Goal: Information Seeking & Learning: Learn about a topic

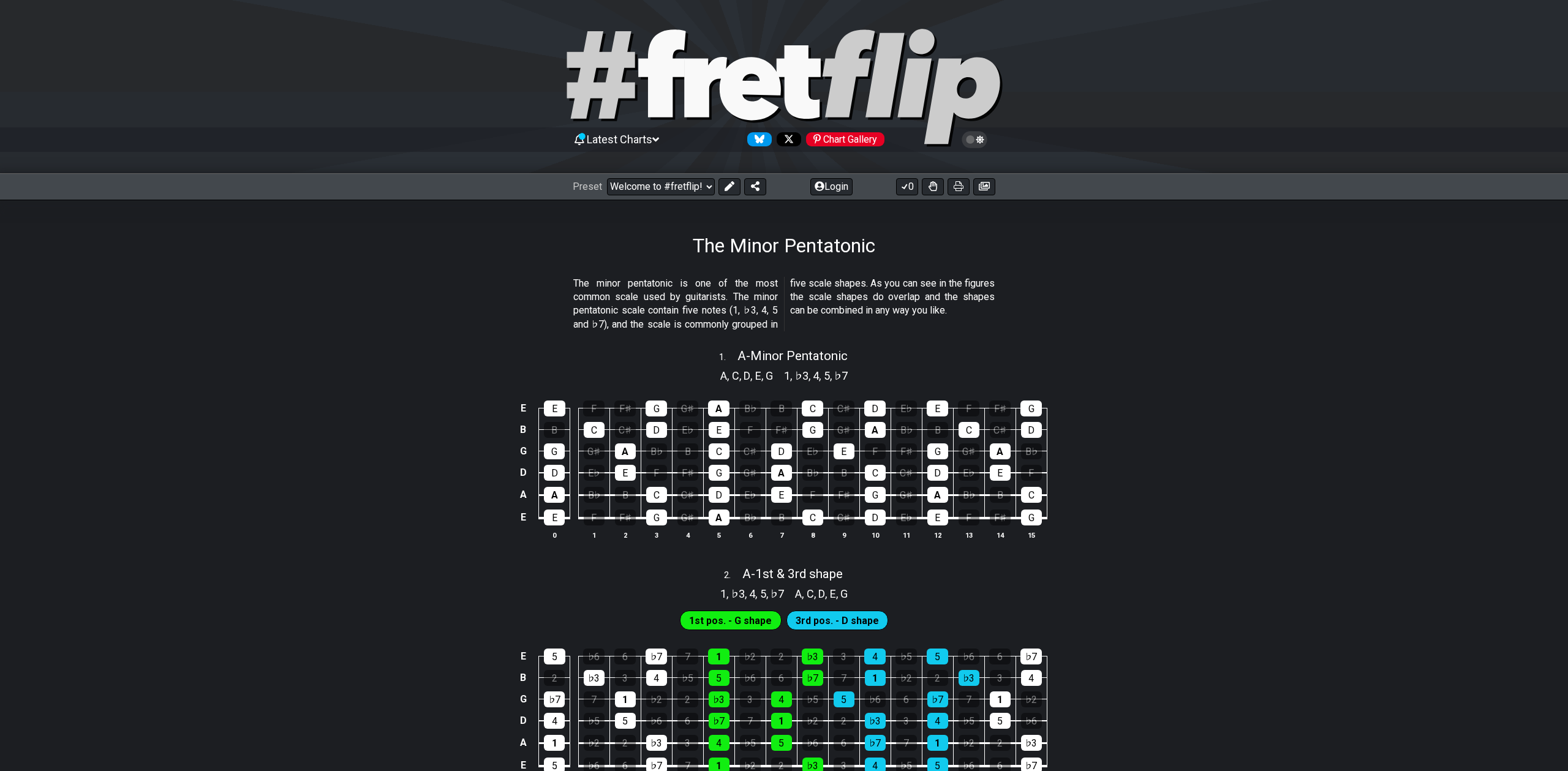
click at [607, 178] on select "Welcome to #fretflip! Initial Preset Custom Preset Minor Pentatonic Major Penta…" at bounding box center [660, 186] width 108 height 17
select select "/welcome"
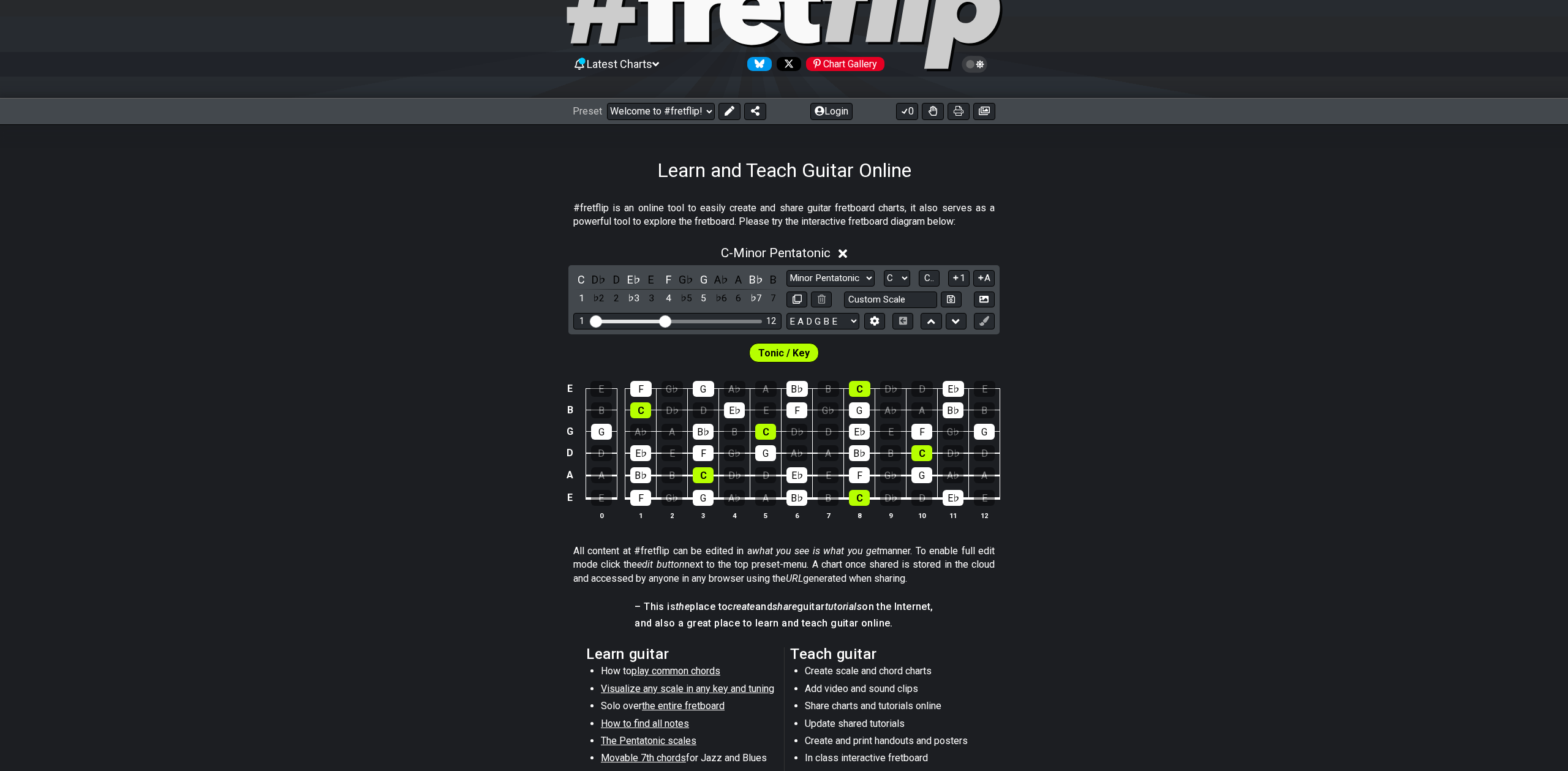
scroll to position [81, 0]
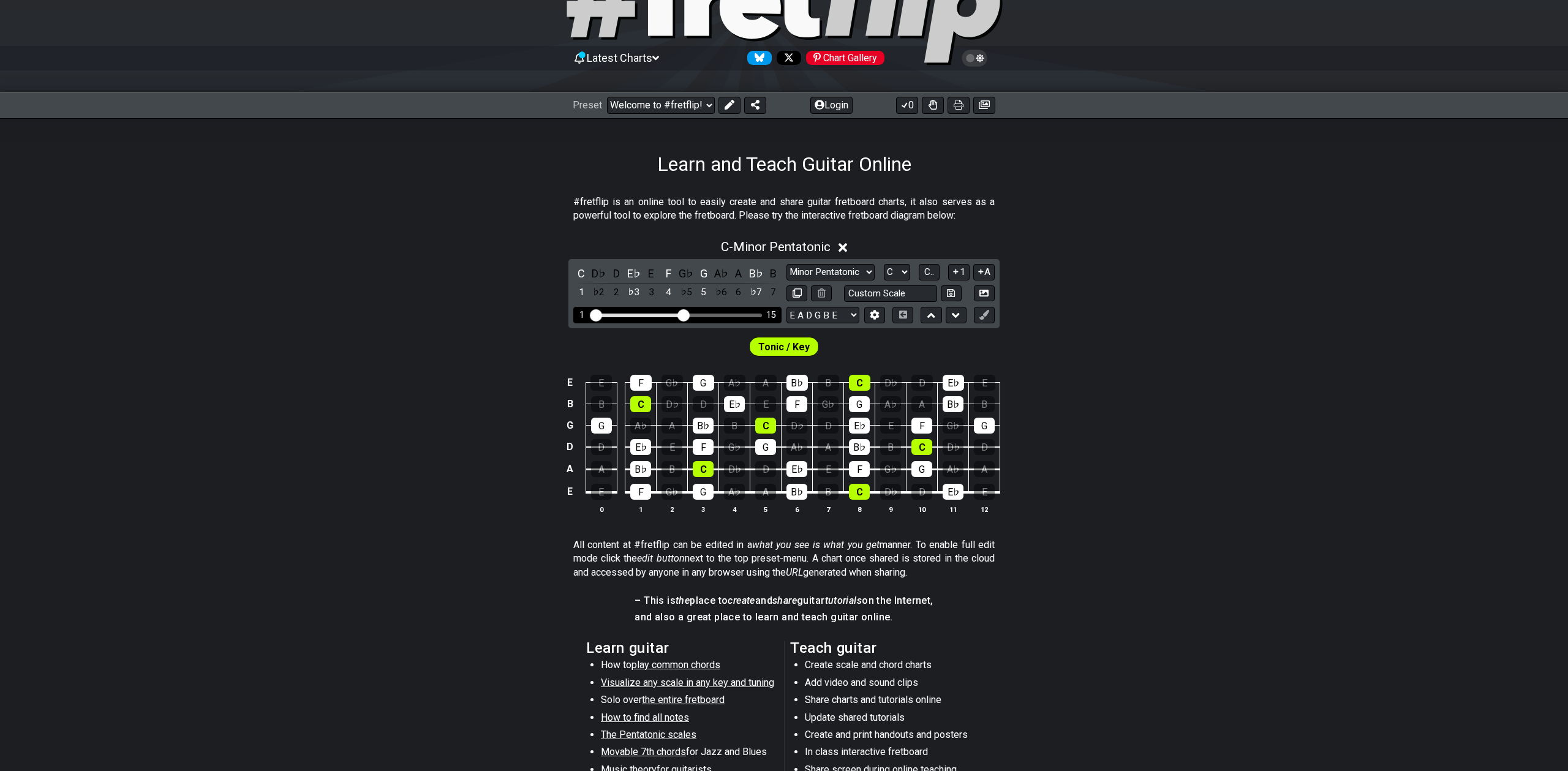
drag, startPoint x: 659, startPoint y: 313, endPoint x: 684, endPoint y: 313, distance: 25.0
click at [684, 314] on input "Visible fret range" at bounding box center [677, 314] width 174 height 0
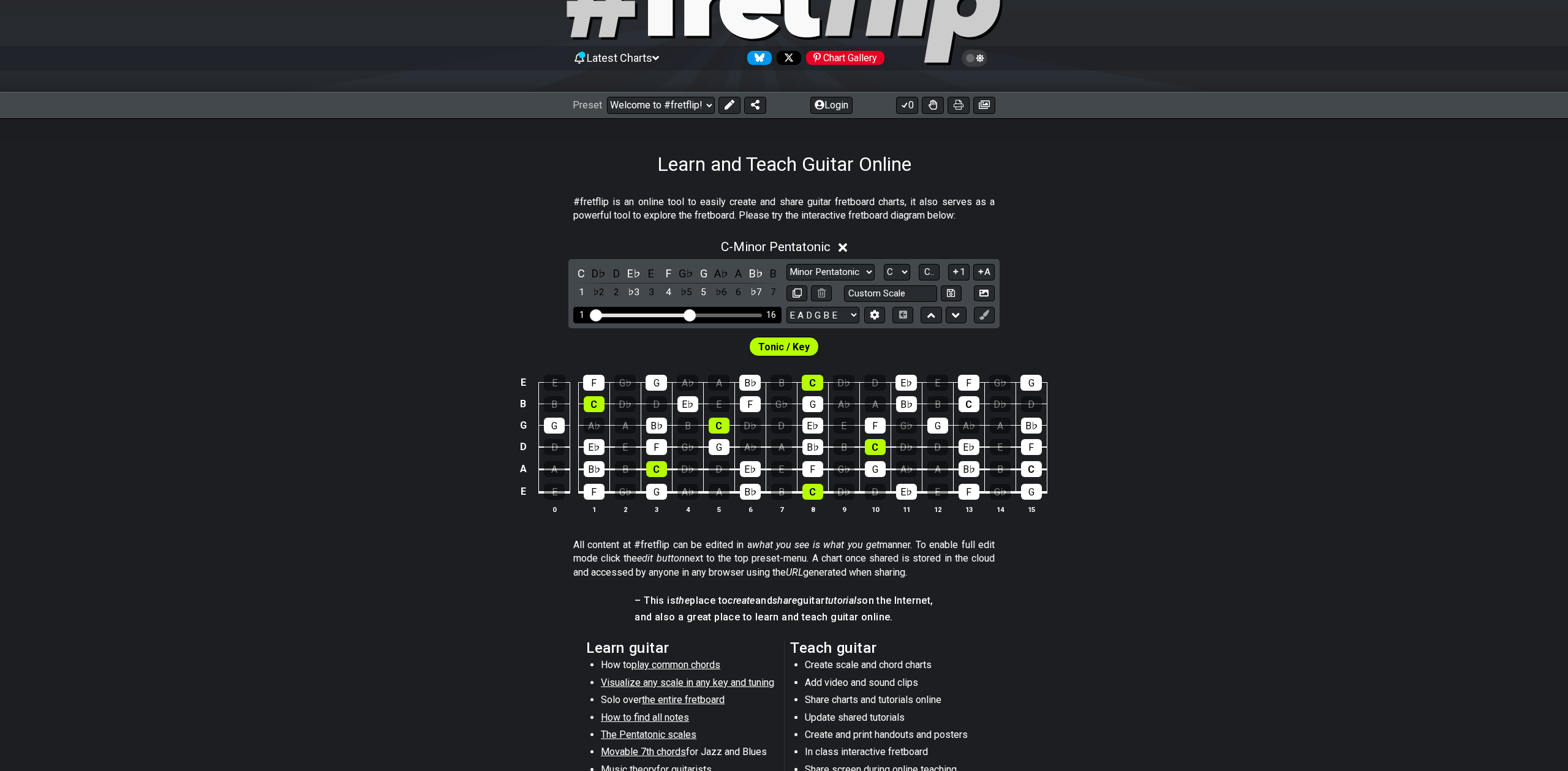
click at [688, 314] on input "Visible fret range" at bounding box center [677, 314] width 174 height 0
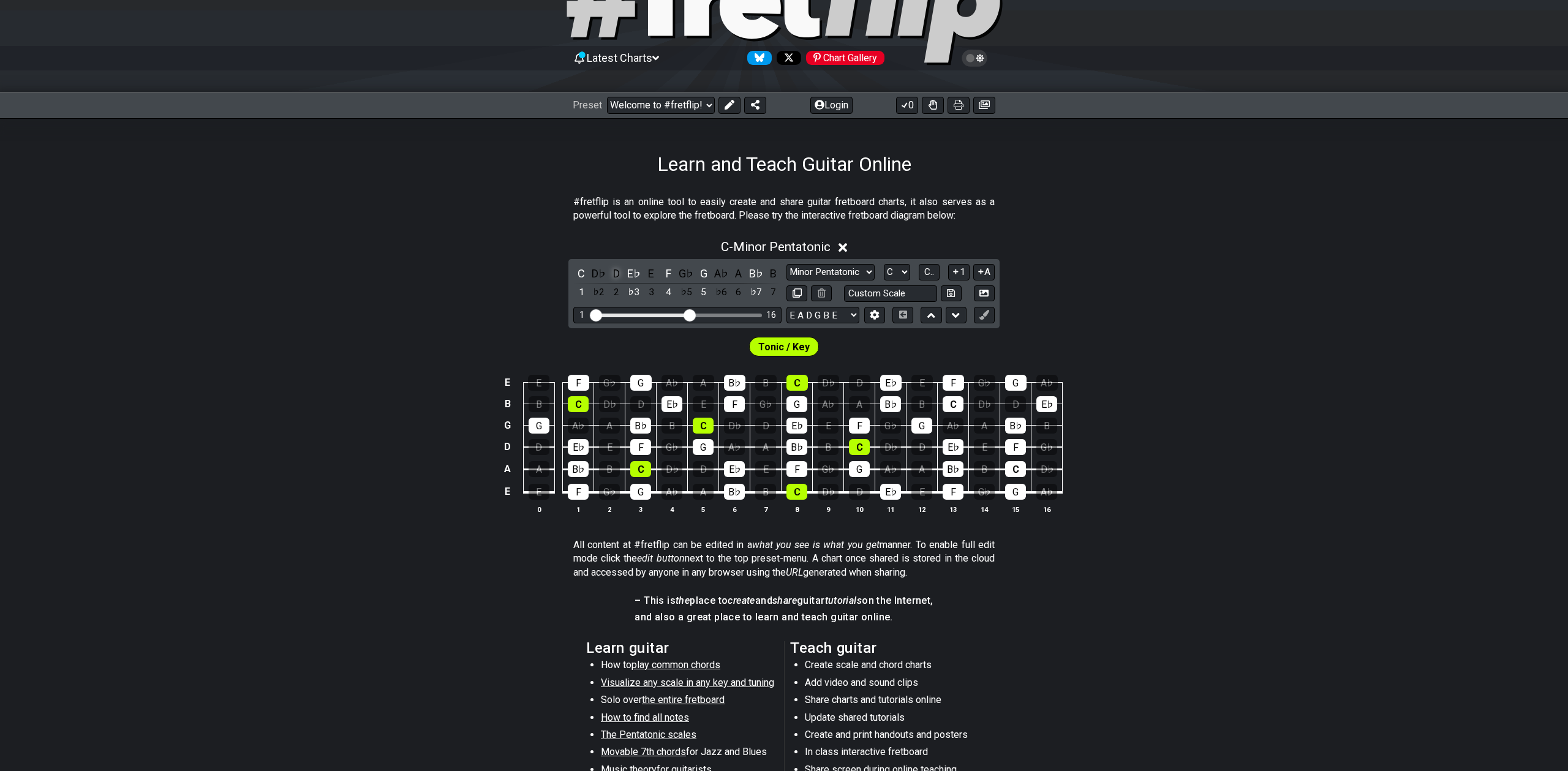
click at [615, 271] on div "D" at bounding box center [617, 273] width 16 height 16
click at [616, 271] on div "D" at bounding box center [617, 273] width 16 height 16
click at [897, 273] on select "A♭ A A♯ B♭ B C C♯ D♭ D D♯ E♭ E F F♯ G♭ G G♯" at bounding box center [896, 272] width 26 height 16
click at [883, 264] on select "A♭ A A♯ B♭ B C C♯ D♭ D D♯ E♭ E F F♯ G♭ G G♯" at bounding box center [896, 272] width 26 height 16
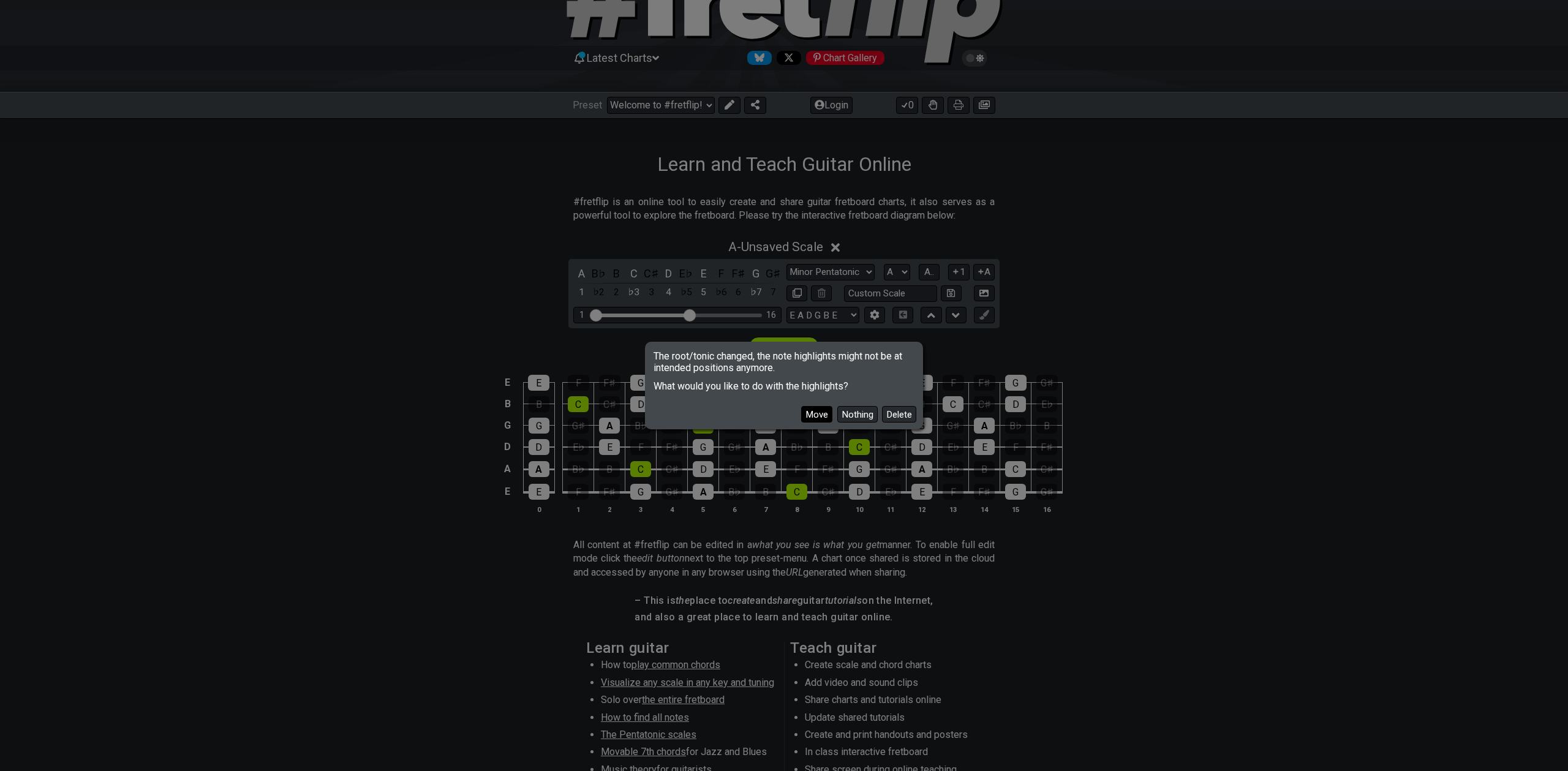
click at [817, 418] on button "Move" at bounding box center [817, 414] width 32 height 16
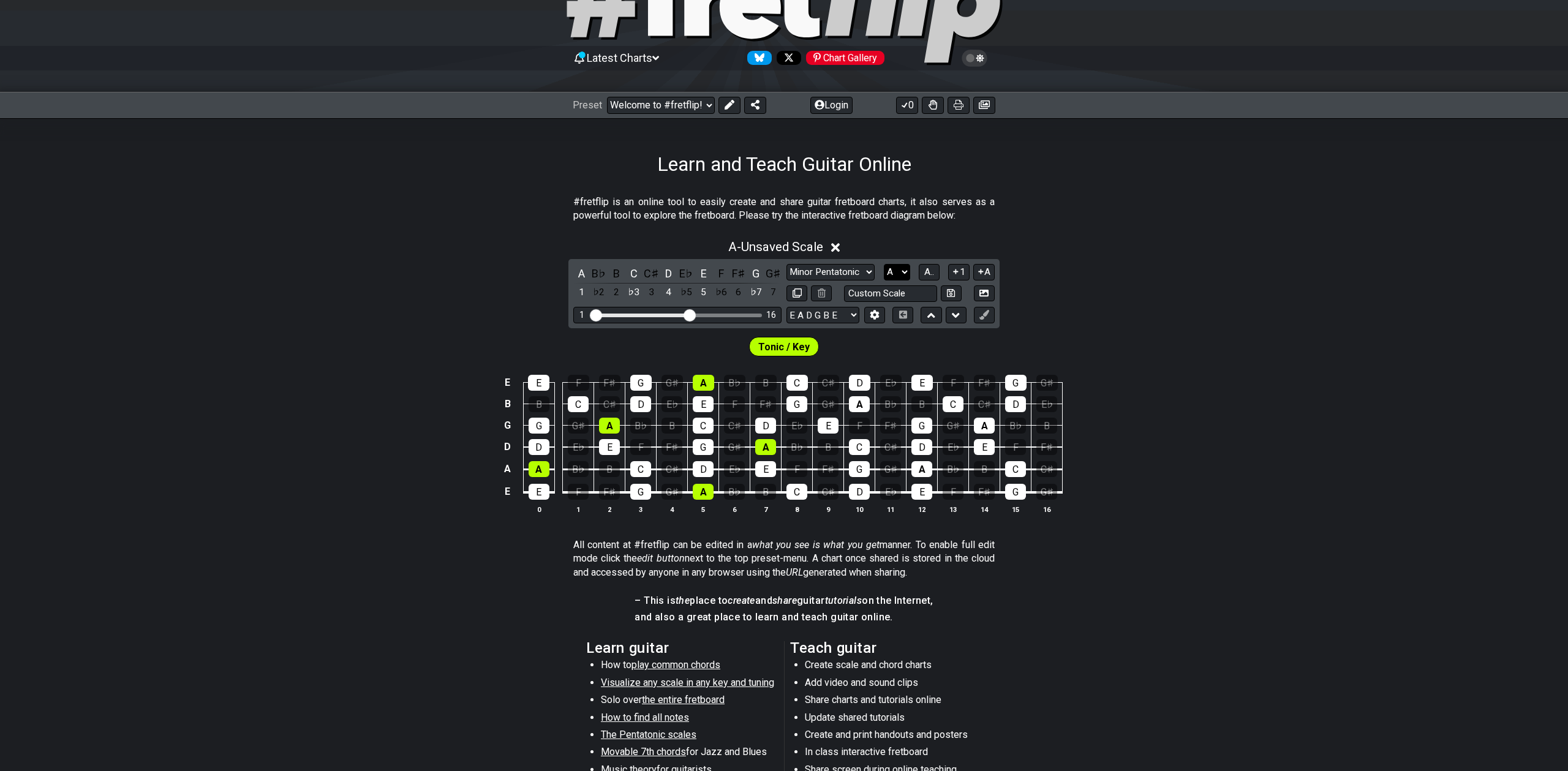
click at [899, 272] on select "A♭ A A♯ B♭ B C C♯ D♭ D D♯ E♭ E F F♯ G♭ G G♯" at bounding box center [896, 272] width 26 height 16
select select "D"
click at [883, 264] on select "A♭ A A♯ B♭ B C C♯ D♭ D D♯ E♭ E F F♯ G♭ G G♯" at bounding box center [896, 272] width 26 height 16
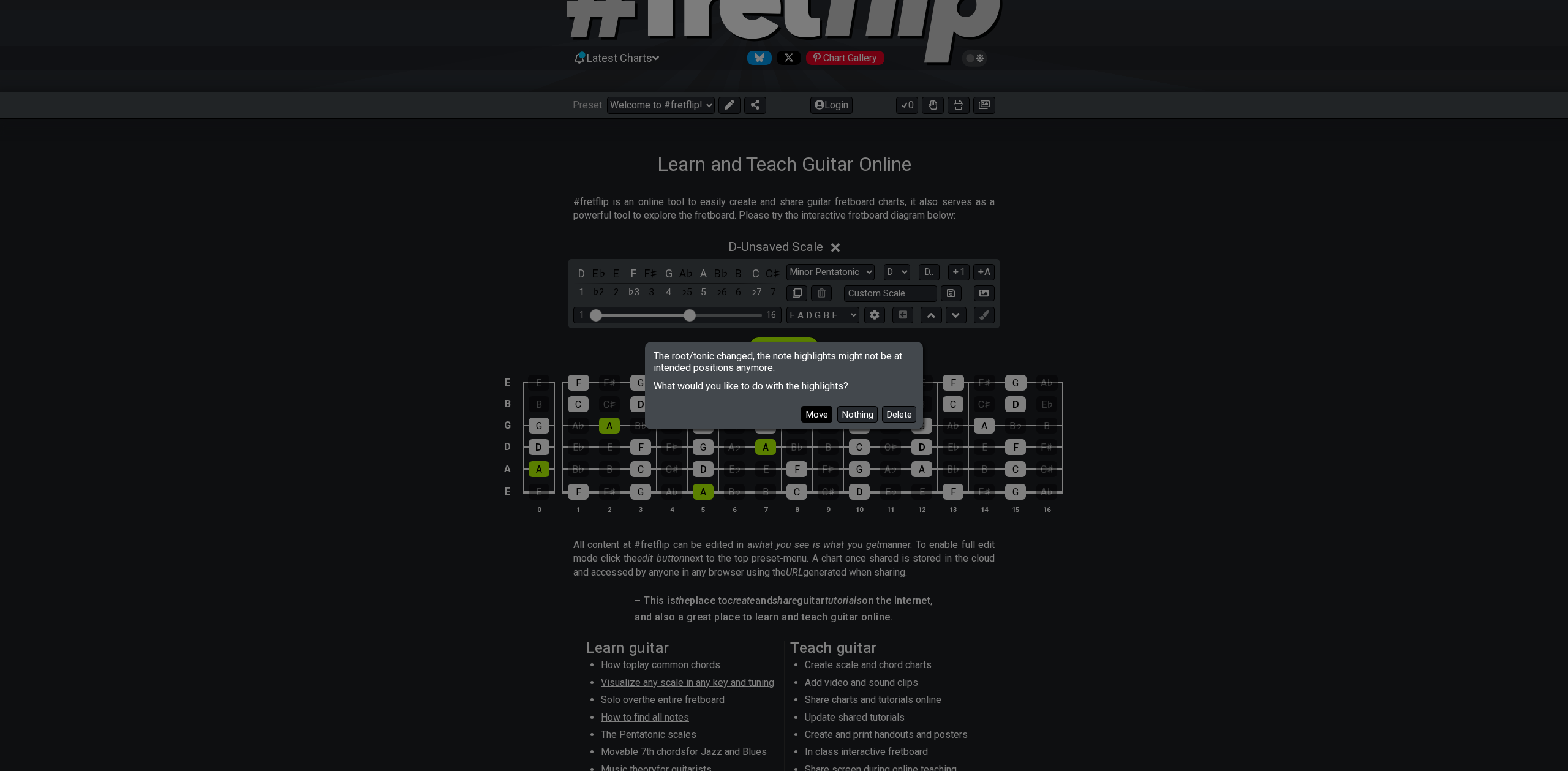
click at [821, 413] on button "Move" at bounding box center [817, 414] width 32 height 16
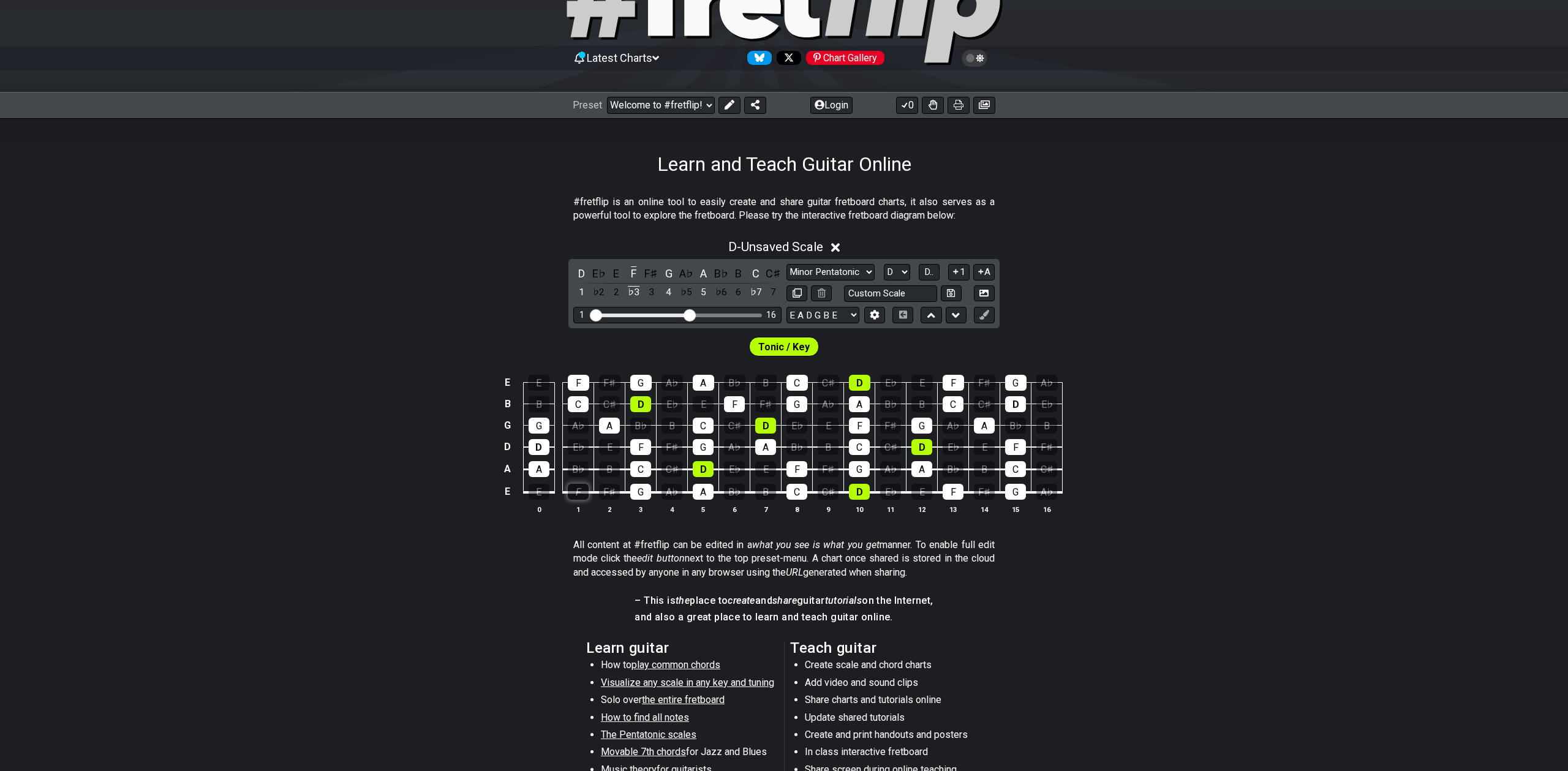
click at [586, 492] on div "F" at bounding box center [578, 492] width 21 height 16
click at [584, 493] on div "F" at bounding box center [578, 492] width 21 height 16
click at [643, 491] on div "G" at bounding box center [640, 492] width 21 height 16
click at [580, 488] on div "F" at bounding box center [578, 492] width 21 height 16
click at [545, 468] on div "A" at bounding box center [539, 469] width 21 height 16
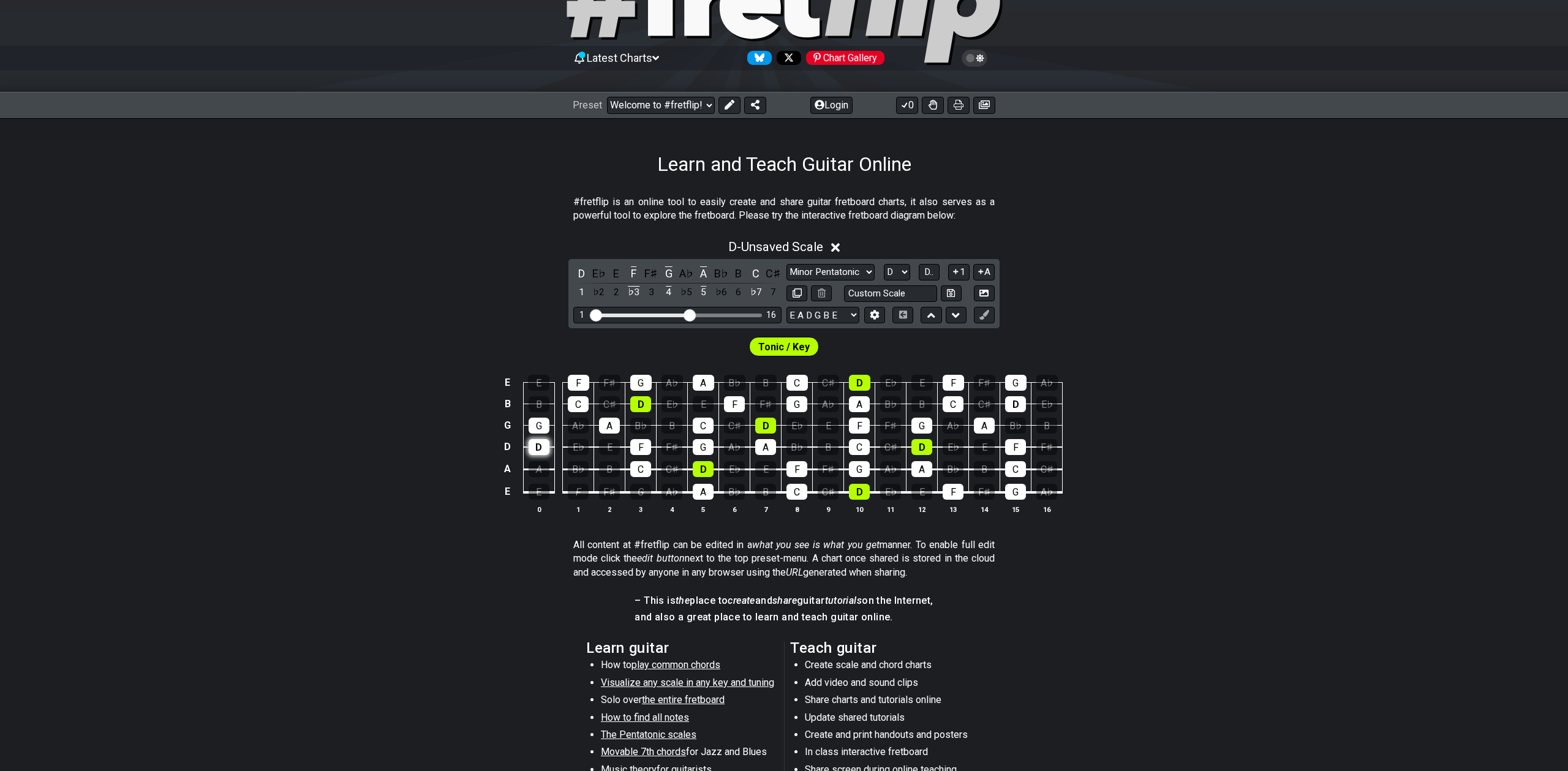
click at [539, 445] on div "D" at bounding box center [539, 447] width 21 height 16
click at [539, 432] on div "G" at bounding box center [539, 426] width 21 height 16
click at [571, 407] on div "C" at bounding box center [578, 404] width 21 height 16
click at [576, 379] on div "F" at bounding box center [579, 383] width 22 height 16
click at [650, 378] on div "G" at bounding box center [641, 383] width 22 height 16
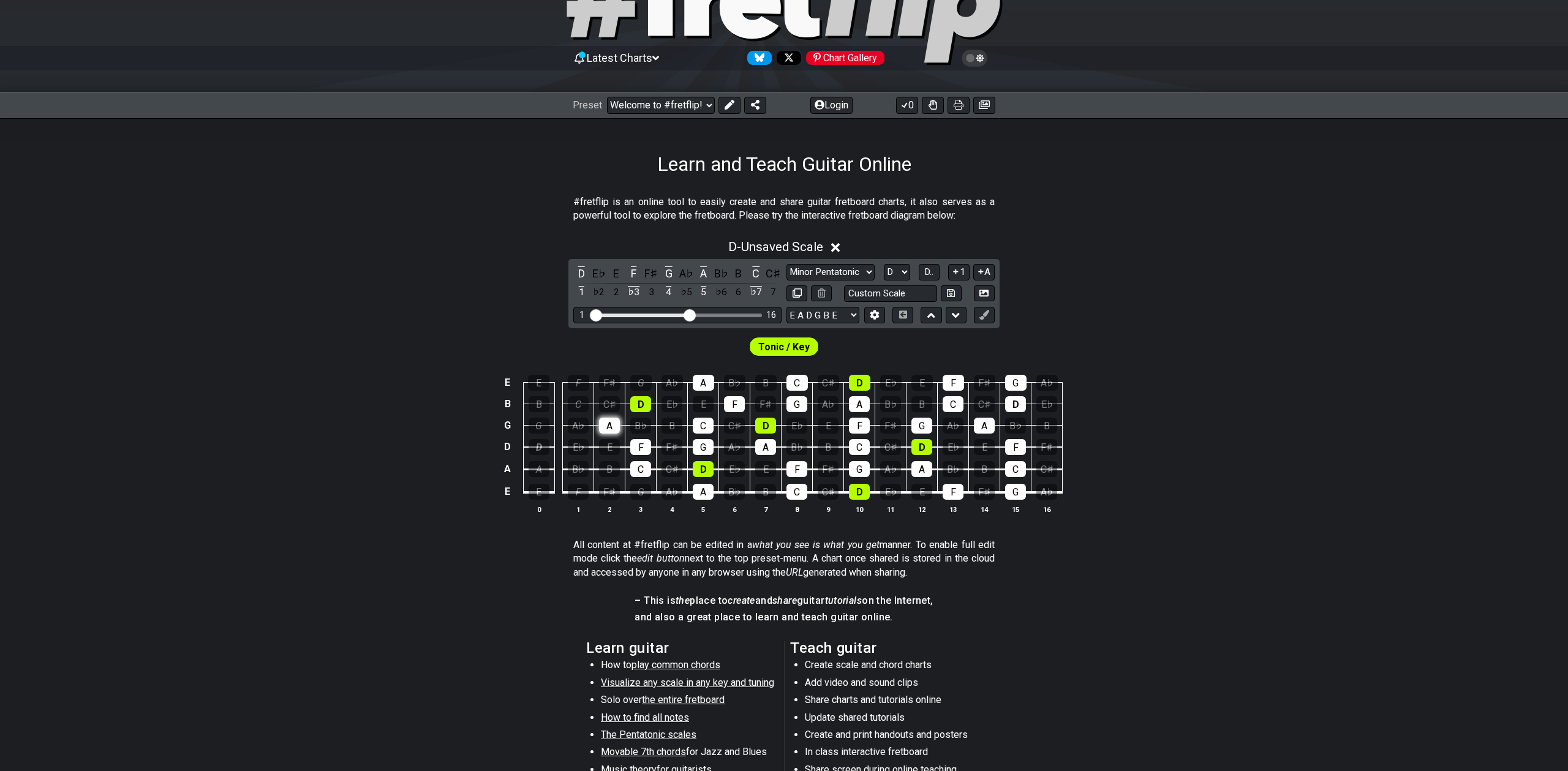
click at [609, 424] on div "A" at bounding box center [609, 426] width 21 height 16
click at [635, 440] on div "F" at bounding box center [640, 447] width 21 height 16
click at [637, 465] on div "C" at bounding box center [640, 469] width 21 height 16
click at [636, 402] on div "D" at bounding box center [640, 404] width 21 height 16
click at [705, 493] on div "A" at bounding box center [703, 492] width 21 height 16
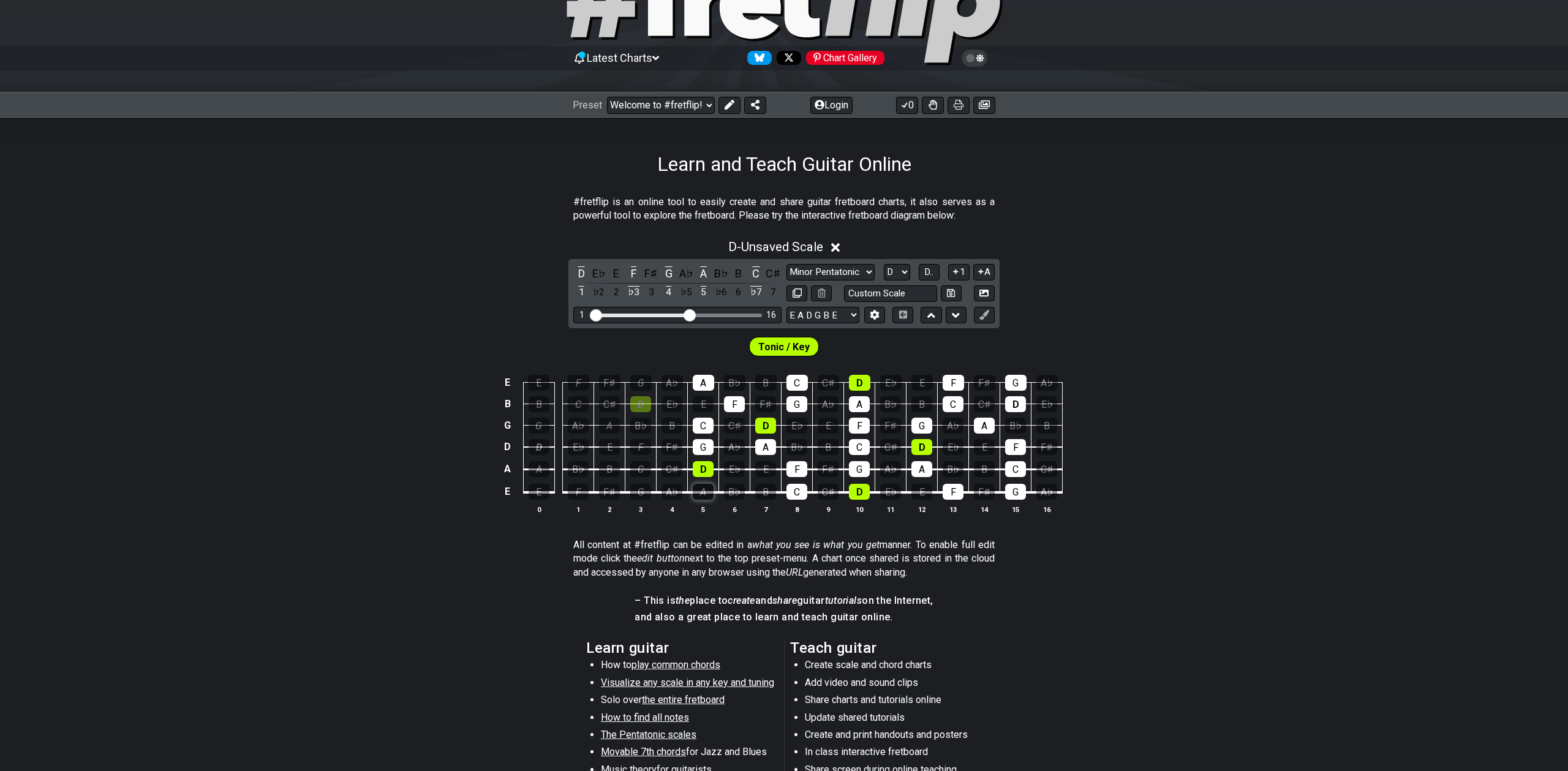
click at [709, 493] on div "A" at bounding box center [703, 492] width 21 height 16
click at [984, 315] on icon at bounding box center [984, 315] width 9 height 9
click at [990, 314] on button at bounding box center [984, 315] width 21 height 16
click at [956, 316] on icon at bounding box center [956, 315] width 8 height 5
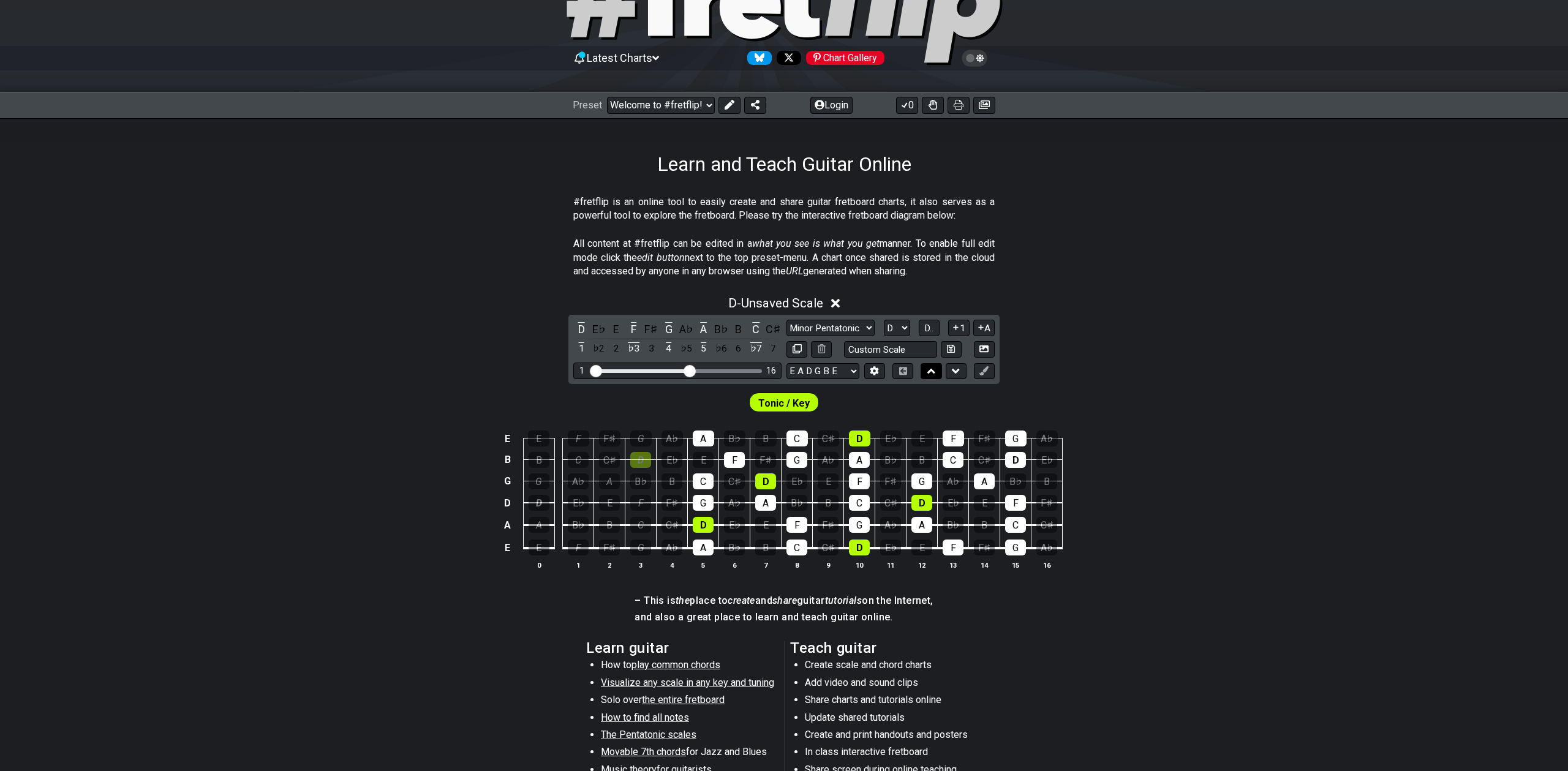
click at [930, 367] on icon at bounding box center [930, 371] width 8 height 13
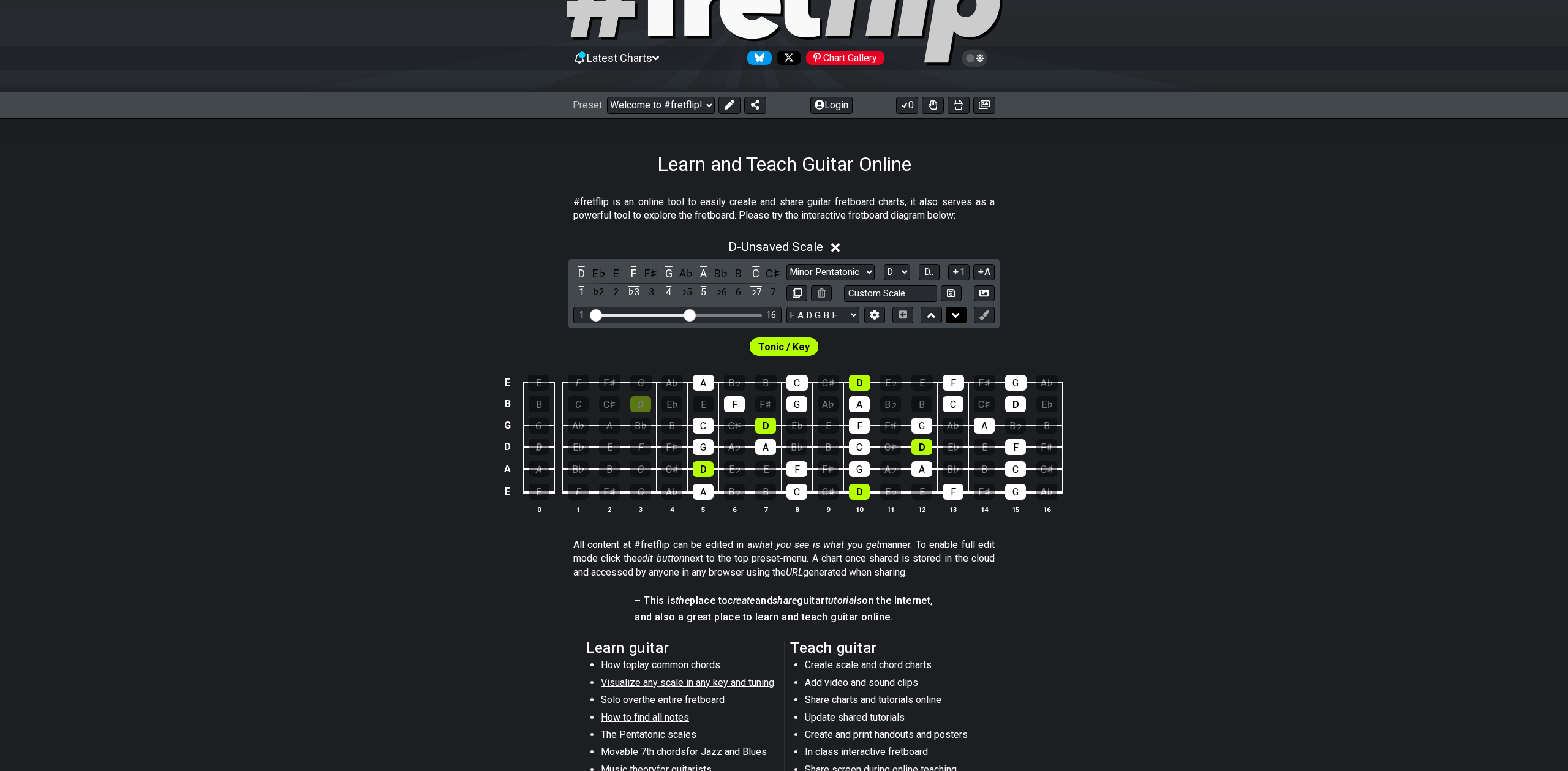
click at [957, 314] on icon at bounding box center [956, 315] width 8 height 13
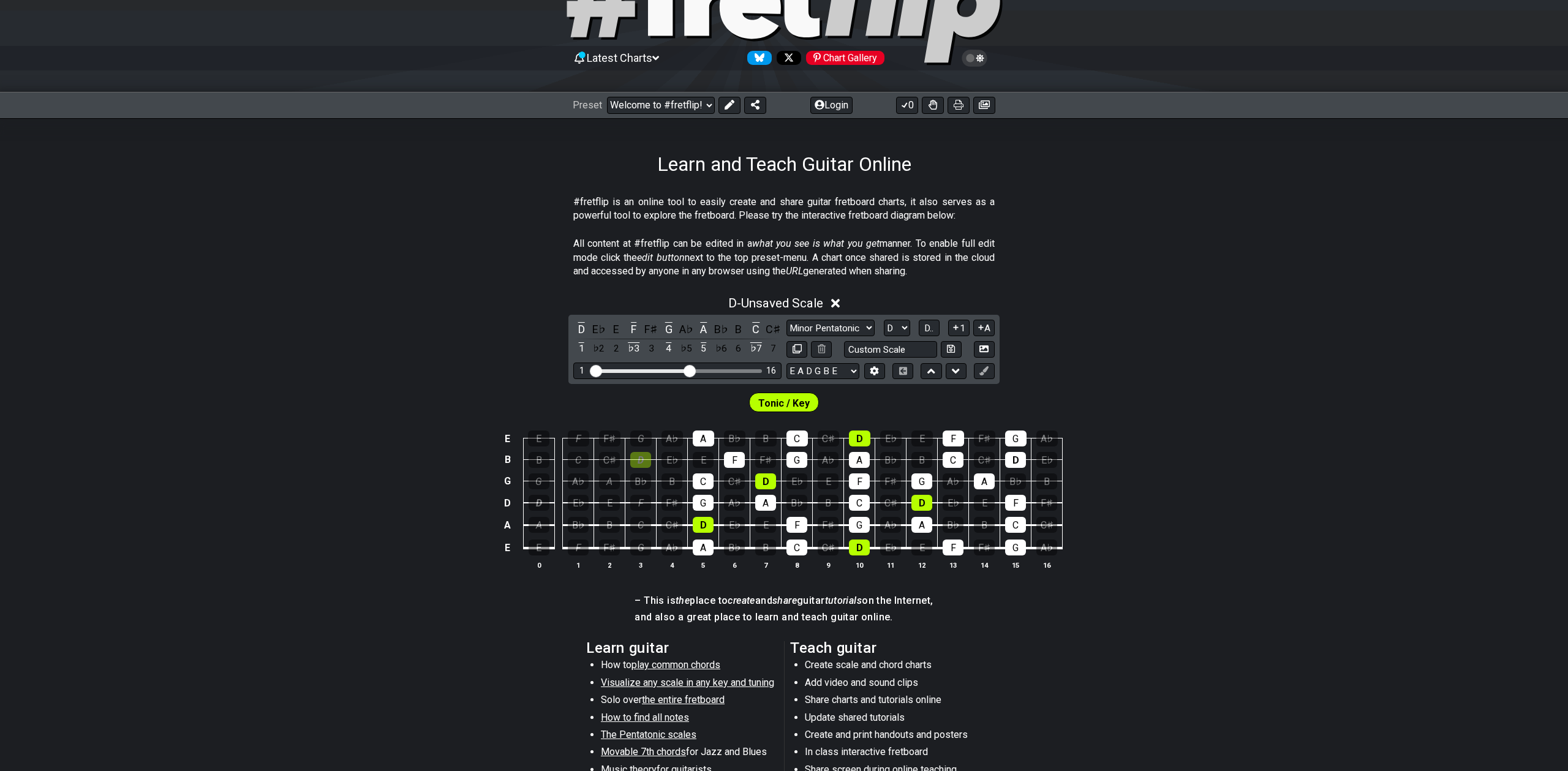
click at [929, 367] on icon at bounding box center [930, 371] width 8 height 13
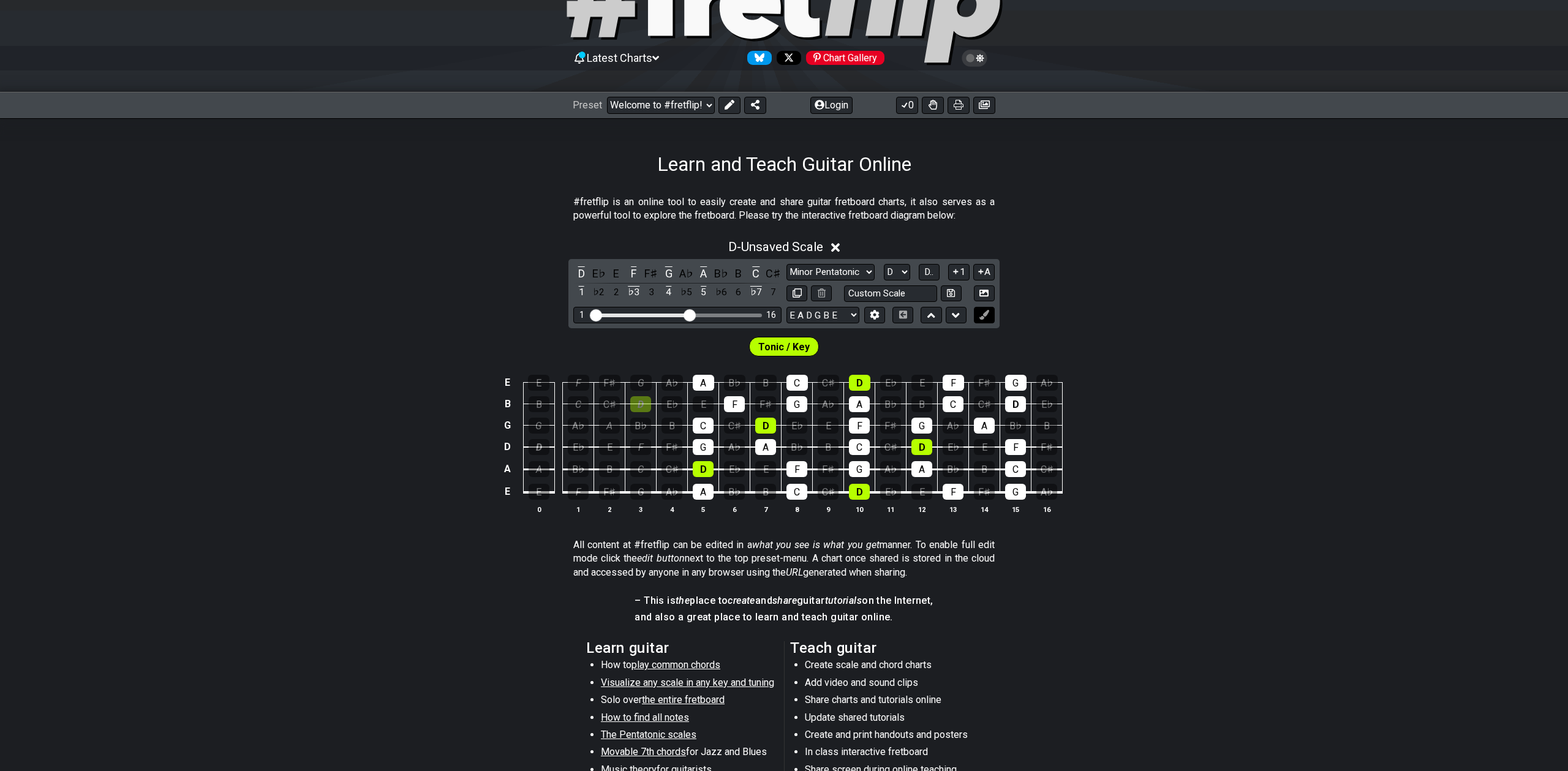
click at [980, 314] on icon at bounding box center [984, 315] width 9 height 9
click at [724, 96] on div "Preset Welcome to #fretflip! Initial Preset Custom Preset Minor Pentatonic Majo…" at bounding box center [784, 106] width 1568 height 27
click at [727, 103] on icon at bounding box center [729, 104] width 10 height 10
click at [984, 312] on icon at bounding box center [984, 315] width 9 height 9
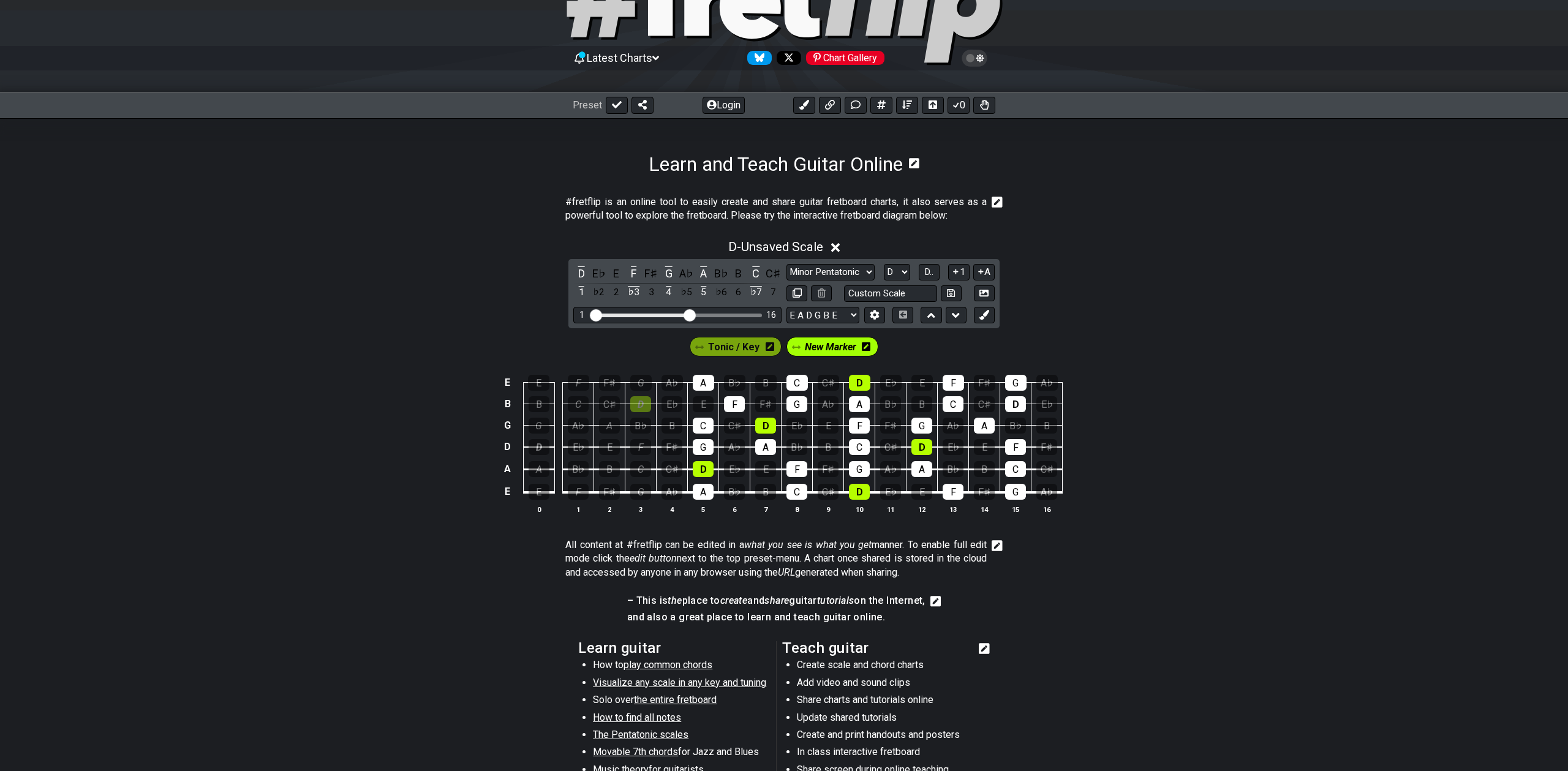
click at [838, 347] on span "New Marker" at bounding box center [830, 347] width 52 height 18
click at [835, 346] on span "New Marker" at bounding box center [830, 347] width 57 height 18
click at [864, 346] on icon at bounding box center [865, 346] width 8 height 10
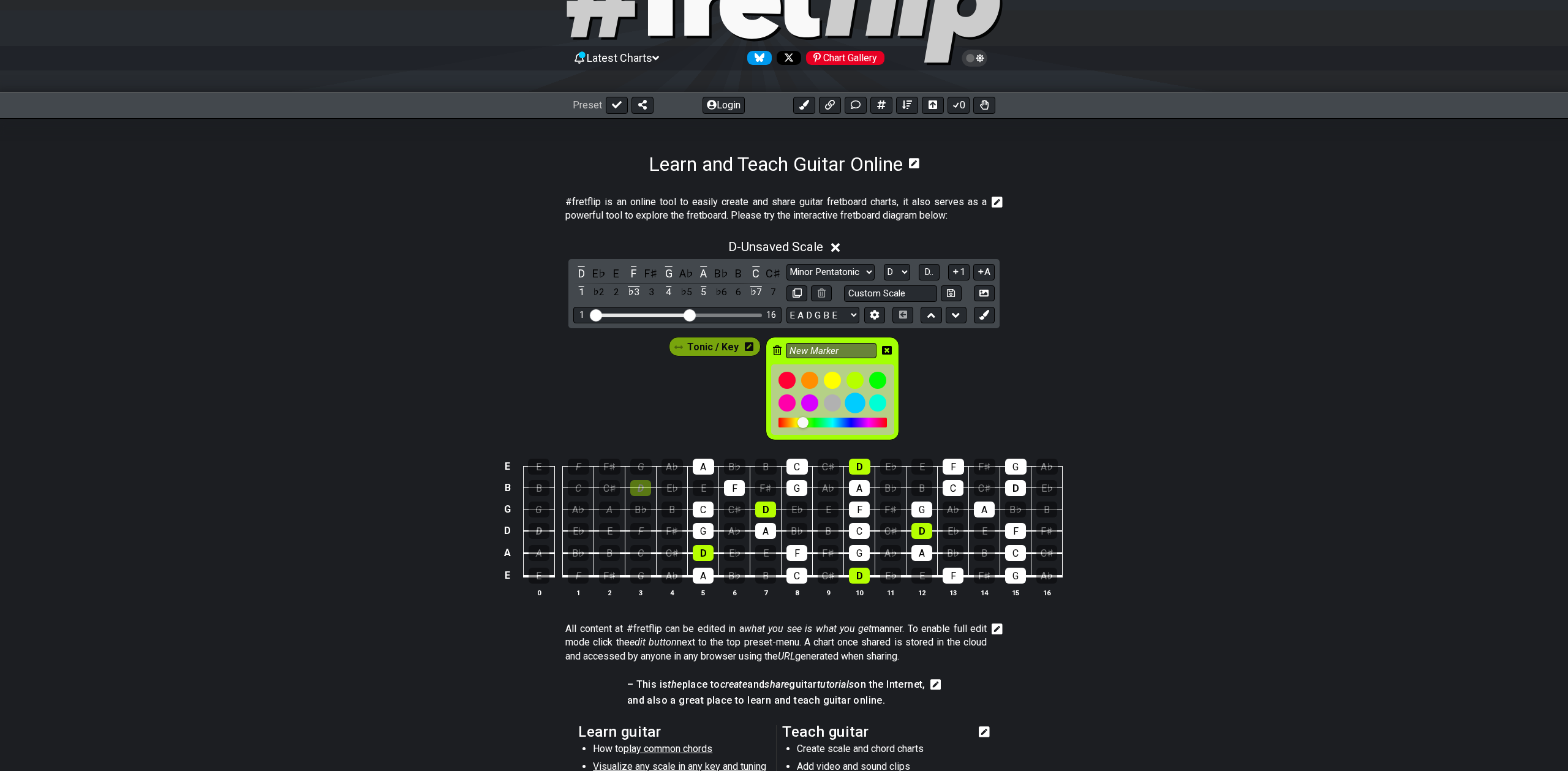
click at [853, 401] on div at bounding box center [855, 402] width 21 height 21
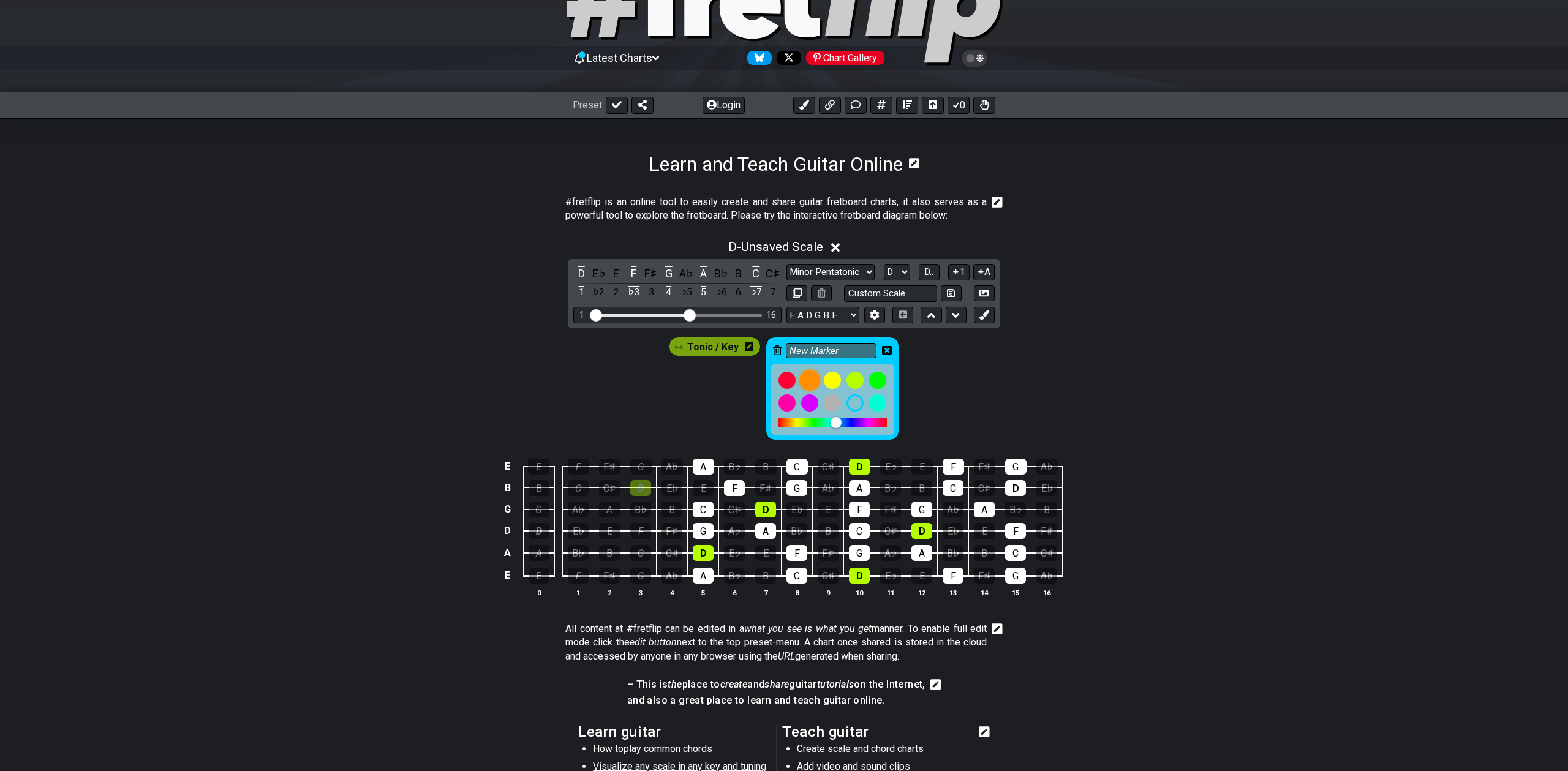
click at [808, 380] on div at bounding box center [809, 380] width 21 height 21
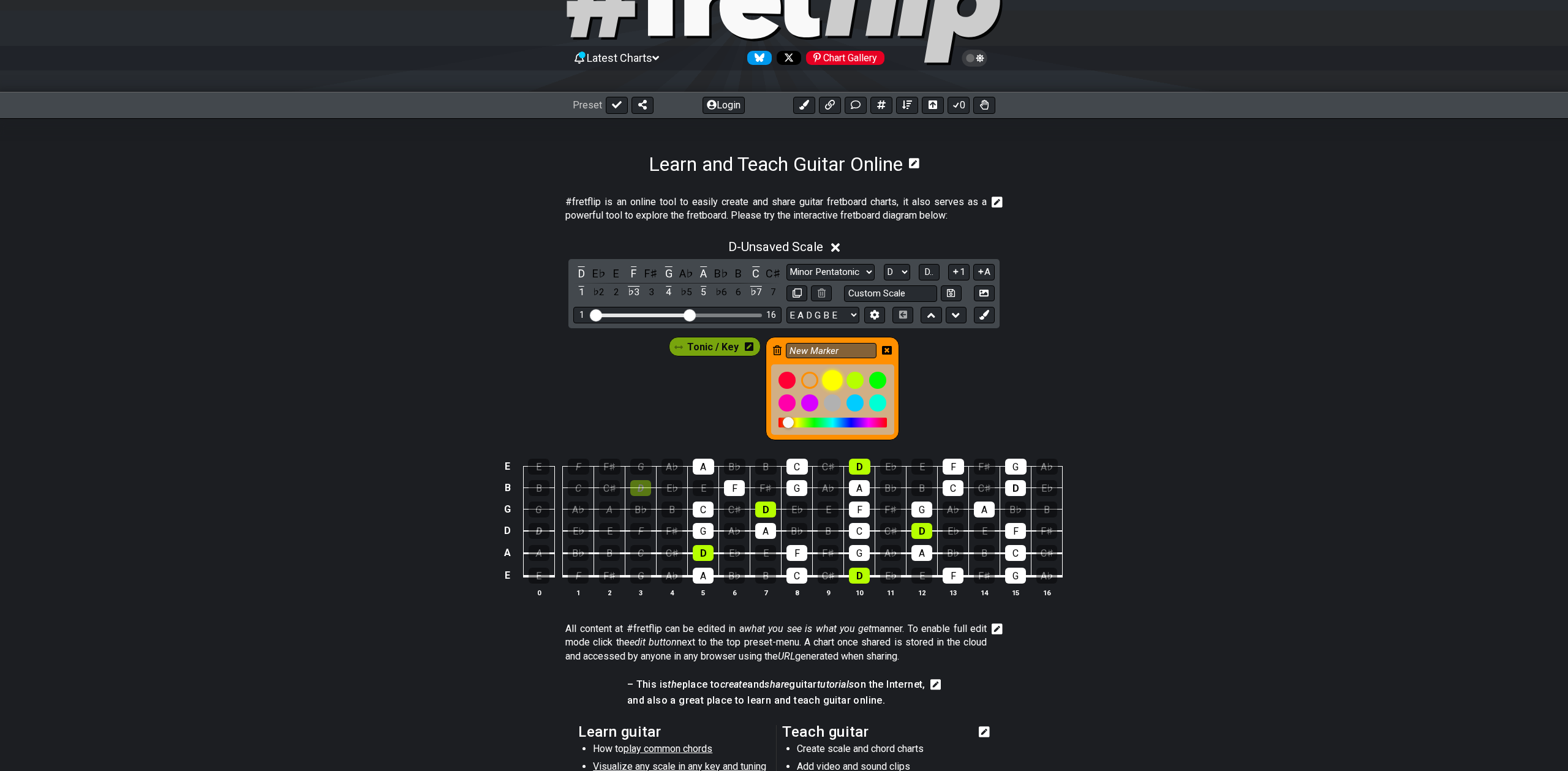
click at [828, 379] on div at bounding box center [832, 380] width 21 height 21
click at [872, 402] on div at bounding box center [877, 402] width 21 height 21
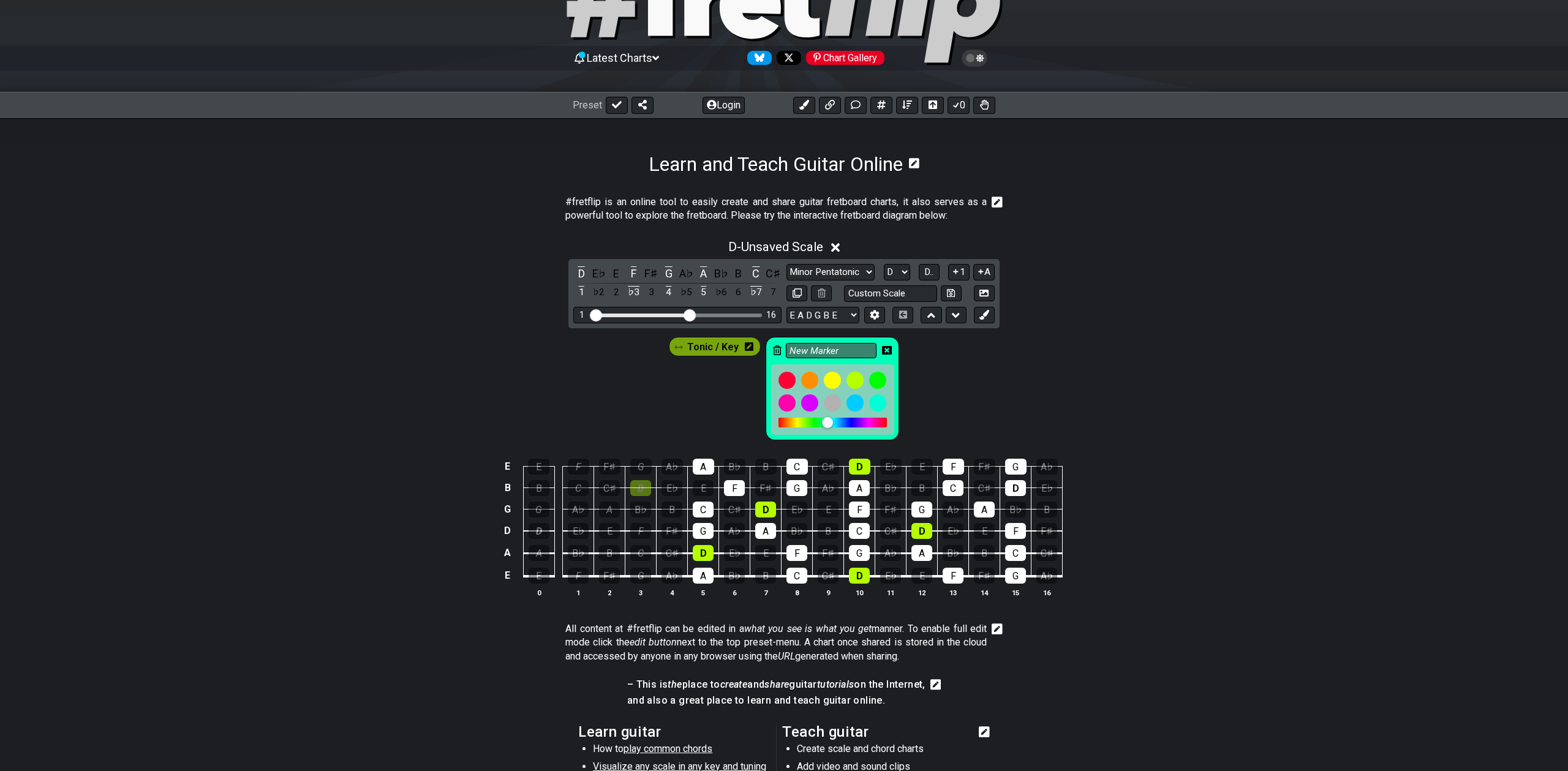
drag, startPoint x: 827, startPoint y: 418, endPoint x: 834, endPoint y: 418, distance: 7.0
click at [834, 418] on div at bounding box center [833, 423] width 11 height 11
click at [829, 420] on div at bounding box center [835, 422] width 11 height 11
click at [830, 421] on div at bounding box center [830, 422] width 11 height 11
click at [832, 421] on div at bounding box center [832, 422] width 11 height 11
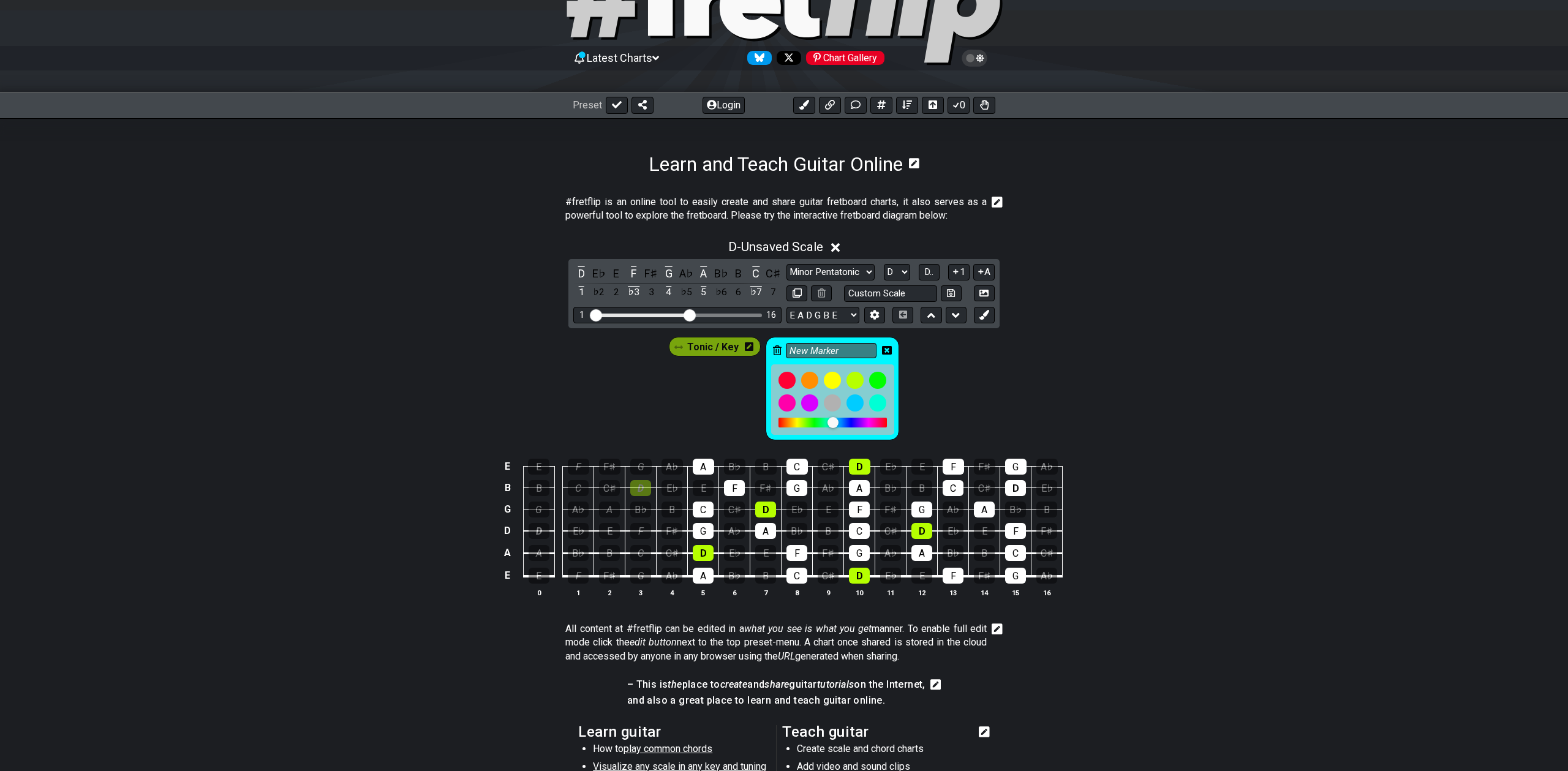
click at [918, 400] on div "Tonic / Key New Marker" at bounding box center [784, 385] width 1568 height 115
click at [888, 348] on icon at bounding box center [886, 350] width 10 height 8
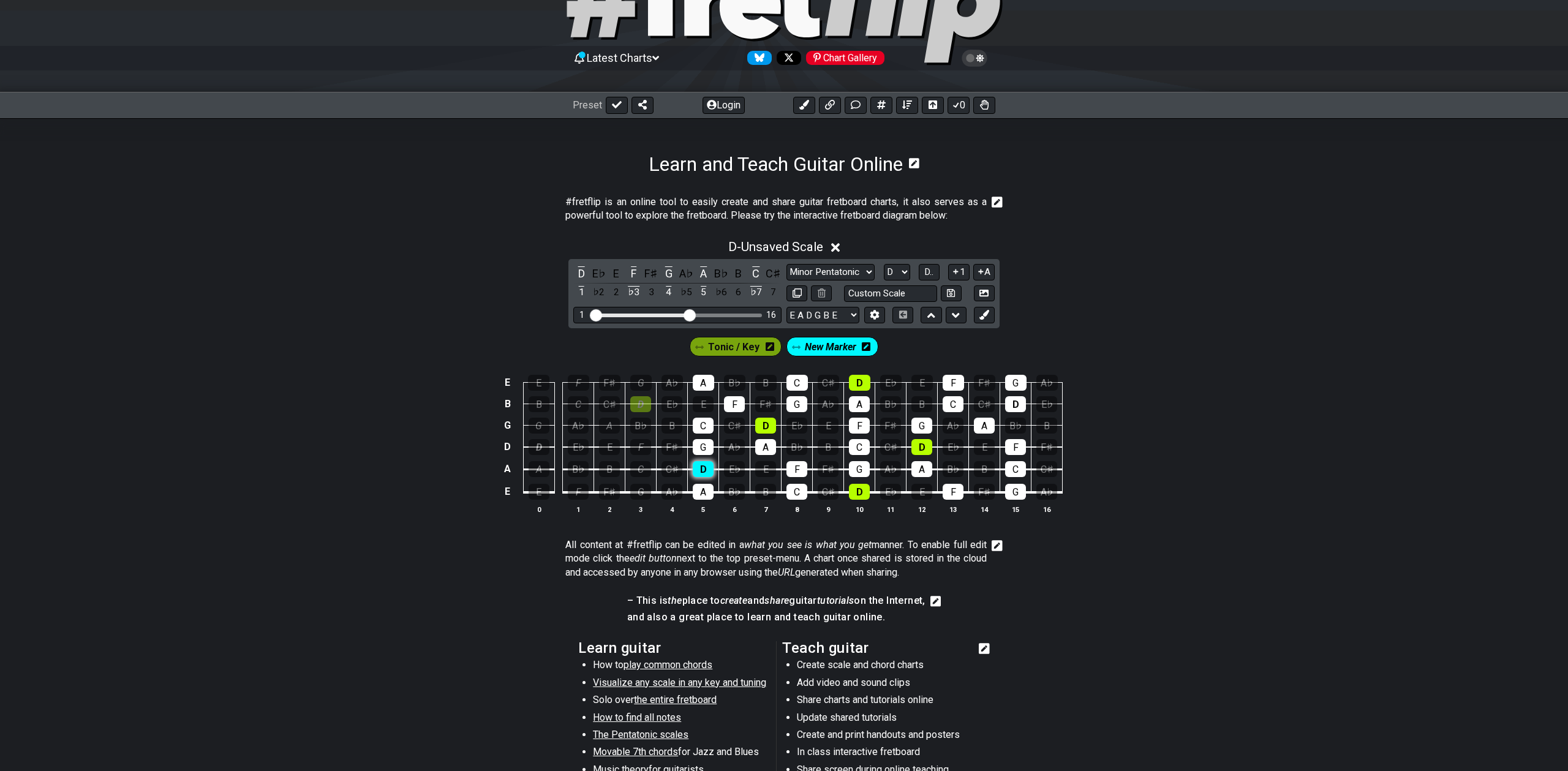
click at [702, 465] on div "D" at bounding box center [703, 469] width 21 height 16
click at [709, 467] on div "D" at bounding box center [703, 469] width 21 height 16
click at [724, 345] on span "Tonic / Key" at bounding box center [733, 347] width 52 height 18
click at [698, 469] on div "D" at bounding box center [703, 469] width 21 height 16
click at [811, 345] on span "New Marker" at bounding box center [828, 347] width 57 height 18
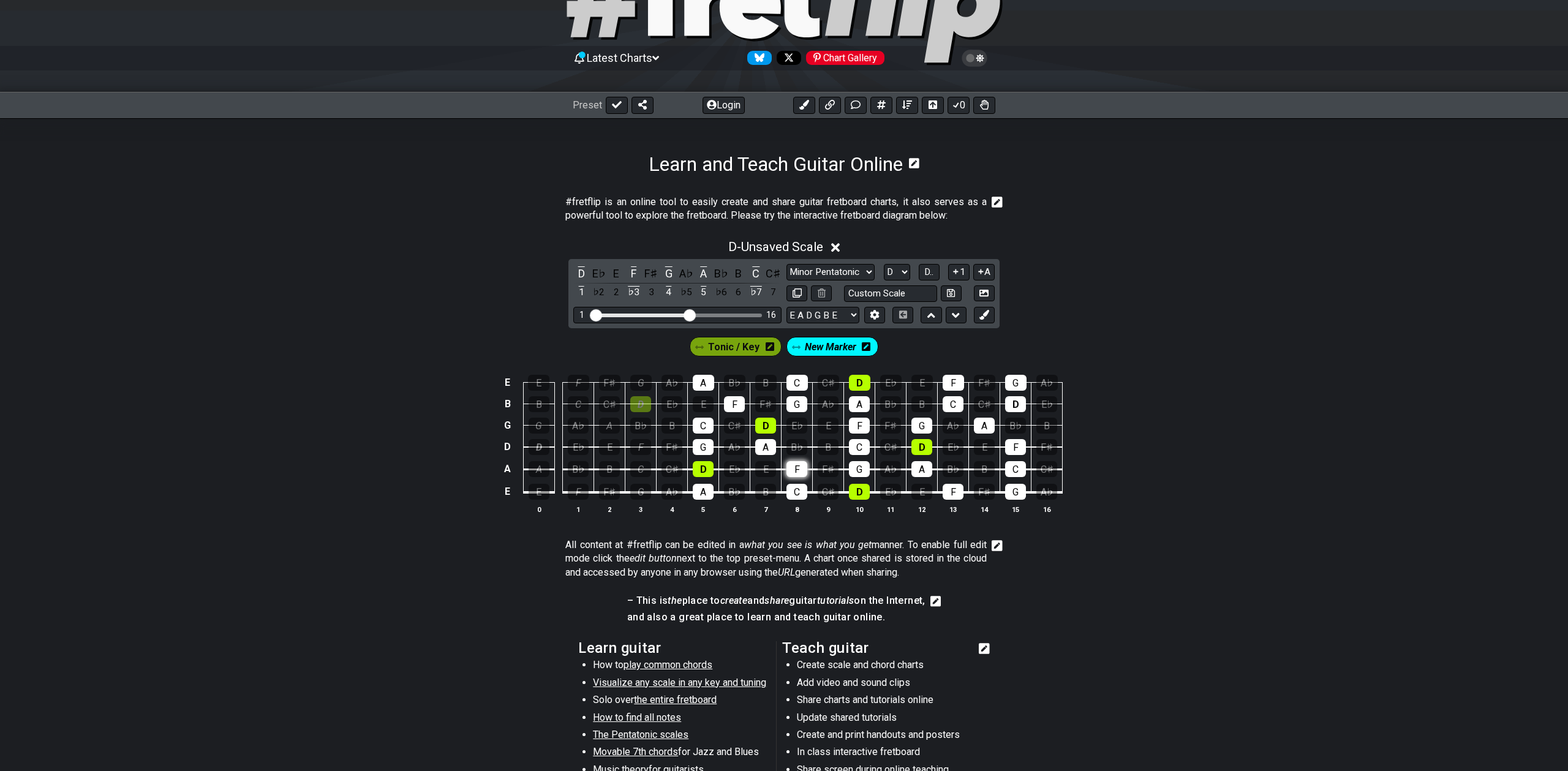
click at [794, 466] on div "F" at bounding box center [797, 469] width 21 height 16
click at [701, 446] on div "G" at bounding box center [703, 447] width 21 height 16
click at [756, 447] on div "A" at bounding box center [765, 447] width 21 height 16
click at [699, 422] on div "C" at bounding box center [703, 426] width 21 height 16
click at [700, 466] on div "D" at bounding box center [703, 469] width 21 height 16
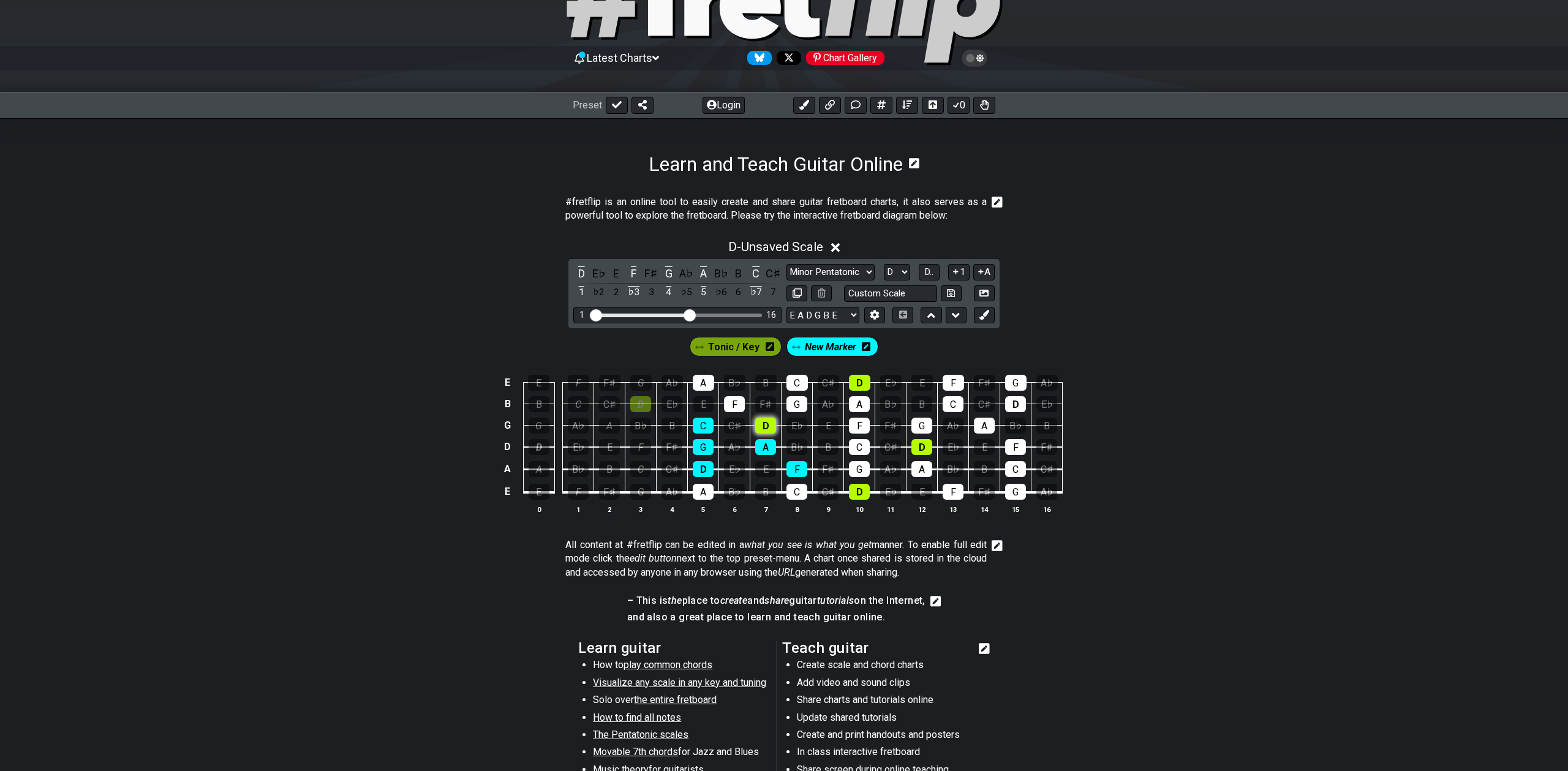
click at [770, 422] on div "D" at bounding box center [765, 426] width 21 height 16
click at [852, 465] on div "G" at bounding box center [859, 469] width 21 height 16
click at [918, 468] on div "A" at bounding box center [921, 469] width 21 height 16
click at [918, 467] on div "A" at bounding box center [921, 469] width 21 height 16
click at [800, 466] on div "F" at bounding box center [797, 469] width 21 height 16
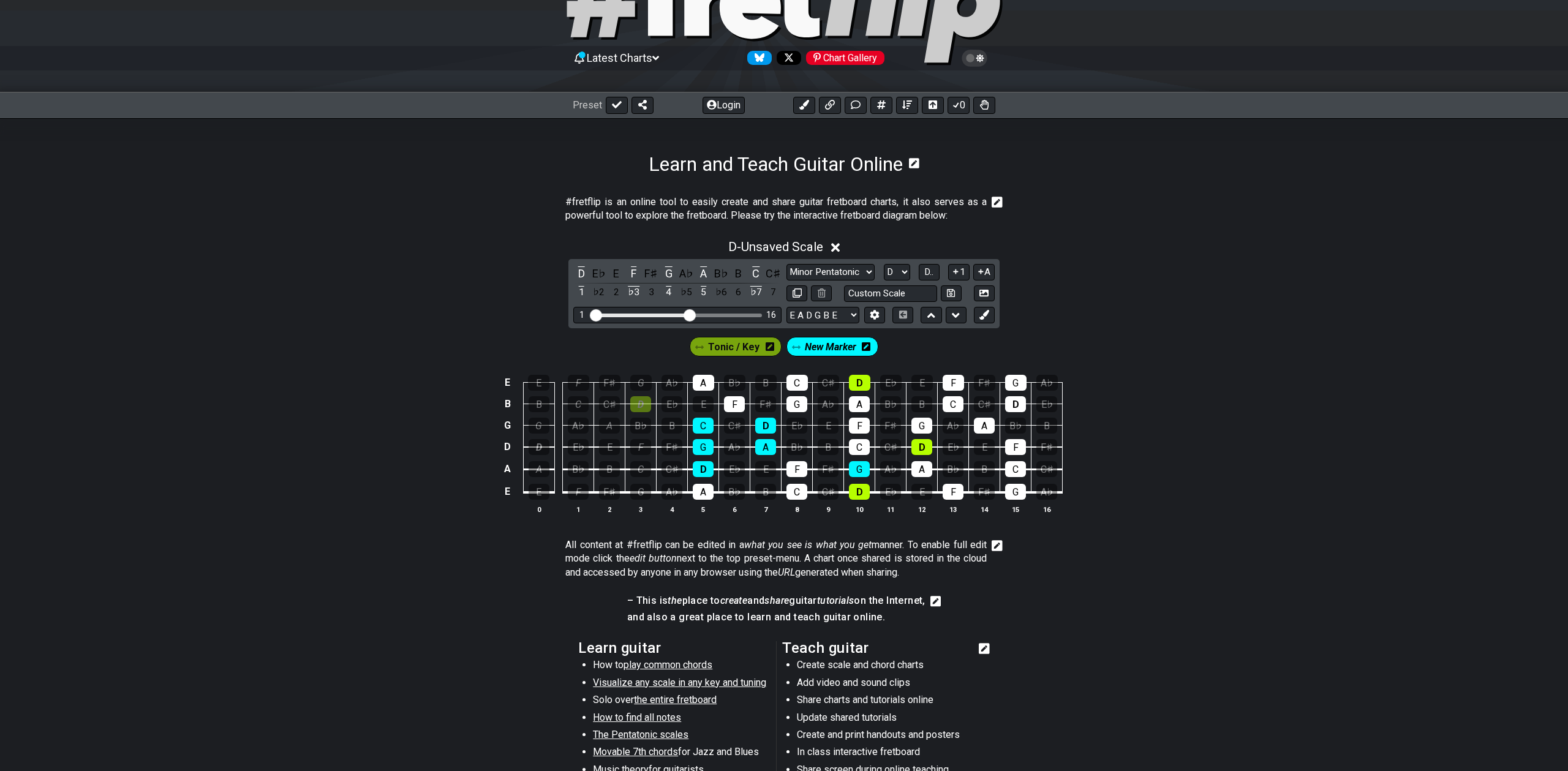
click at [704, 458] on td "D" at bounding box center [704, 457] width 32 height 23
click at [704, 469] on div "D" at bounding box center [703, 469] width 21 height 16
click at [703, 451] on div "G" at bounding box center [703, 447] width 21 height 16
click at [702, 422] on div "C" at bounding box center [703, 426] width 21 height 16
click at [759, 426] on div "D" at bounding box center [765, 426] width 21 height 16
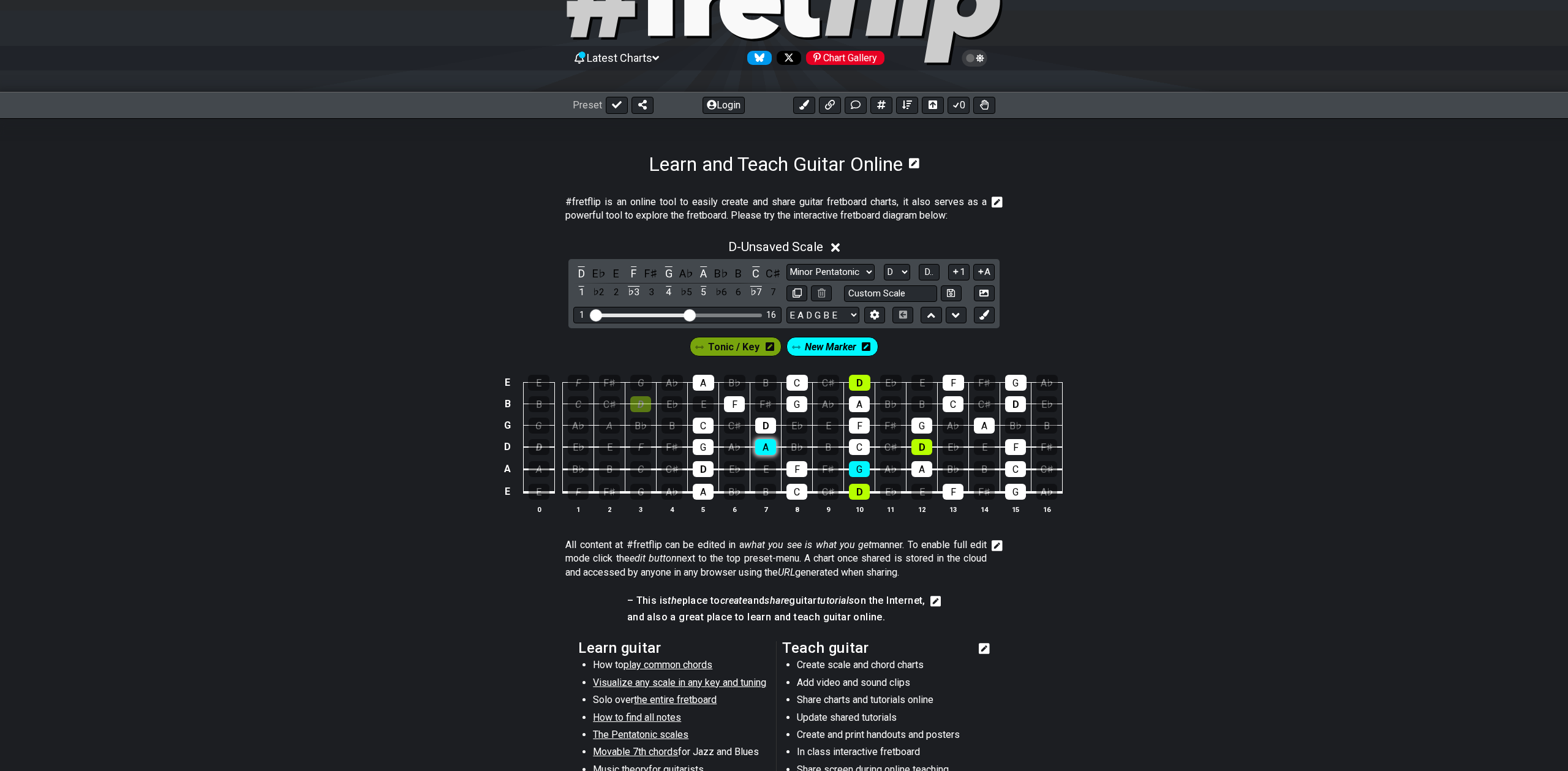
click at [762, 451] on div "A" at bounding box center [765, 447] width 21 height 16
click at [636, 401] on div "D" at bounding box center [640, 404] width 21 height 16
click at [635, 400] on div "D" at bounding box center [640, 404] width 21 height 16
click at [851, 383] on div "D" at bounding box center [860, 383] width 22 height 16
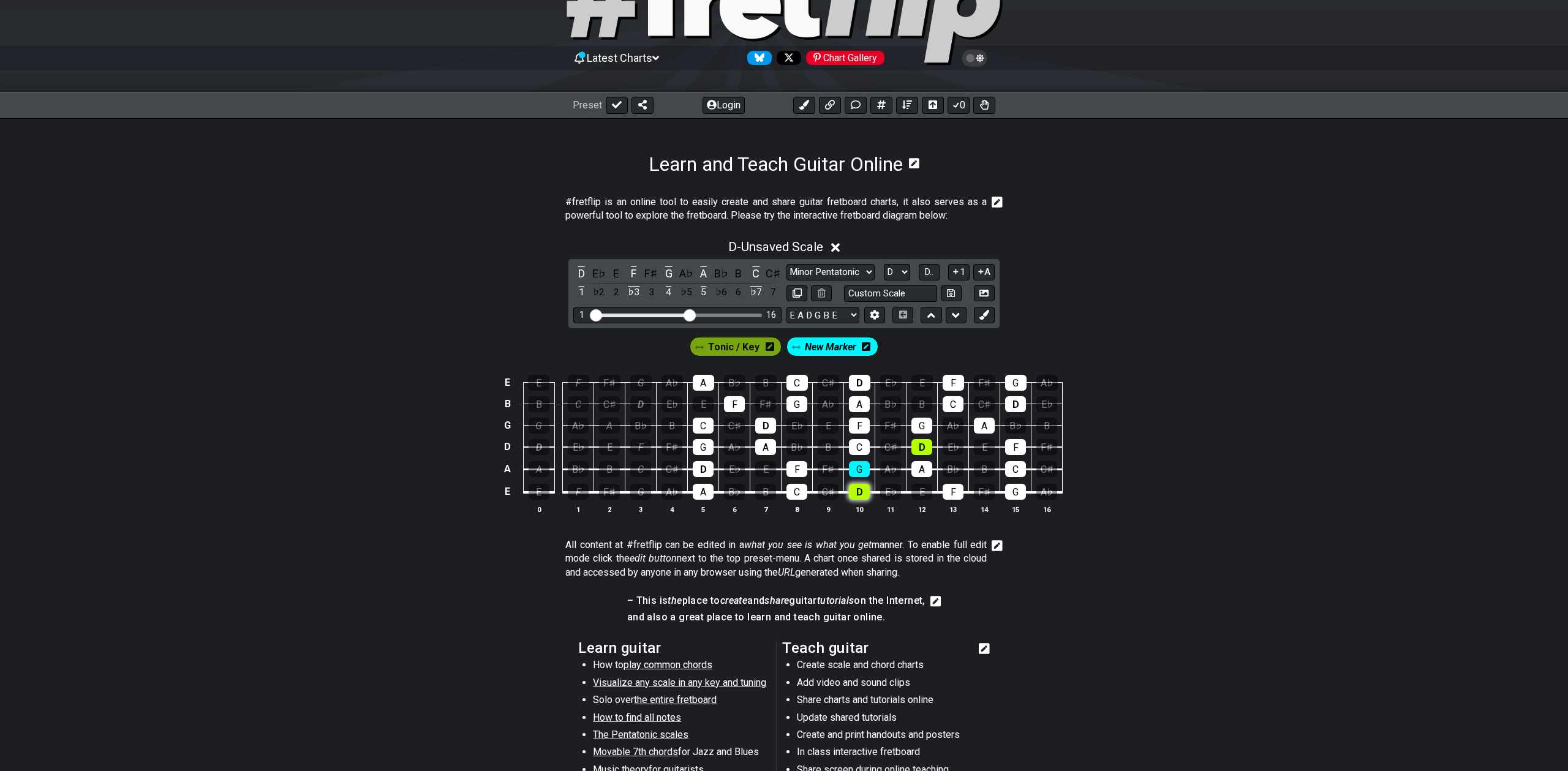
click at [863, 496] on div "D" at bounding box center [859, 492] width 21 height 16
click at [862, 496] on div "D" at bounding box center [859, 492] width 21 height 16
click at [921, 446] on div "D" at bounding box center [921, 447] width 21 height 16
click at [857, 469] on div "G" at bounding box center [859, 469] width 21 height 16
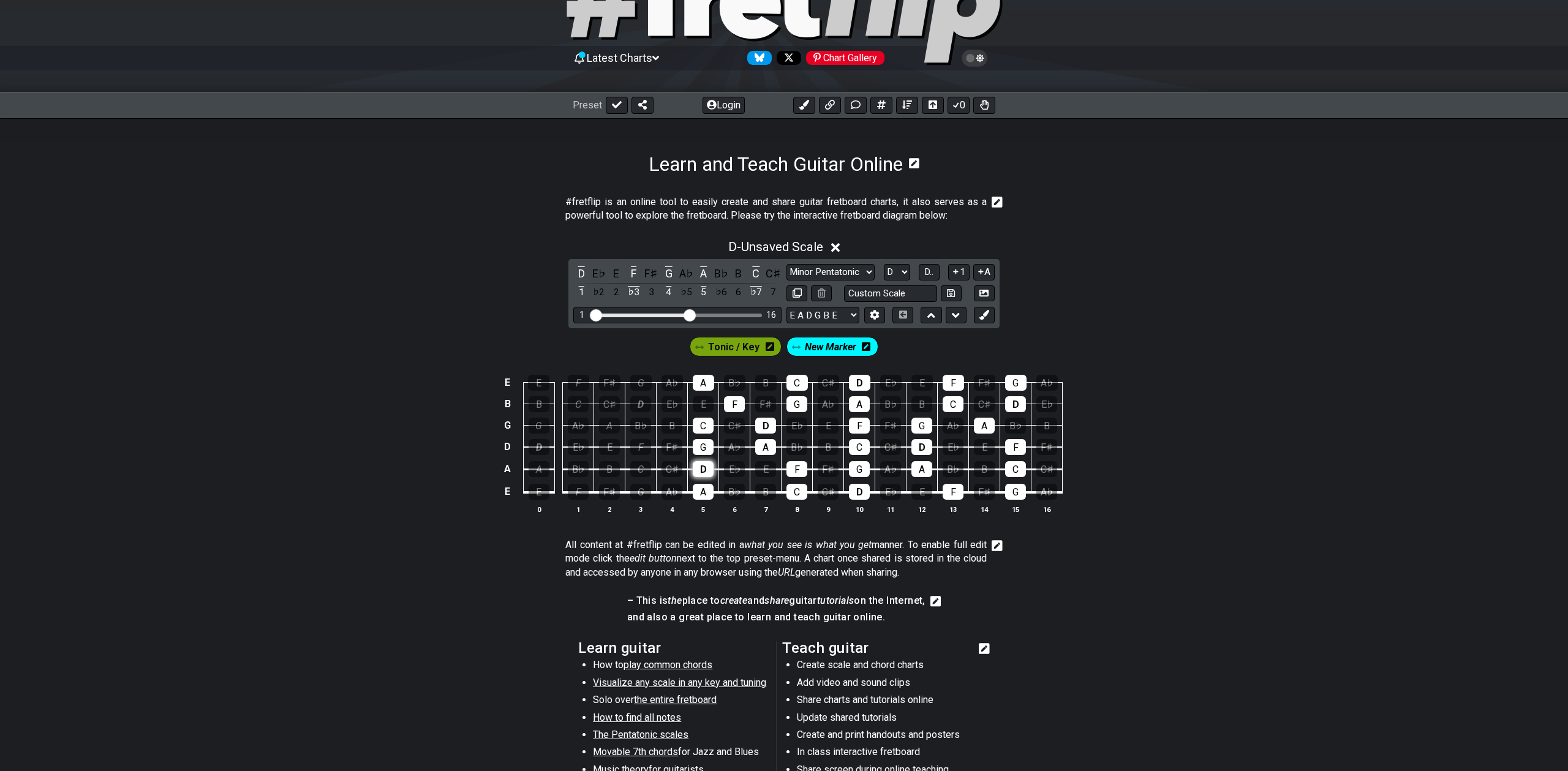
click at [704, 470] on div "D" at bounding box center [703, 469] width 21 height 16
click at [768, 447] on div "A" at bounding box center [765, 447] width 21 height 16
click at [767, 427] on div "D" at bounding box center [765, 426] width 21 height 16
click at [734, 404] on div "F" at bounding box center [734, 404] width 21 height 16
click at [855, 471] on div "G" at bounding box center [859, 469] width 21 height 16
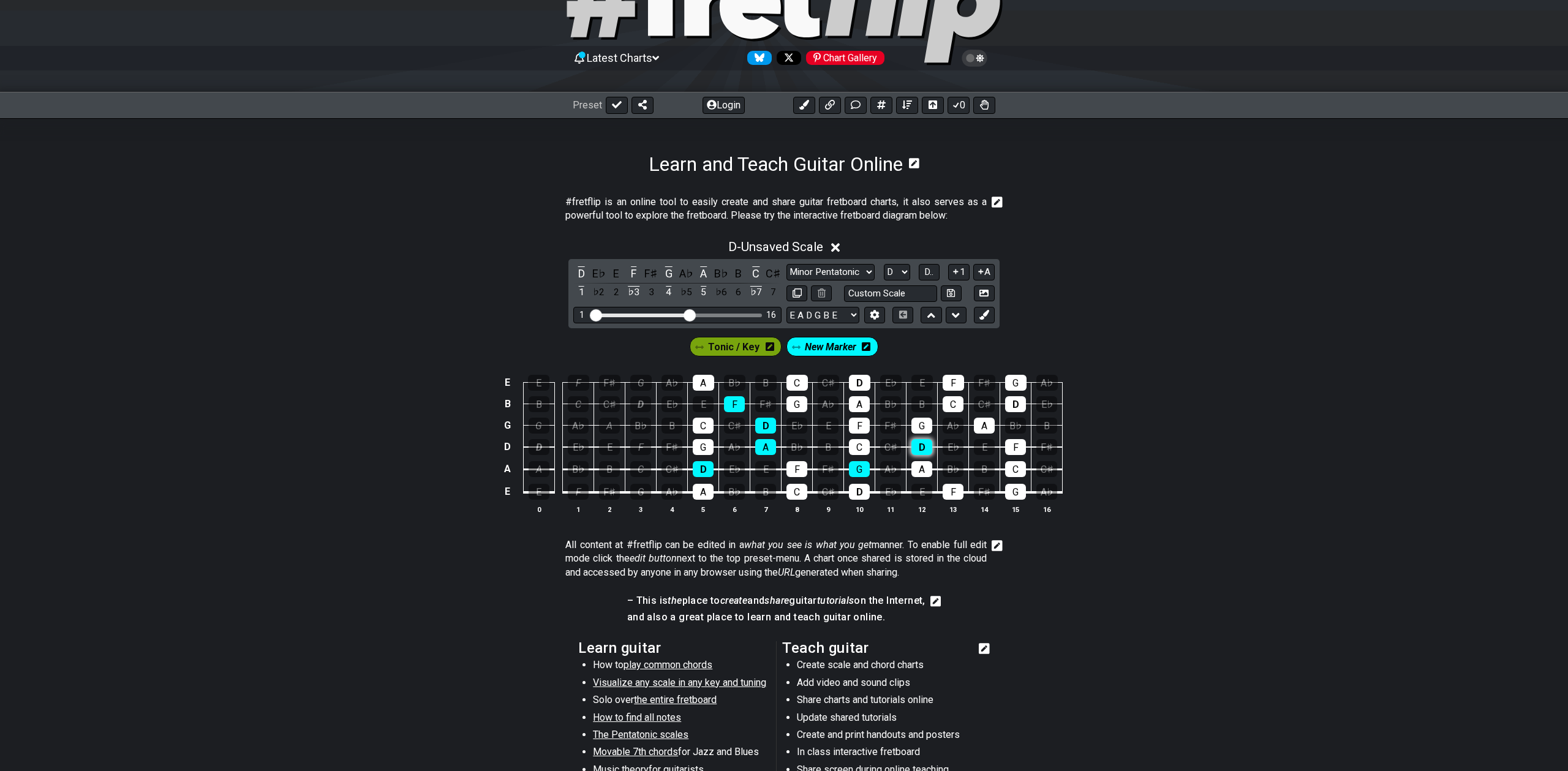
click at [925, 445] on div "D" at bounding box center [921, 447] width 21 height 16
click at [920, 422] on div "G" at bounding box center [921, 426] width 21 height 16
click at [882, 398] on div "B♭" at bounding box center [890, 404] width 21 height 16
click at [857, 268] on select "Minor Pentatonic Click to edit Minor Pentatonic Major Pentatonic Minor Blues Ma…" at bounding box center [831, 272] width 89 height 16
select select "Minor / Aeolian"
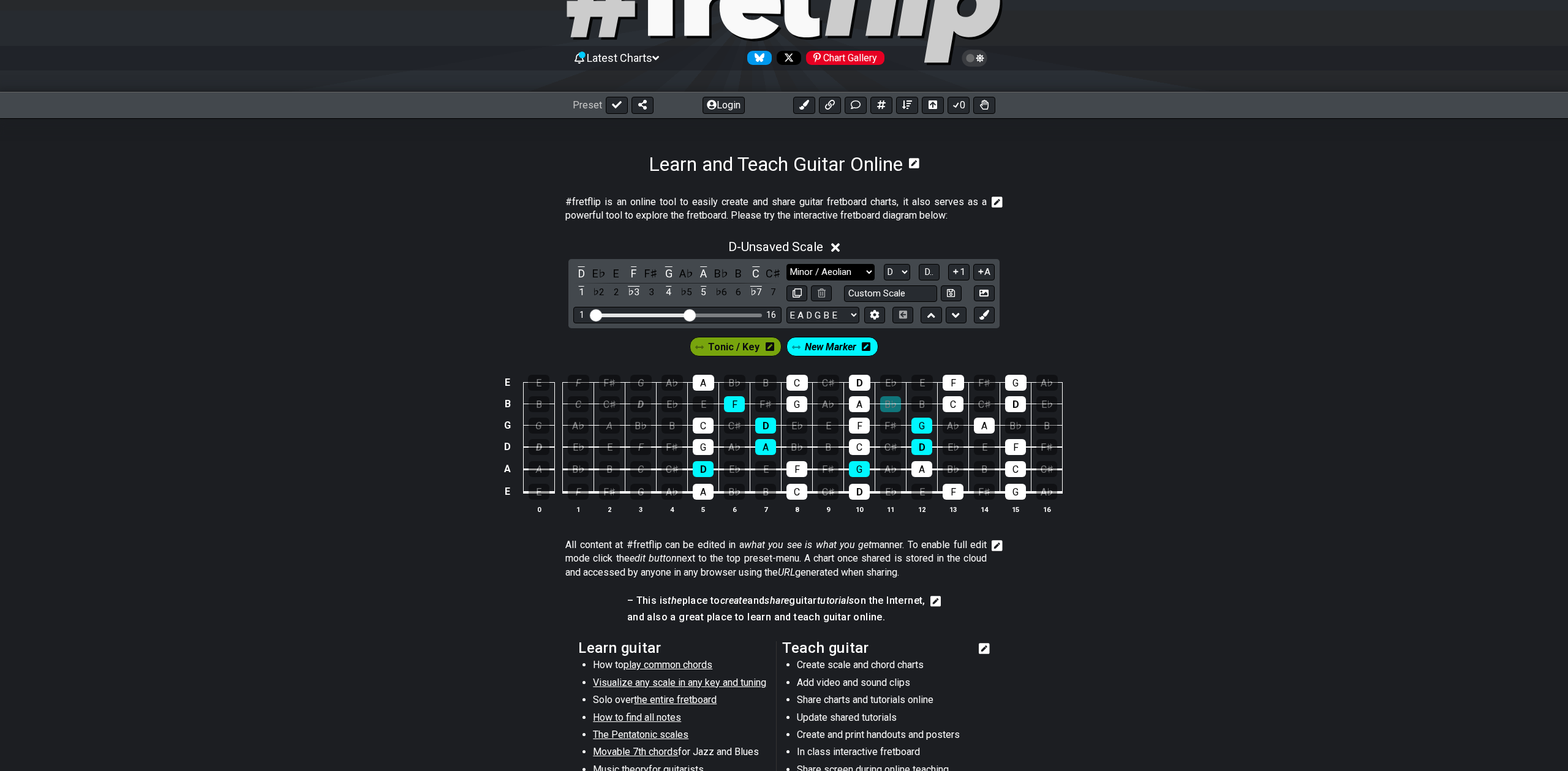
click at [787, 264] on select "Minor Pentatonic Click to edit Minor Pentatonic Major Pentatonic Minor Blues Ma…" at bounding box center [831, 272] width 89 height 16
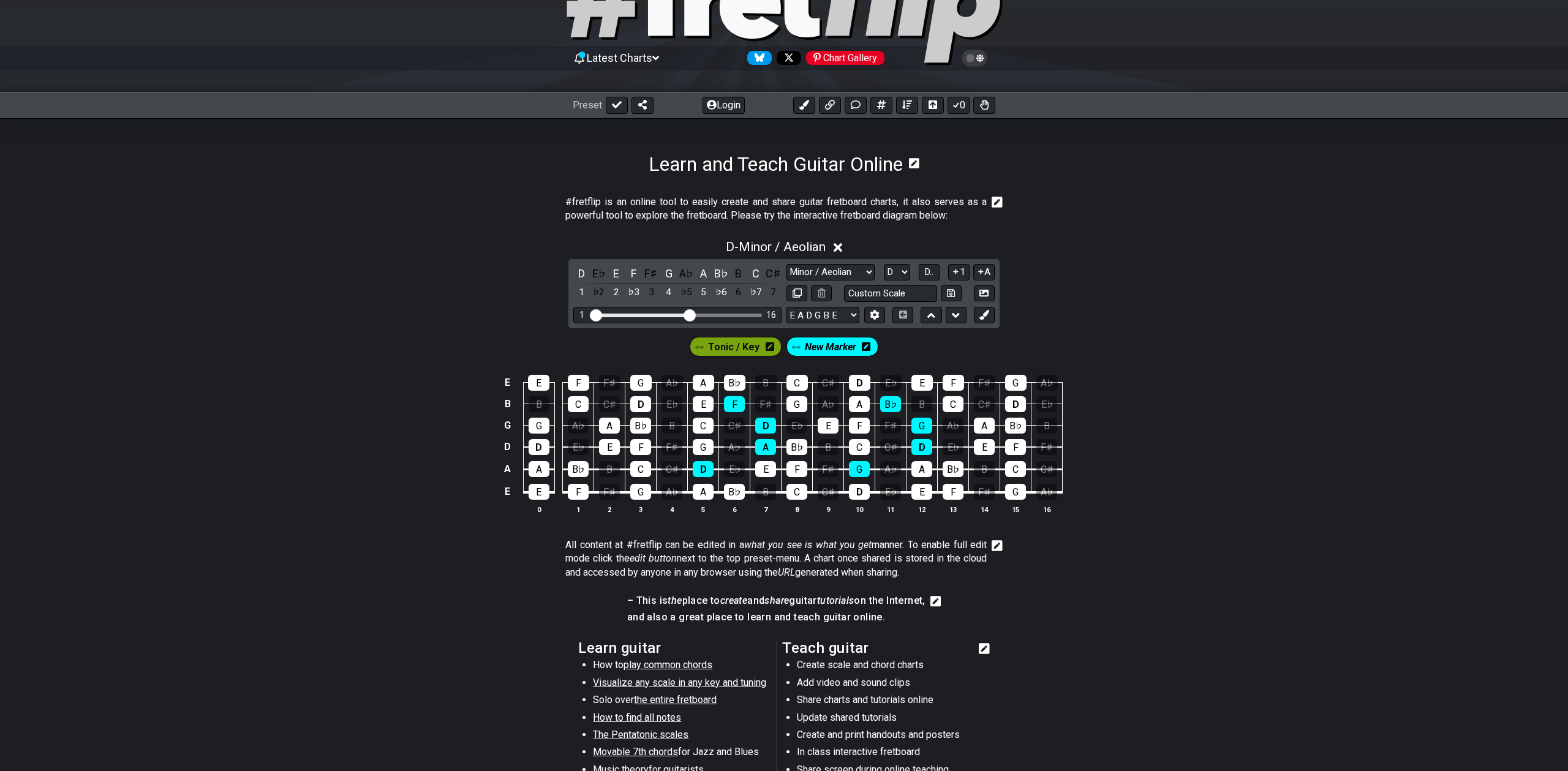
click at [834, 344] on span "New Marker" at bounding box center [830, 347] width 52 height 18
click at [834, 345] on span "New Marker" at bounding box center [830, 347] width 57 height 18
click at [867, 345] on icon at bounding box center [865, 346] width 8 height 8
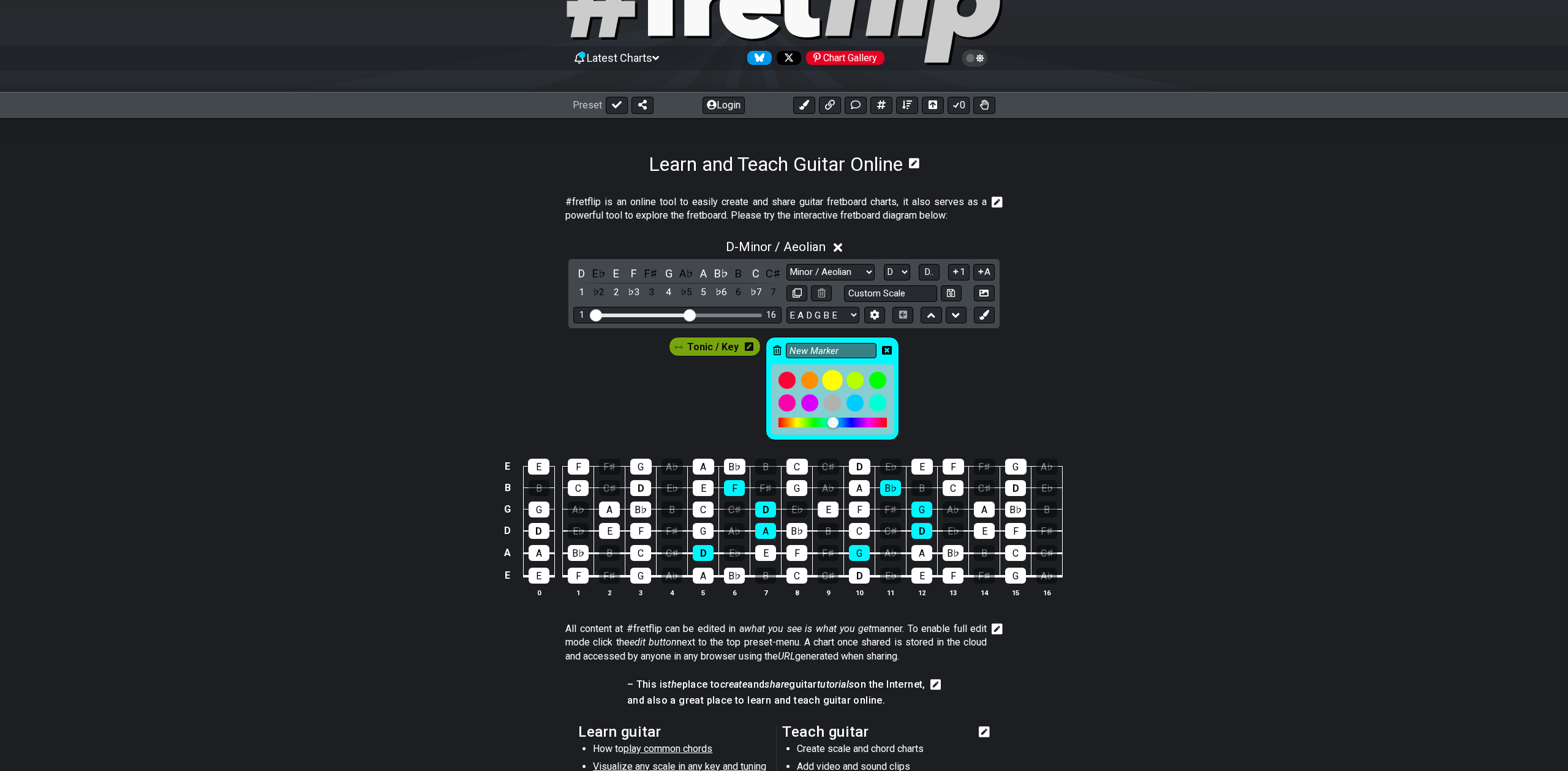
click at [827, 381] on div at bounding box center [832, 380] width 21 height 21
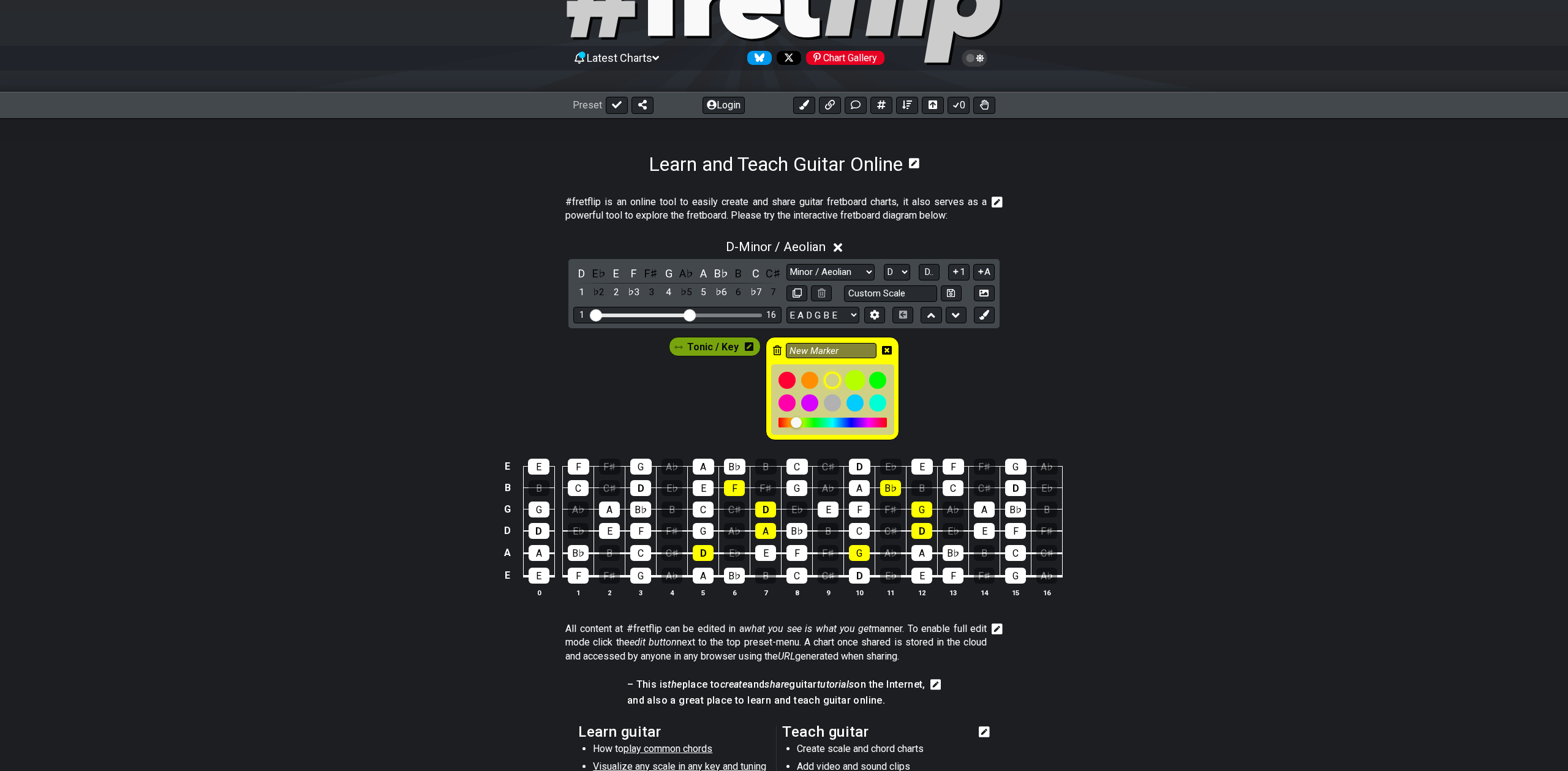
click at [852, 382] on div at bounding box center [855, 380] width 21 height 21
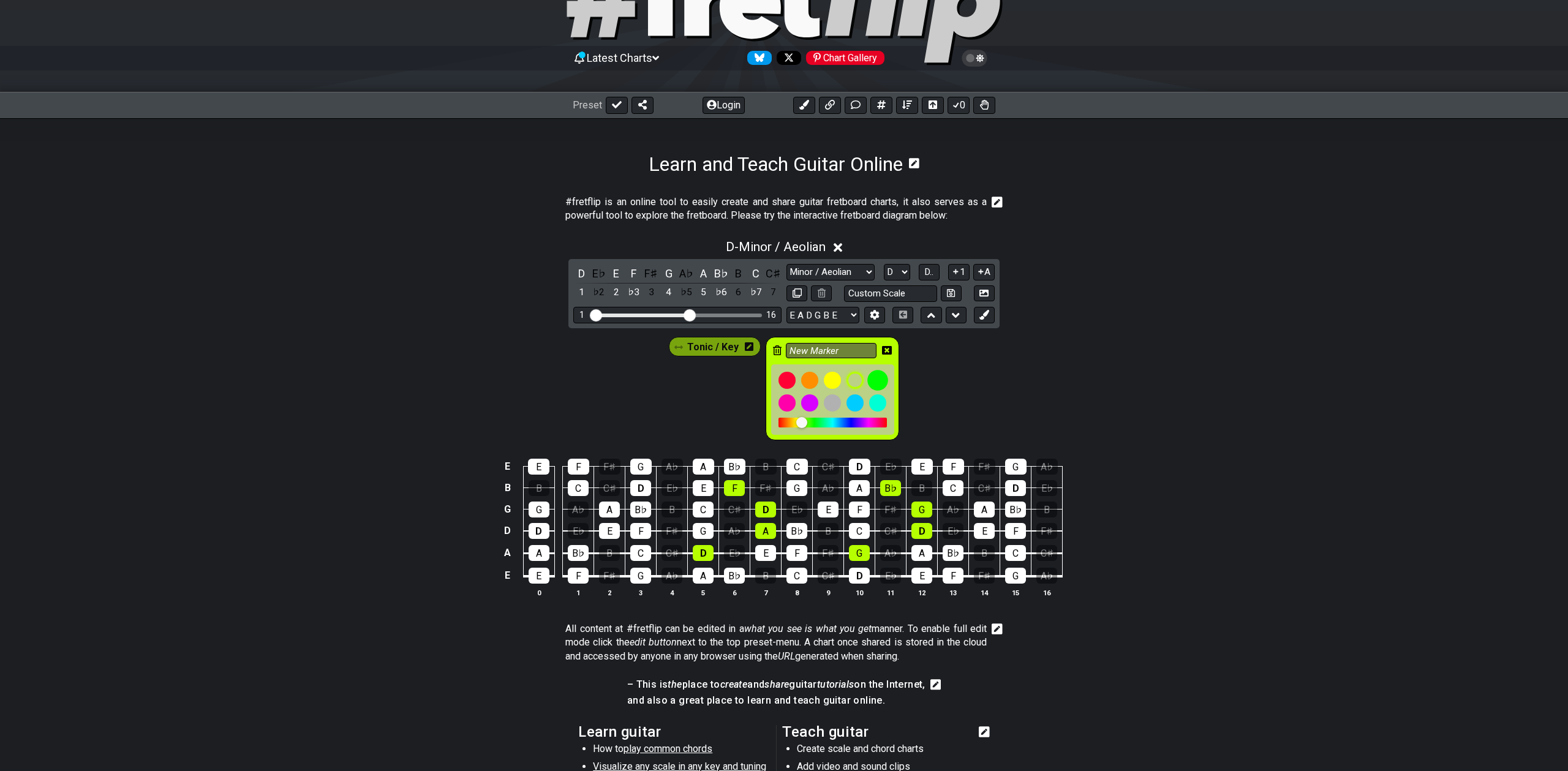
click at [876, 382] on div at bounding box center [877, 380] width 21 height 21
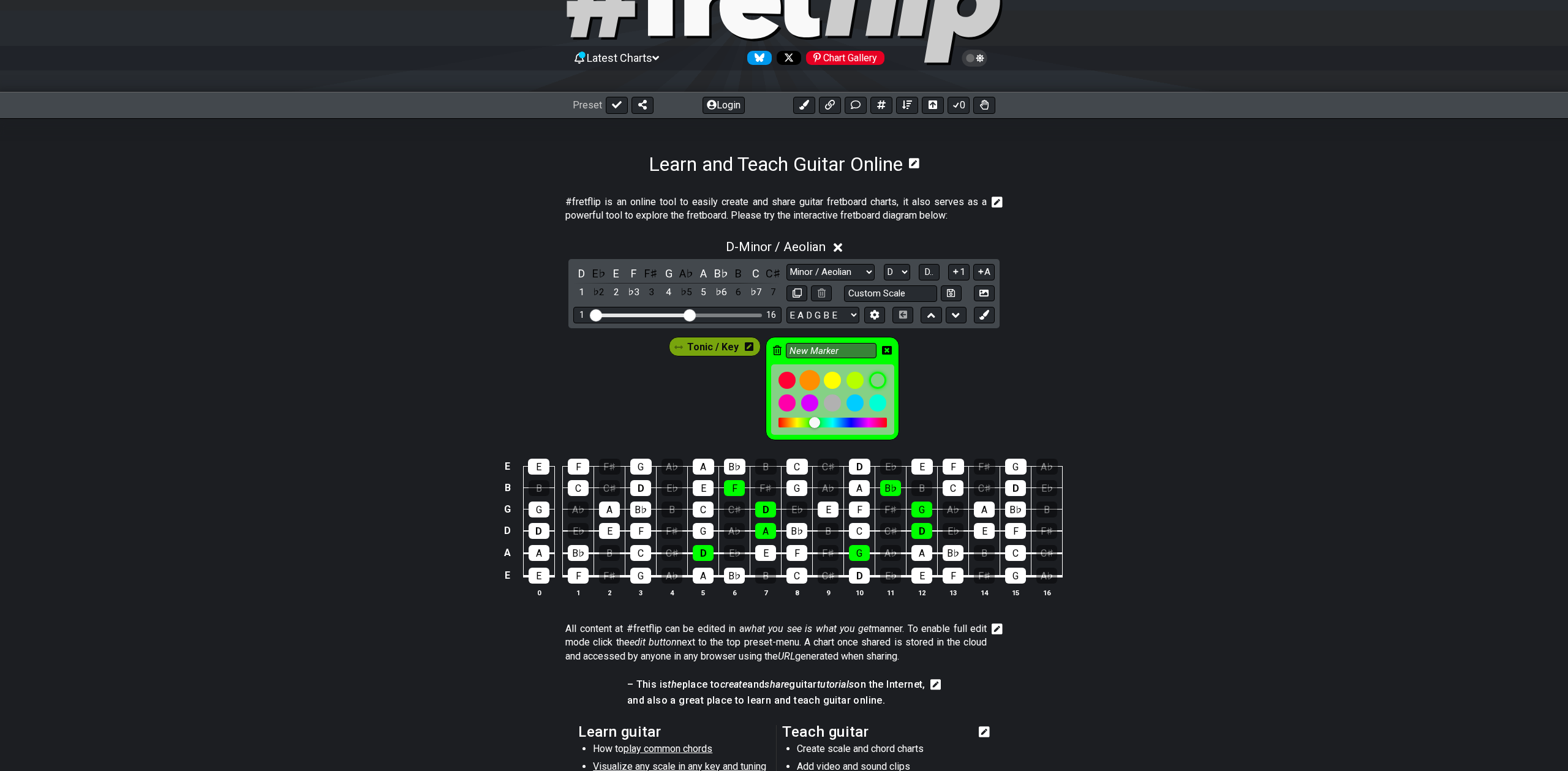
click at [809, 381] on div at bounding box center [809, 380] width 21 height 21
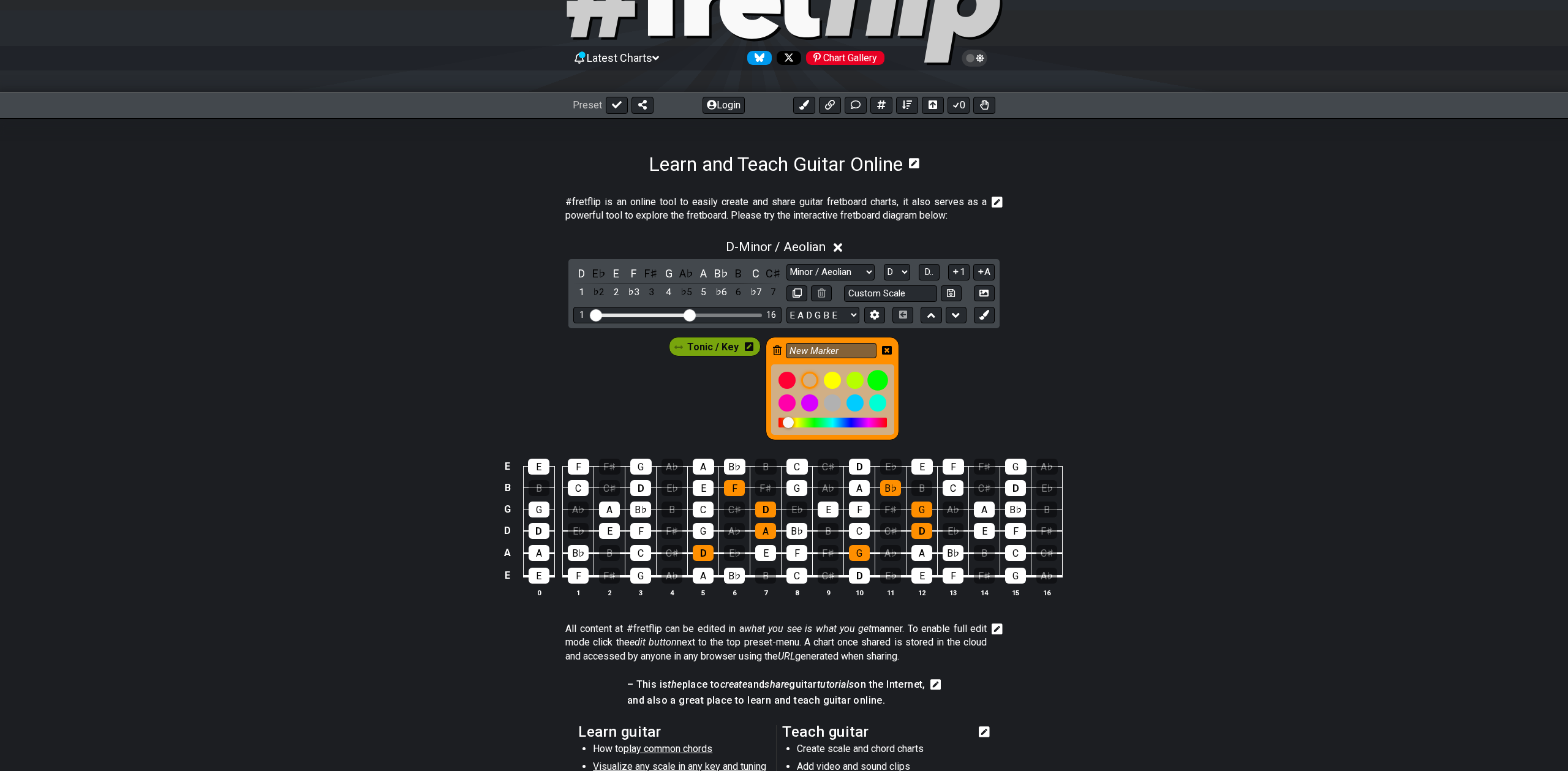
click at [927, 367] on div "Tonic / Key New Marker" at bounding box center [784, 385] width 1568 height 115
click at [886, 349] on icon at bounding box center [886, 350] width 10 height 10
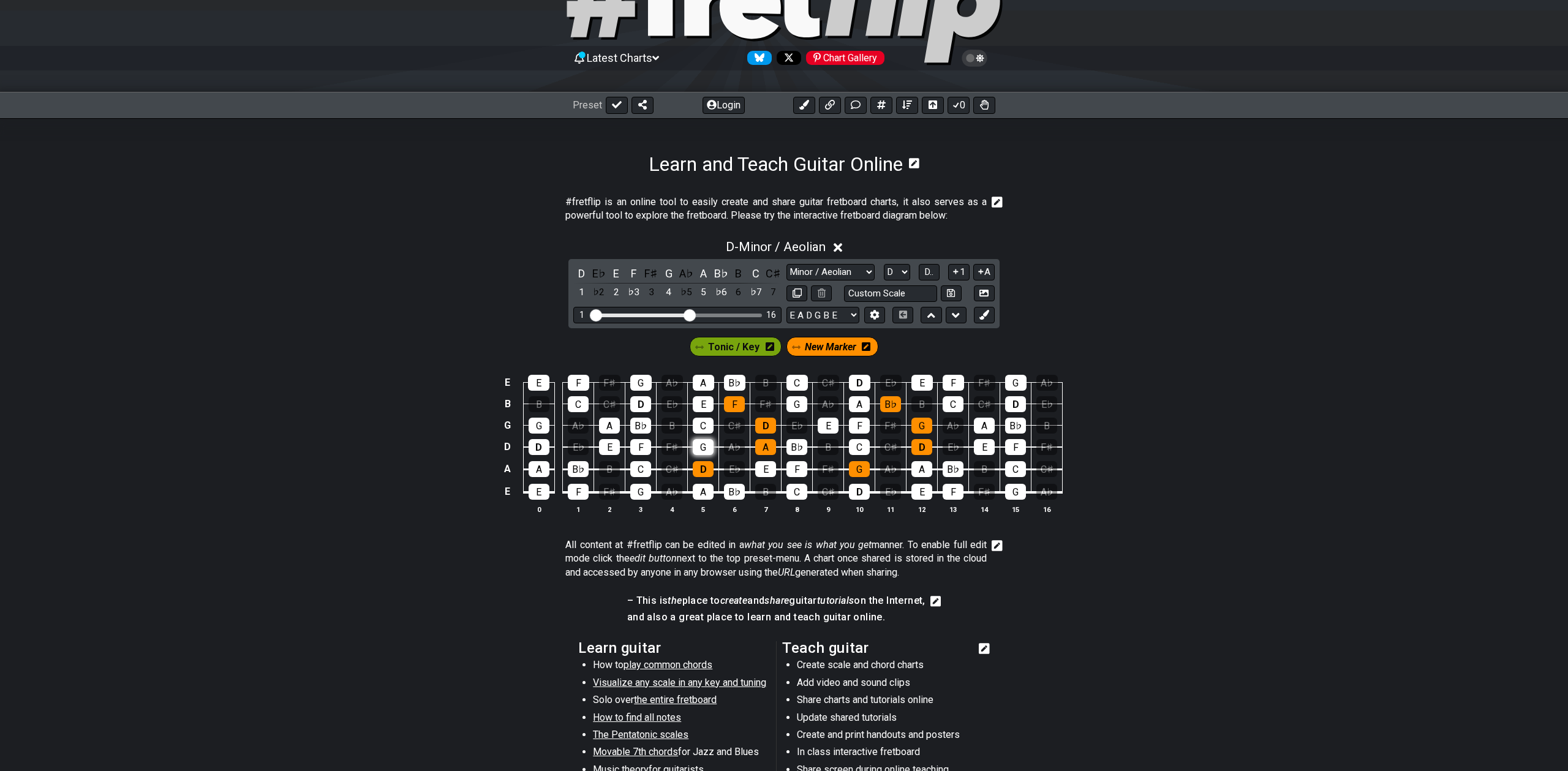
click at [704, 441] on div "G" at bounding box center [703, 447] width 21 height 16
click at [702, 420] on div "C" at bounding box center [703, 426] width 21 height 16
click at [701, 400] on div "E" at bounding box center [703, 404] width 21 height 16
click at [693, 446] on div "G" at bounding box center [703, 447] width 21 height 16
click at [701, 428] on div "C" at bounding box center [703, 426] width 21 height 16
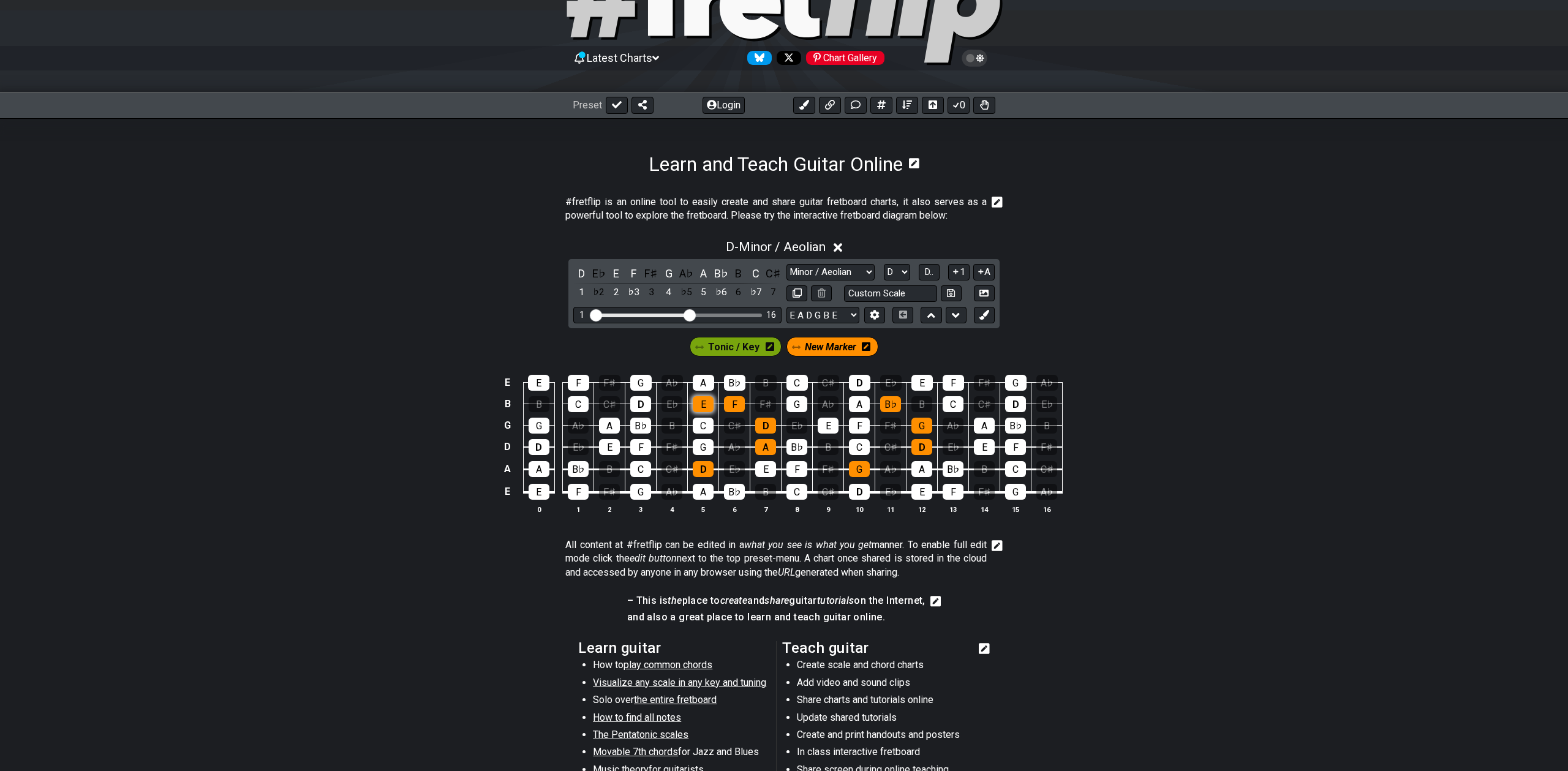
click at [701, 403] on div "E" at bounding box center [703, 404] width 21 height 16
click at [860, 472] on div "G" at bounding box center [859, 469] width 21 height 16
click at [886, 407] on div "B♭" at bounding box center [890, 404] width 21 height 16
click at [918, 427] on div "G" at bounding box center [921, 426] width 21 height 16
click at [918, 447] on div "D" at bounding box center [921, 447] width 21 height 16
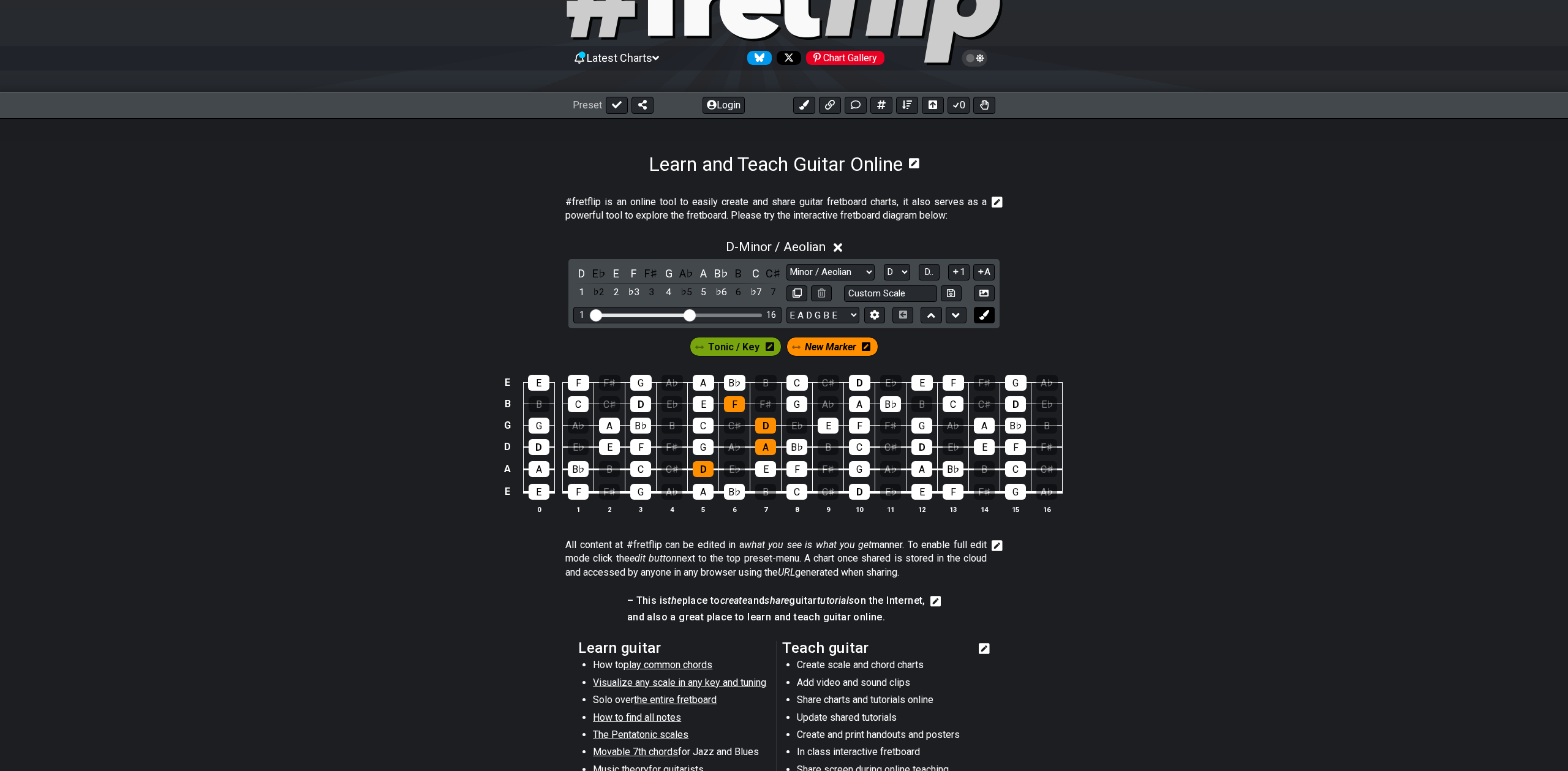
click at [984, 317] on icon at bounding box center [984, 315] width 9 height 9
click at [859, 469] on div "G" at bounding box center [859, 469] width 21 height 16
click at [925, 447] on div "D" at bounding box center [921, 447] width 21 height 16
click at [921, 420] on div "G" at bounding box center [921, 426] width 21 height 16
click at [887, 400] on div "B♭" at bounding box center [890, 404] width 21 height 16
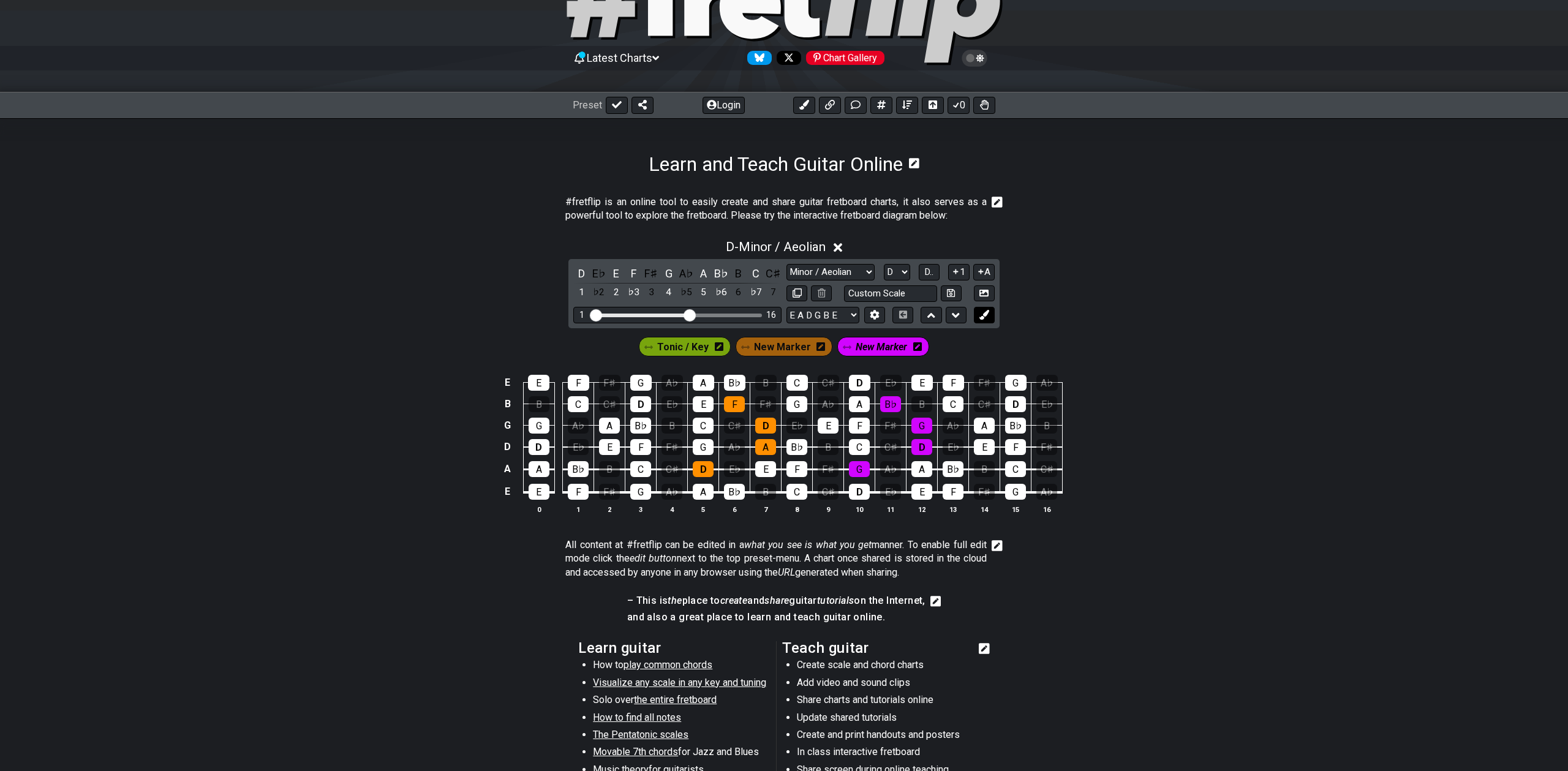
click at [982, 318] on icon at bounding box center [984, 315] width 9 height 9
click at [922, 465] on div "A" at bounding box center [921, 469] width 21 height 16
click at [987, 447] on div "E" at bounding box center [984, 447] width 21 height 16
click at [984, 420] on div "A" at bounding box center [984, 426] width 21 height 16
click at [955, 400] on div "C" at bounding box center [952, 404] width 21 height 16
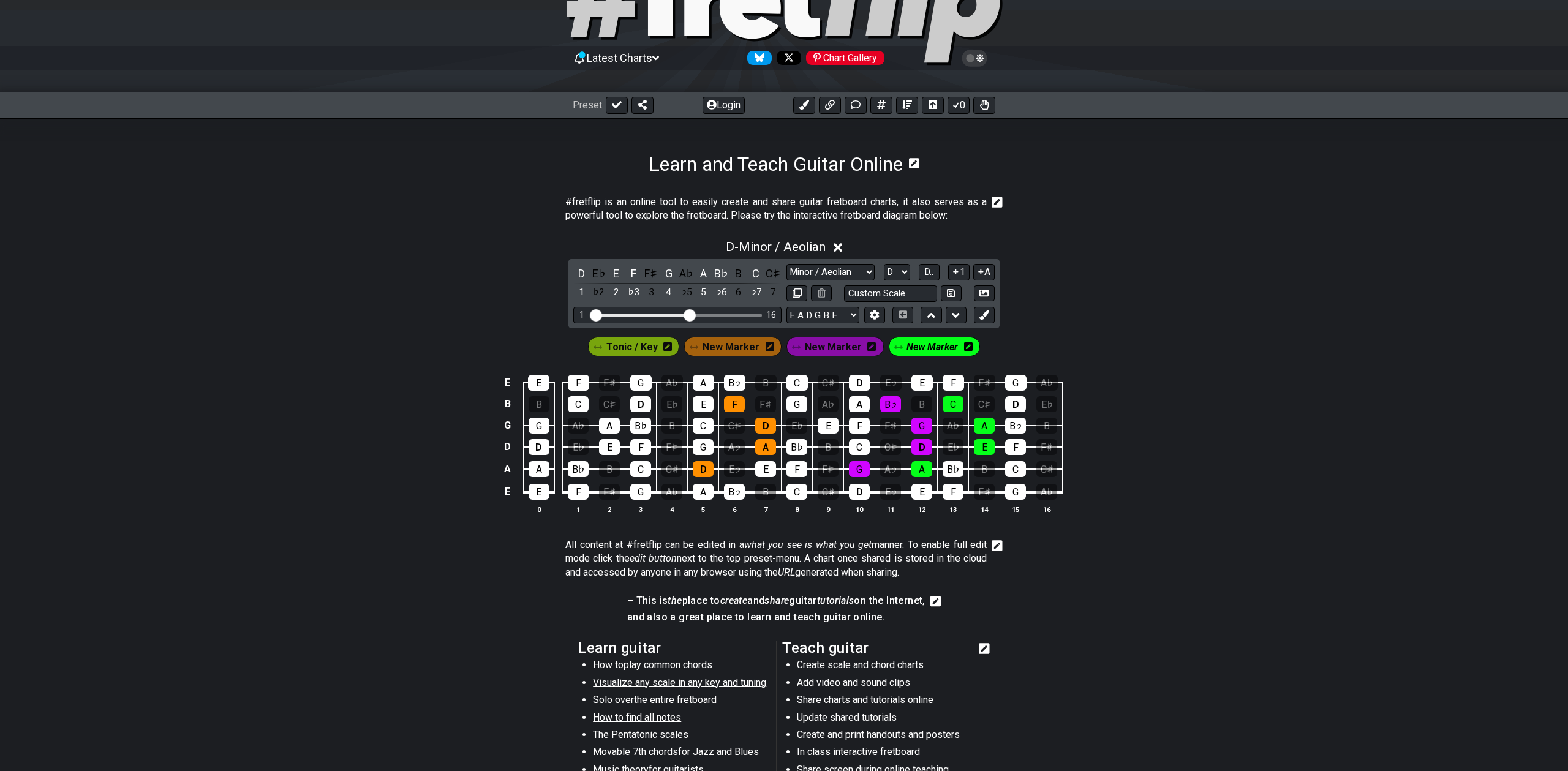
click at [829, 351] on span "New Marker" at bounding box center [833, 347] width 57 height 18
click at [823, 354] on span "New Marker" at bounding box center [830, 347] width 52 height 18
click at [542, 381] on div "E" at bounding box center [539, 383] width 22 height 16
click at [543, 426] on div "G" at bounding box center [539, 426] width 21 height 16
click at [540, 451] on div "D" at bounding box center [539, 447] width 21 height 16
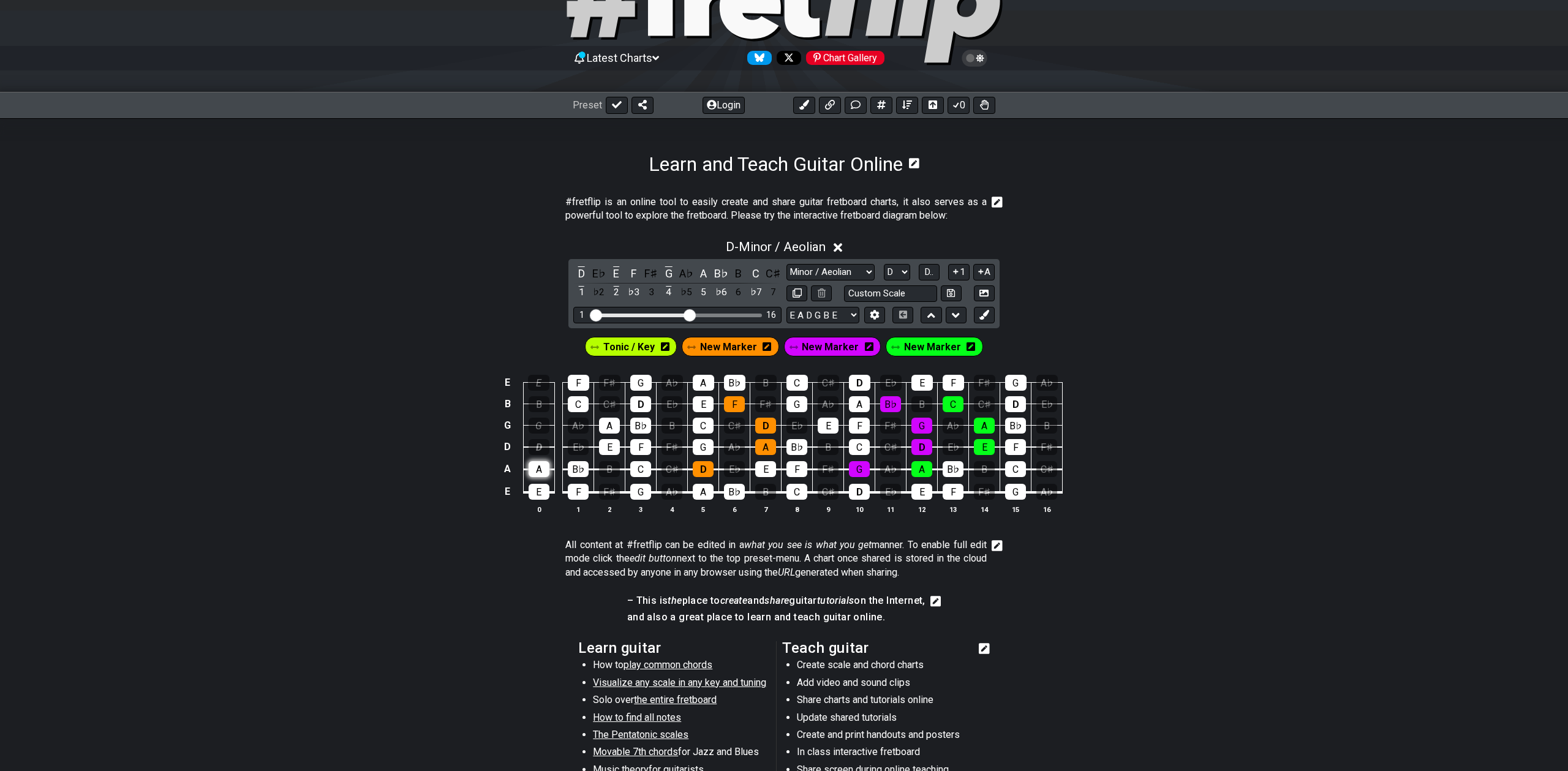
click at [539, 467] on div "A" at bounding box center [539, 469] width 21 height 16
click at [539, 488] on div "E" at bounding box center [539, 492] width 21 height 16
click at [579, 490] on div "F" at bounding box center [578, 492] width 21 height 16
click at [639, 498] on div "G" at bounding box center [640, 492] width 21 height 16
click at [643, 470] on div "C" at bounding box center [640, 469] width 21 height 16
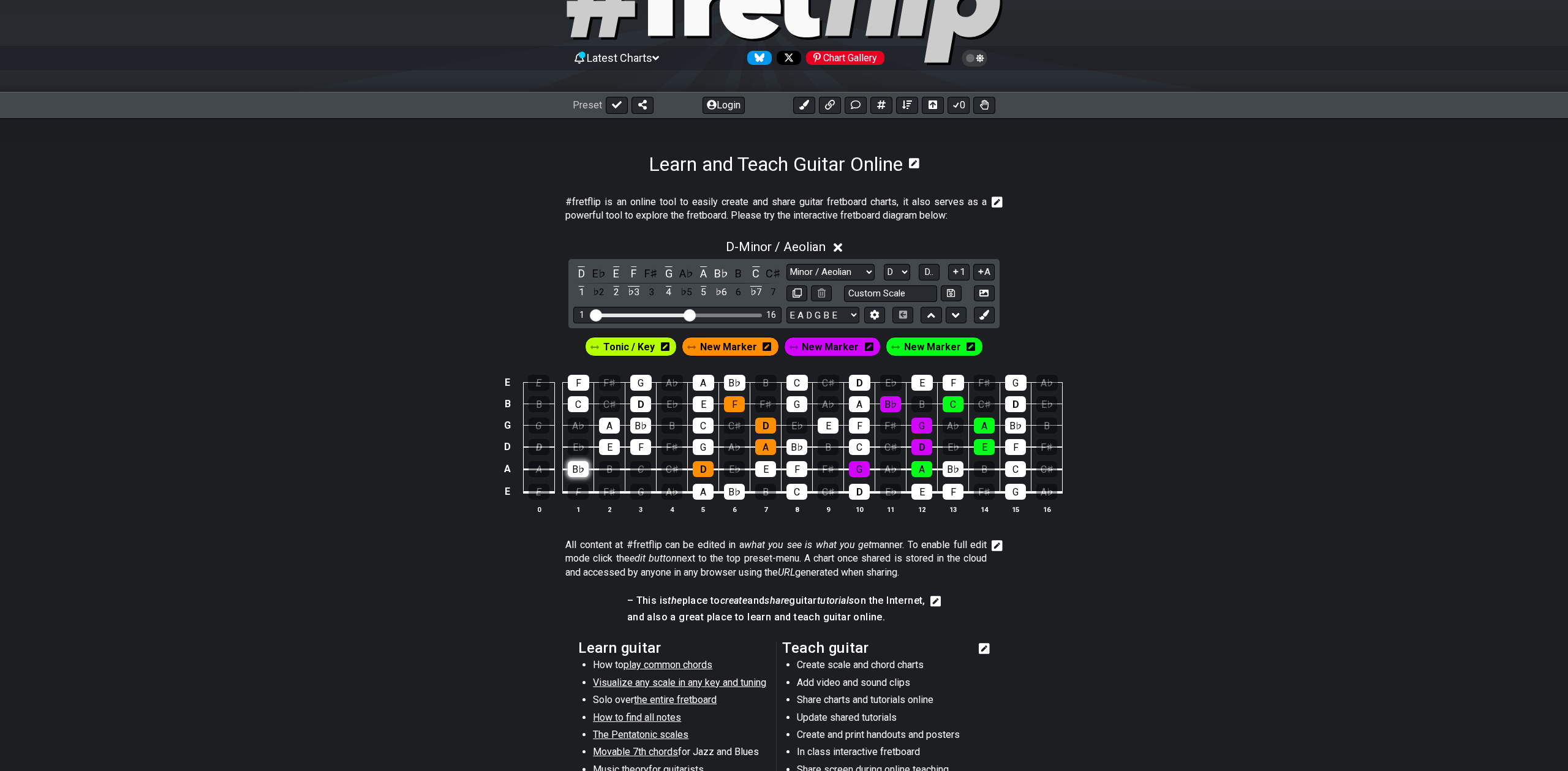
click at [579, 465] on div "B♭" at bounding box center [578, 469] width 21 height 16
click at [609, 441] on div "E" at bounding box center [609, 447] width 21 height 16
click at [641, 452] on div "F" at bounding box center [640, 447] width 21 height 16
click at [618, 430] on div "A" at bounding box center [609, 426] width 21 height 16
click at [647, 428] on div "B♭" at bounding box center [640, 426] width 21 height 16
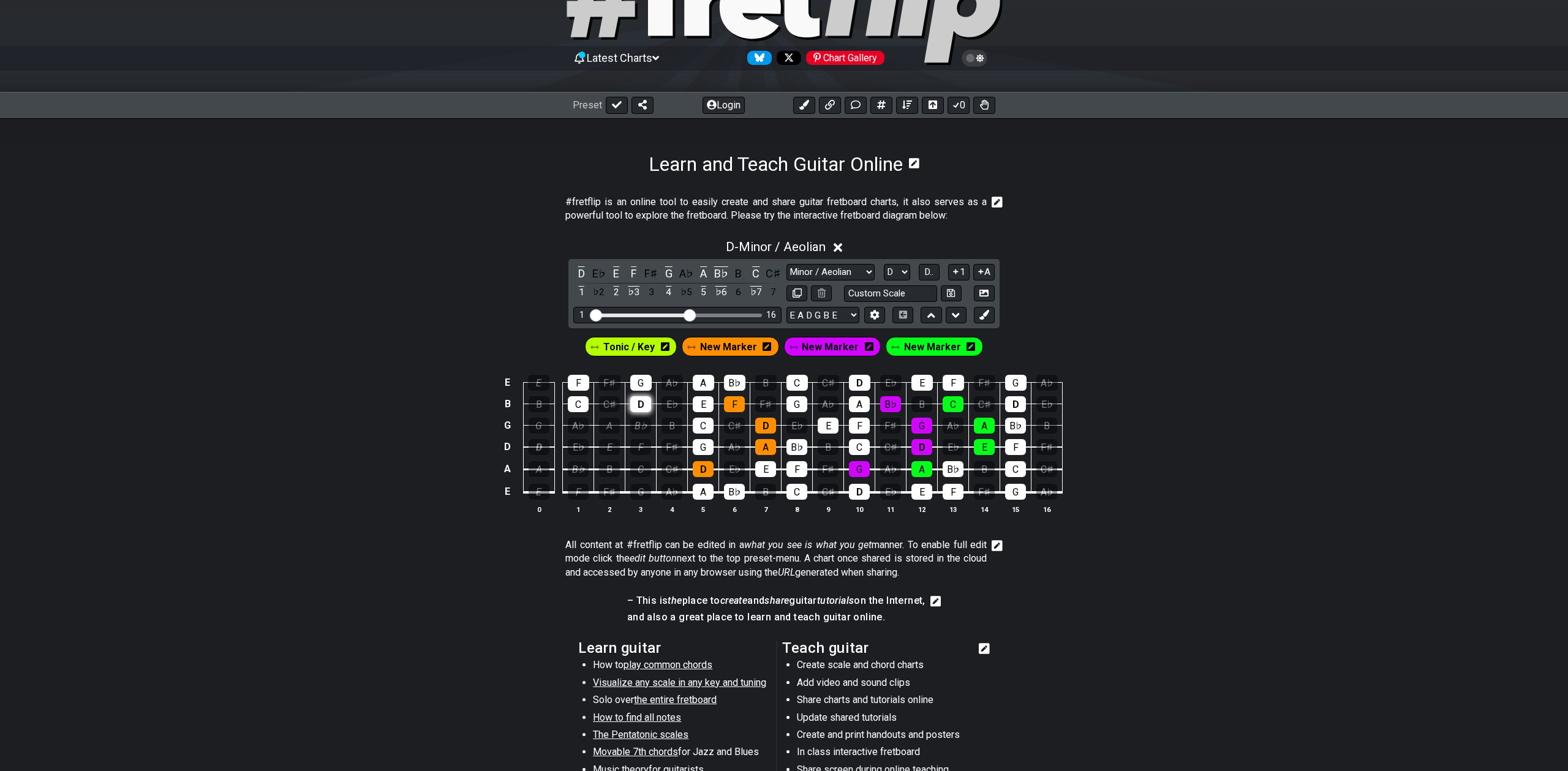
click at [647, 406] on div "D" at bounding box center [640, 404] width 21 height 16
click at [643, 384] on div "G" at bounding box center [641, 383] width 22 height 16
click at [572, 381] on div "F" at bounding box center [579, 383] width 22 height 16
click at [574, 398] on div "C" at bounding box center [578, 404] width 21 height 16
click at [621, 108] on button at bounding box center [617, 105] width 22 height 17
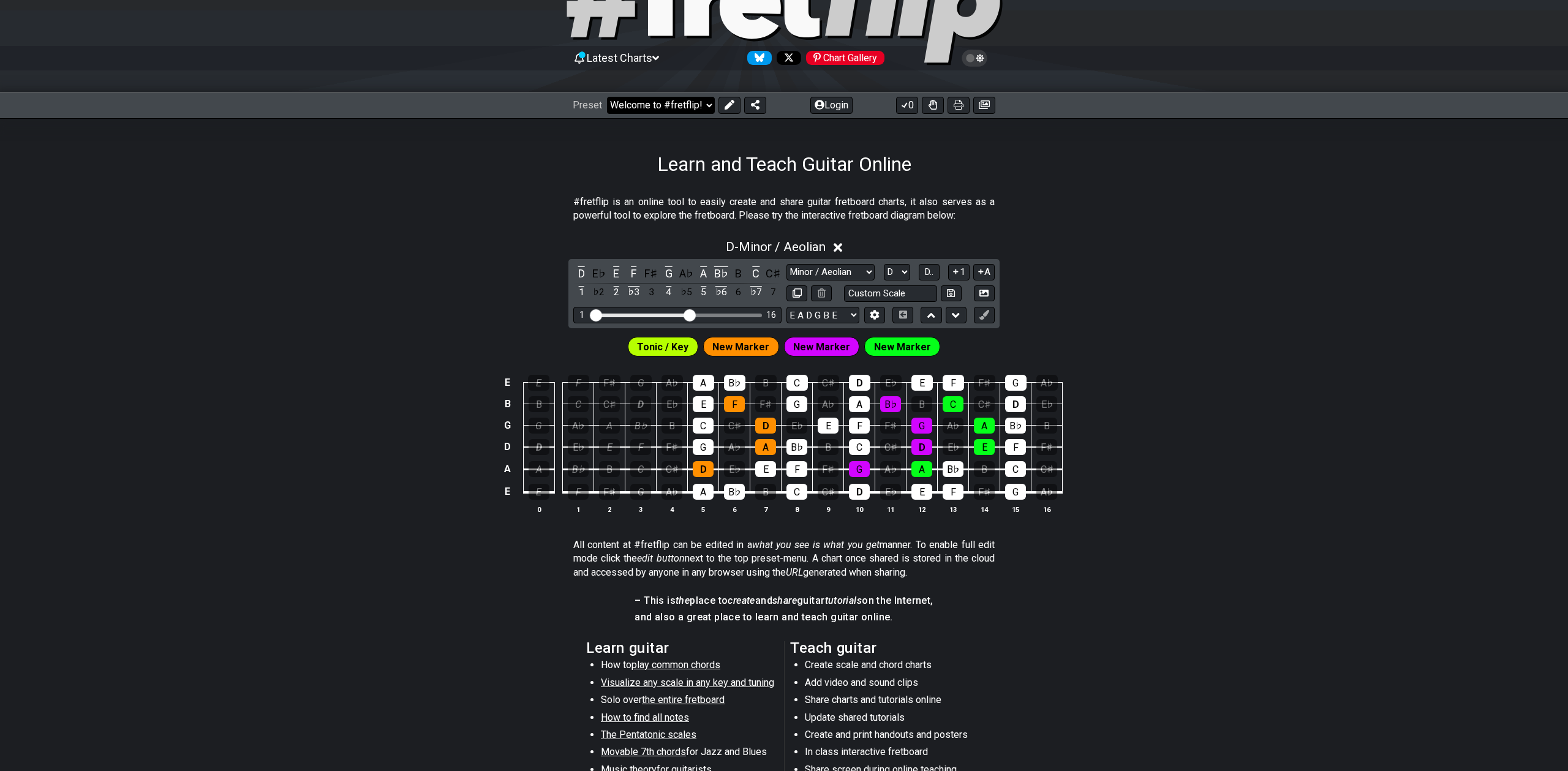
click at [686, 99] on select "Welcome to #fretflip! Initial Preset Custom Preset Minor Pentatonic Major Penta…" at bounding box center [660, 105] width 108 height 17
select select "/welcome"
click at [607, 97] on select "Welcome to #fretflip! Initial Preset Custom Preset Minor Pentatonic Major Penta…" at bounding box center [660, 105] width 108 height 17
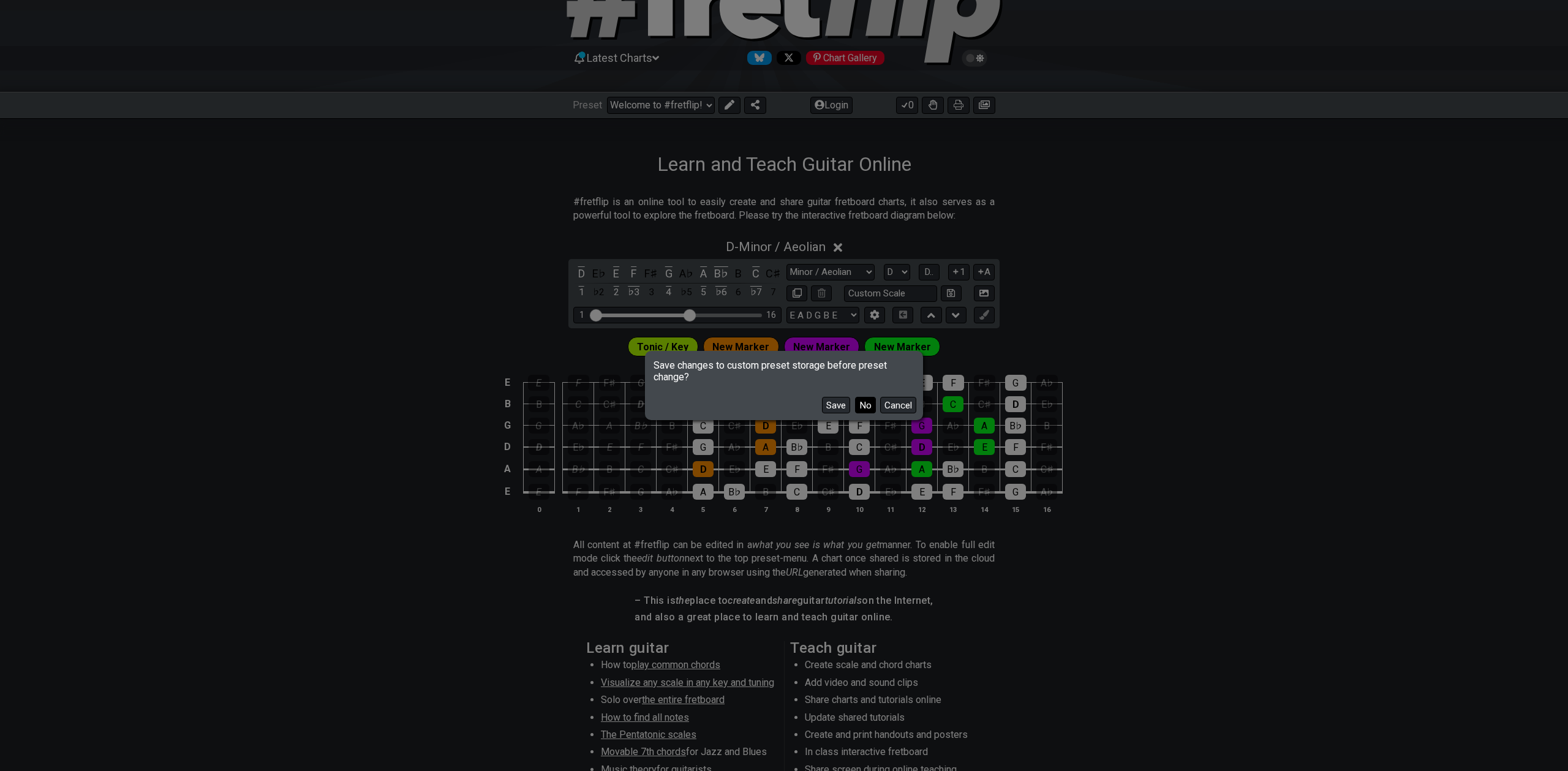
click at [865, 403] on button "No" at bounding box center [865, 405] width 21 height 16
select select "Minor Pentatonic"
select select "C"
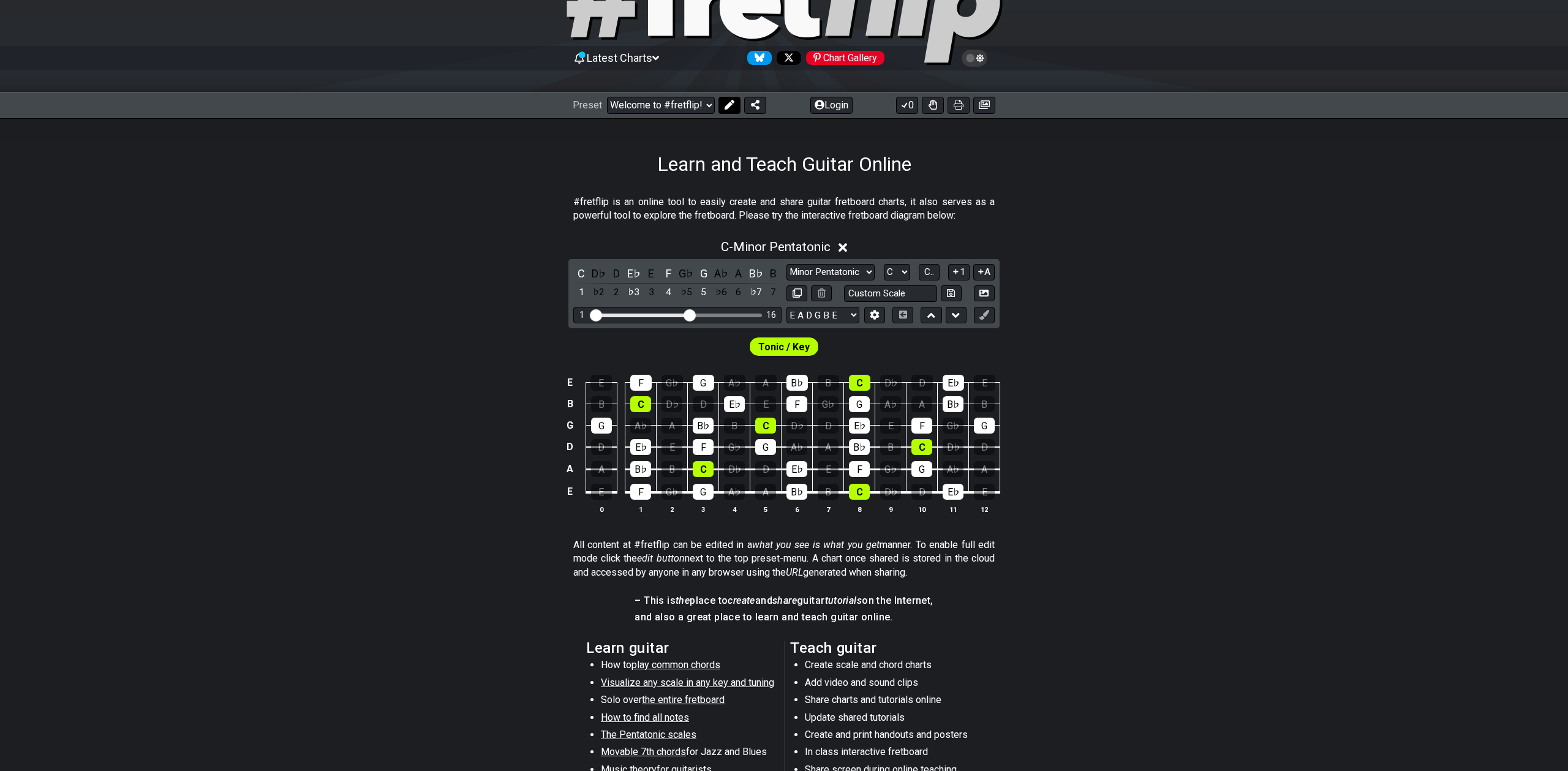
click at [729, 98] on button at bounding box center [729, 105] width 22 height 17
click at [599, 428] on div "G" at bounding box center [601, 426] width 21 height 16
click at [654, 452] on td "B♭" at bounding box center [641, 457] width 32 height 23
click at [646, 447] on div "E♭" at bounding box center [640, 447] width 21 height 16
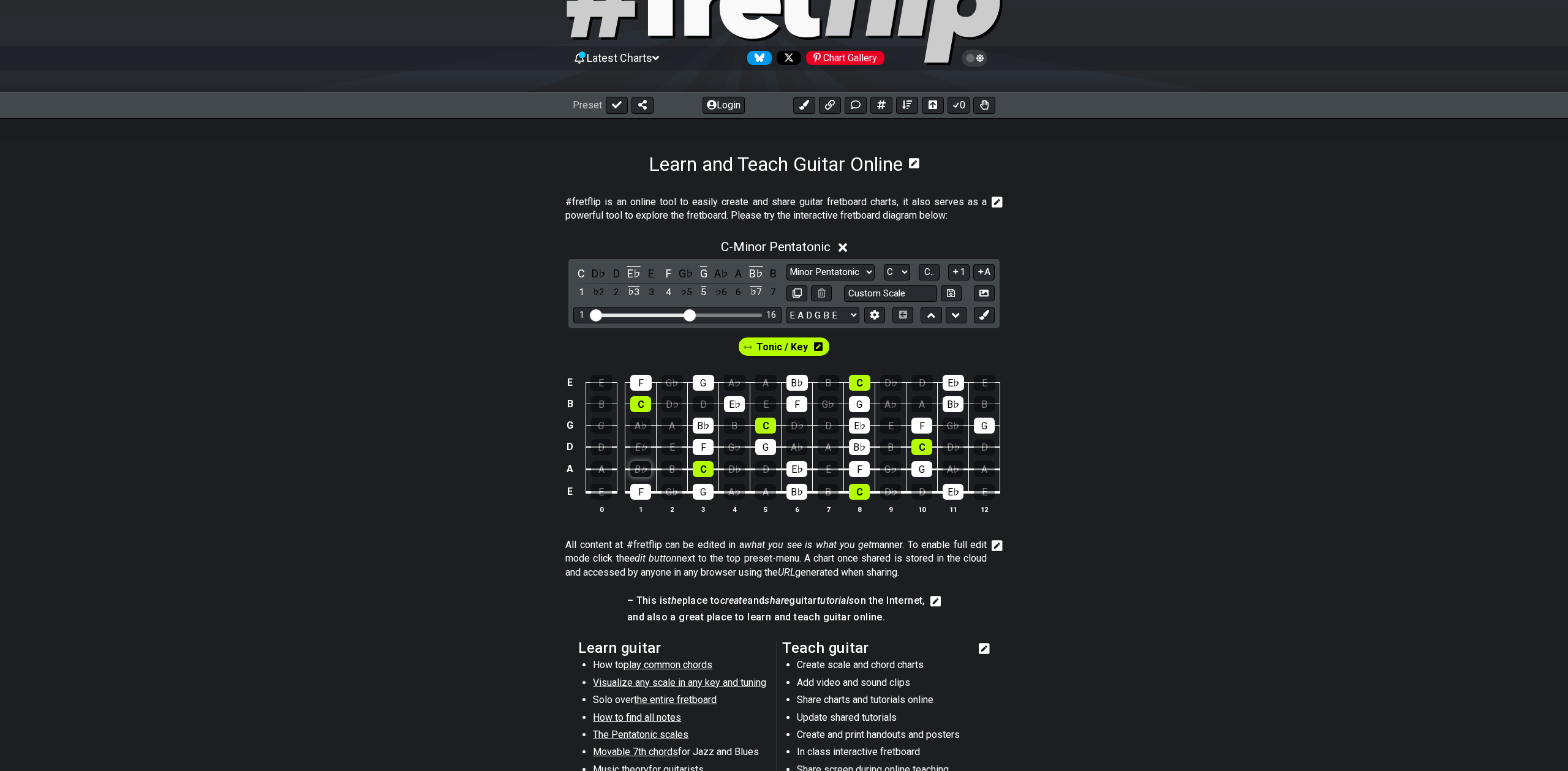
click at [645, 463] on div "B♭" at bounding box center [640, 469] width 21 height 16
click at [645, 489] on div "F" at bounding box center [640, 492] width 21 height 16
click at [704, 486] on div "G" at bounding box center [703, 492] width 21 height 16
click at [704, 474] on div "C" at bounding box center [703, 469] width 21 height 16
click at [704, 447] on div "F" at bounding box center [703, 447] width 21 height 16
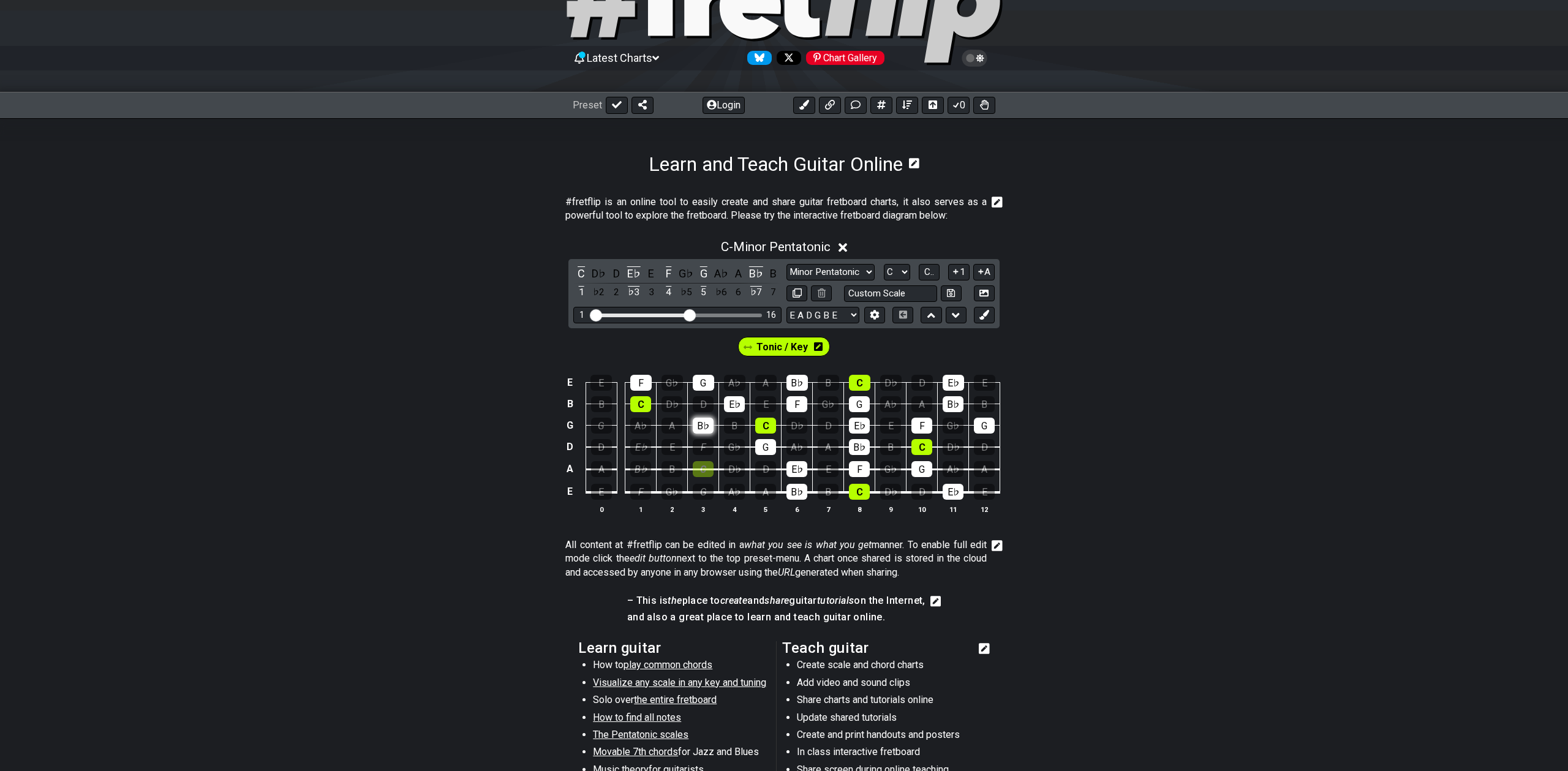
click at [704, 430] on div "B♭" at bounding box center [703, 426] width 21 height 16
click at [709, 468] on div "C" at bounding box center [703, 469] width 21 height 16
click at [834, 274] on select "Minor Pentatonic Click to edit Minor Pentatonic Major Pentatonic Minor Blues Ma…" at bounding box center [831, 272] width 89 height 16
click at [842, 249] on icon at bounding box center [843, 248] width 9 height 9
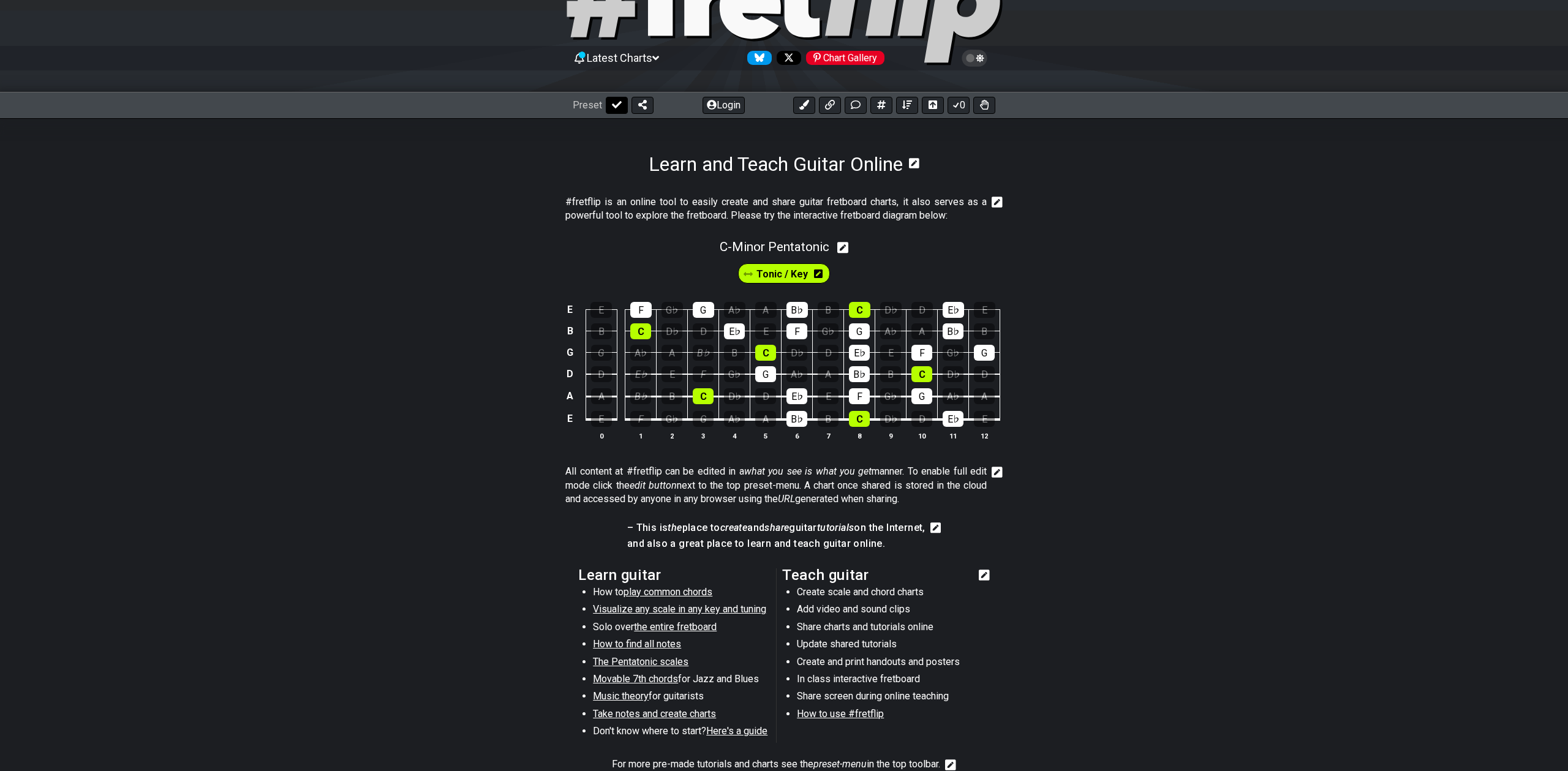
click at [616, 108] on icon at bounding box center [617, 104] width 10 height 10
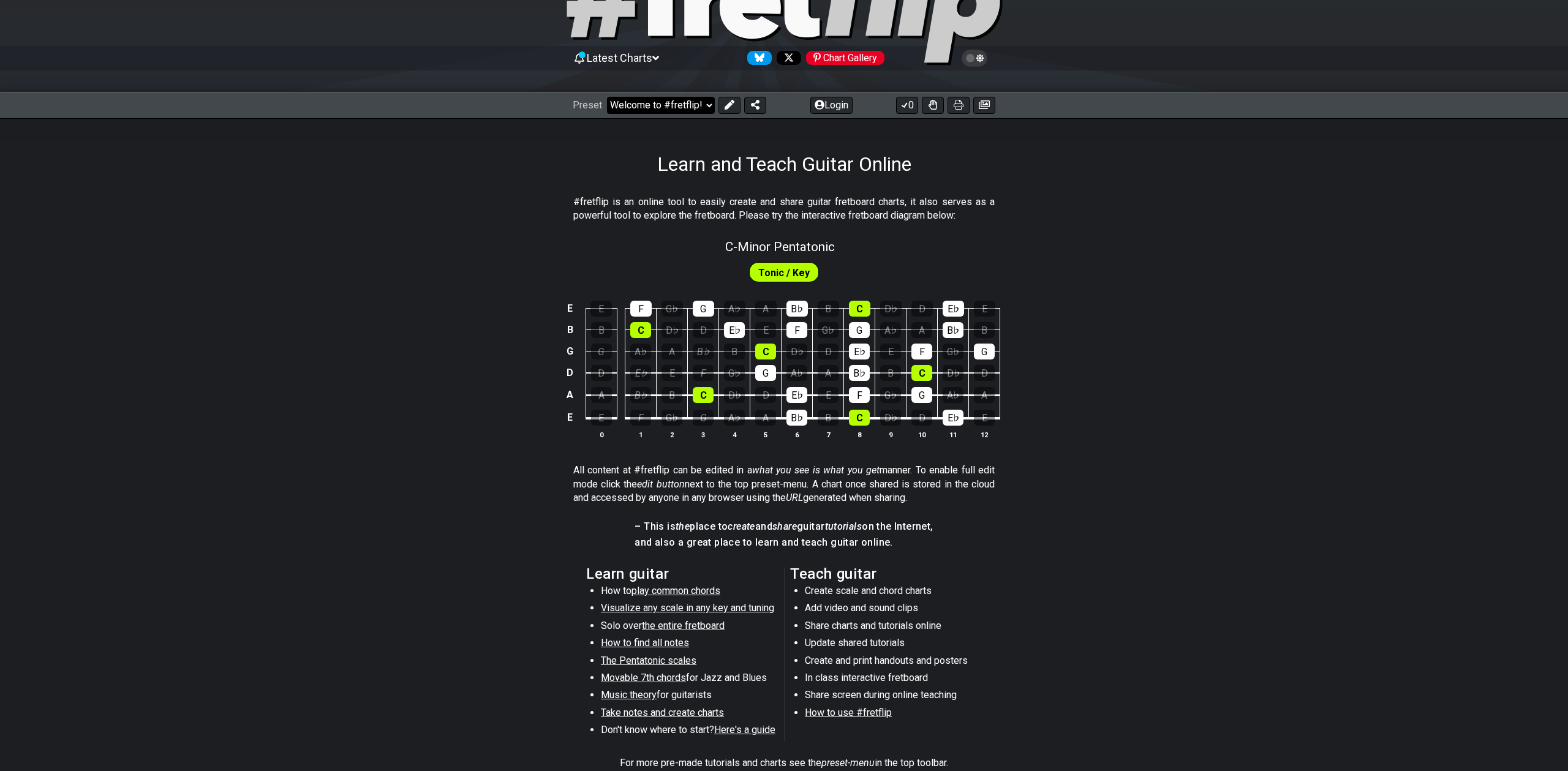
click at [694, 103] on select "Welcome to #fretflip! Initial Preset Custom Preset Minor Pentatonic Major Penta…" at bounding box center [660, 105] width 108 height 17
click at [607, 97] on select "Welcome to #fretflip! Initial Preset Custom Preset Minor Pentatonic Major Penta…" at bounding box center [660, 105] width 108 height 17
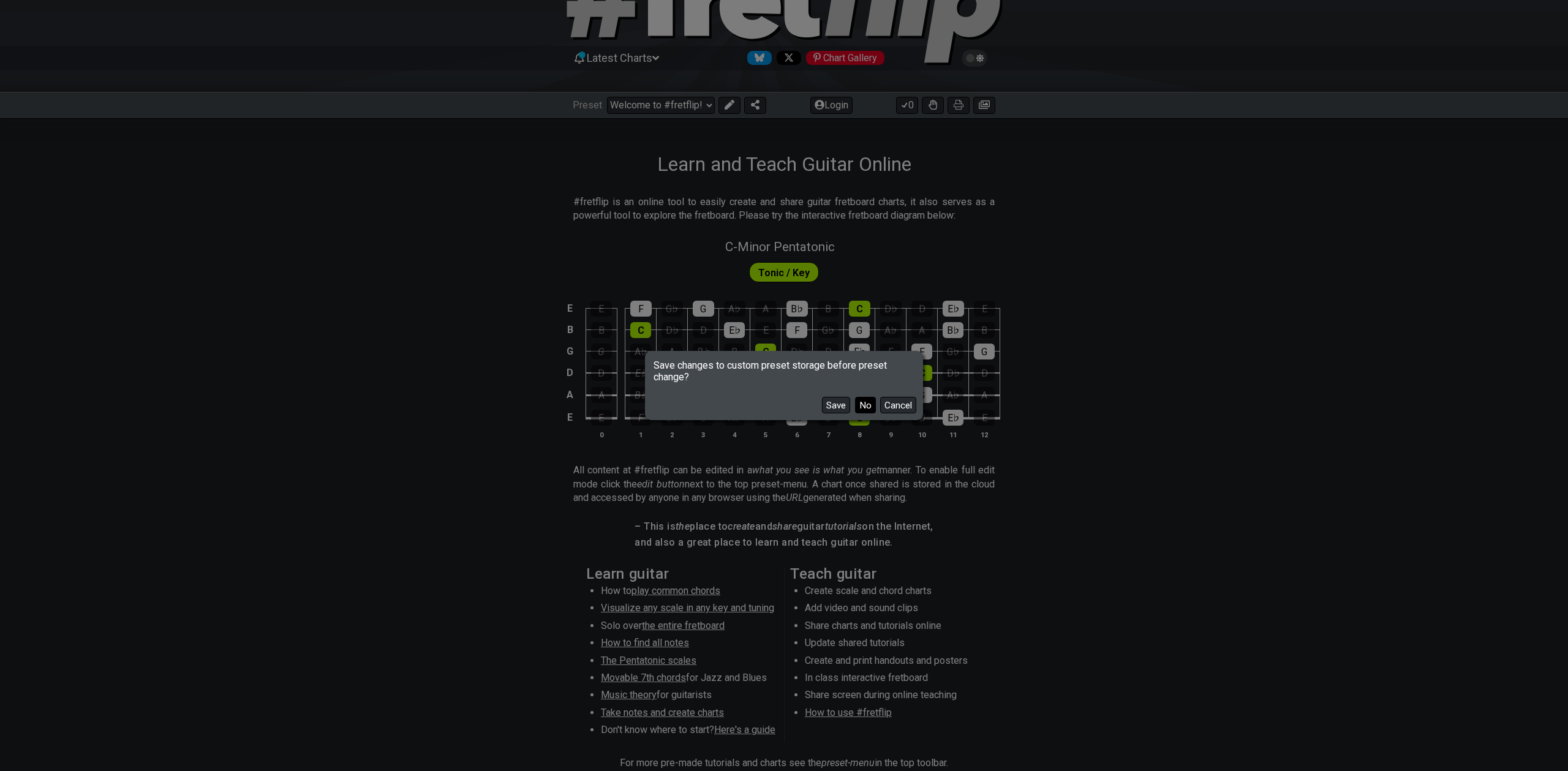
click at [867, 403] on button "No" at bounding box center [865, 405] width 21 height 16
select select "/user-defined"
select select "C"
select select "A"
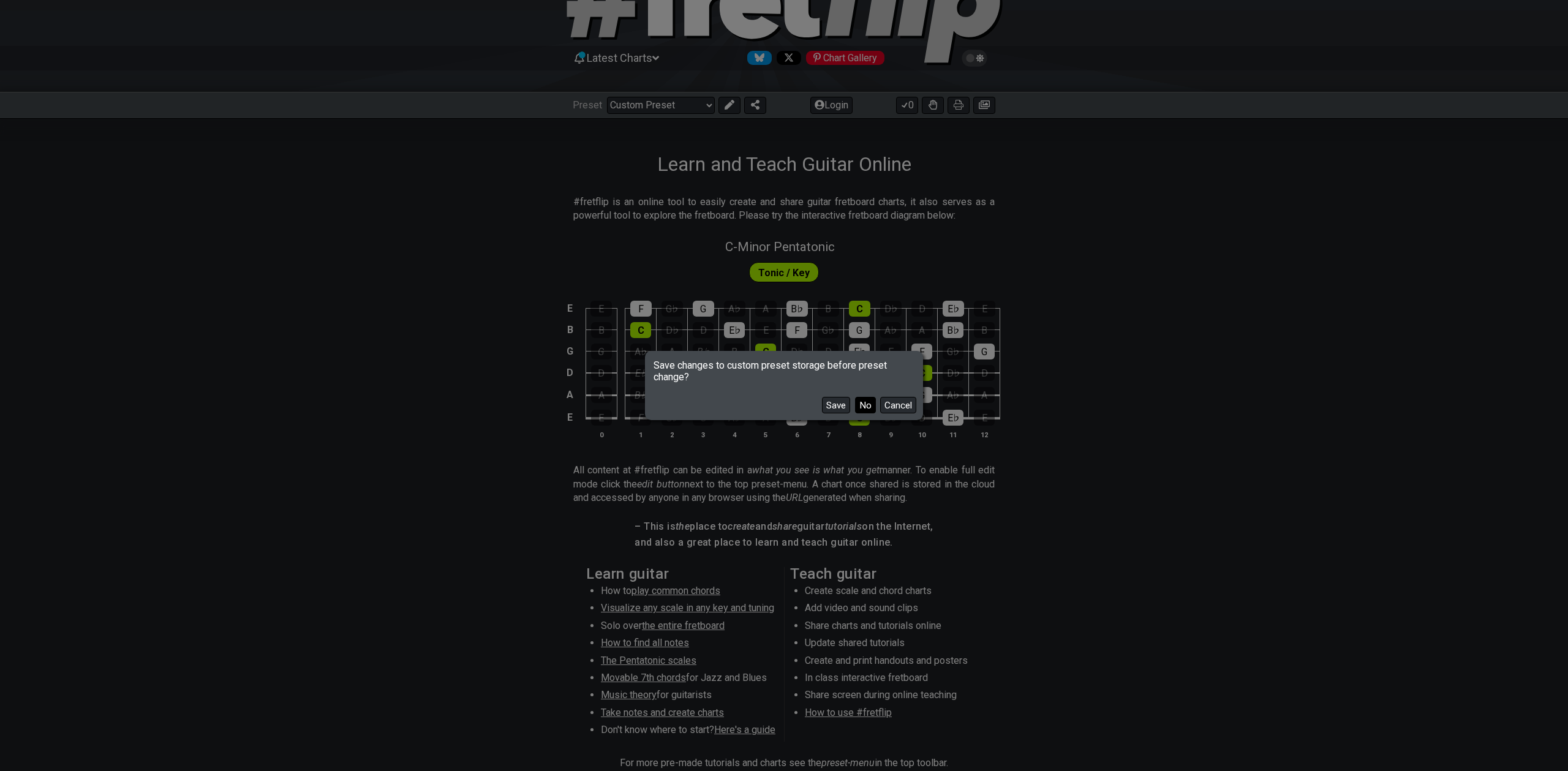
select select "A"
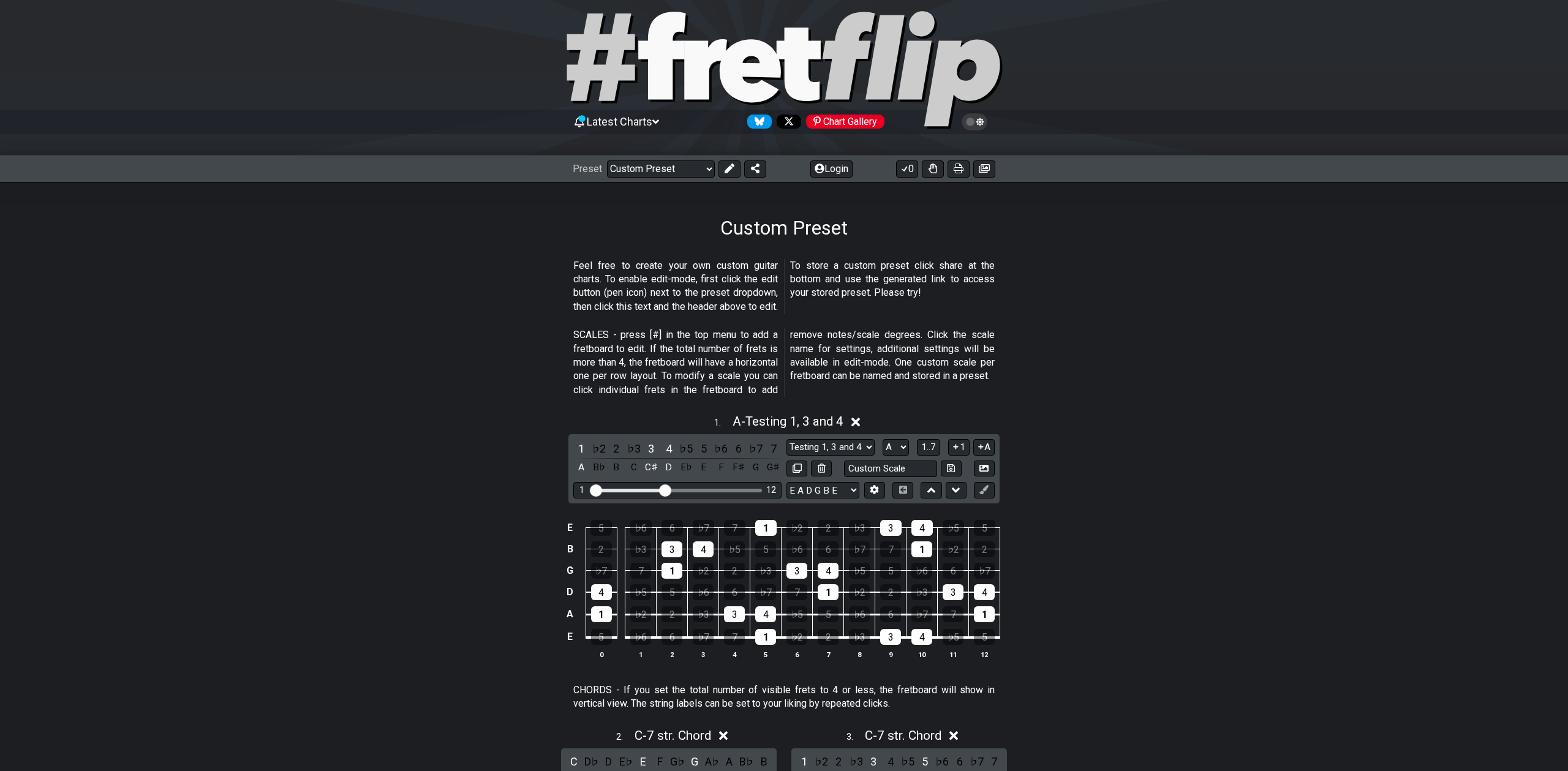
scroll to position [0, 0]
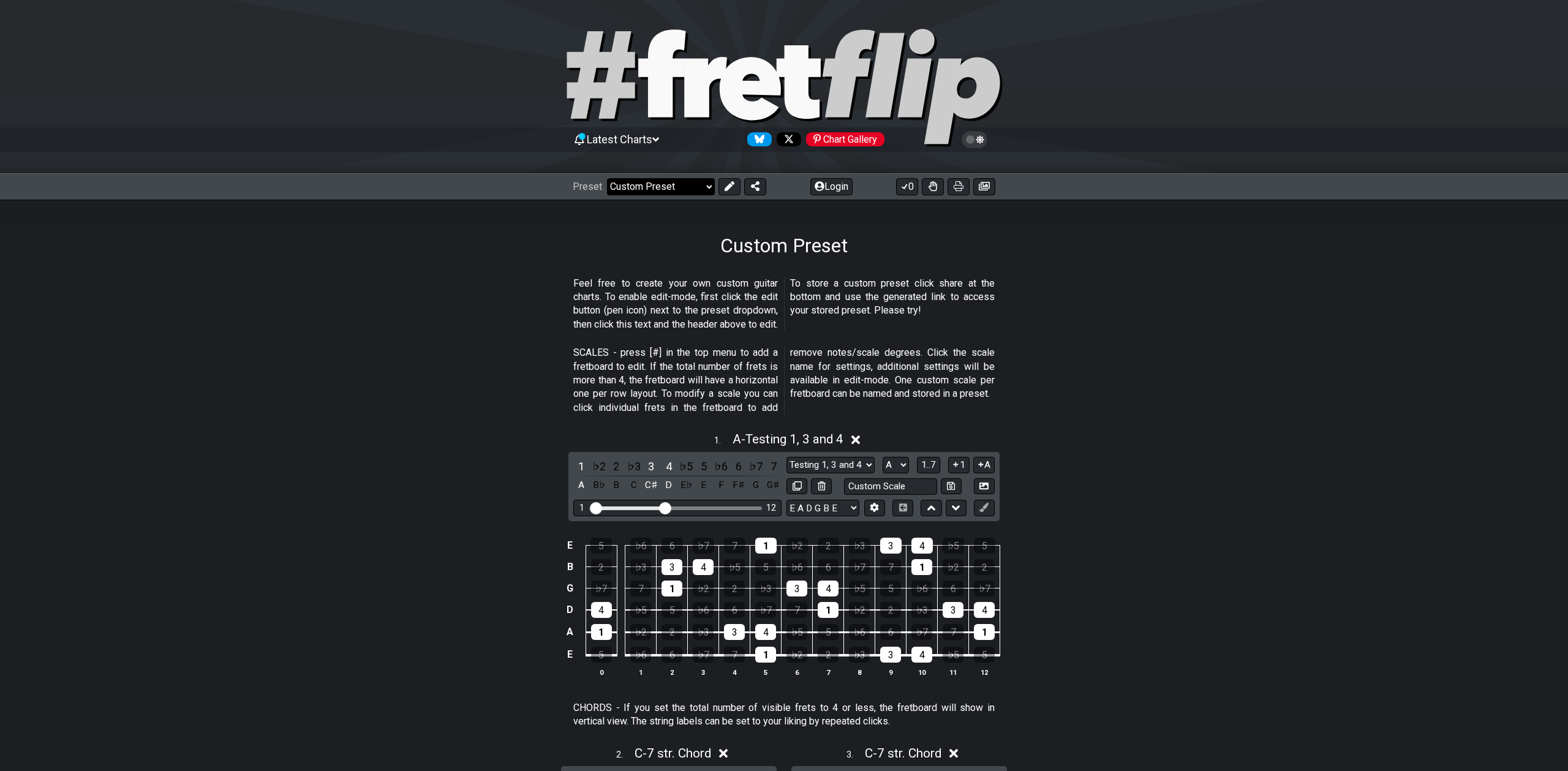
click at [670, 178] on select "Welcome to #fretflip! Initial Preset Custom Preset Minor Pentatonic Major Penta…" at bounding box center [660, 186] width 108 height 17
click at [607, 178] on select "Welcome to #fretflip! Initial Preset Custom Preset Minor Pentatonic Major Penta…" at bounding box center [660, 186] width 108 height 17
select select "/welcome"
select select "C"
select select "Minor Pentatonic"
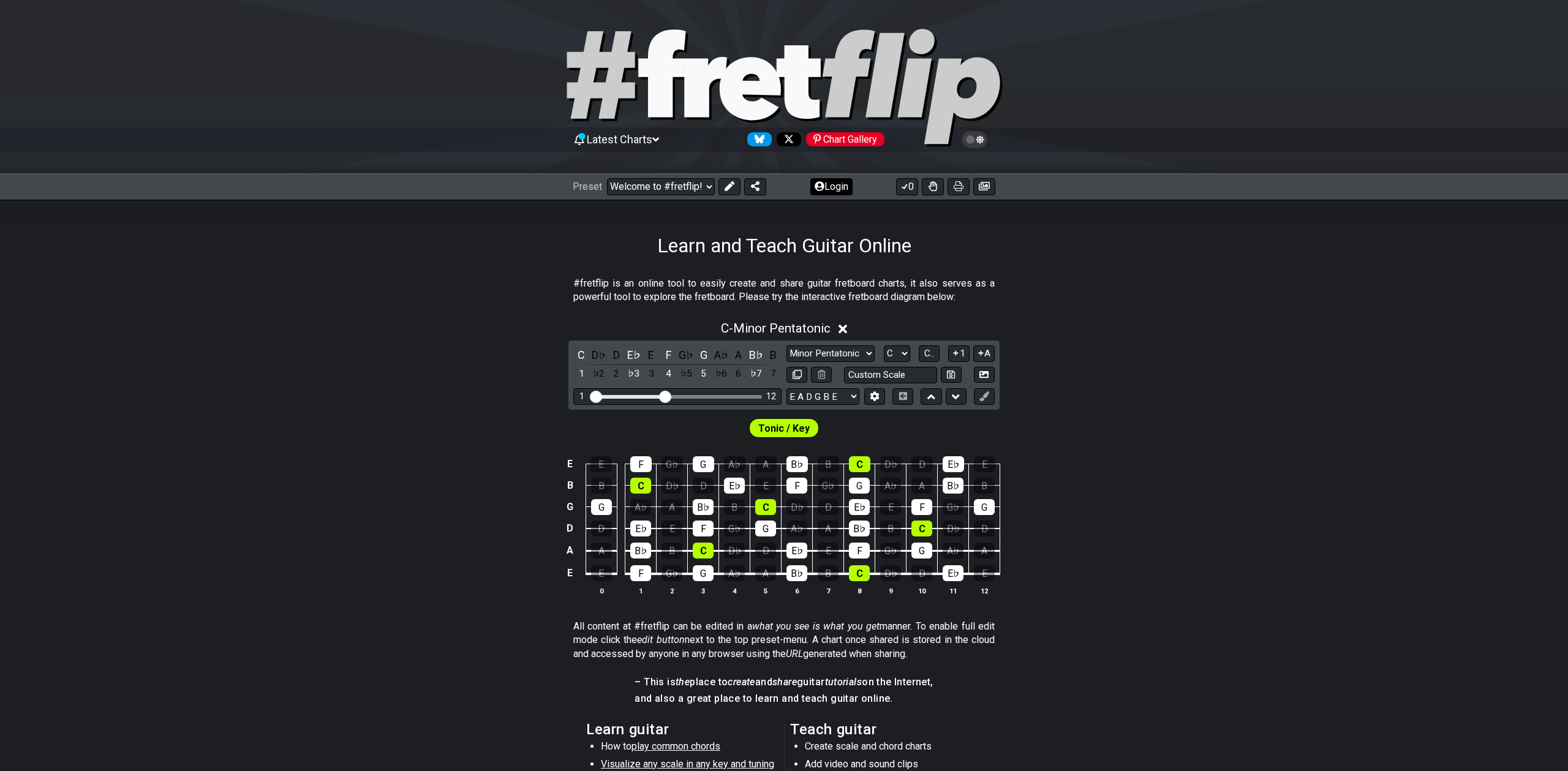
click at [827, 183] on button "Login" at bounding box center [831, 186] width 43 height 17
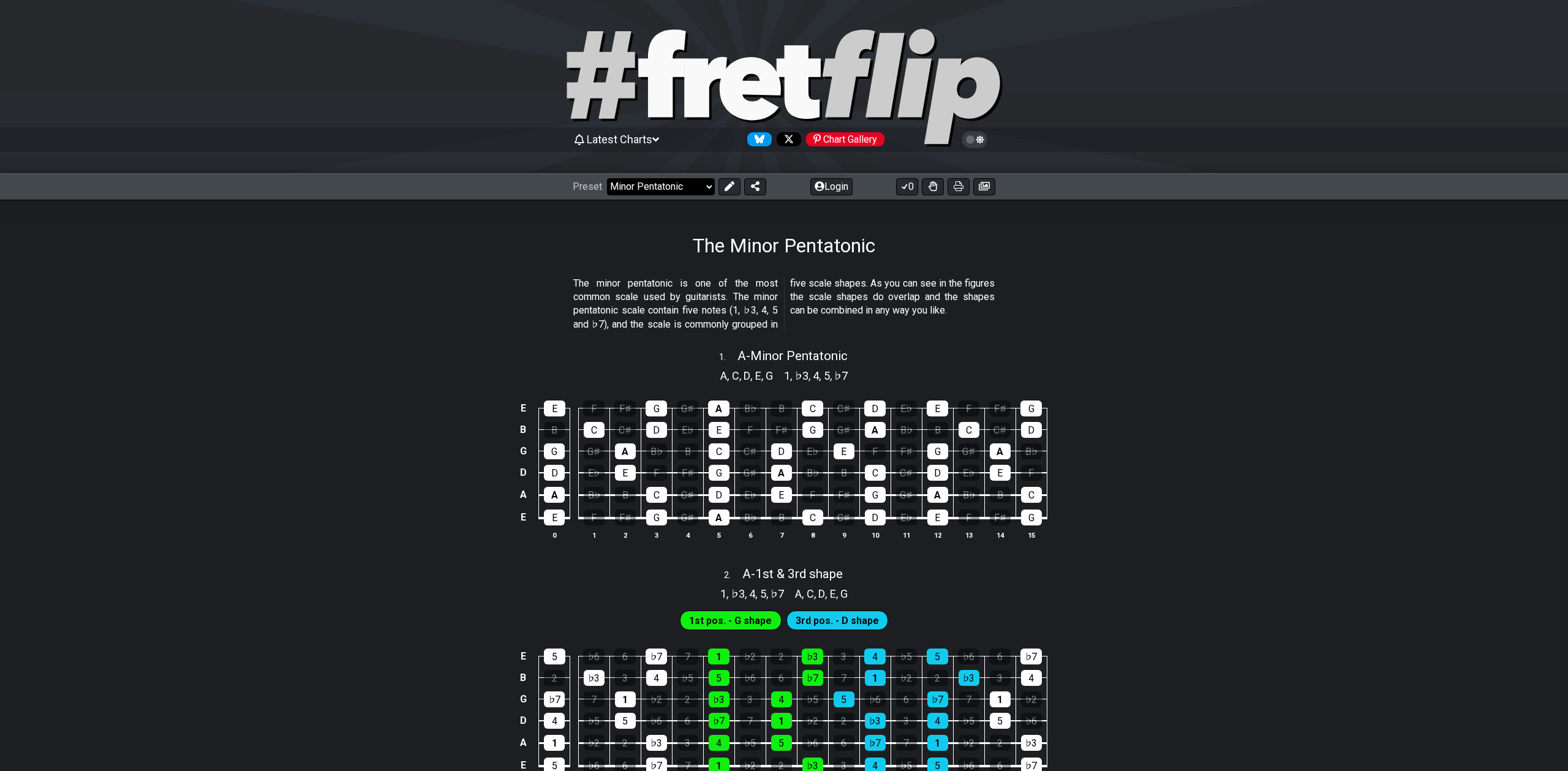
click at [678, 188] on select "Welcome to #fretflip! Initial Preset Custom Preset Minor Pentatonic Major Penta…" at bounding box center [660, 186] width 108 height 17
click at [607, 178] on select "Welcome to #fretflip! Initial Preset Custom Preset Minor Pentatonic Major Penta…" at bounding box center [660, 186] width 108 height 17
select select "/3nps-caged-shapes"
select select "A"
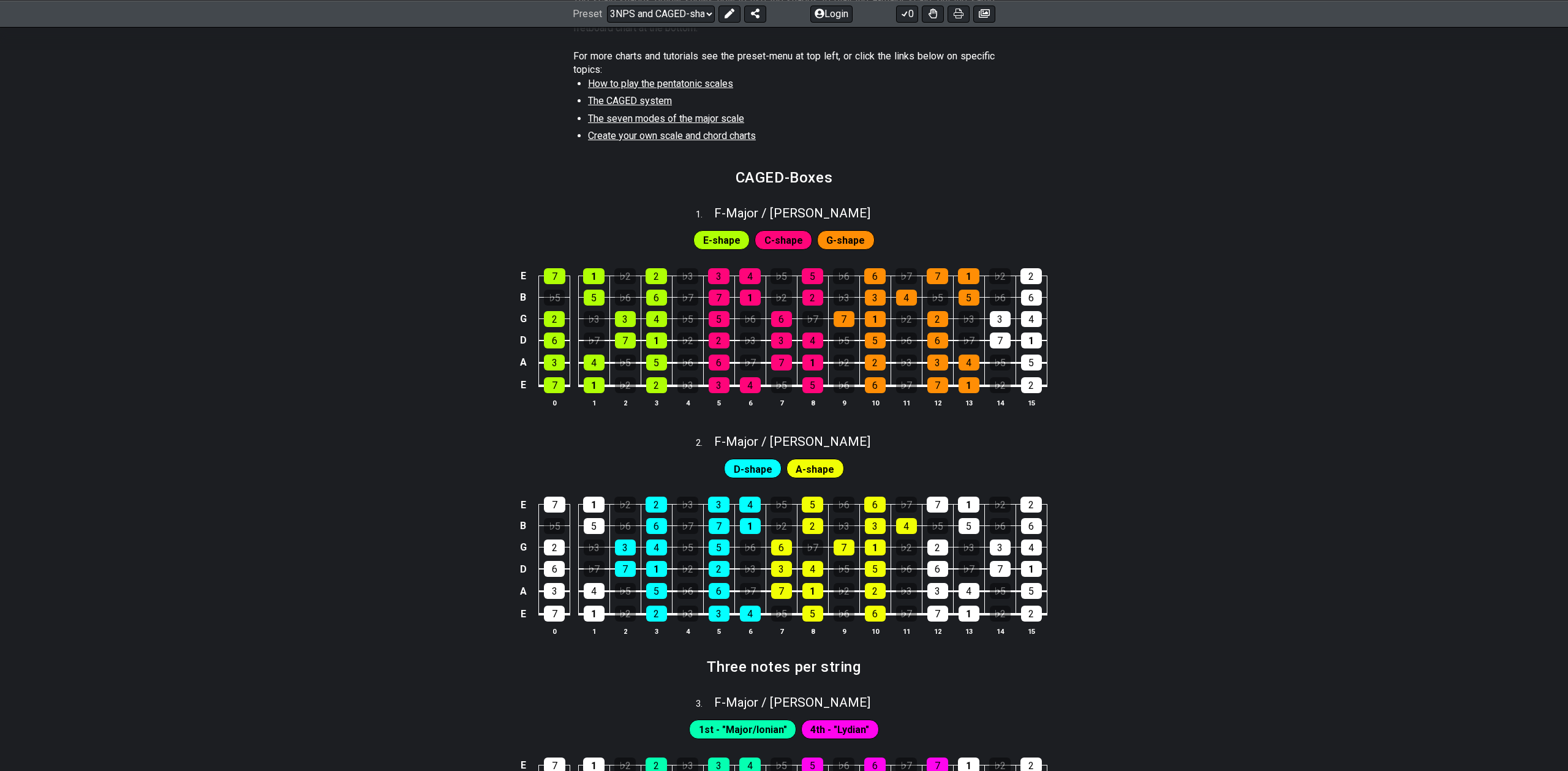
scroll to position [402, 0]
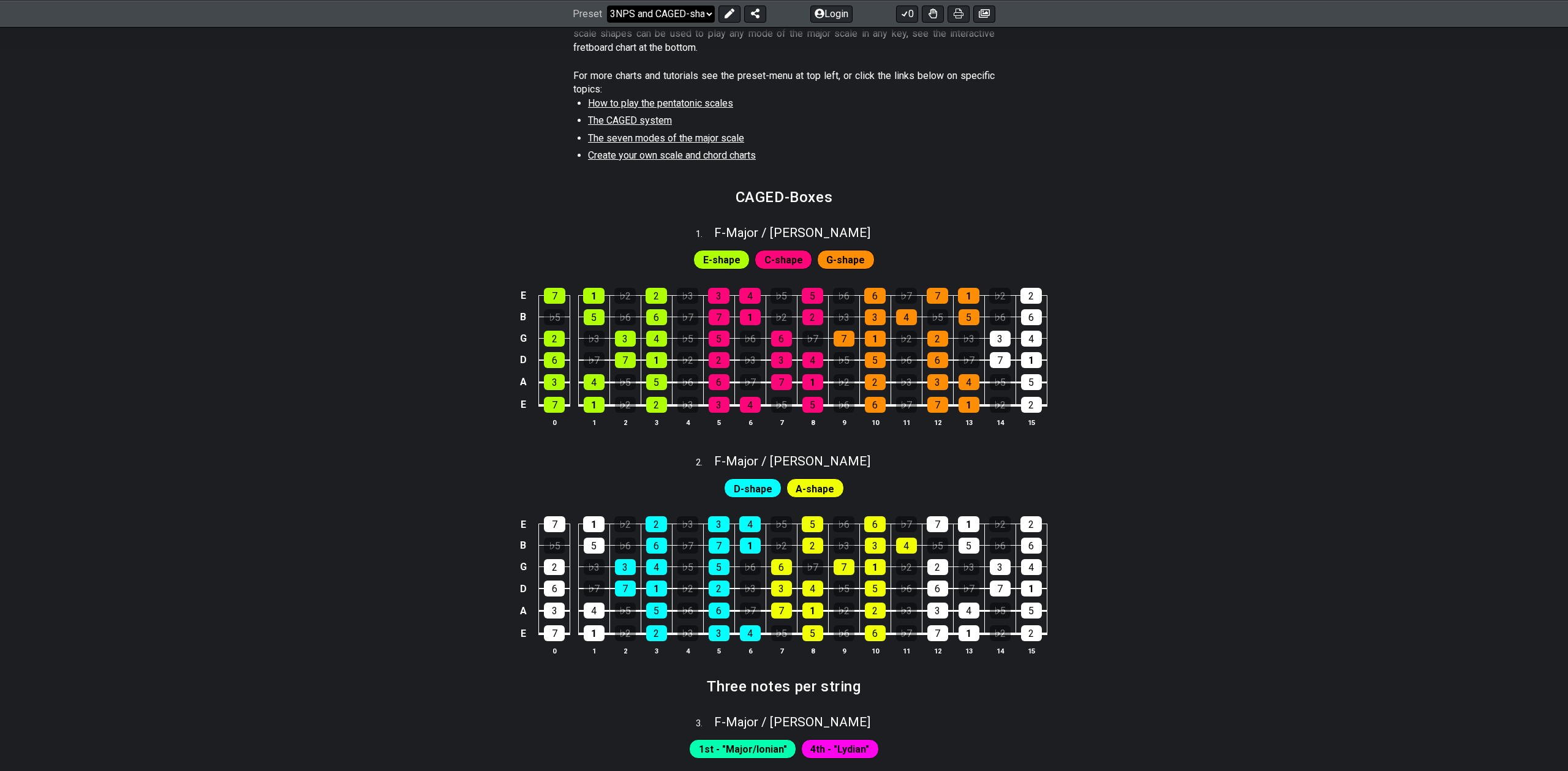
click at [690, 18] on select "Welcome to #fretflip! Initial Preset Custom Preset Minor Pentatonic Major Penta…" at bounding box center [660, 13] width 108 height 17
click at [718, 384] on div "6" at bounding box center [719, 382] width 21 height 16
click at [719, 384] on div "6" at bounding box center [719, 382] width 21 height 16
click at [816, 381] on div "1" at bounding box center [812, 382] width 21 height 16
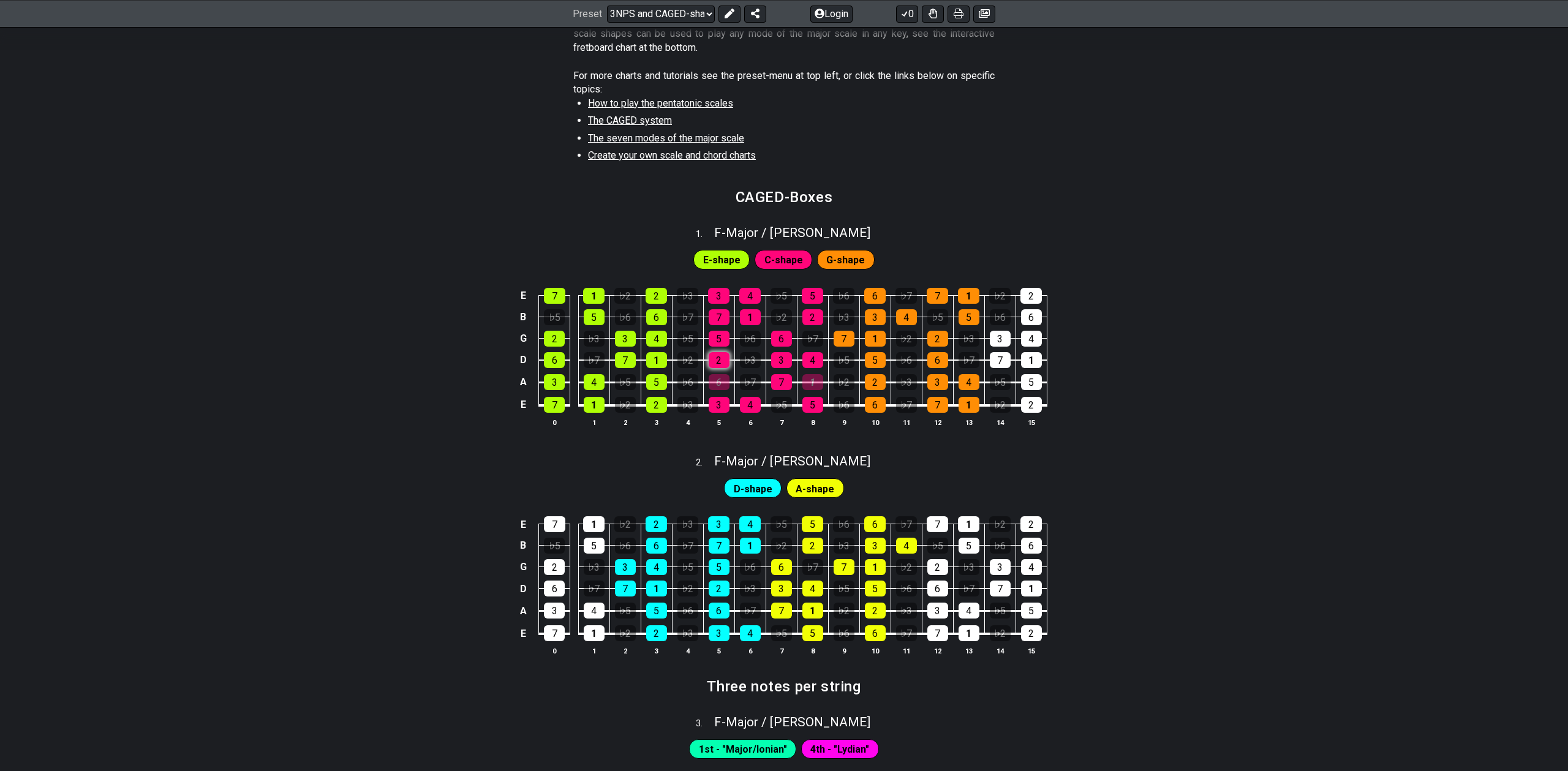
click at [719, 360] on div "2" at bounding box center [719, 360] width 21 height 16
click at [787, 357] on div "3" at bounding box center [781, 360] width 21 height 16
click at [813, 377] on div "1" at bounding box center [812, 382] width 21 height 16
click at [787, 362] on div "3" at bounding box center [781, 360] width 21 height 16
click at [715, 366] on div "2" at bounding box center [719, 360] width 21 height 16
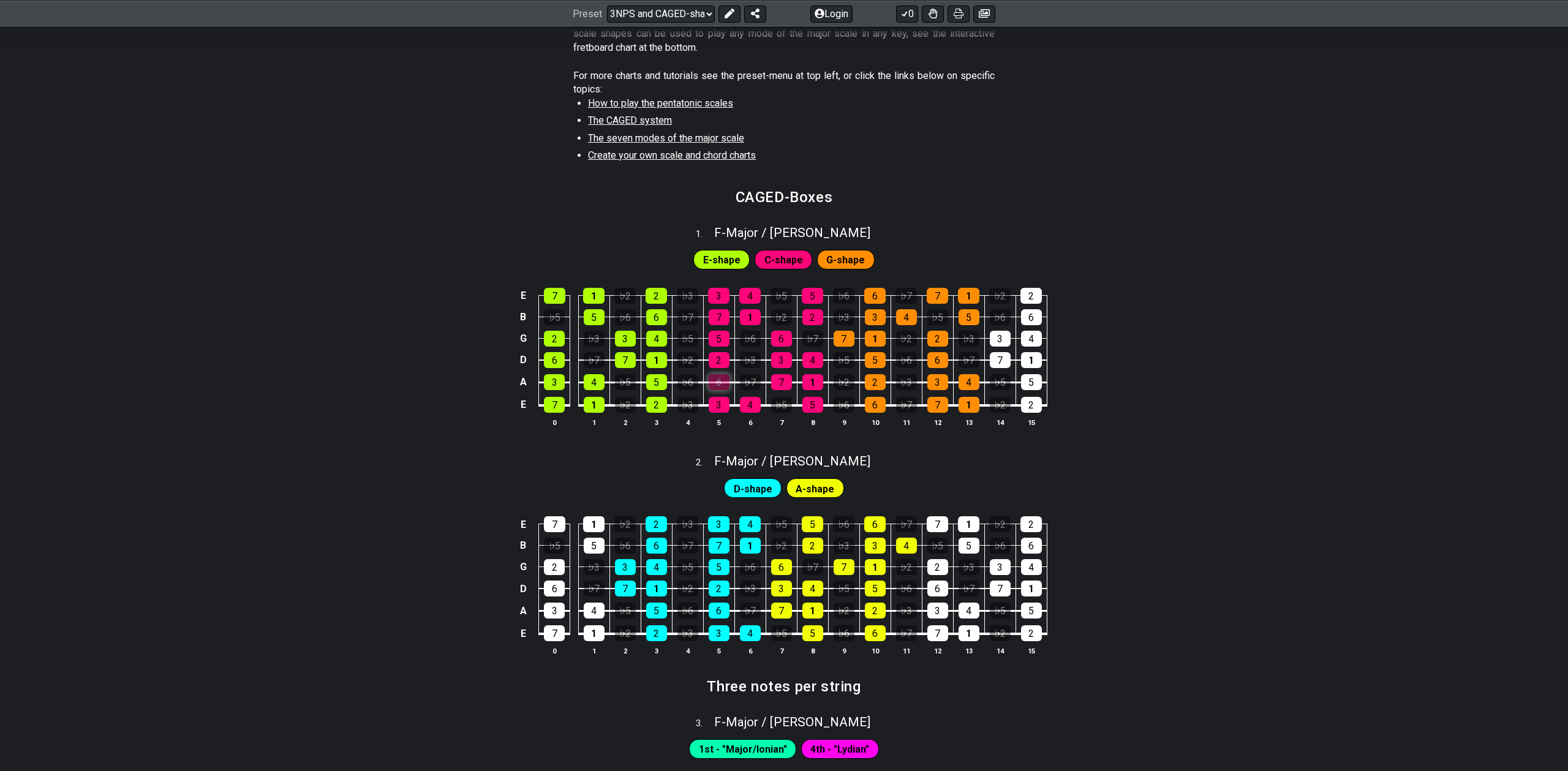
click at [716, 379] on div "6" at bounding box center [719, 382] width 21 height 16
click at [652, 401] on div "2" at bounding box center [656, 405] width 21 height 16
click at [654, 377] on div "5" at bounding box center [656, 382] width 21 height 16
click at [654, 360] on div "1" at bounding box center [656, 360] width 21 height 16
click at [654, 334] on div "4" at bounding box center [656, 339] width 21 height 16
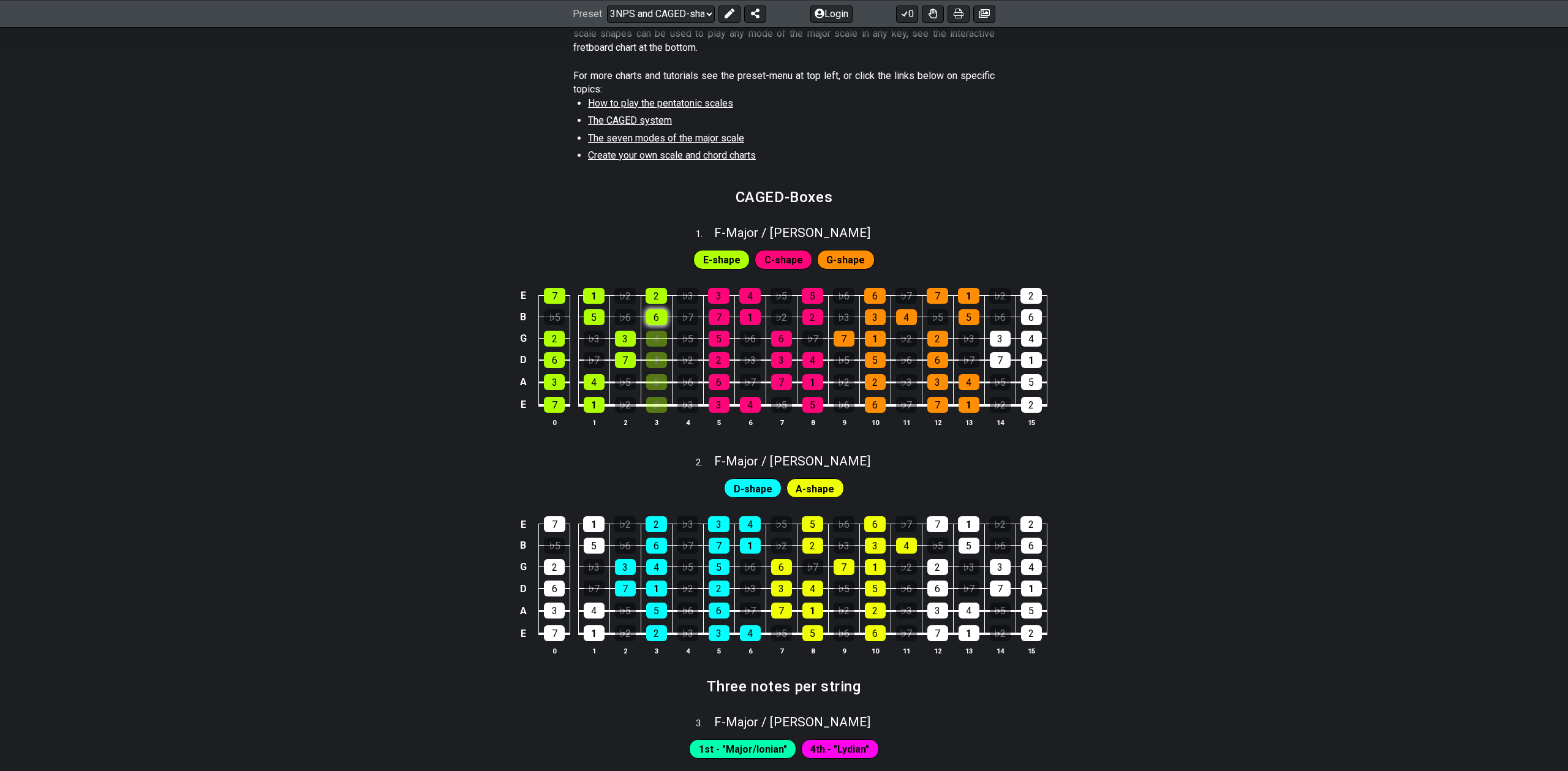
click at [654, 315] on div "6" at bounding box center [656, 317] width 21 height 16
click at [654, 296] on div "2" at bounding box center [656, 296] width 22 height 16
click at [595, 299] on div "1" at bounding box center [594, 296] width 22 height 16
click at [567, 296] on td "♭5" at bounding box center [554, 306] width 32 height 22
click at [555, 293] on div "7" at bounding box center [554, 296] width 22 height 16
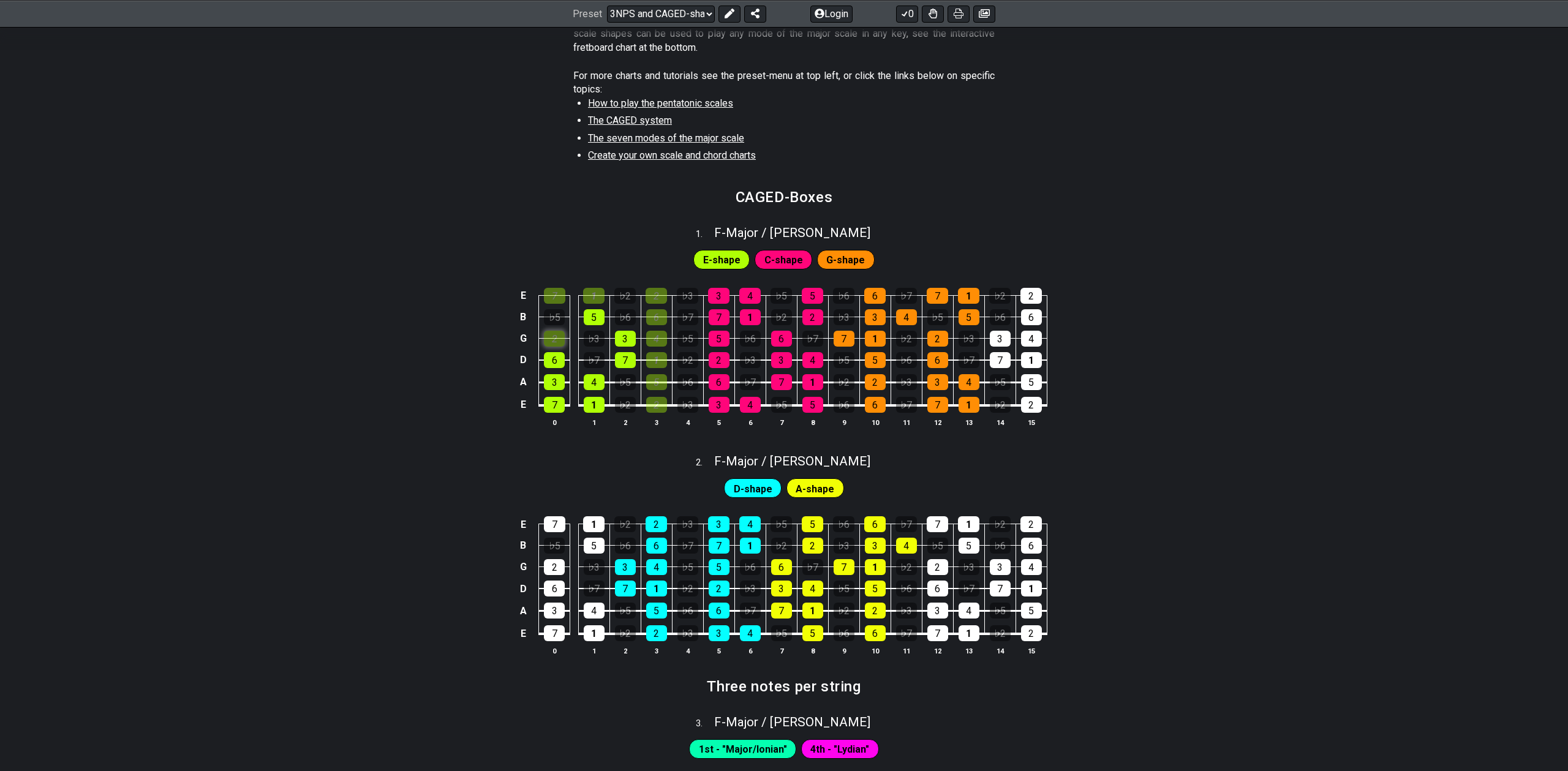
click at [560, 341] on div "2" at bounding box center [553, 339] width 21 height 16
click at [557, 362] on div "6" at bounding box center [553, 360] width 21 height 16
click at [555, 379] on div "3" at bounding box center [553, 382] width 21 height 16
click at [554, 404] on div "7" at bounding box center [553, 405] width 21 height 16
click at [598, 400] on div "1" at bounding box center [593, 405] width 21 height 16
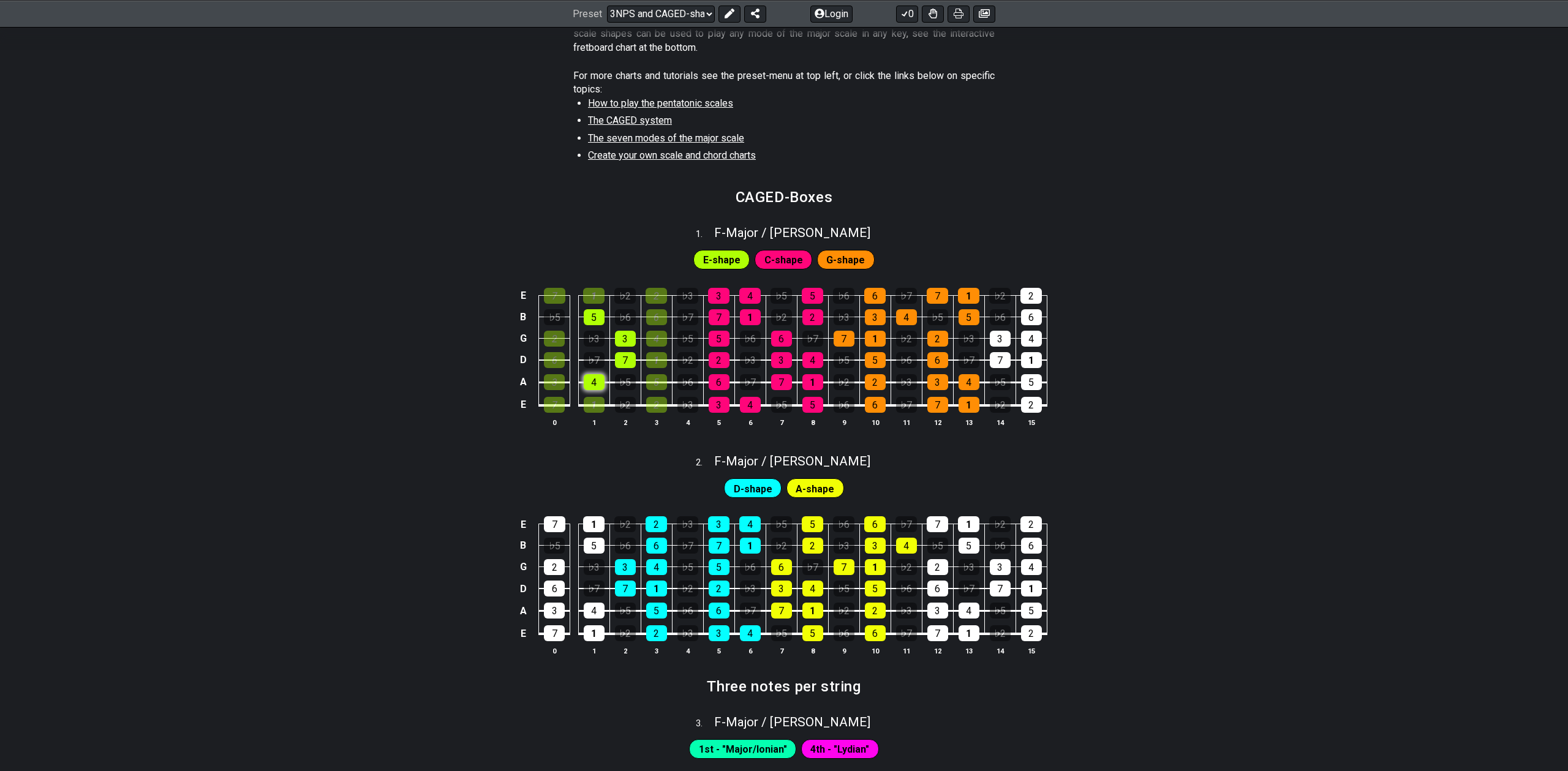
click at [597, 383] on div "4" at bounding box center [593, 382] width 21 height 16
click at [626, 354] on div "7" at bounding box center [625, 360] width 21 height 16
click at [623, 338] on div "3" at bounding box center [625, 339] width 21 height 16
click at [592, 316] on div "5" at bounding box center [593, 317] width 21 height 16
click at [716, 300] on div "3" at bounding box center [719, 296] width 22 height 16
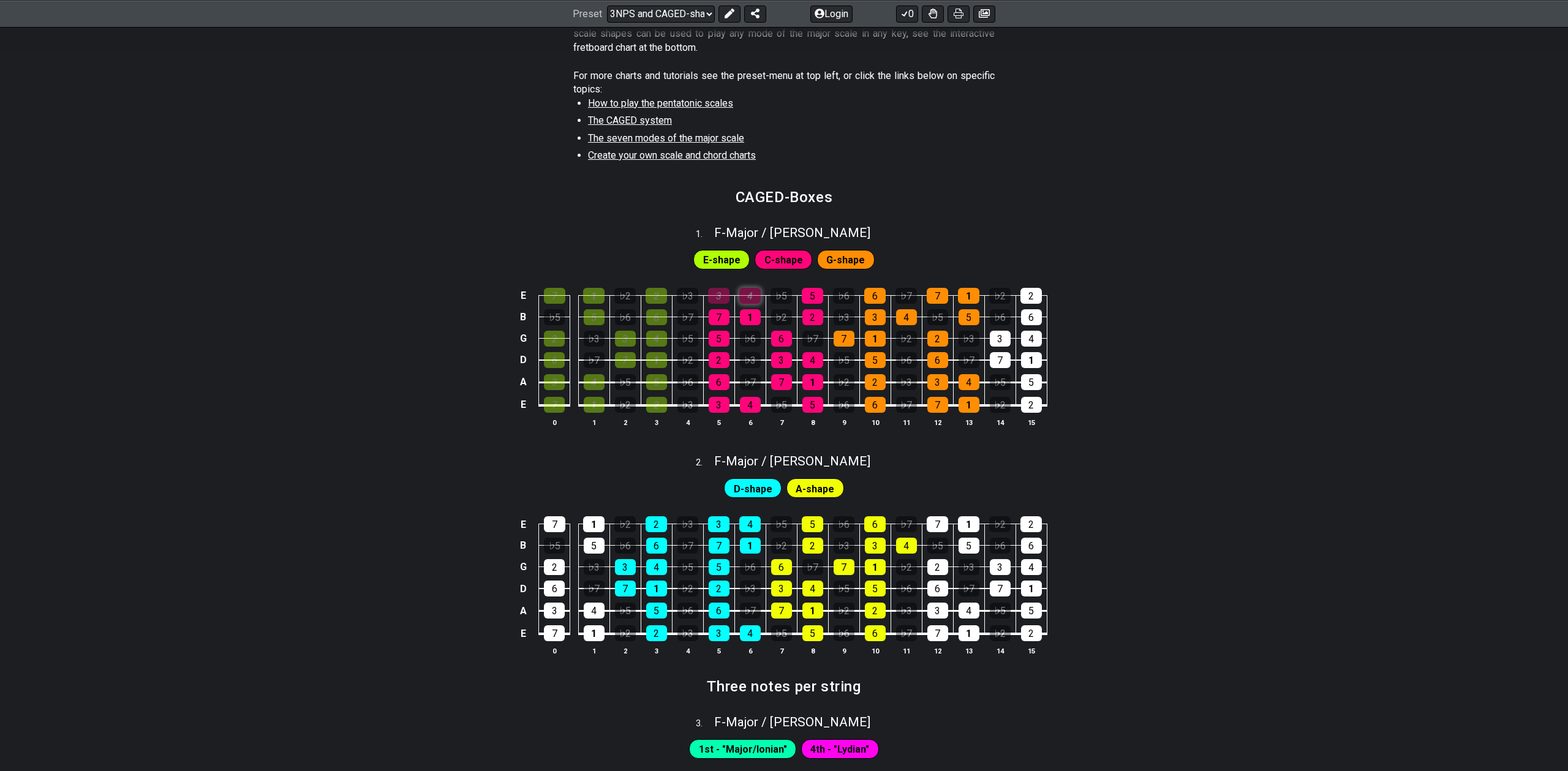
click at [742, 299] on div "4" at bounding box center [751, 296] width 22 height 16
click at [746, 297] on div "4" at bounding box center [751, 296] width 22 height 16
click at [723, 293] on div "3" at bounding box center [719, 296] width 22 height 16
click at [661, 298] on div "2" at bounding box center [656, 296] width 22 height 16
click at [659, 310] on div "6" at bounding box center [656, 317] width 21 height 16
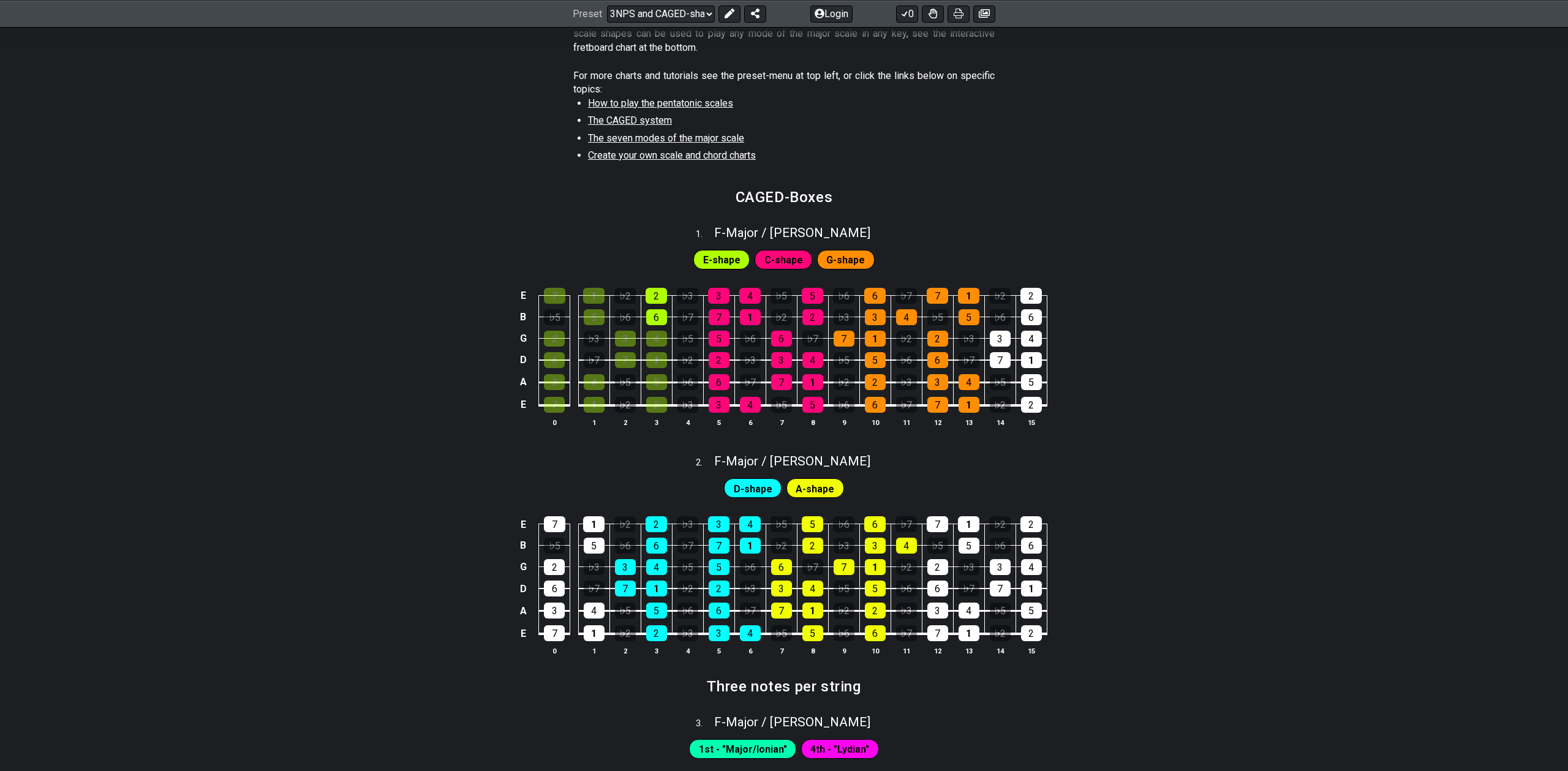
click at [659, 327] on td "4" at bounding box center [656, 328] width 32 height 22
click at [659, 334] on div "4" at bounding box center [656, 339] width 21 height 16
click at [659, 353] on div "1" at bounding box center [656, 360] width 21 height 16
click at [659, 384] on div "5" at bounding box center [656, 382] width 21 height 16
click at [657, 405] on div "2" at bounding box center [656, 405] width 21 height 16
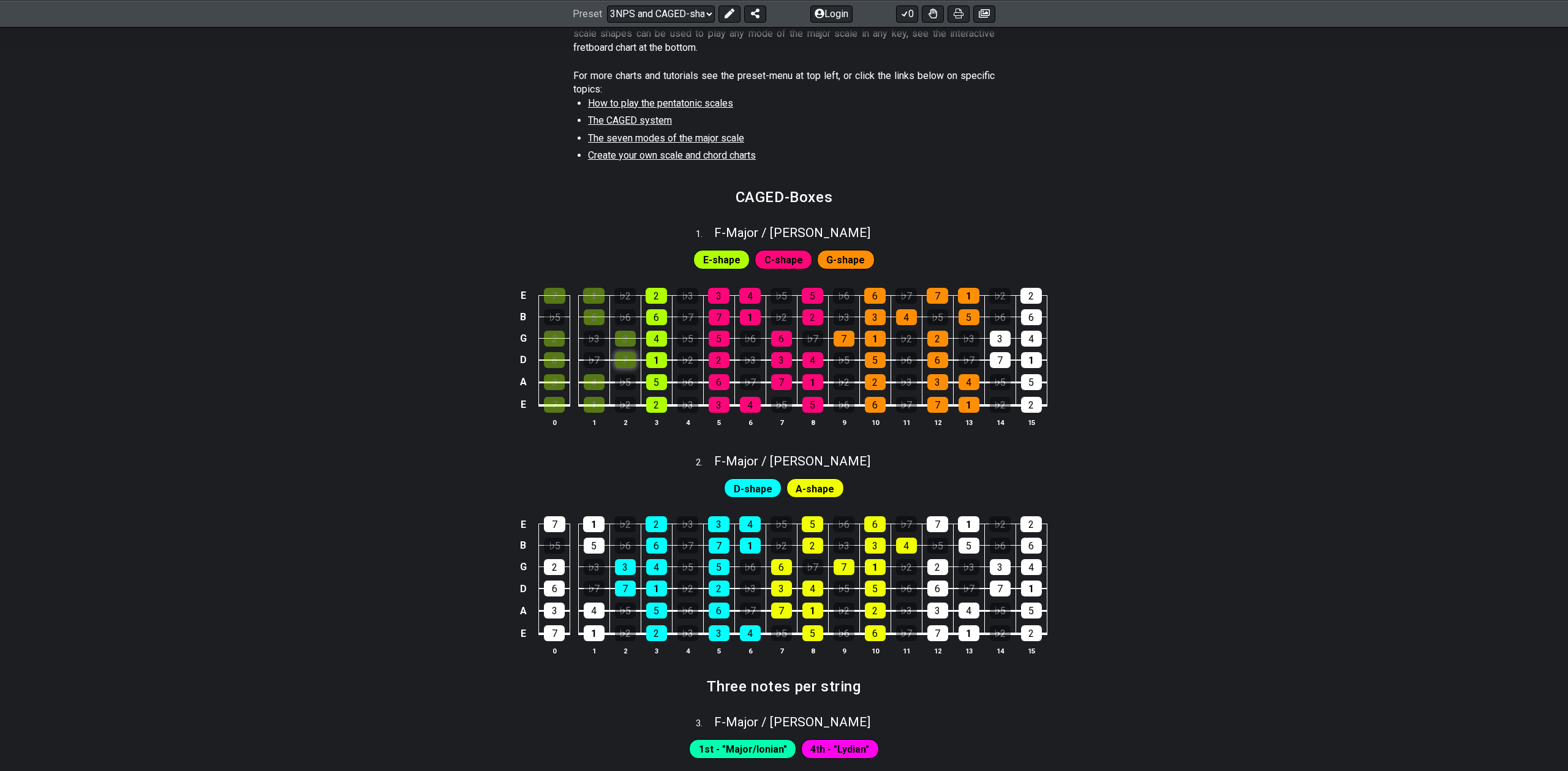
click at [620, 356] on div "7" at bounding box center [625, 360] width 21 height 16
click at [622, 331] on div "3" at bounding box center [625, 339] width 21 height 16
click at [602, 318] on div "5" at bounding box center [593, 317] width 21 height 16
click at [596, 293] on div "1" at bounding box center [594, 296] width 22 height 16
click at [557, 293] on div "7" at bounding box center [554, 296] width 22 height 16
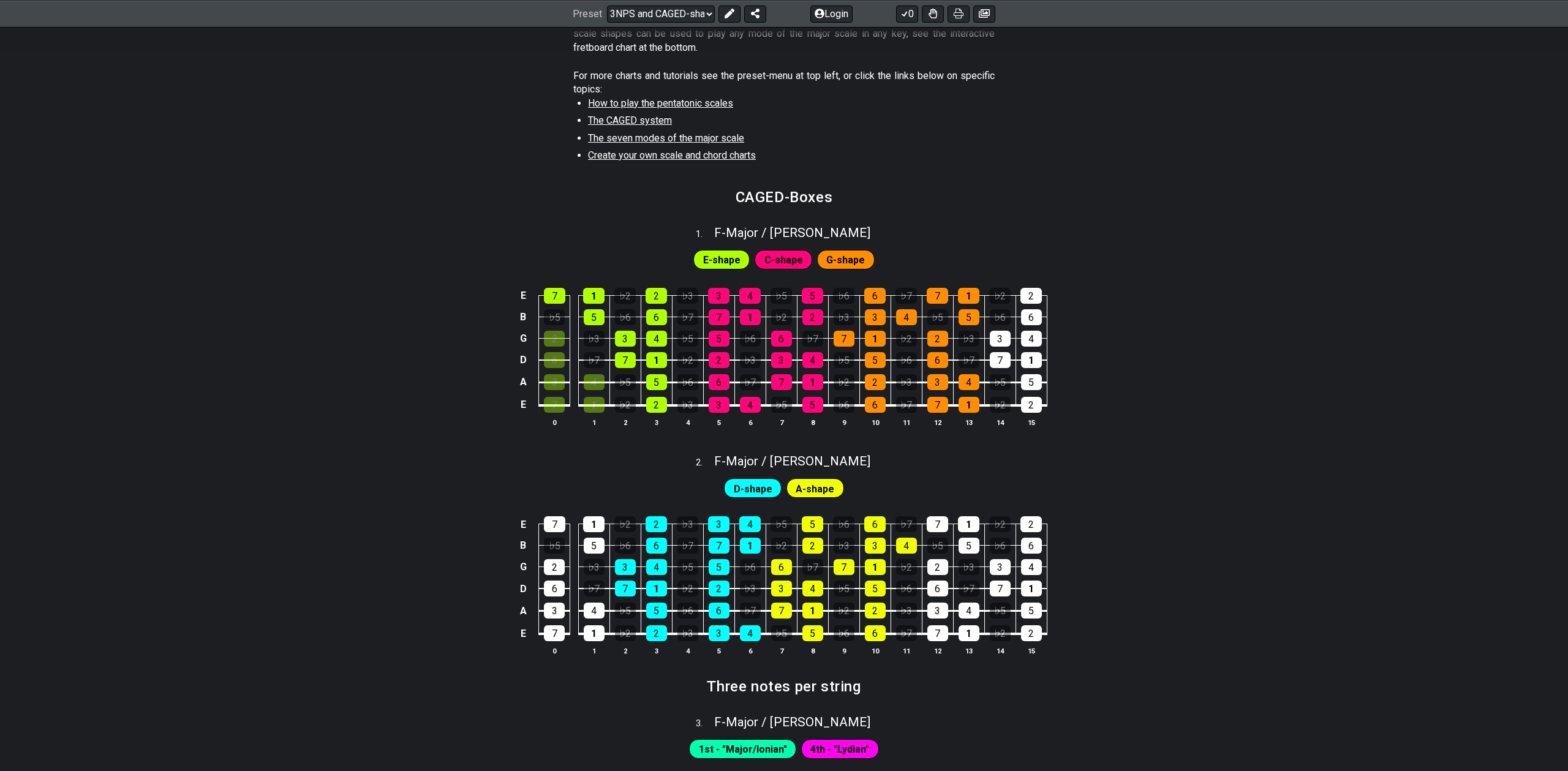
click at [558, 347] on td "6" at bounding box center [554, 350] width 32 height 22
click at [557, 341] on div "2" at bounding box center [553, 339] width 21 height 16
click at [557, 360] on div "6" at bounding box center [553, 360] width 21 height 16
click at [557, 382] on div "3" at bounding box center [553, 382] width 21 height 16
click at [557, 405] on div "7" at bounding box center [553, 405] width 21 height 16
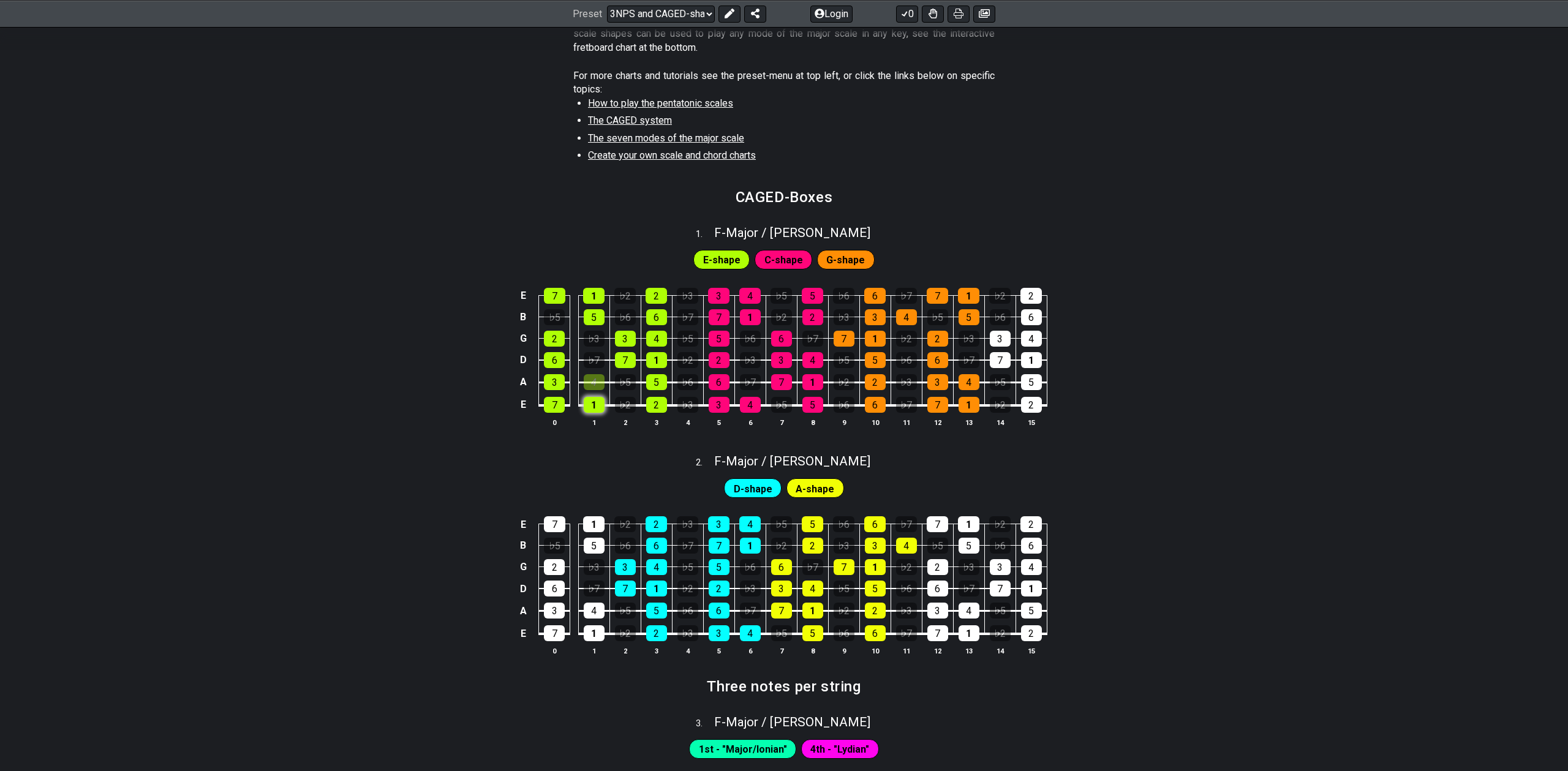
click at [595, 405] on div "1" at bounding box center [593, 405] width 21 height 16
click at [596, 377] on div "4" at bounding box center [593, 382] width 21 height 16
click at [920, 469] on div "D-shape A-shape" at bounding box center [784, 484] width 1568 height 31
click at [659, 13] on select "Welcome to #fretflip! Initial Preset Custom Preset Minor Pentatonic Major Penta…" at bounding box center [660, 13] width 108 height 17
click at [607, 5] on select "Welcome to #fretflip! Initial Preset Custom Preset Minor Pentatonic Major Penta…" at bounding box center [660, 13] width 108 height 17
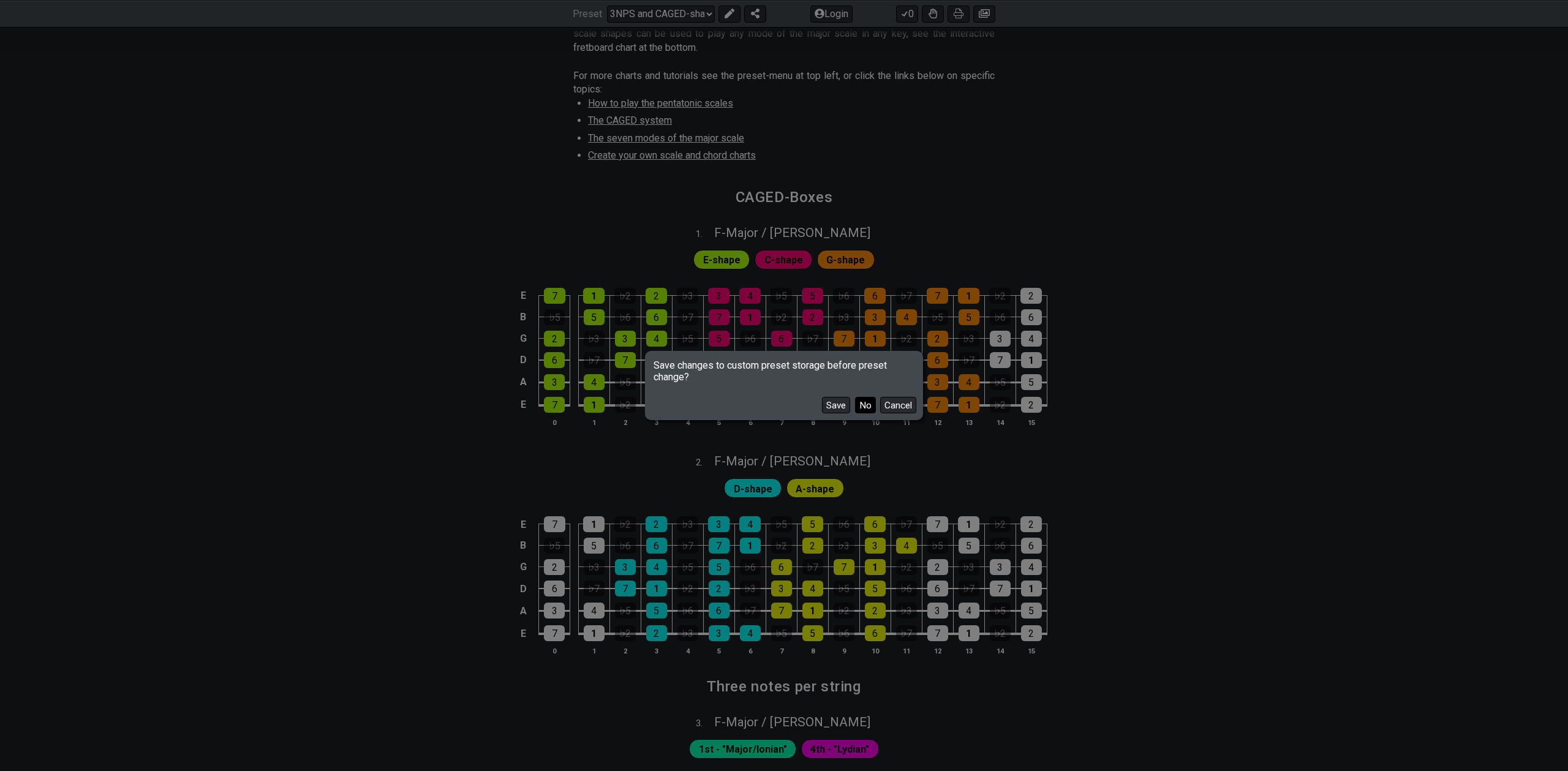
click at [863, 403] on button "No" at bounding box center [865, 405] width 21 height 16
select select "/minor-pentatonic"
select select "C"
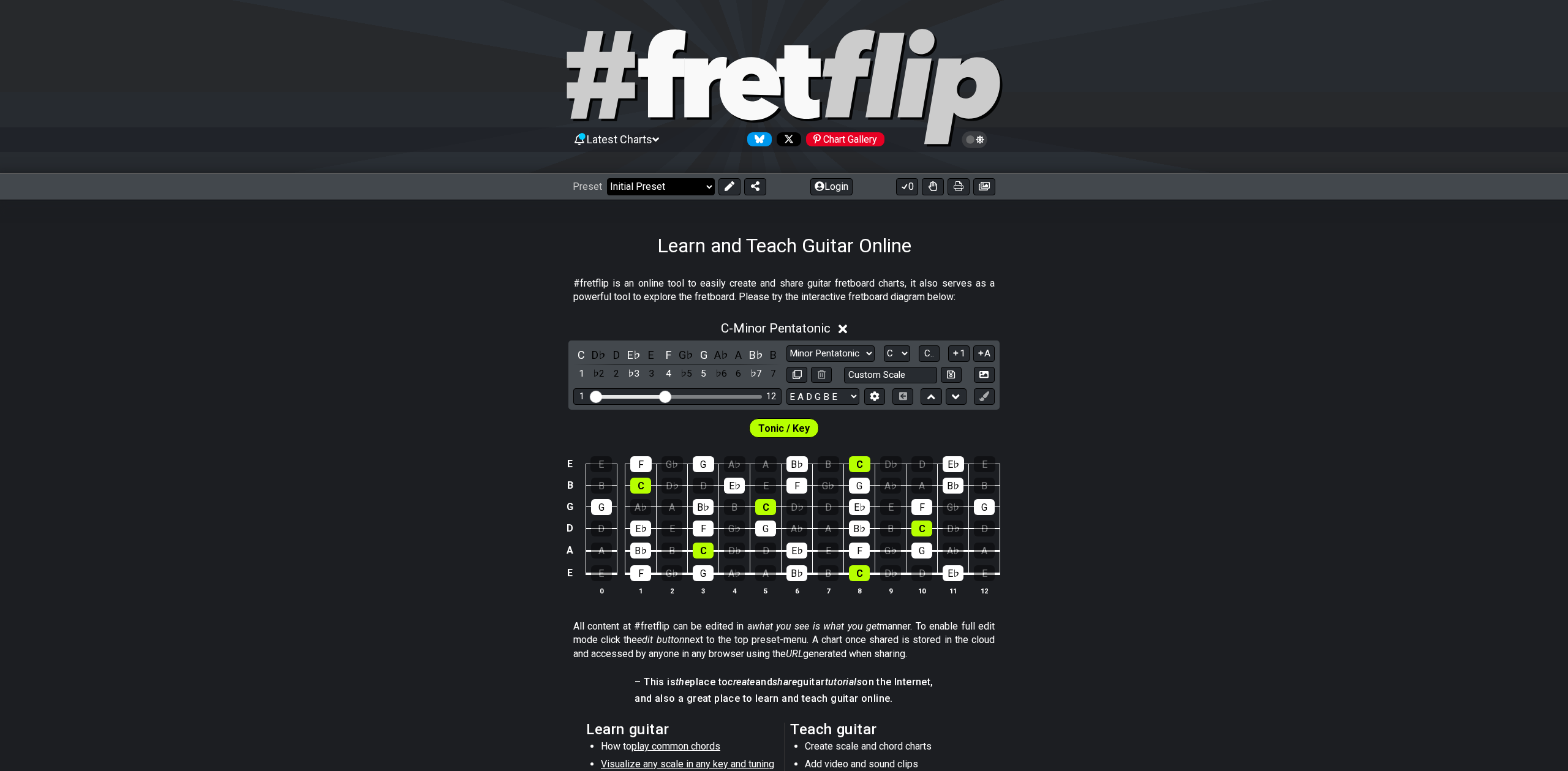
click at [692, 181] on select "Welcome to #fretflip! Initial Preset Custom Preset Minor Pentatonic Major Penta…" at bounding box center [660, 186] width 108 height 17
click at [607, 178] on select "Welcome to #fretflip! Initial Preset Custom Preset Minor Pentatonic Major Penta…" at bounding box center [660, 186] width 108 height 17
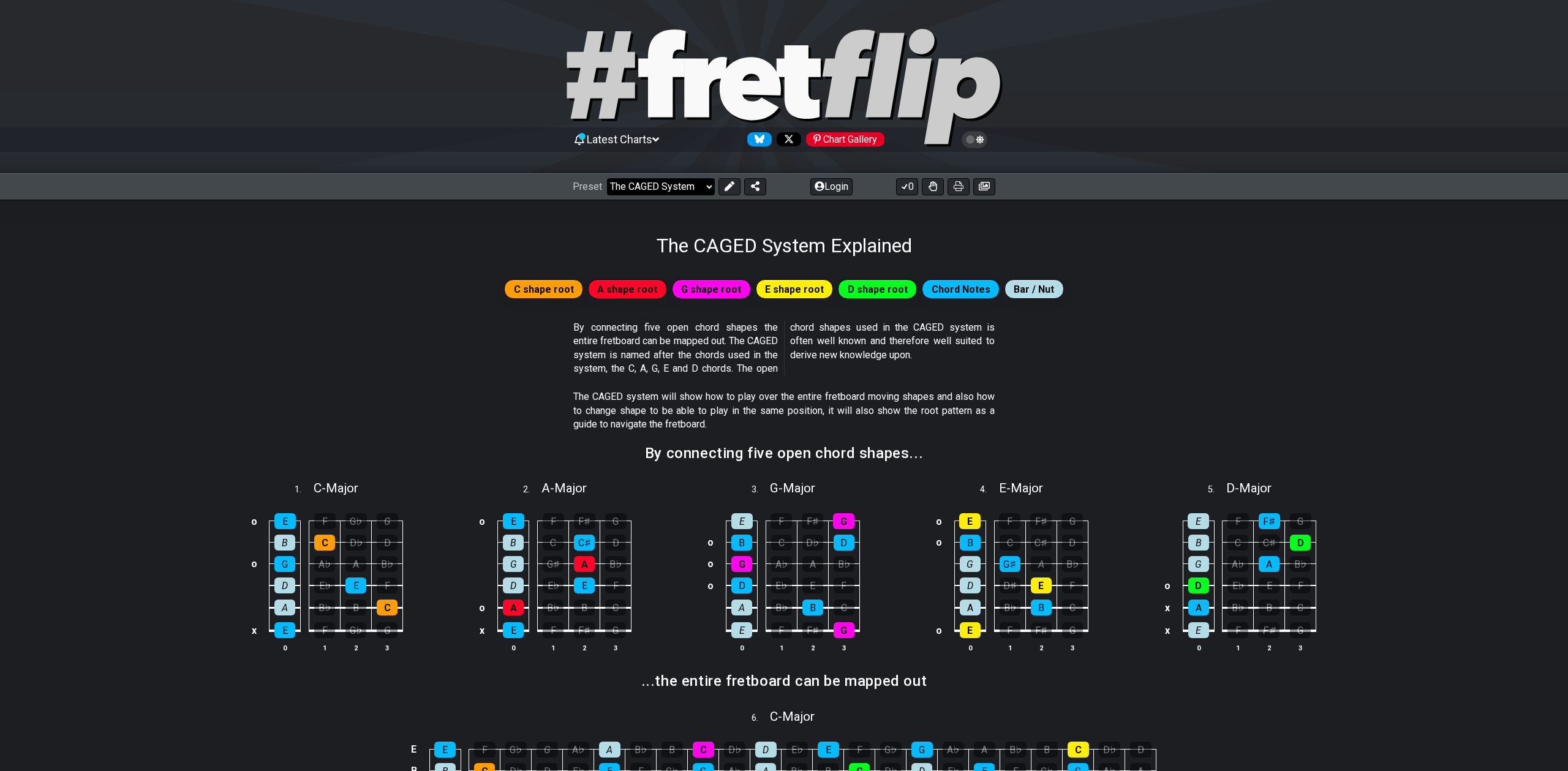
click at [694, 181] on select "Welcome to #fretflip! Initial Preset Custom Preset Minor Pentatonic Major Penta…" at bounding box center [660, 186] width 108 height 17
click at [607, 178] on select "Welcome to #fretflip! Initial Preset Custom Preset Minor Pentatonic Major Penta…" at bounding box center [660, 186] width 108 height 17
select select "/the-caged-system"
select select "C"
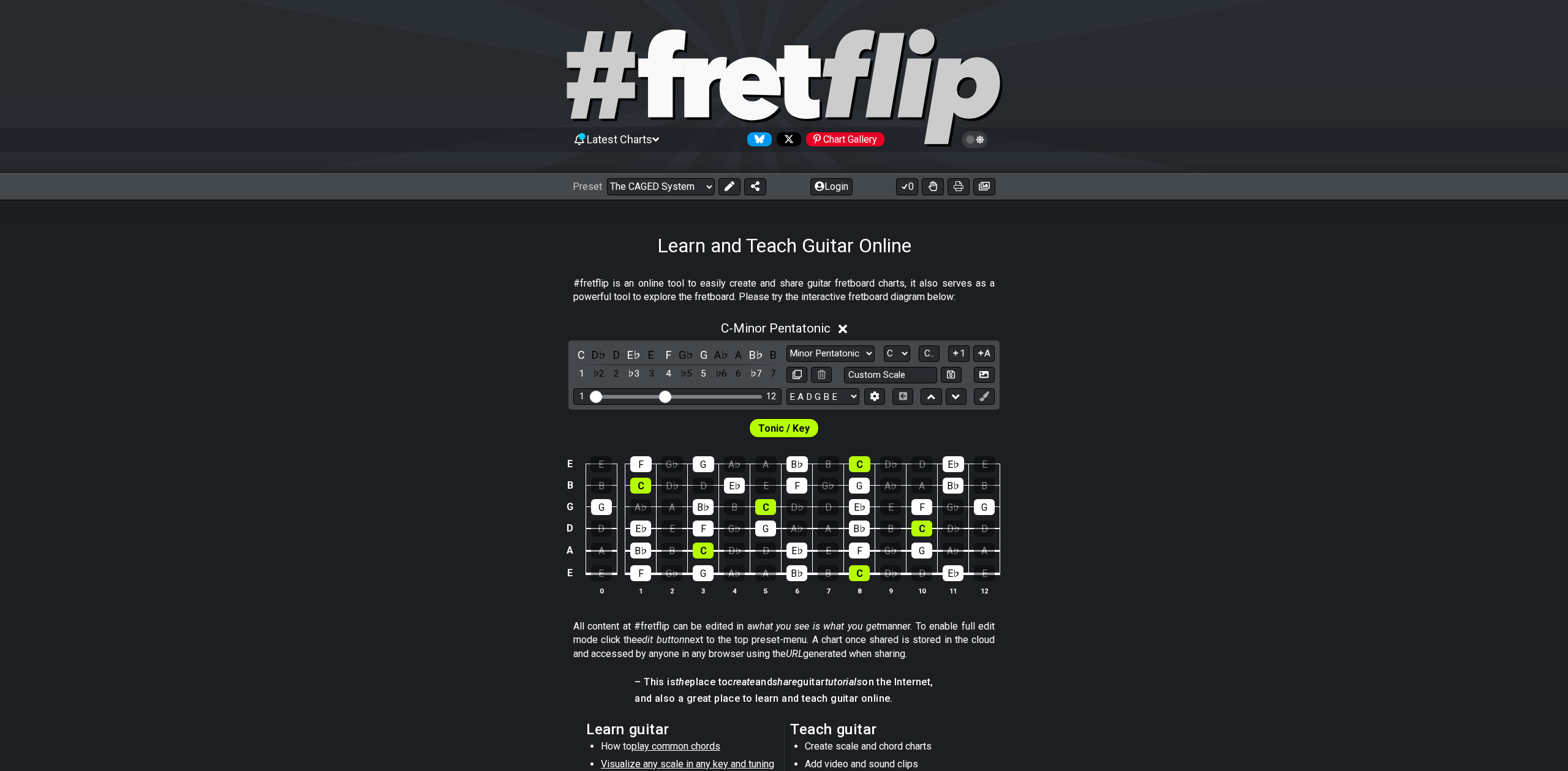
select select "/welcome"
click at [859, 349] on select "Minor Pentatonic Click to edit Minor Pentatonic Major Pentatonic Minor Blues Ma…" at bounding box center [831, 353] width 89 height 16
select select "Minor / Aeolian"
click at [787, 345] on select "Minor Pentatonic Click to edit Minor Pentatonic Major Pentatonic Minor Blues Ma…" at bounding box center [831, 353] width 89 height 16
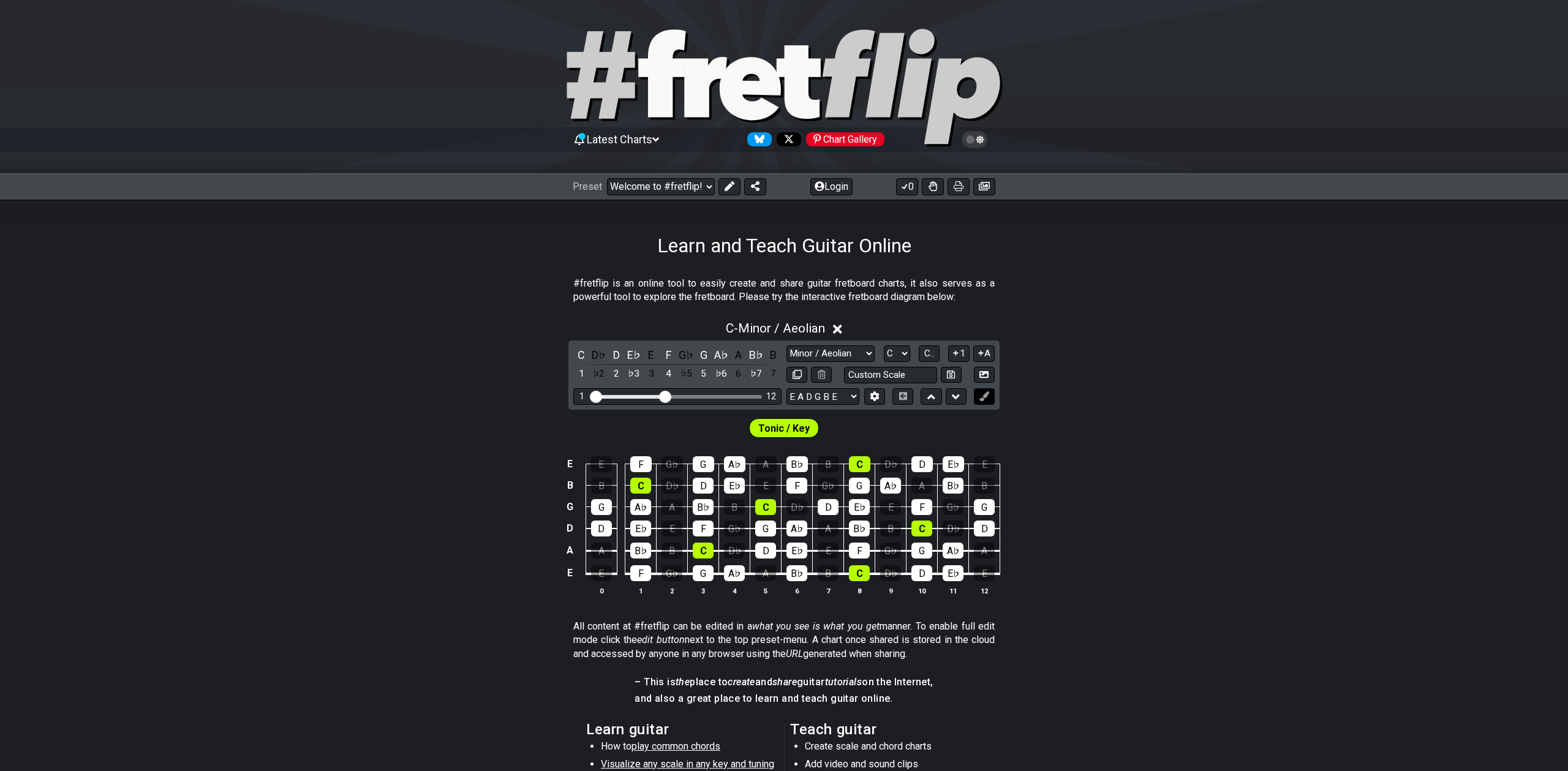
click at [979, 397] on icon at bounding box center [984, 396] width 9 height 9
click at [727, 185] on icon at bounding box center [729, 185] width 10 height 10
drag, startPoint x: 659, startPoint y: 396, endPoint x: 685, endPoint y: 396, distance: 26.0
click at [685, 396] on input "Visible fret range" at bounding box center [677, 396] width 174 height 0
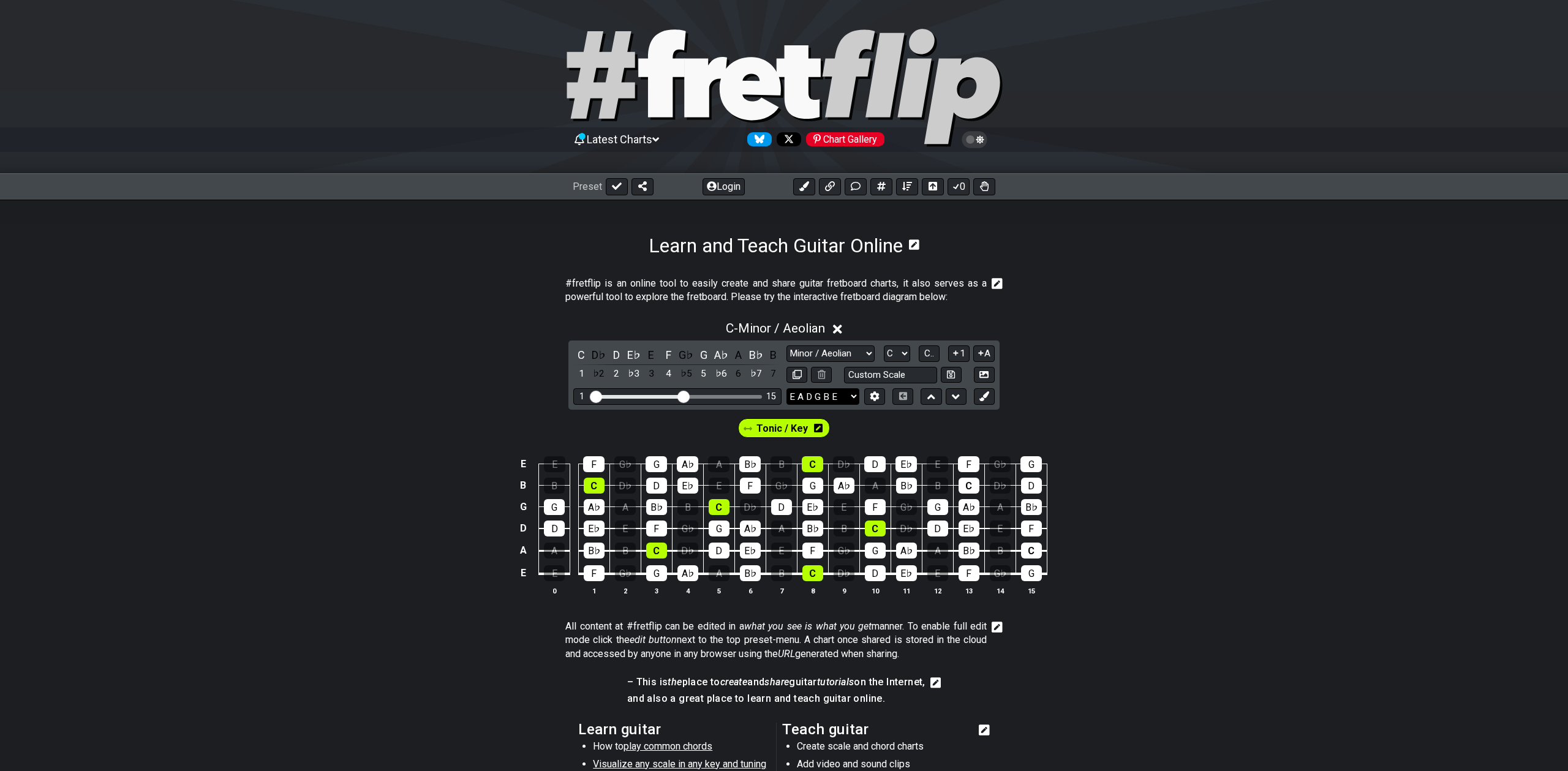
click at [832, 393] on select "E A D G B E E A D G B E E A D G B E B E A D F♯ B A D G C E A D A D G B E E♭ A♭ …" at bounding box center [823, 396] width 73 height 16
click at [877, 397] on icon at bounding box center [874, 396] width 8 height 9
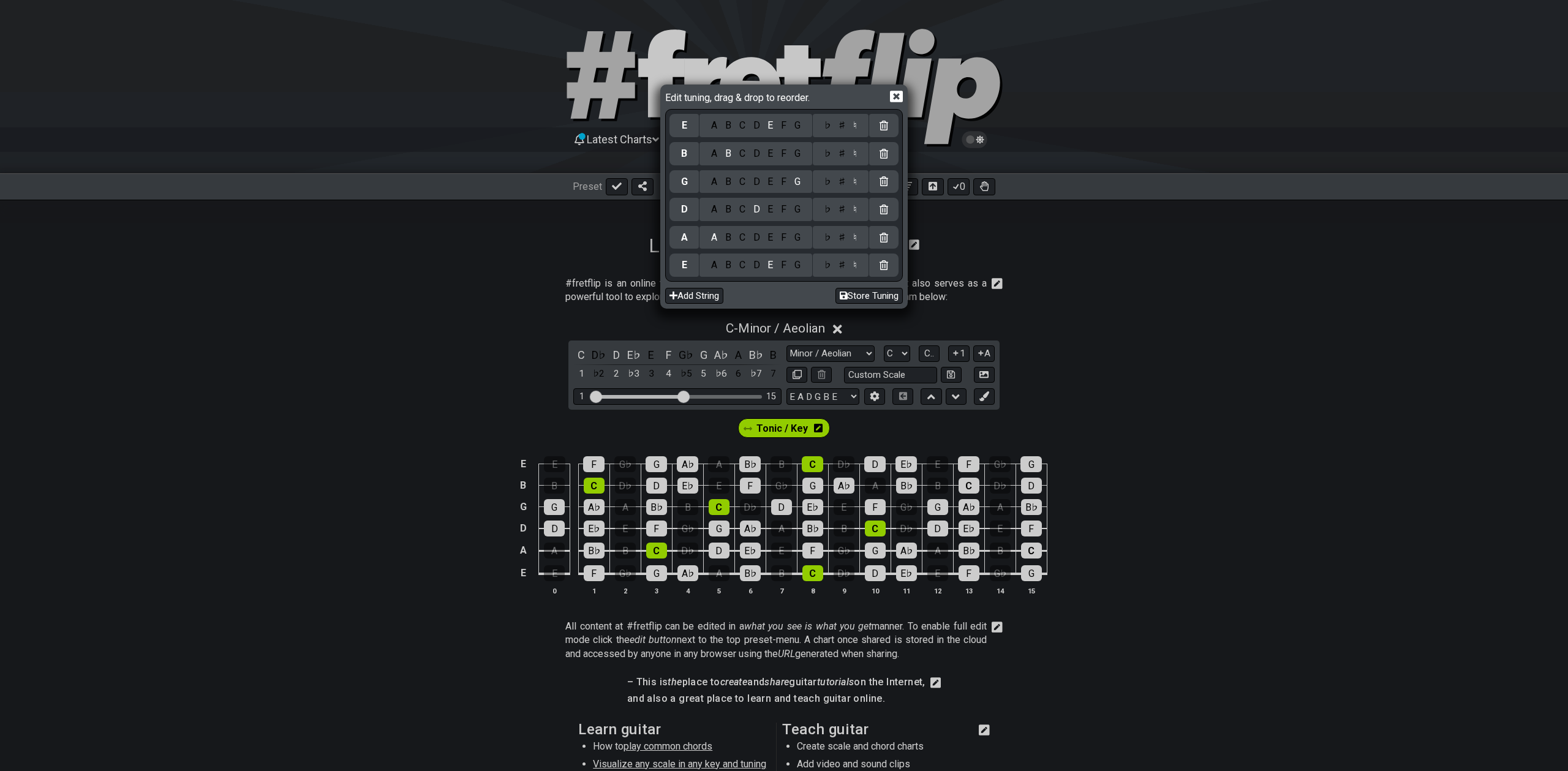
click at [897, 92] on icon at bounding box center [896, 96] width 13 height 12
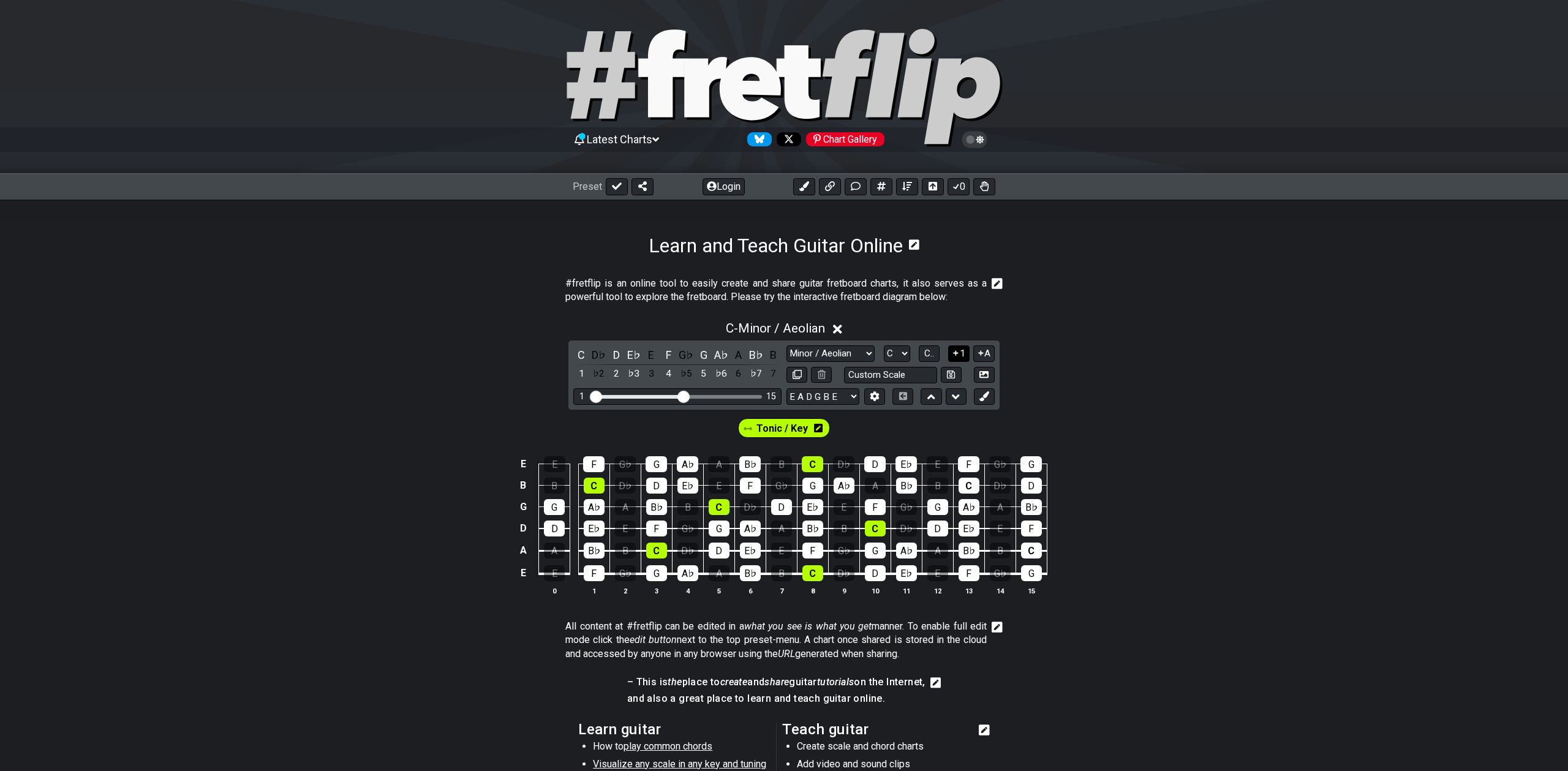
click at [956, 353] on icon at bounding box center [956, 353] width 5 height 5
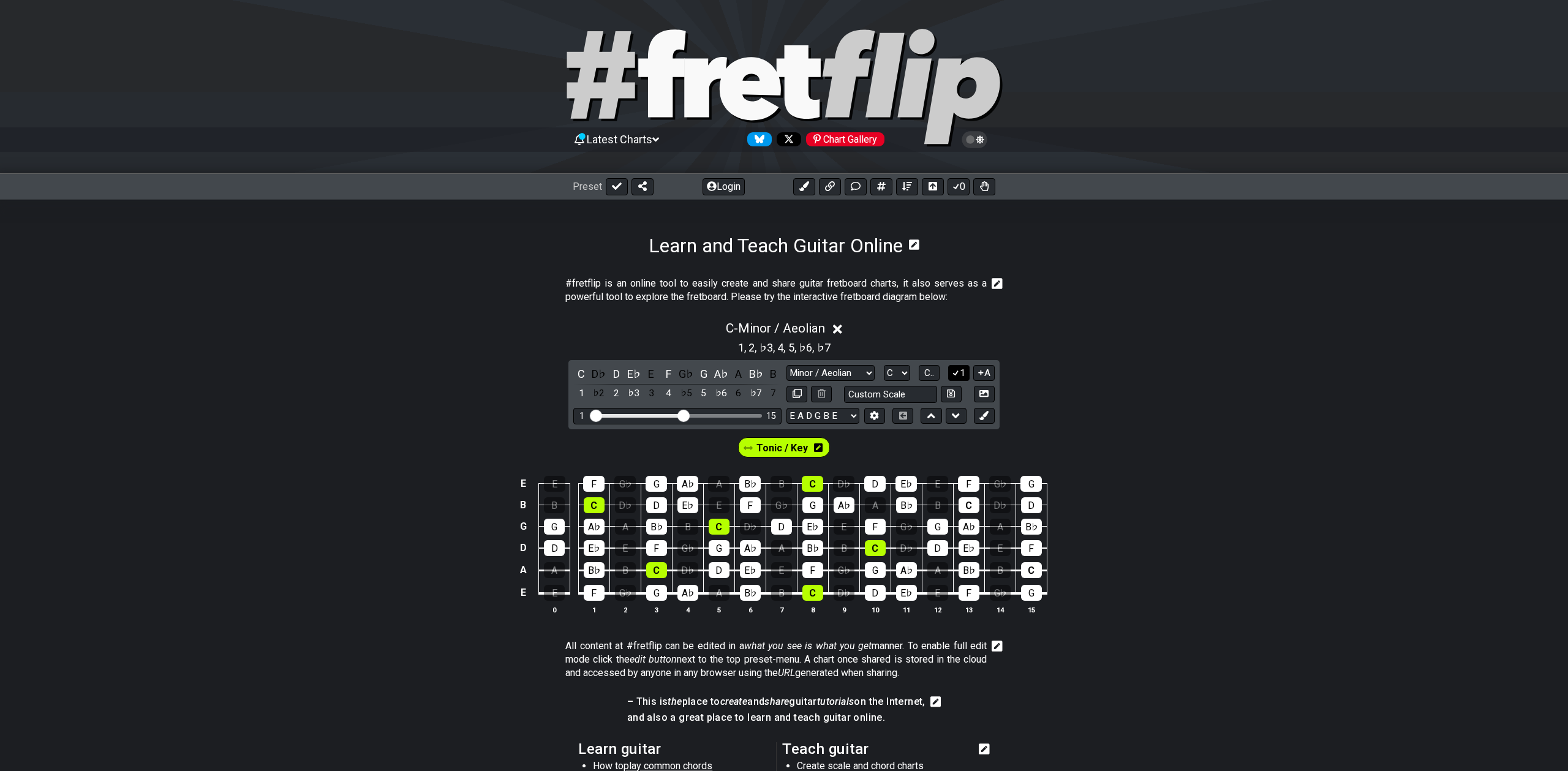
click at [958, 377] on icon at bounding box center [956, 372] width 12 height 9
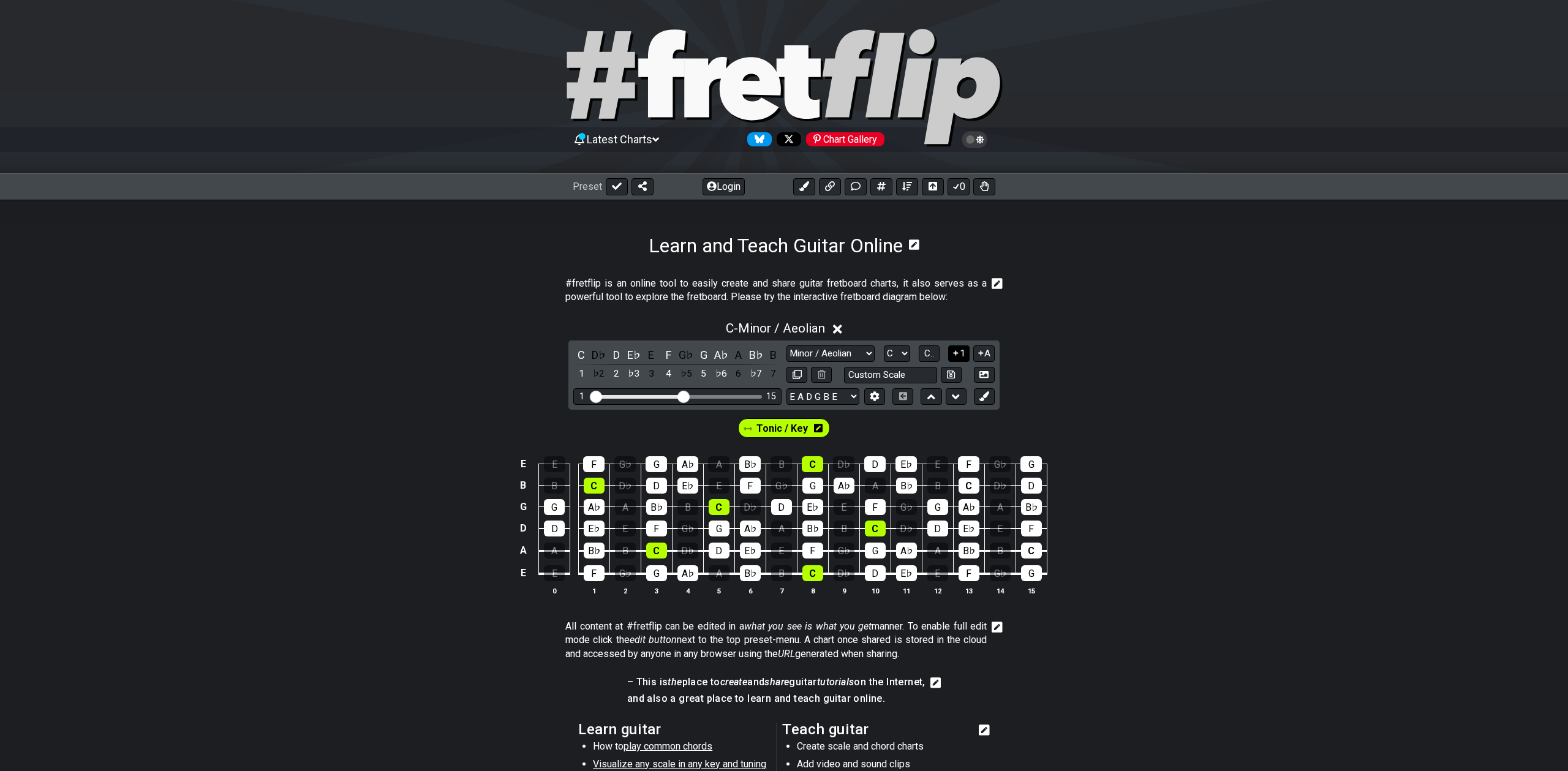
click at [961, 352] on button "1" at bounding box center [958, 353] width 21 height 16
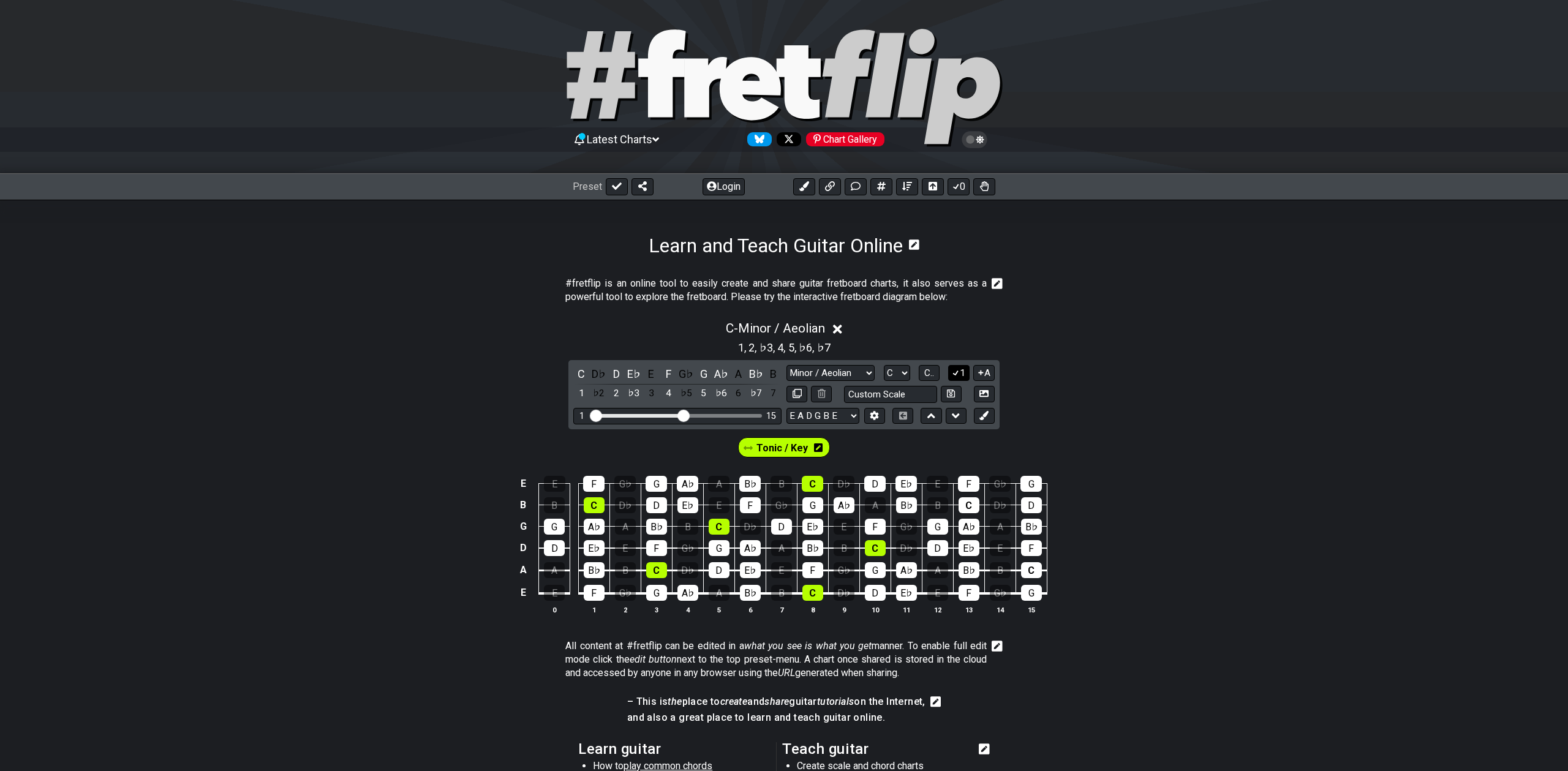
click at [959, 371] on button "1" at bounding box center [958, 373] width 21 height 16
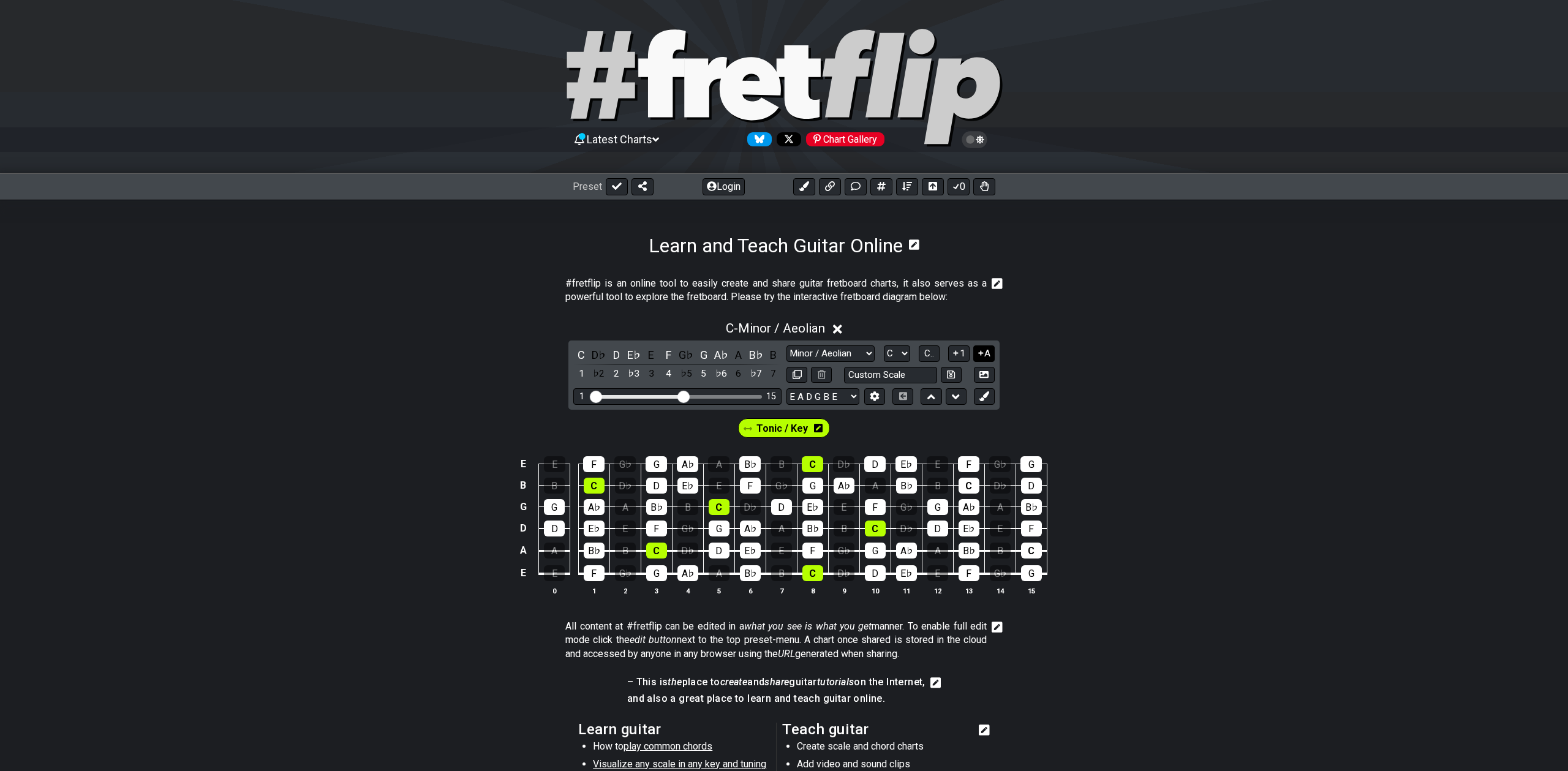
click at [983, 352] on icon at bounding box center [980, 353] width 12 height 9
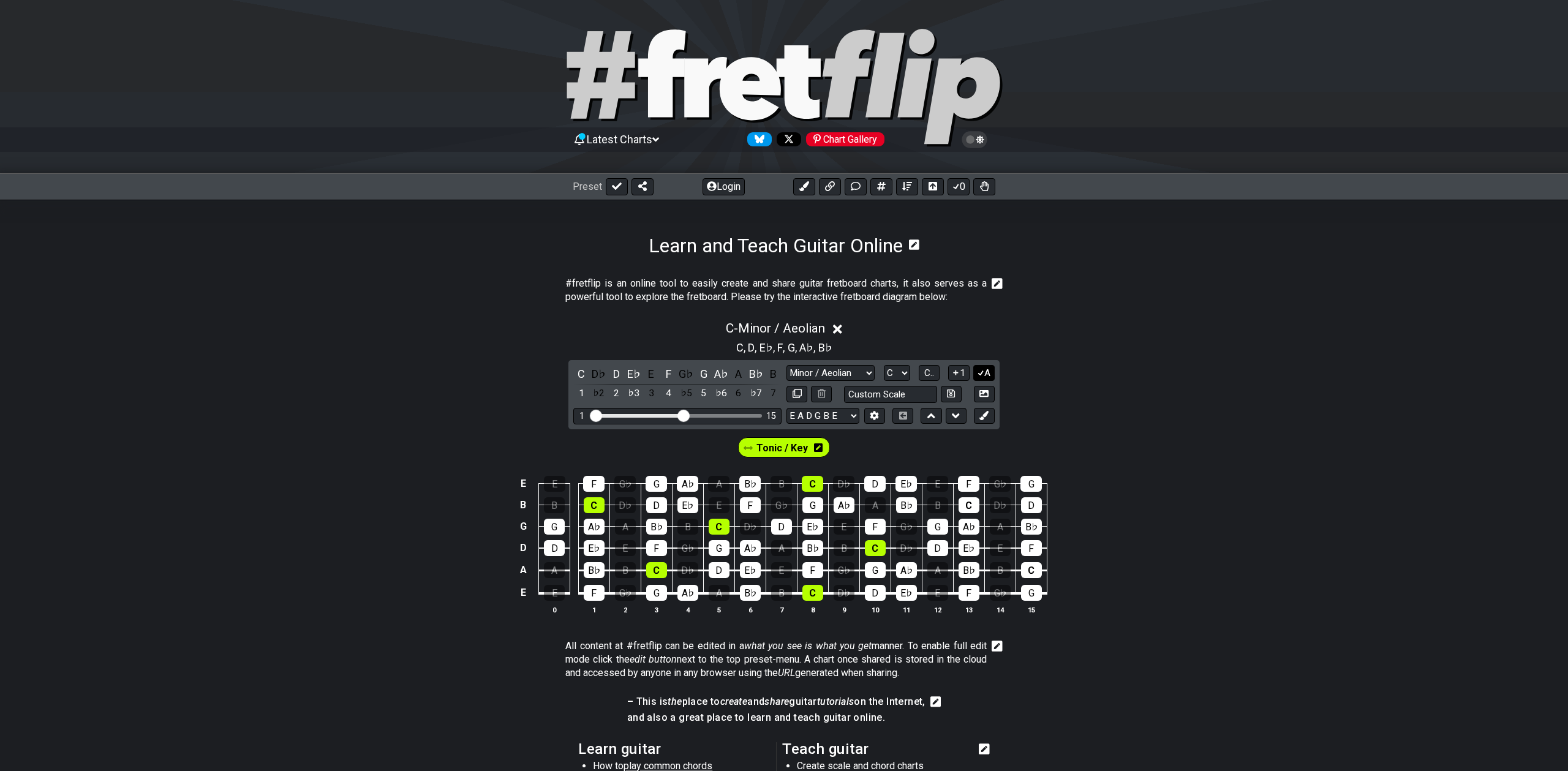
click at [986, 369] on button "A" at bounding box center [984, 373] width 22 height 16
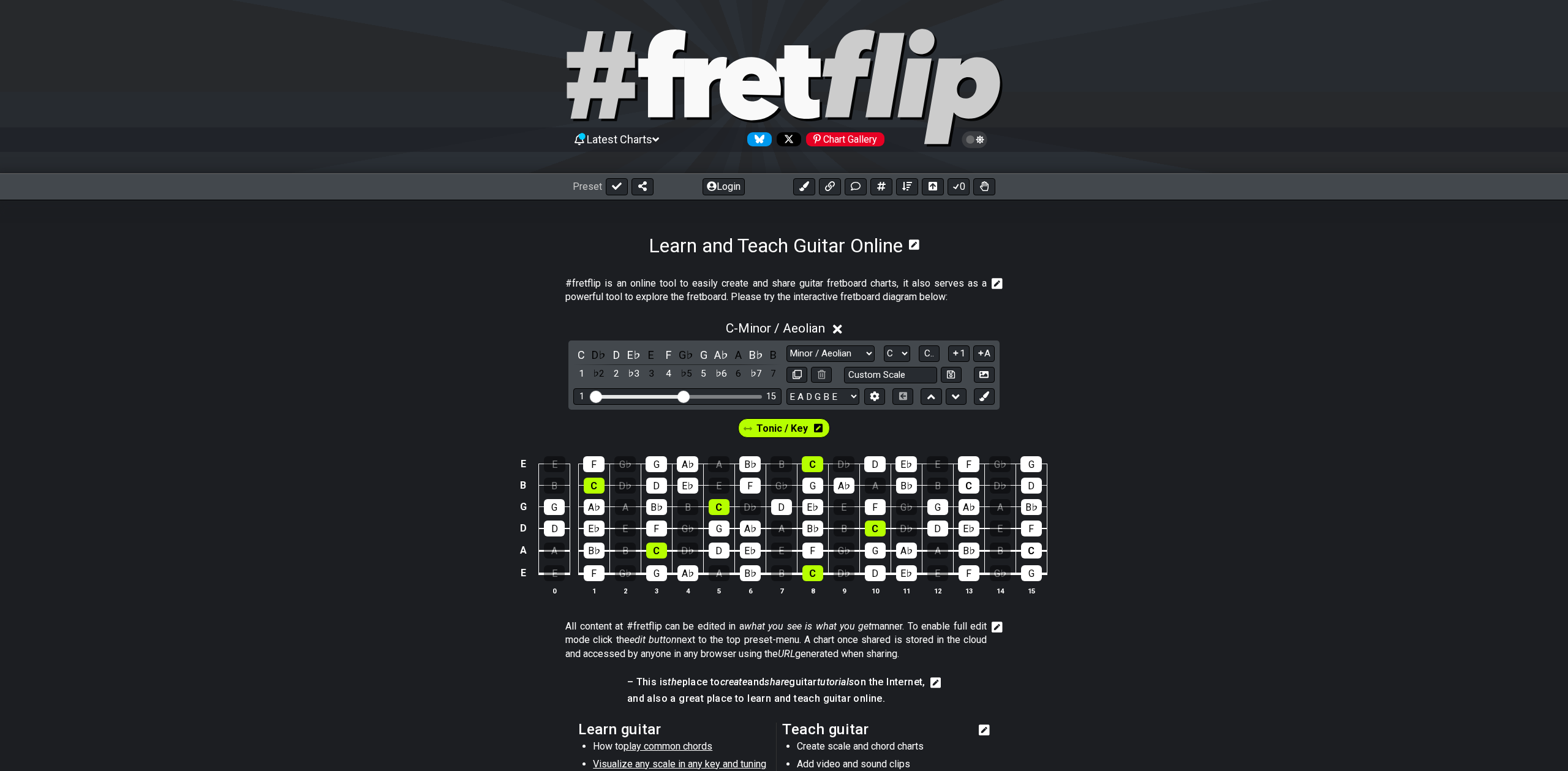
click at [982, 354] on icon at bounding box center [980, 353] width 12 height 9
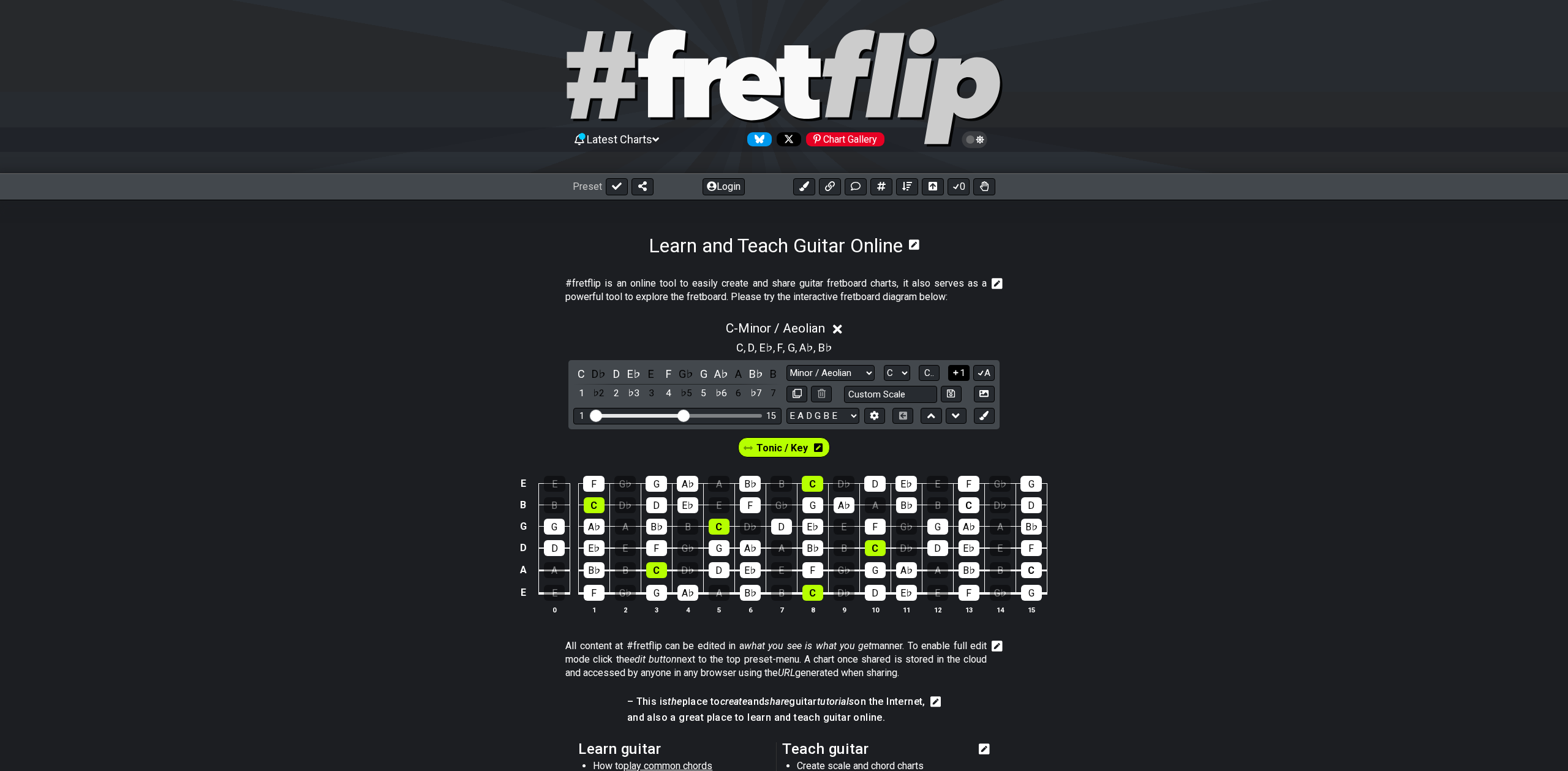
click at [958, 371] on icon at bounding box center [956, 372] width 12 height 9
click at [958, 371] on icon at bounding box center [955, 373] width 6 height 5
click at [952, 371] on icon at bounding box center [956, 372] width 12 height 9
click at [980, 371] on icon at bounding box center [980, 372] width 12 height 9
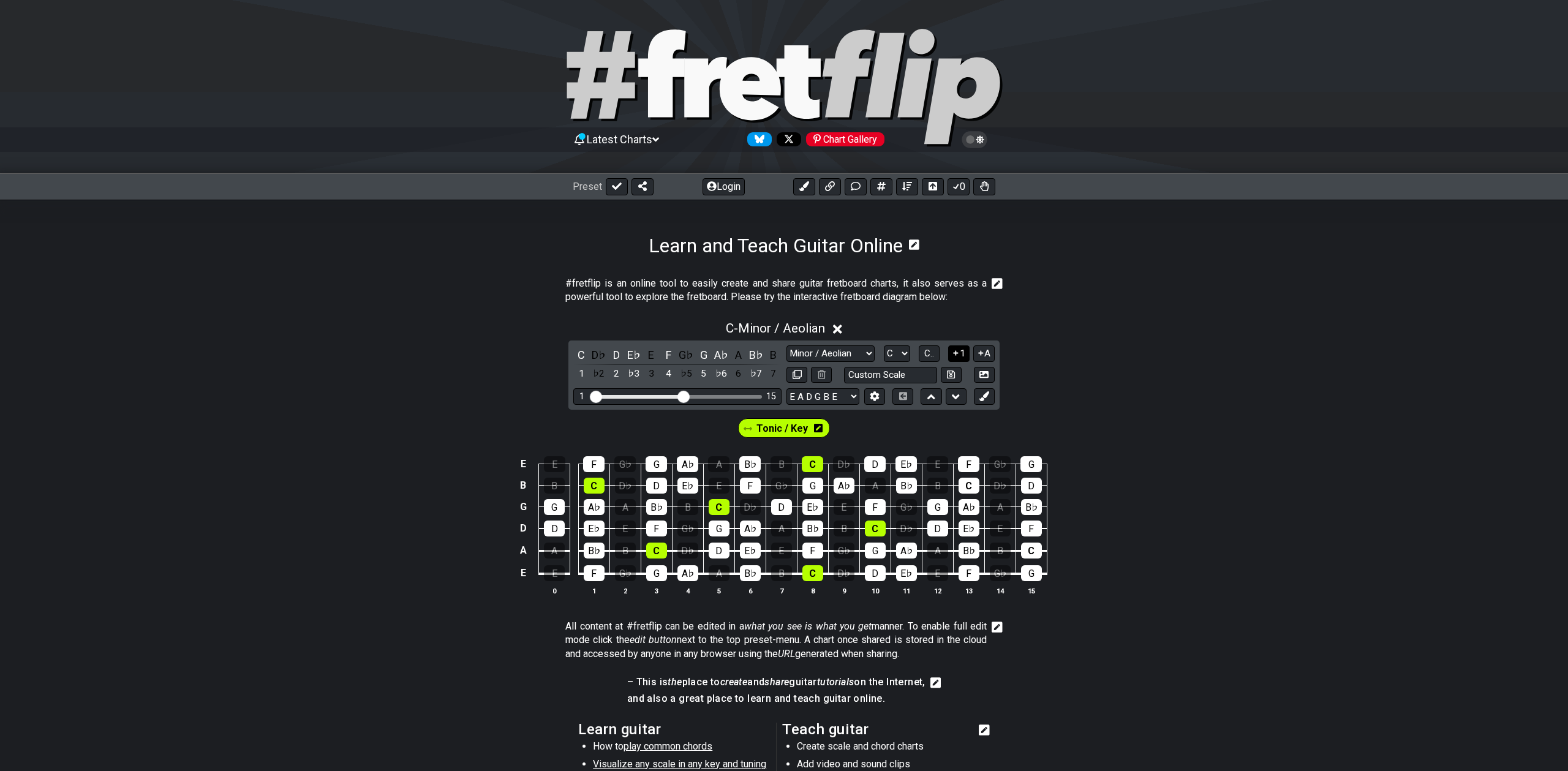
click at [957, 350] on icon at bounding box center [956, 353] width 12 height 9
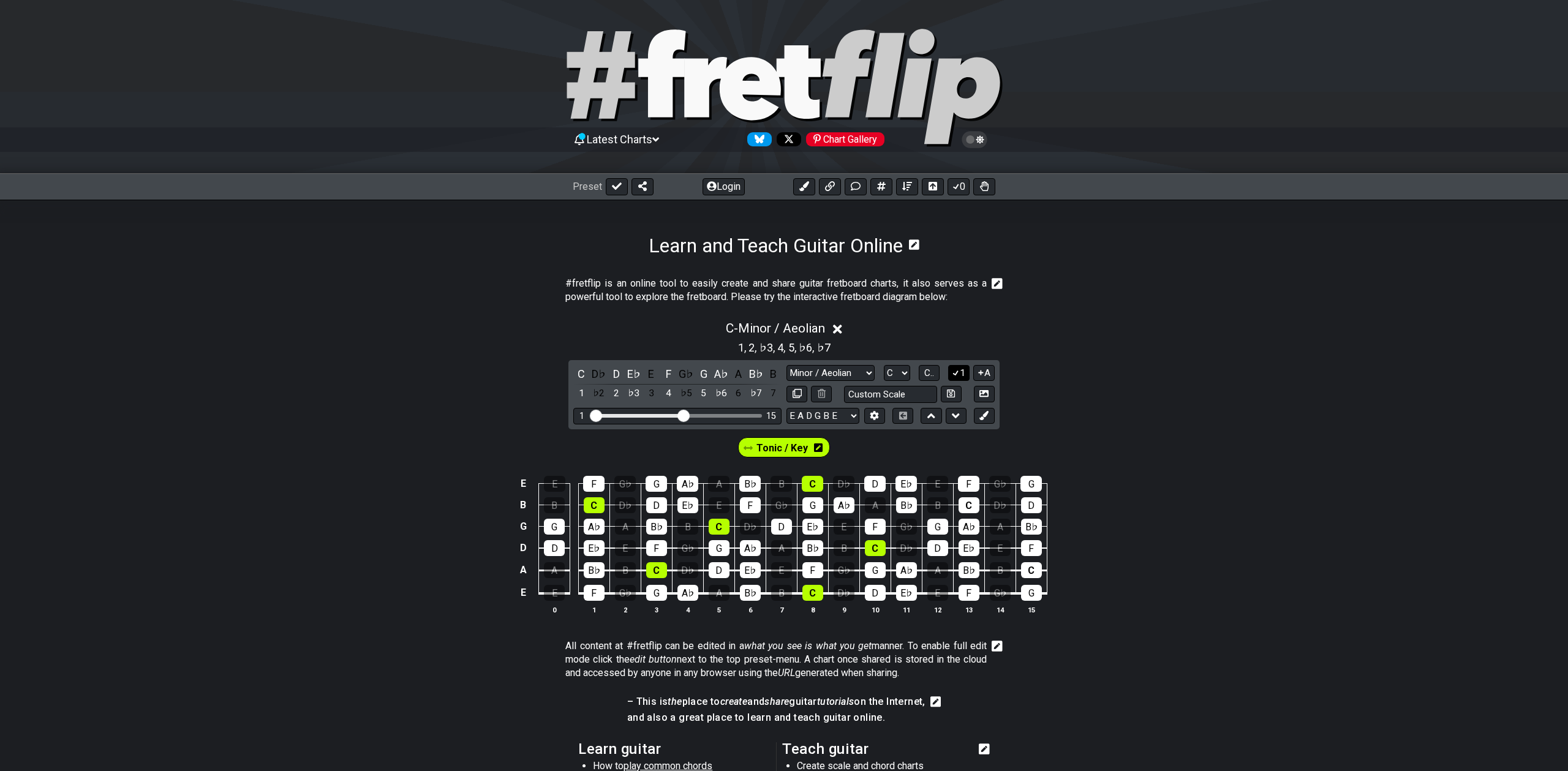
click at [958, 370] on icon at bounding box center [956, 372] width 12 height 9
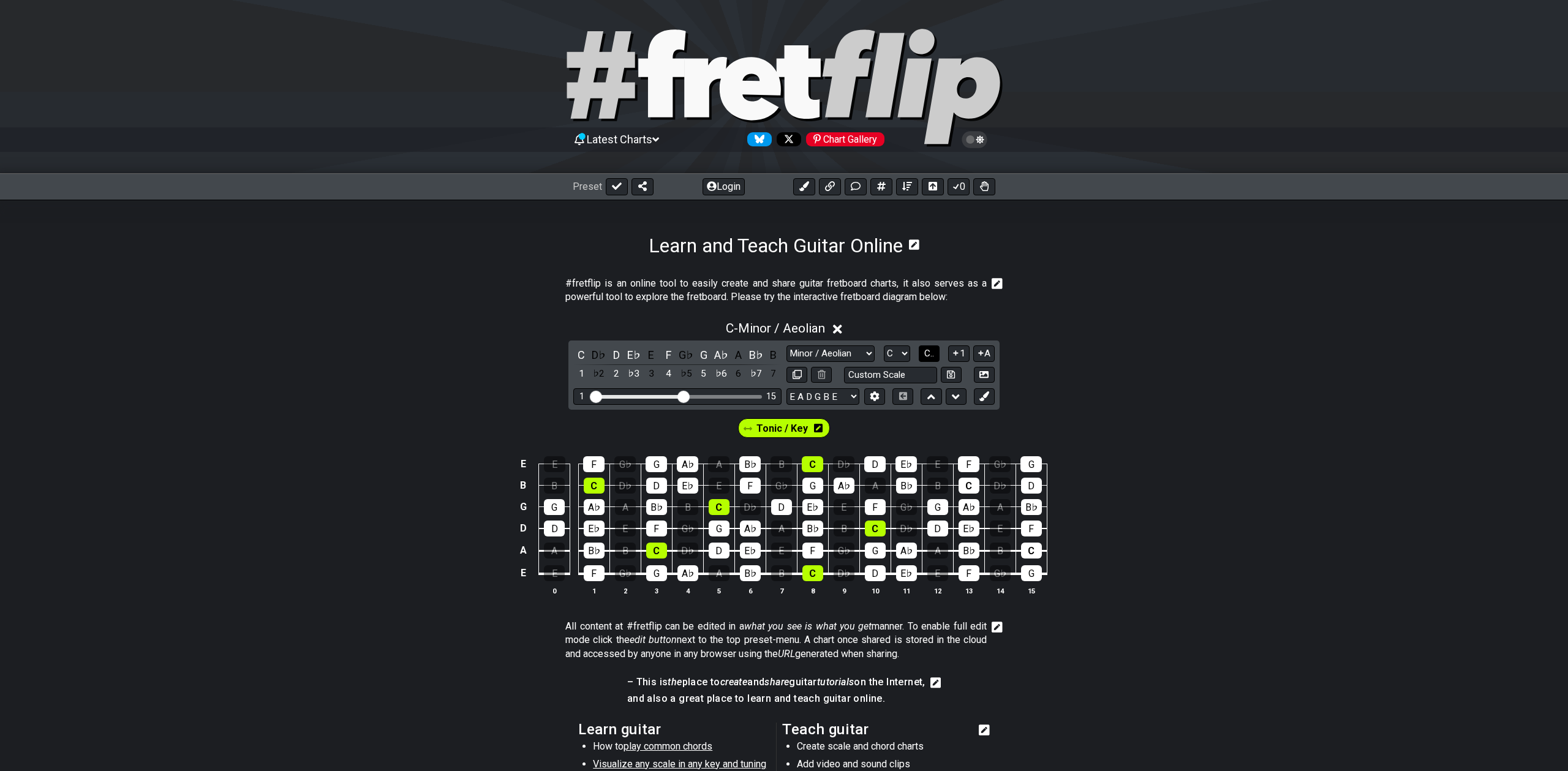
click at [931, 355] on span "C.." at bounding box center [929, 353] width 10 height 11
click at [931, 353] on span "1..7" at bounding box center [929, 353] width 14 height 11
click at [931, 353] on span "..." at bounding box center [929, 353] width 5 height 11
click at [931, 353] on span "C.." at bounding box center [929, 353] width 10 height 11
click at [789, 429] on span "Tonic / Key" at bounding box center [781, 428] width 52 height 18
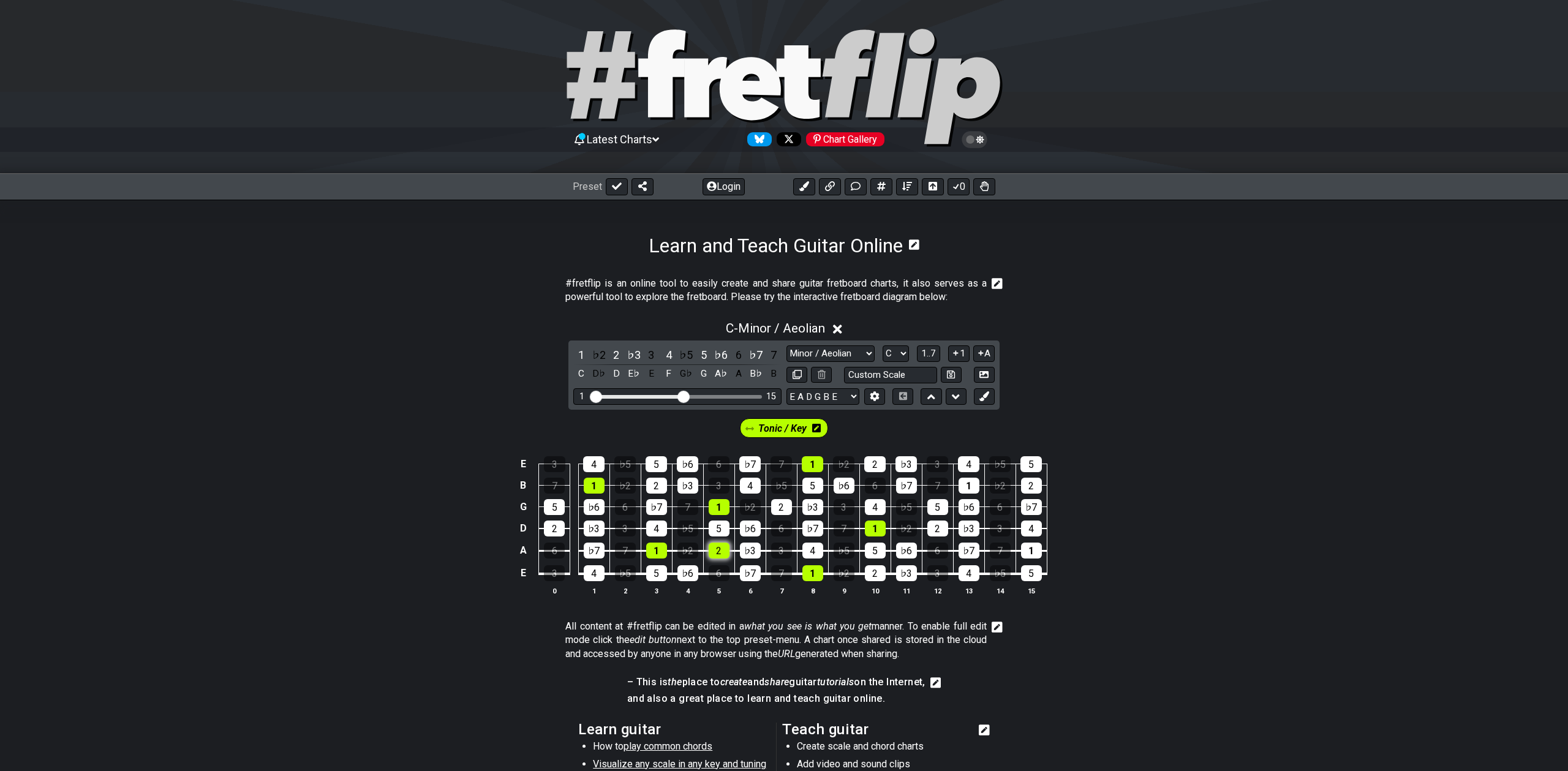
click at [720, 550] on div "2" at bounding box center [719, 550] width 21 height 16
click at [748, 549] on div "♭3" at bounding box center [750, 550] width 21 height 16
click at [723, 526] on div "5" at bounding box center [719, 529] width 21 height 16
click at [653, 528] on div "4" at bounding box center [656, 529] width 21 height 16
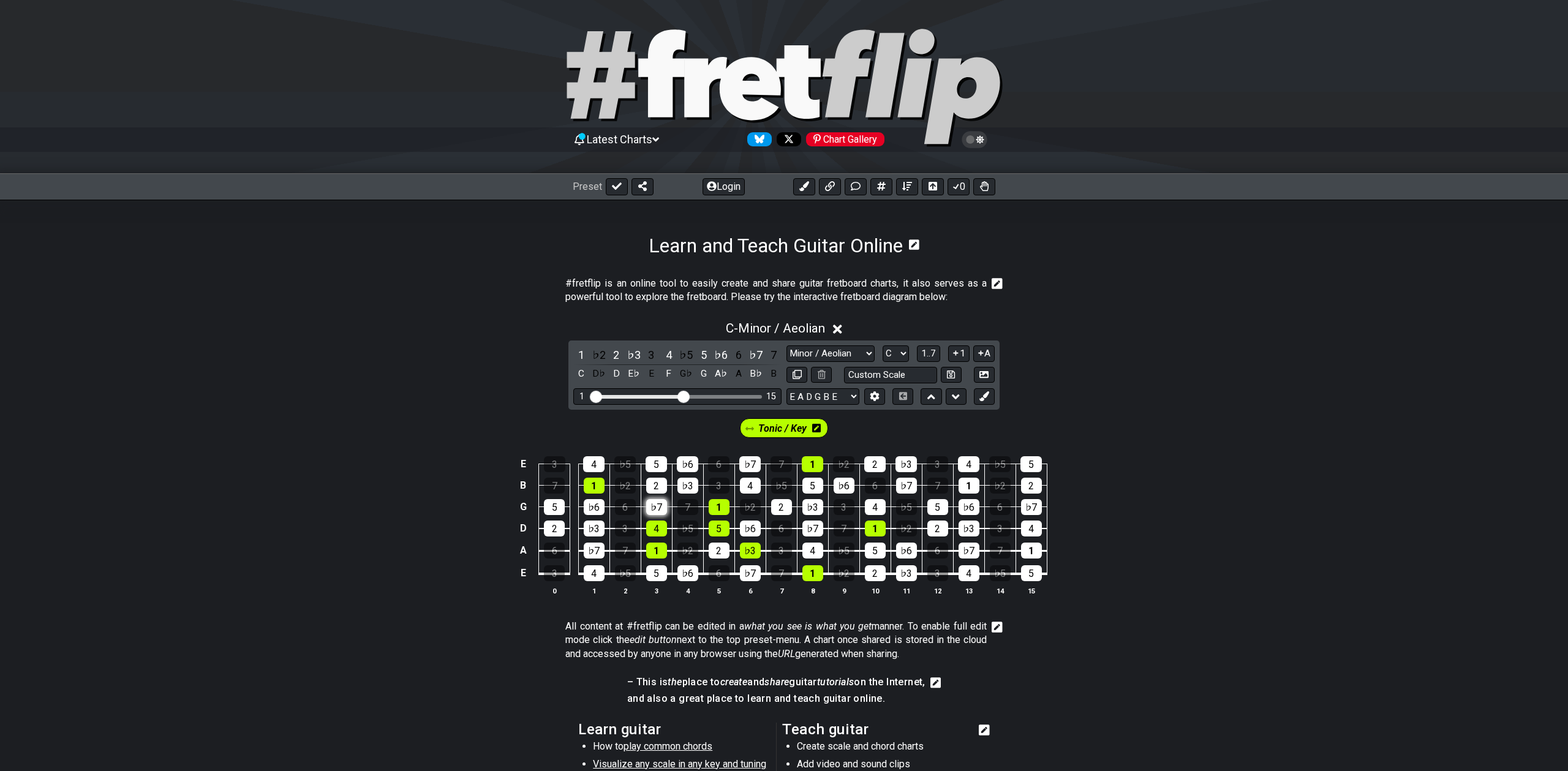
click at [651, 503] on div "♭7" at bounding box center [656, 507] width 21 height 16
click at [817, 570] on div "1" at bounding box center [812, 573] width 21 height 16
click at [864, 531] on div "1" at bounding box center [874, 529] width 21 height 16
click at [815, 460] on div "1" at bounding box center [813, 465] width 22 height 16
click at [748, 553] on div "♭3" at bounding box center [750, 550] width 21 height 16
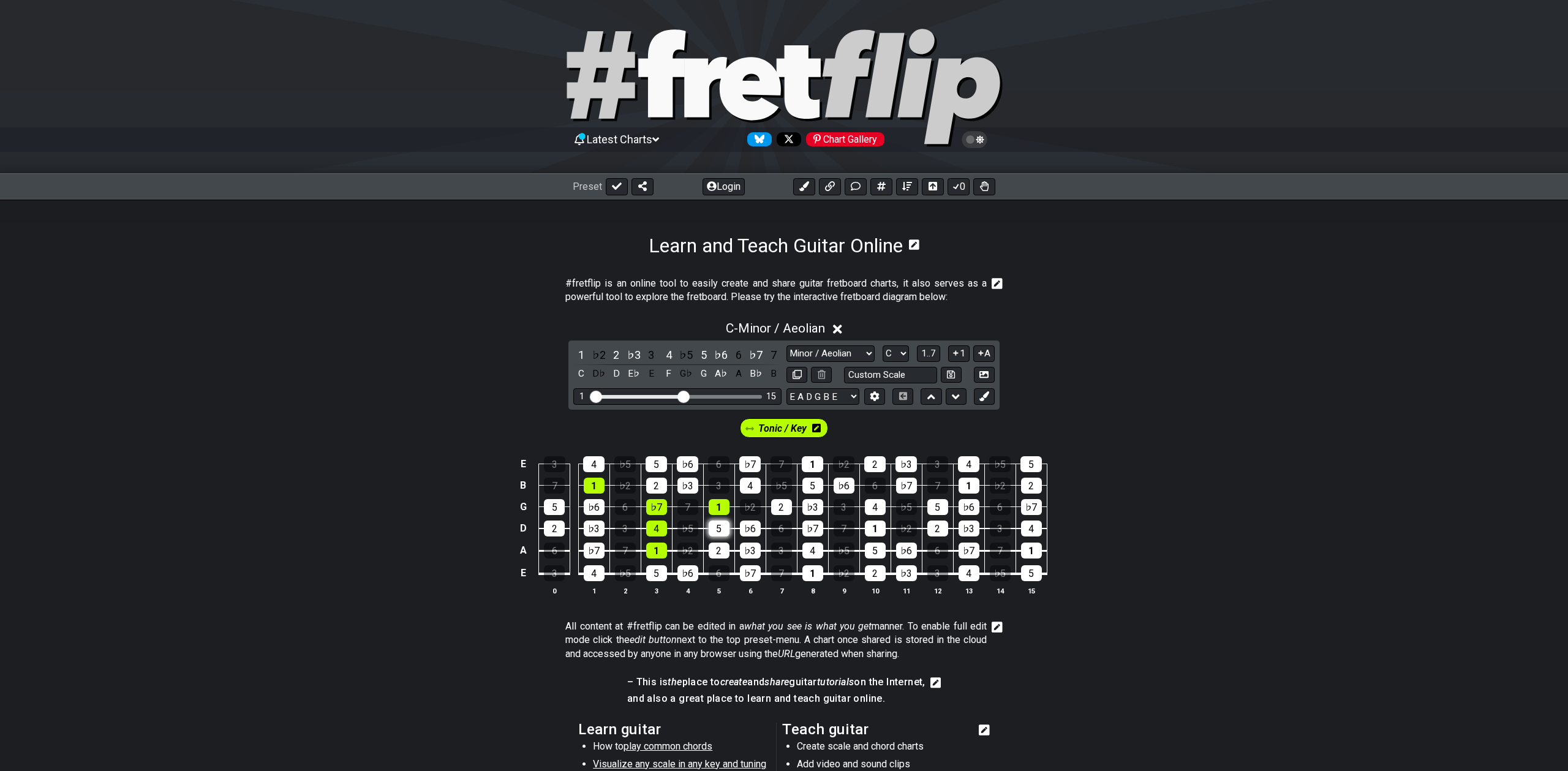
click at [722, 529] on div "5" at bounding box center [719, 529] width 21 height 16
click at [717, 503] on div "1" at bounding box center [719, 507] width 21 height 16
click at [664, 507] on div "♭7" at bounding box center [656, 507] width 21 height 16
click at [657, 524] on div "4" at bounding box center [656, 529] width 21 height 16
click at [657, 553] on div "1" at bounding box center [656, 550] width 21 height 16
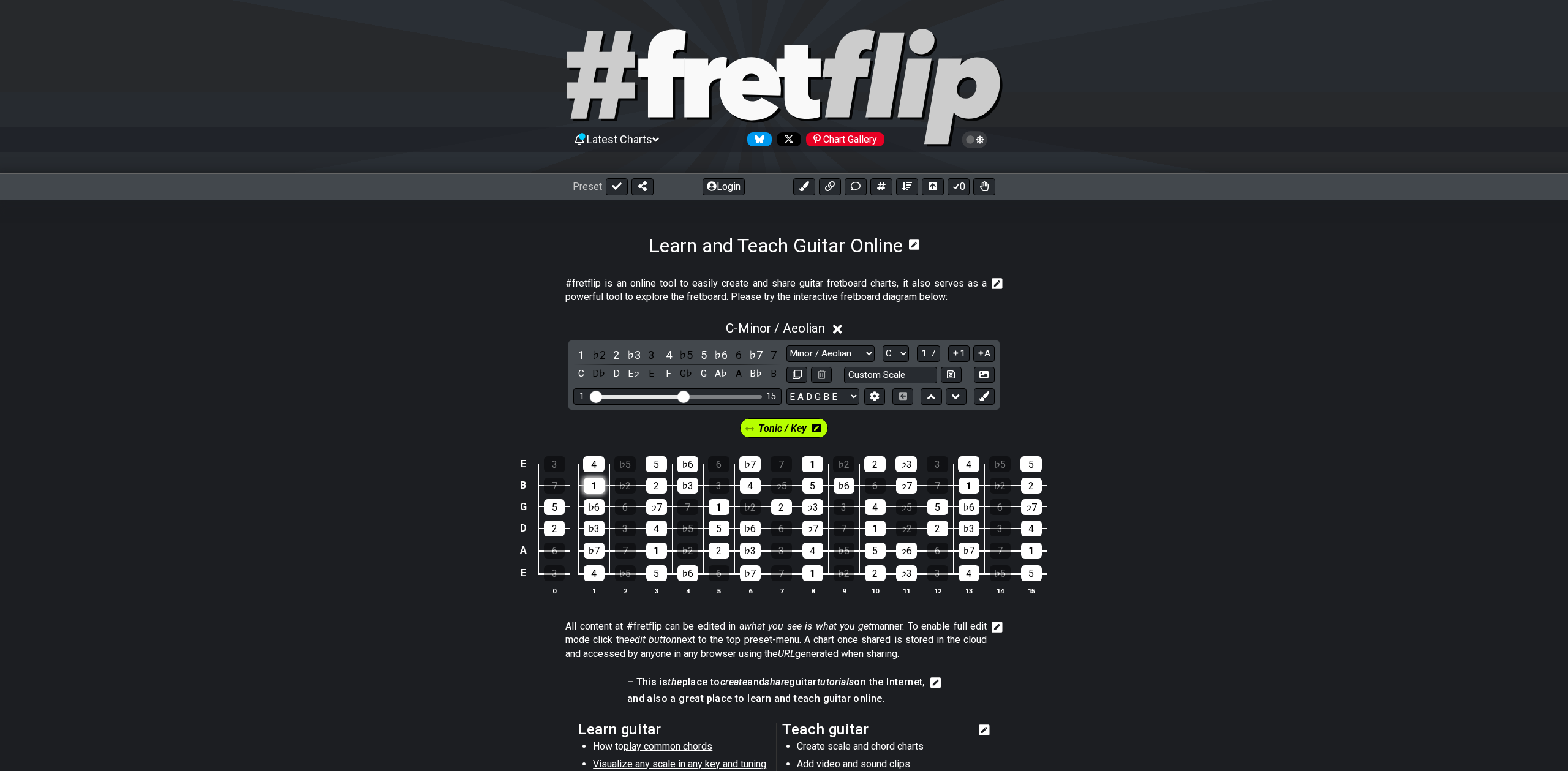
click at [583, 483] on div "1" at bounding box center [593, 485] width 21 height 16
click at [892, 346] on select "A♭ A A♯ B♭ B C C♯ D♭ D D♯ E♭ E F F♯ G♭ G G♯" at bounding box center [895, 353] width 26 height 16
click at [897, 350] on select "A♭ A A♯ B♭ B C C♯ D♭ D D♯ E♭ E F F♯ G♭ G G♯" at bounding box center [895, 353] width 26 height 16
select select "G"
click at [883, 345] on select "A♭ A A♯ B♭ B C C♯ D♭ D D♯ E♭ E F F♯ G♭ G G♯" at bounding box center [895, 353] width 26 height 16
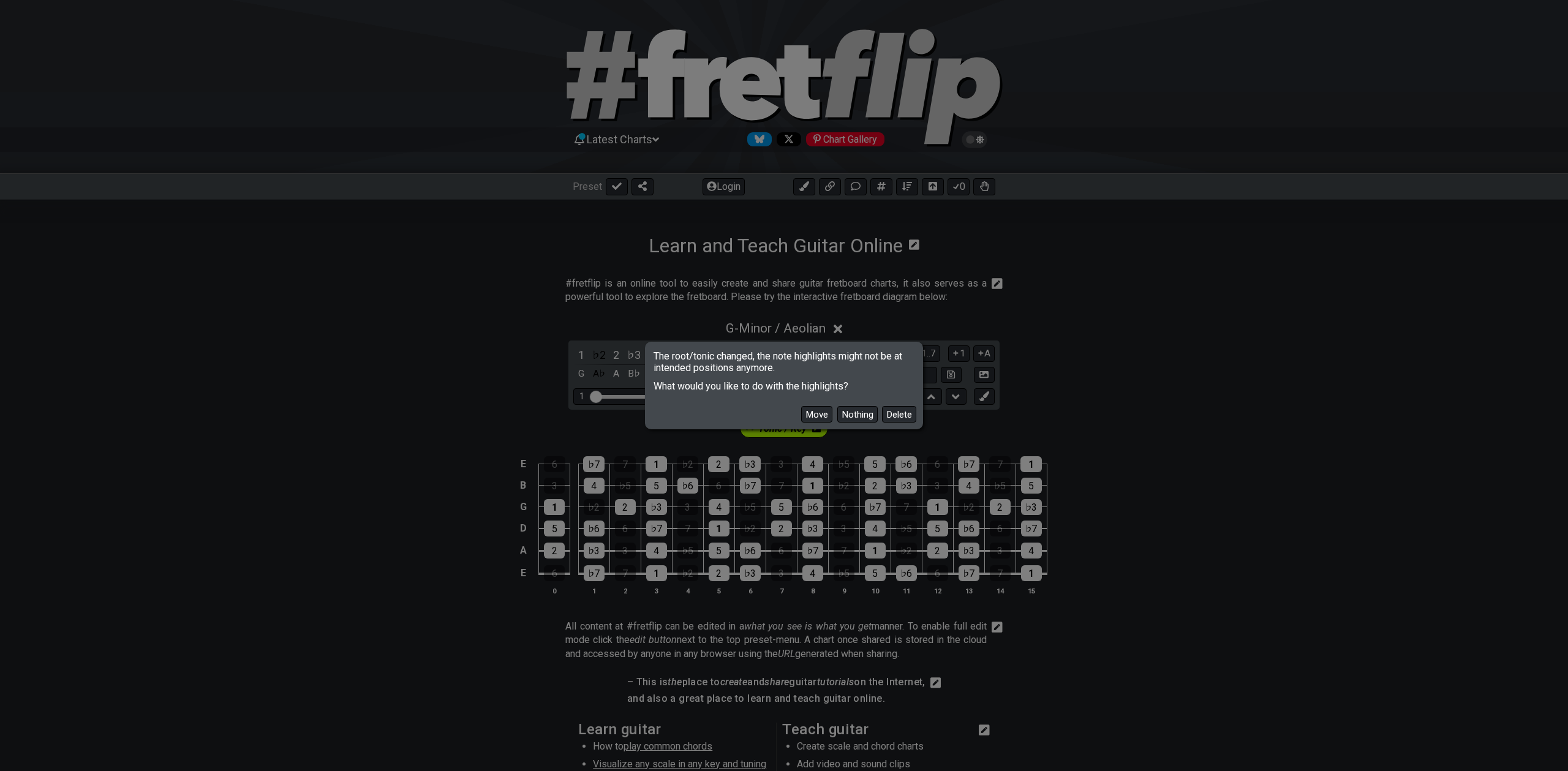
click at [822, 416] on button "Move" at bounding box center [817, 414] width 32 height 16
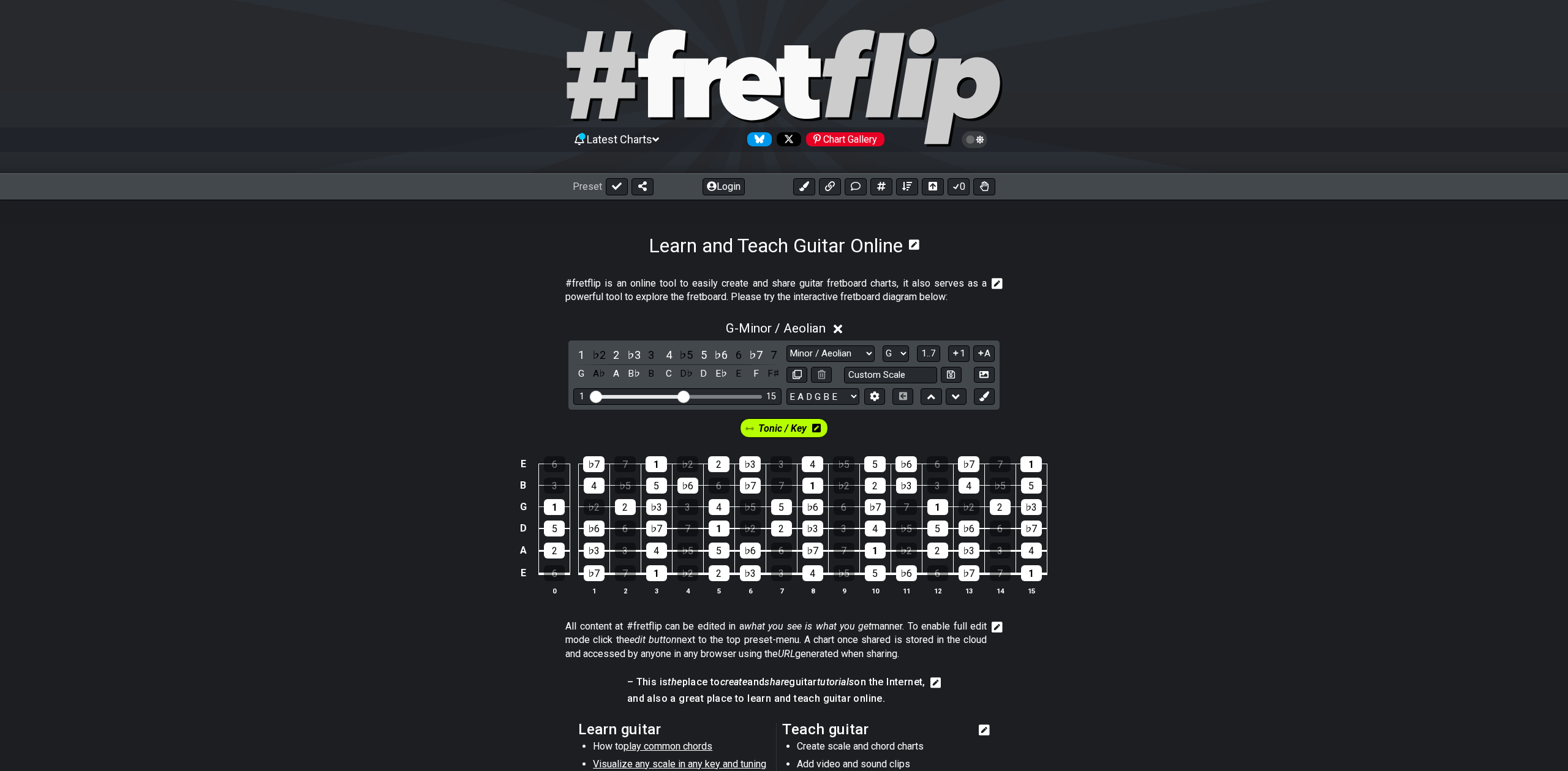
click at [797, 432] on span "Tonic / Key" at bounding box center [783, 428] width 49 height 18
click at [797, 432] on span "Tonic / Key" at bounding box center [781, 428] width 52 height 18
drag, startPoint x: 689, startPoint y: 395, endPoint x: 711, endPoint y: 395, distance: 22.0
click at [711, 395] on div "Visible fret range" at bounding box center [678, 397] width 170 height 4
drag, startPoint x: 682, startPoint y: 395, endPoint x: 704, endPoint y: 394, distance: 22.0
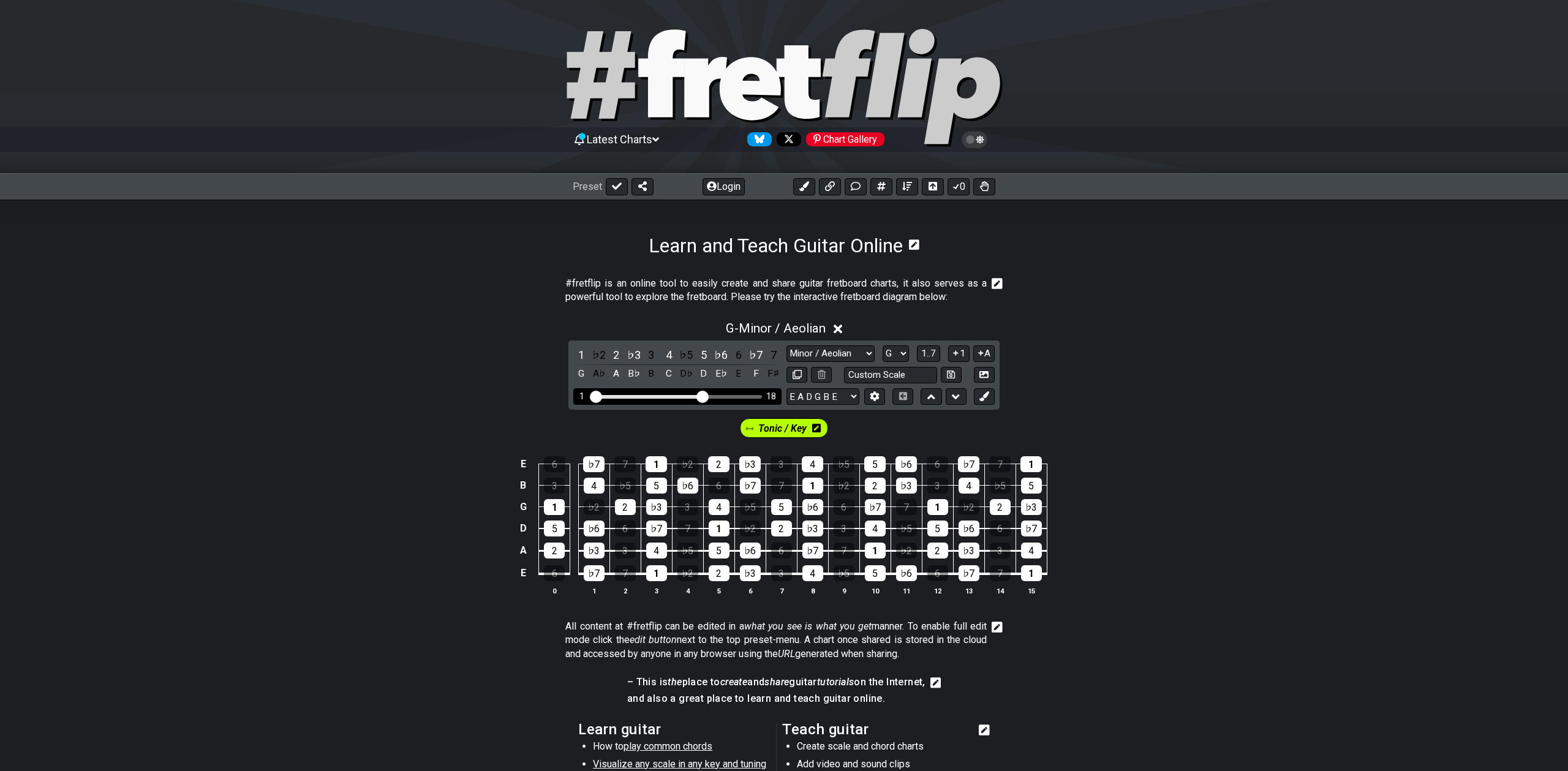
click at [704, 396] on input "Visible fret range" at bounding box center [677, 396] width 174 height 0
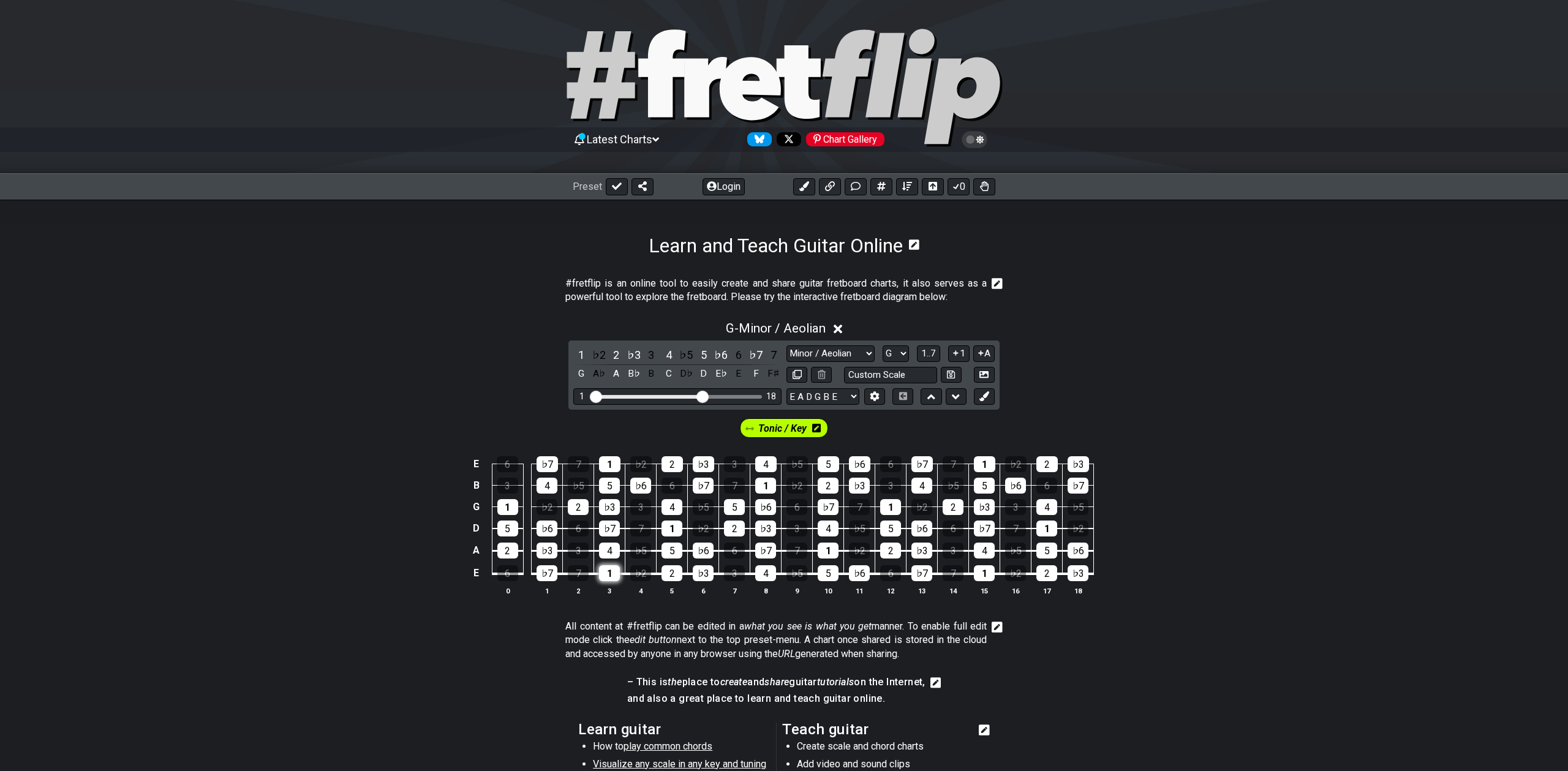
click at [610, 571] on div "1" at bounding box center [609, 573] width 21 height 16
click at [699, 567] on div "♭3" at bounding box center [703, 573] width 21 height 16
click at [609, 550] on div "4" at bounding box center [609, 550] width 21 height 16
click at [664, 550] on div "5" at bounding box center [671, 550] width 21 height 16
click at [614, 531] on div "♭7" at bounding box center [609, 529] width 21 height 16
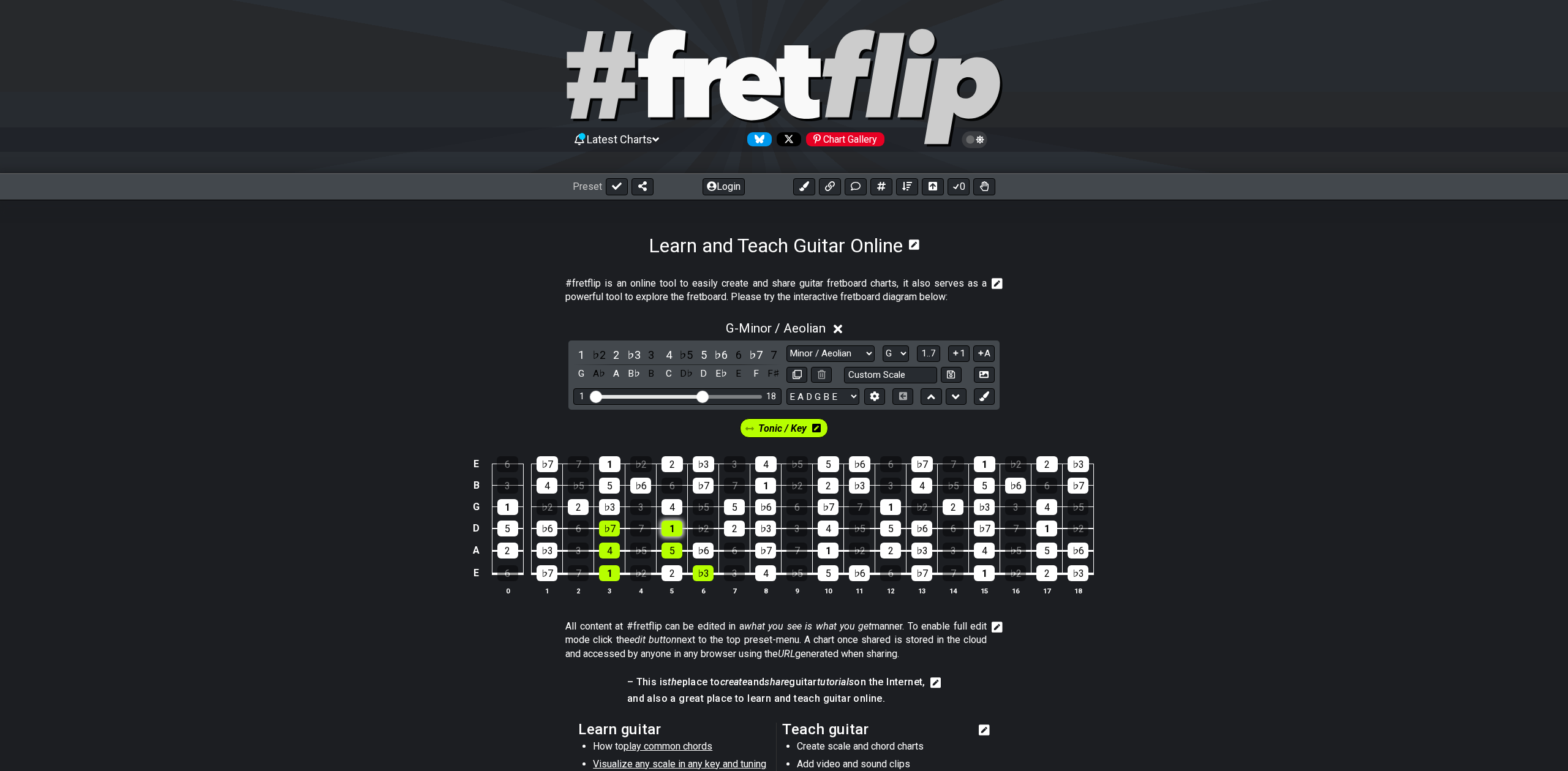
click at [665, 529] on div "1" at bounding box center [671, 529] width 21 height 16
click at [614, 510] on div "♭3" at bounding box center [609, 507] width 21 height 16
click at [668, 503] on div "4" at bounding box center [671, 507] width 21 height 16
click at [600, 488] on div "5" at bounding box center [609, 485] width 21 height 16
click at [707, 481] on div "♭7" at bounding box center [703, 485] width 21 height 16
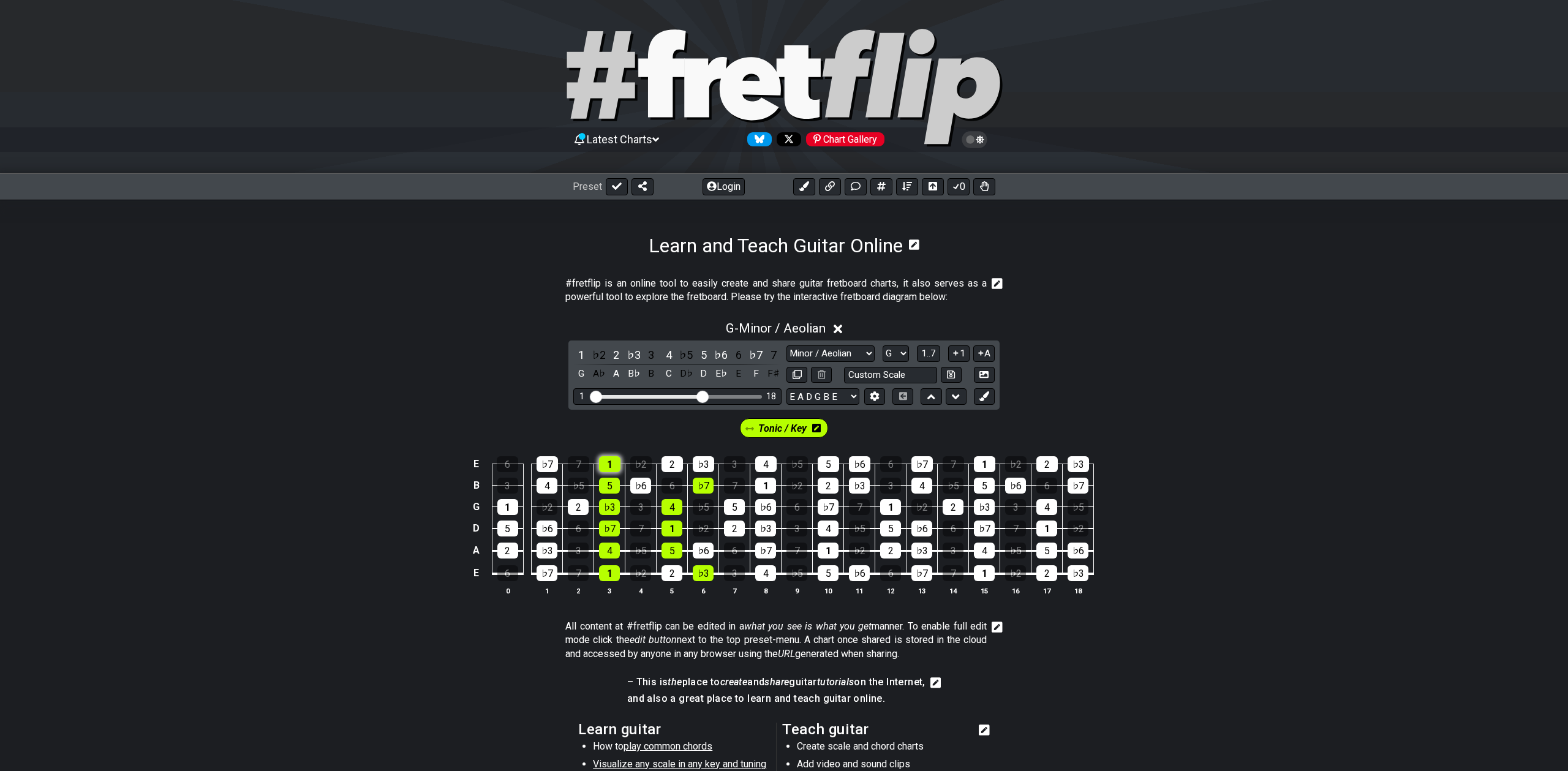
click at [603, 465] on div "1" at bounding box center [609, 465] width 22 height 16
click at [701, 460] on div "♭3" at bounding box center [704, 465] width 22 height 16
click at [778, 428] on span "Tonic / Key" at bounding box center [783, 428] width 49 height 18
click at [779, 428] on span "Tonic / Key" at bounding box center [781, 428] width 52 height 18
click at [815, 428] on icon at bounding box center [816, 428] width 8 height 10
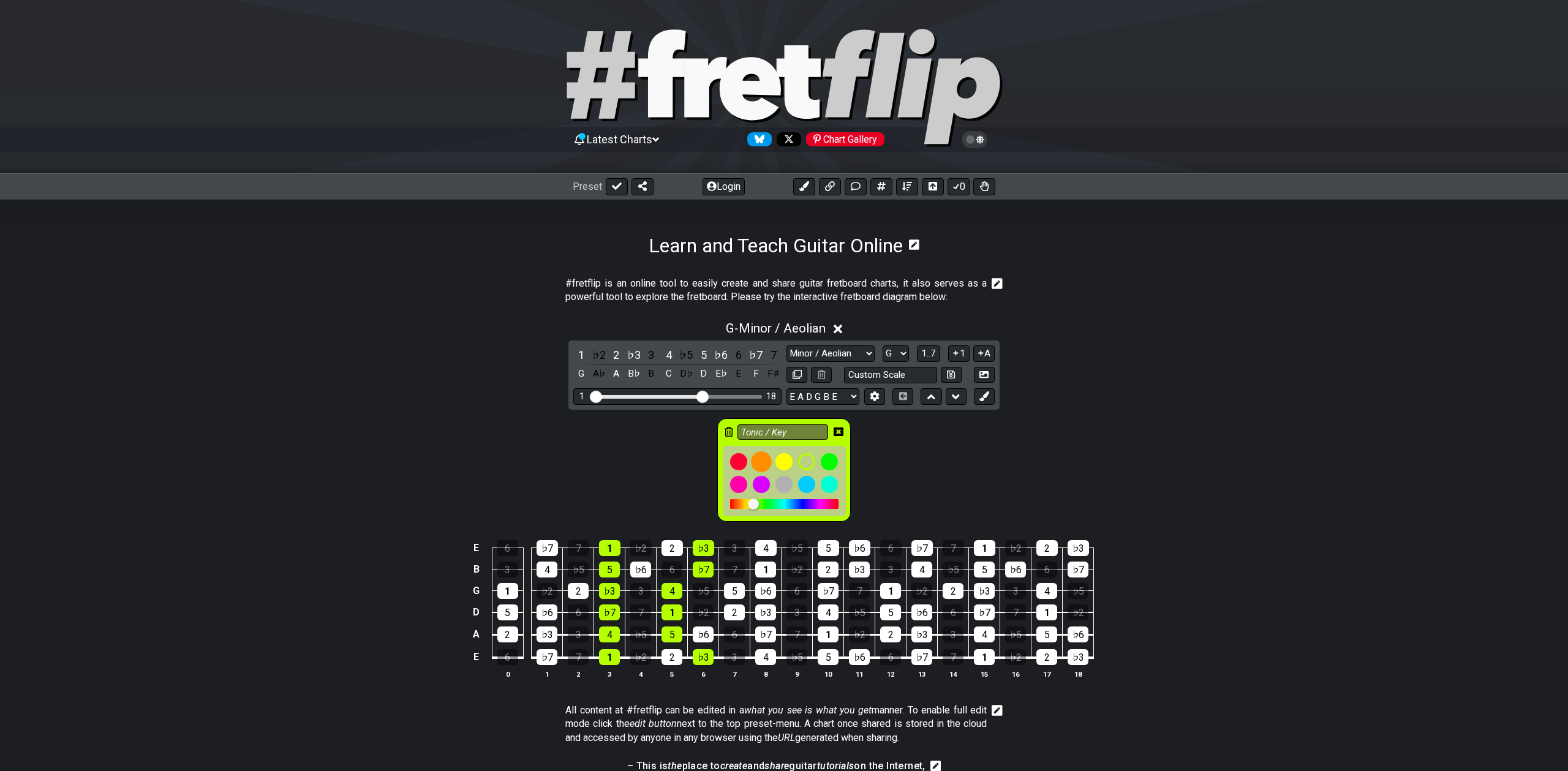
click at [764, 460] on div at bounding box center [760, 461] width 21 height 21
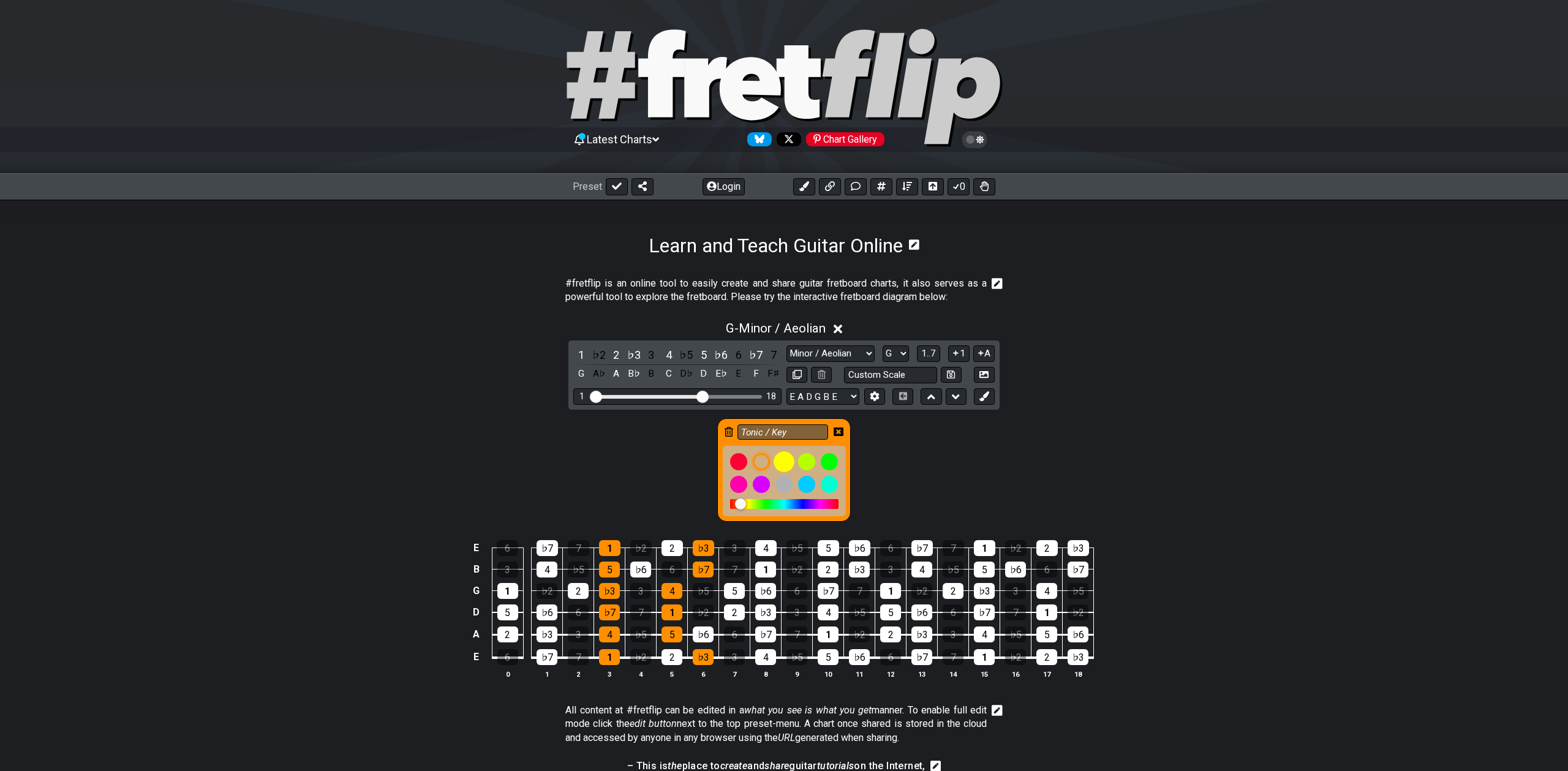
click at [784, 464] on div at bounding box center [783, 461] width 21 height 21
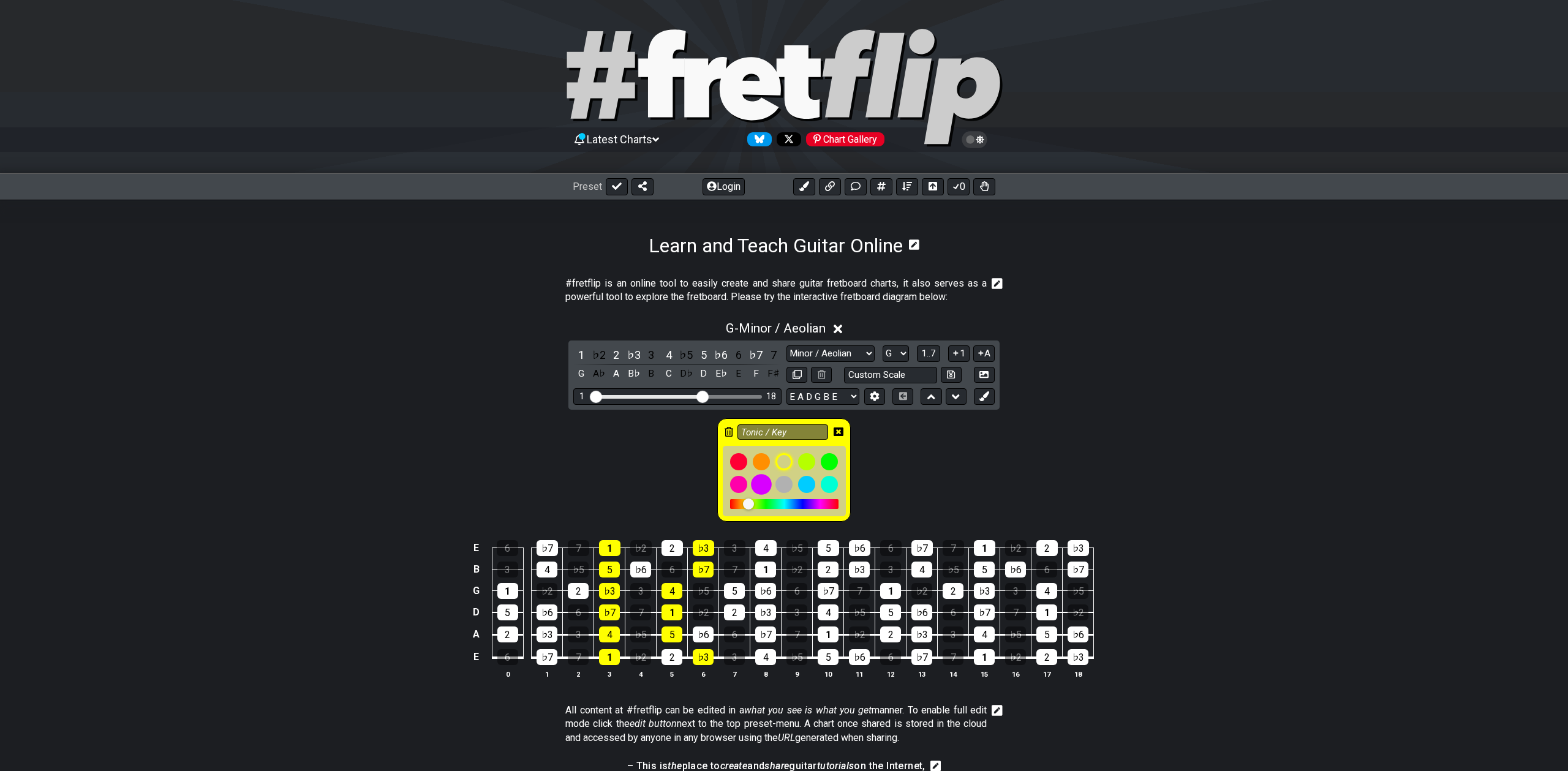
click at [763, 486] on div at bounding box center [760, 484] width 21 height 21
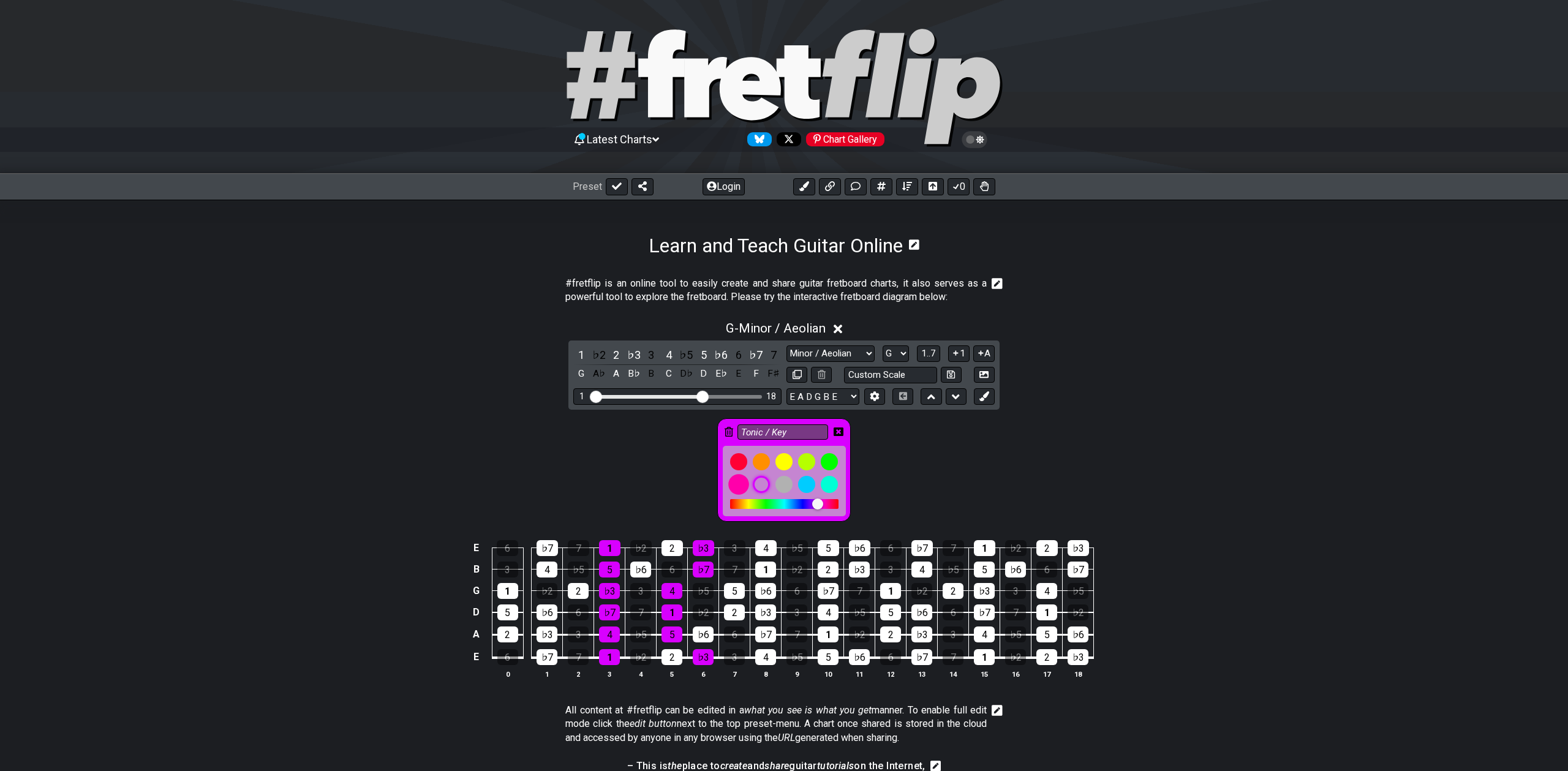
click at [739, 485] on div at bounding box center [738, 484] width 21 height 21
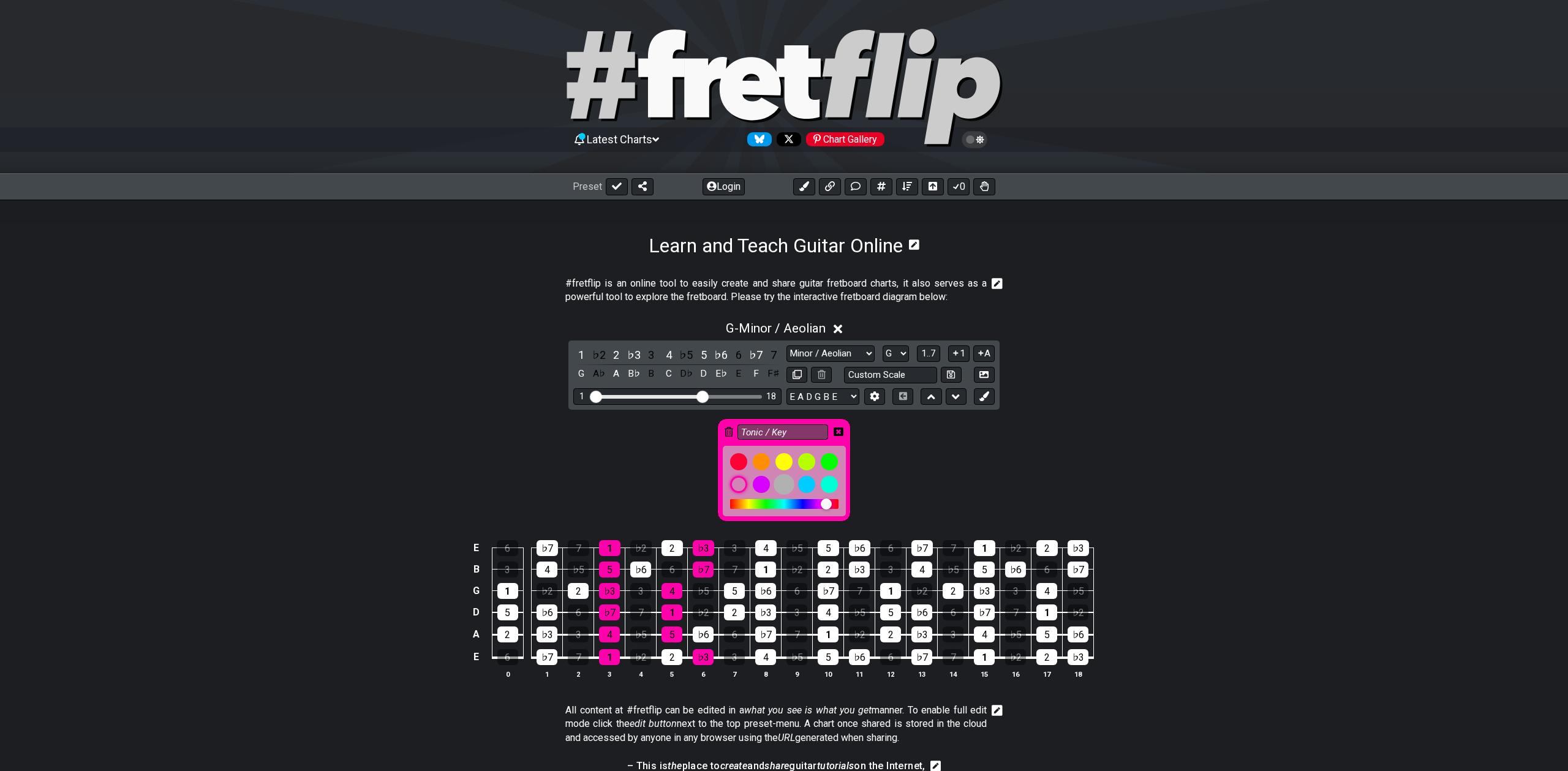
click at [788, 485] on div at bounding box center [783, 484] width 21 height 21
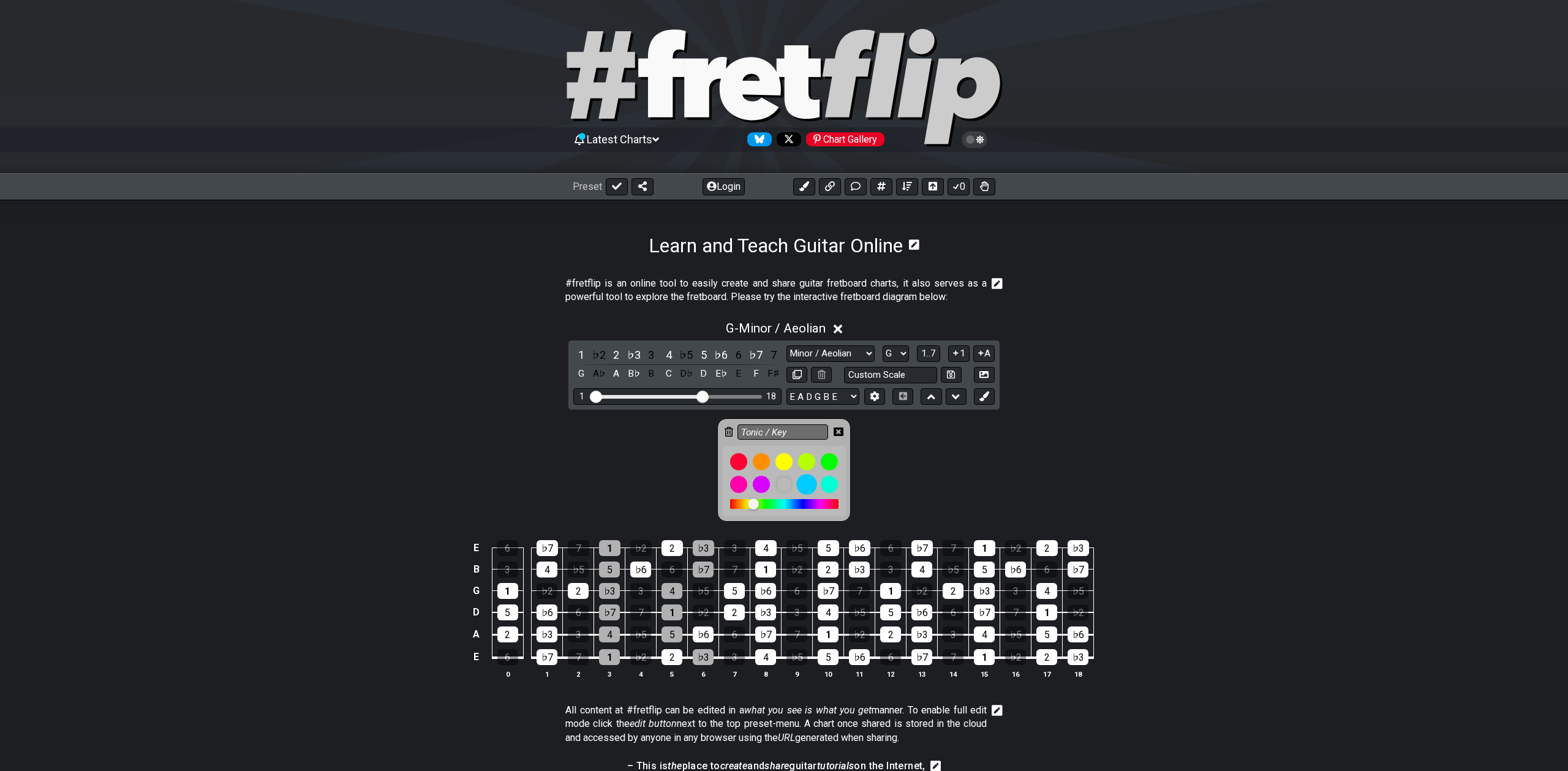
click at [816, 480] on div at bounding box center [807, 484] width 21 height 21
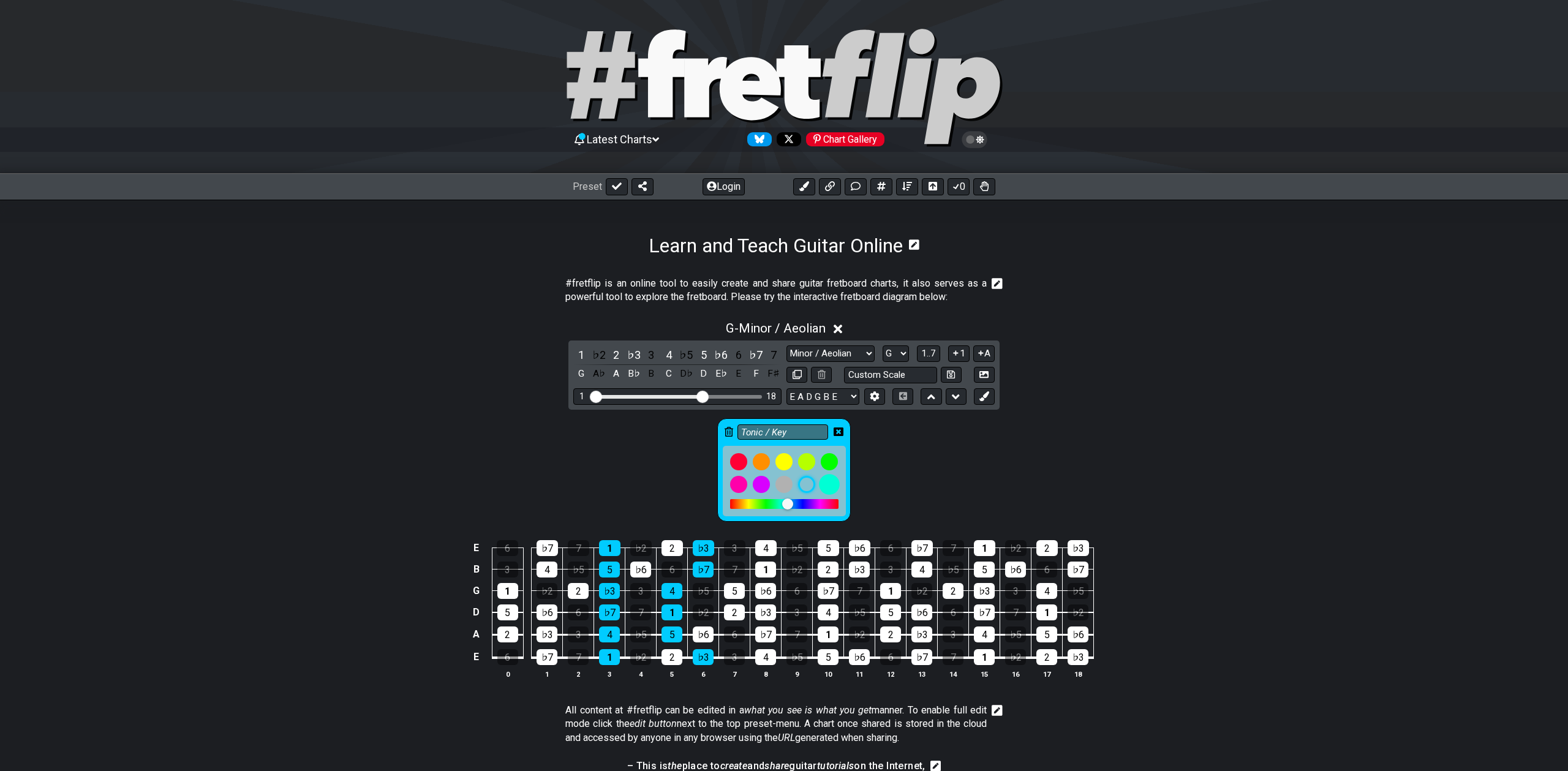
click at [831, 484] on div at bounding box center [829, 484] width 21 height 21
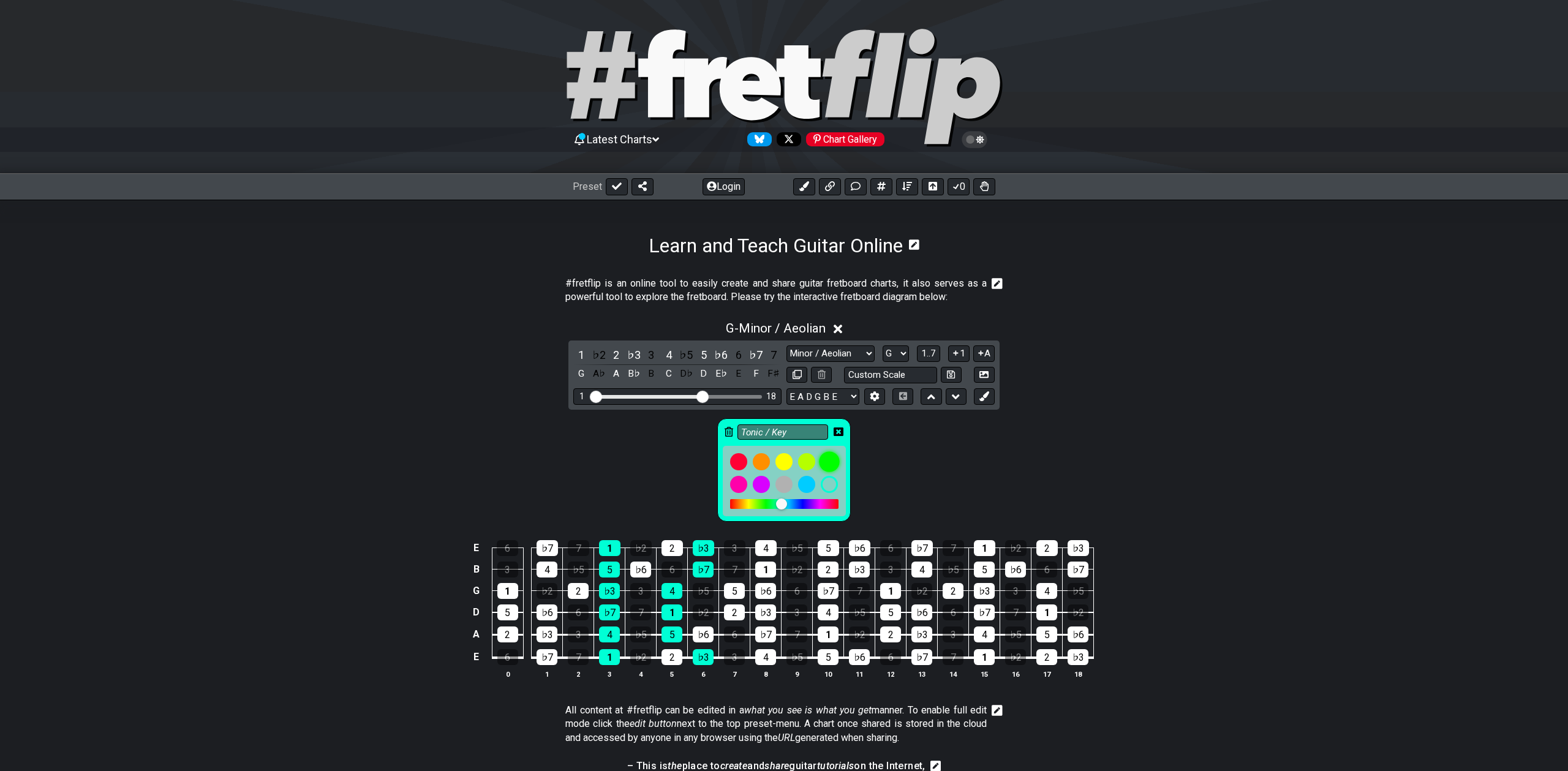
click at [828, 461] on div at bounding box center [829, 461] width 21 height 21
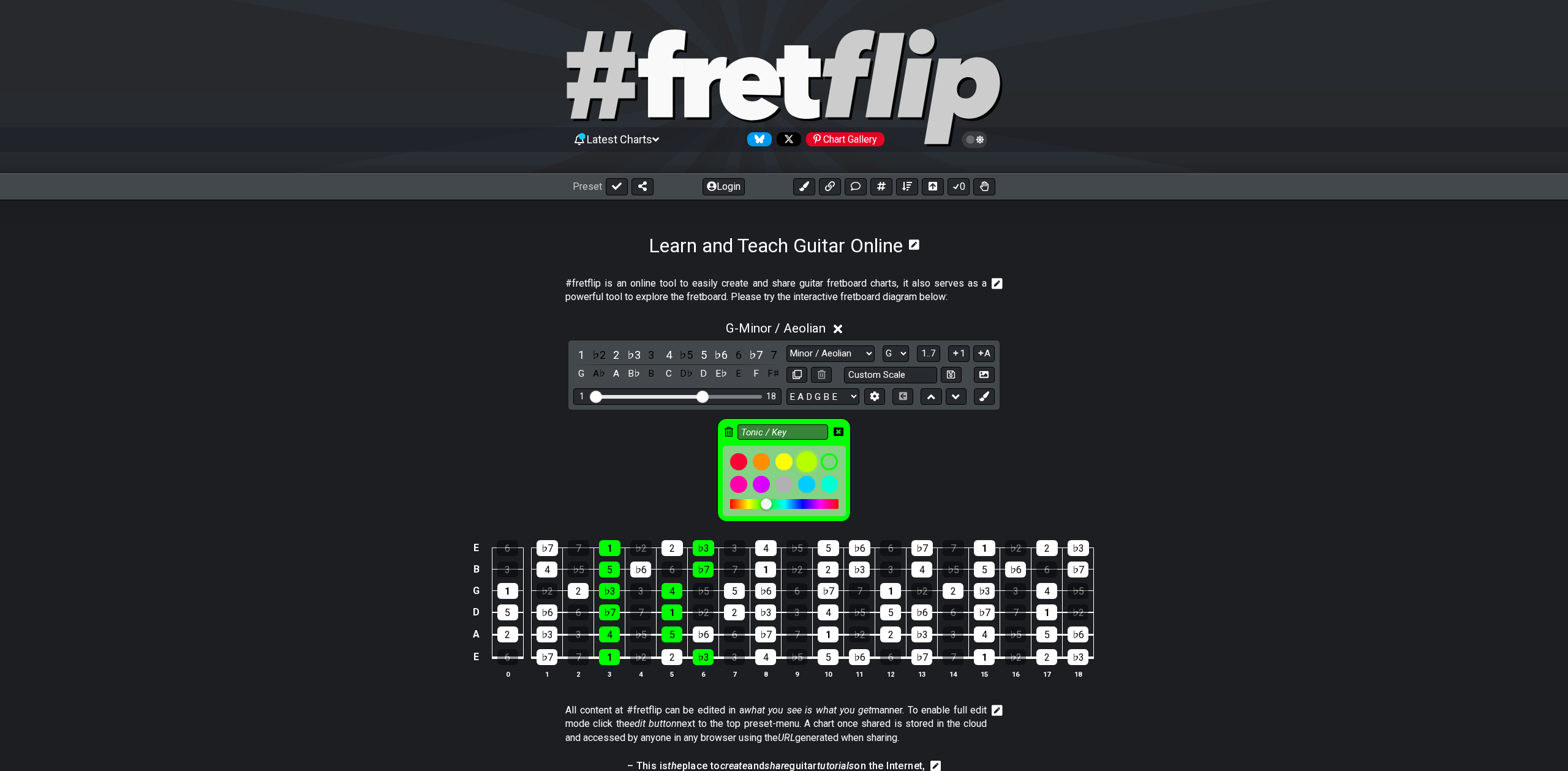
click at [808, 462] on div at bounding box center [807, 461] width 21 height 21
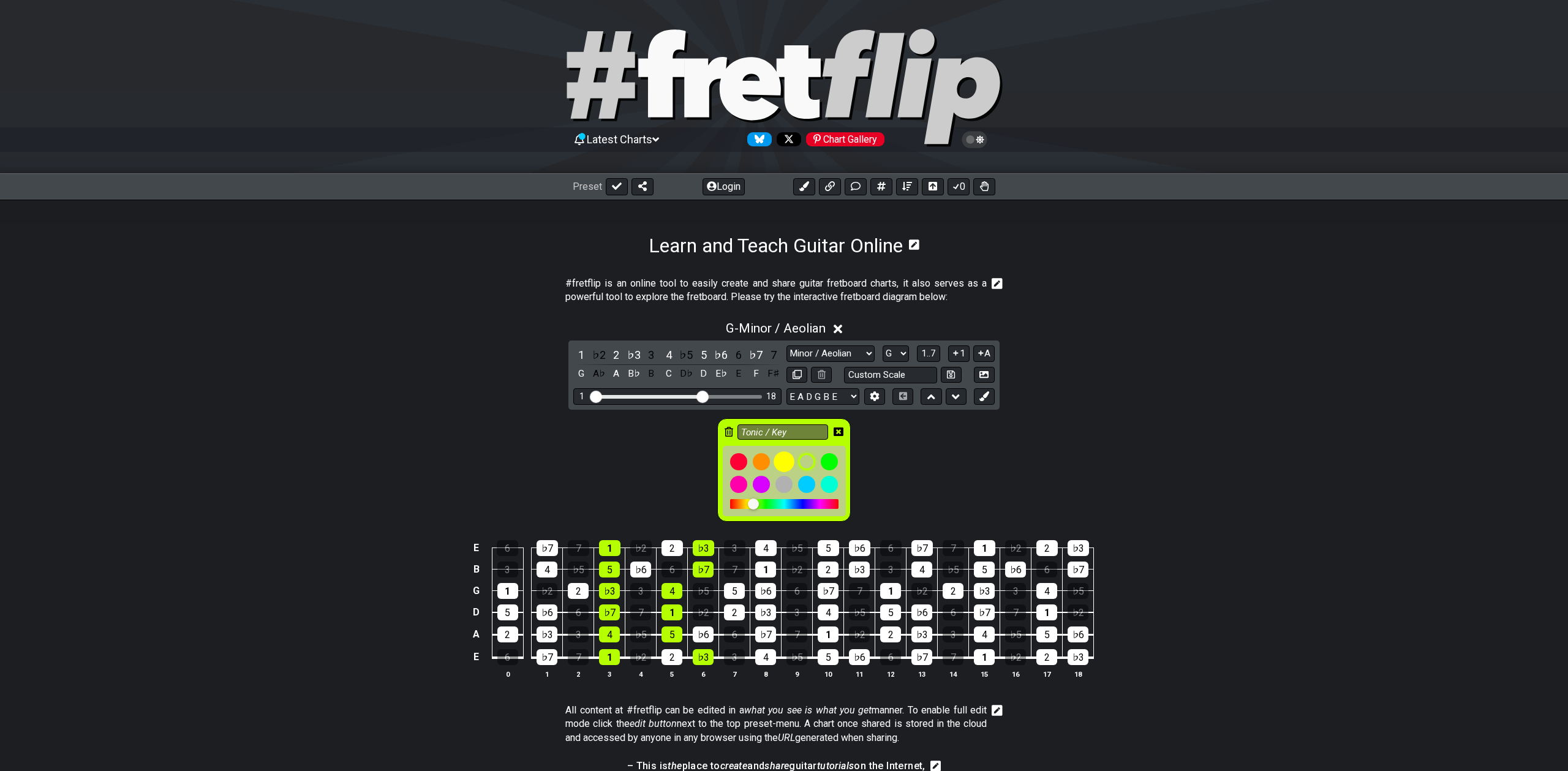
click at [783, 465] on div at bounding box center [783, 461] width 21 height 21
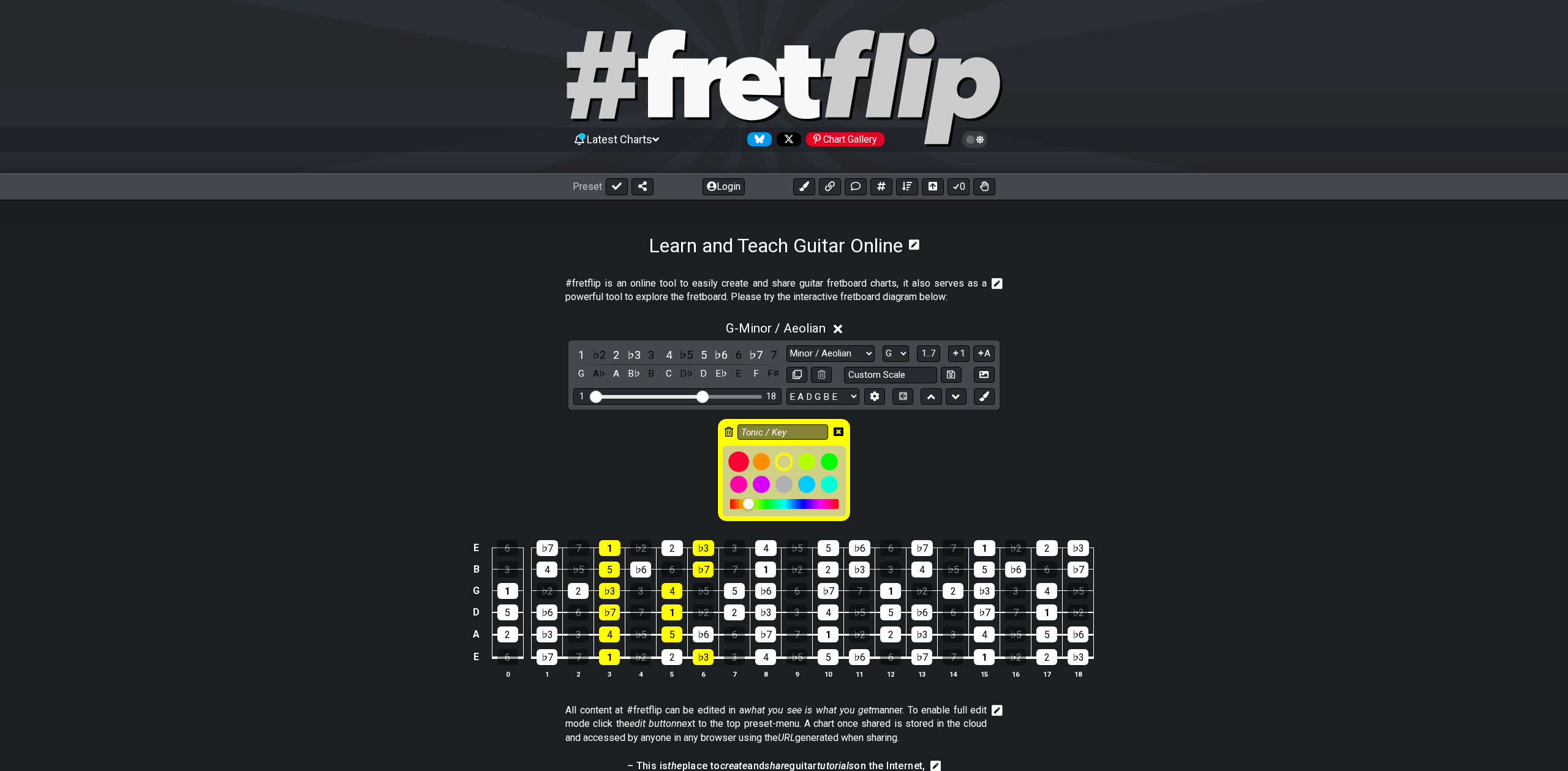
click at [749, 462] on div at bounding box center [738, 461] width 21 height 21
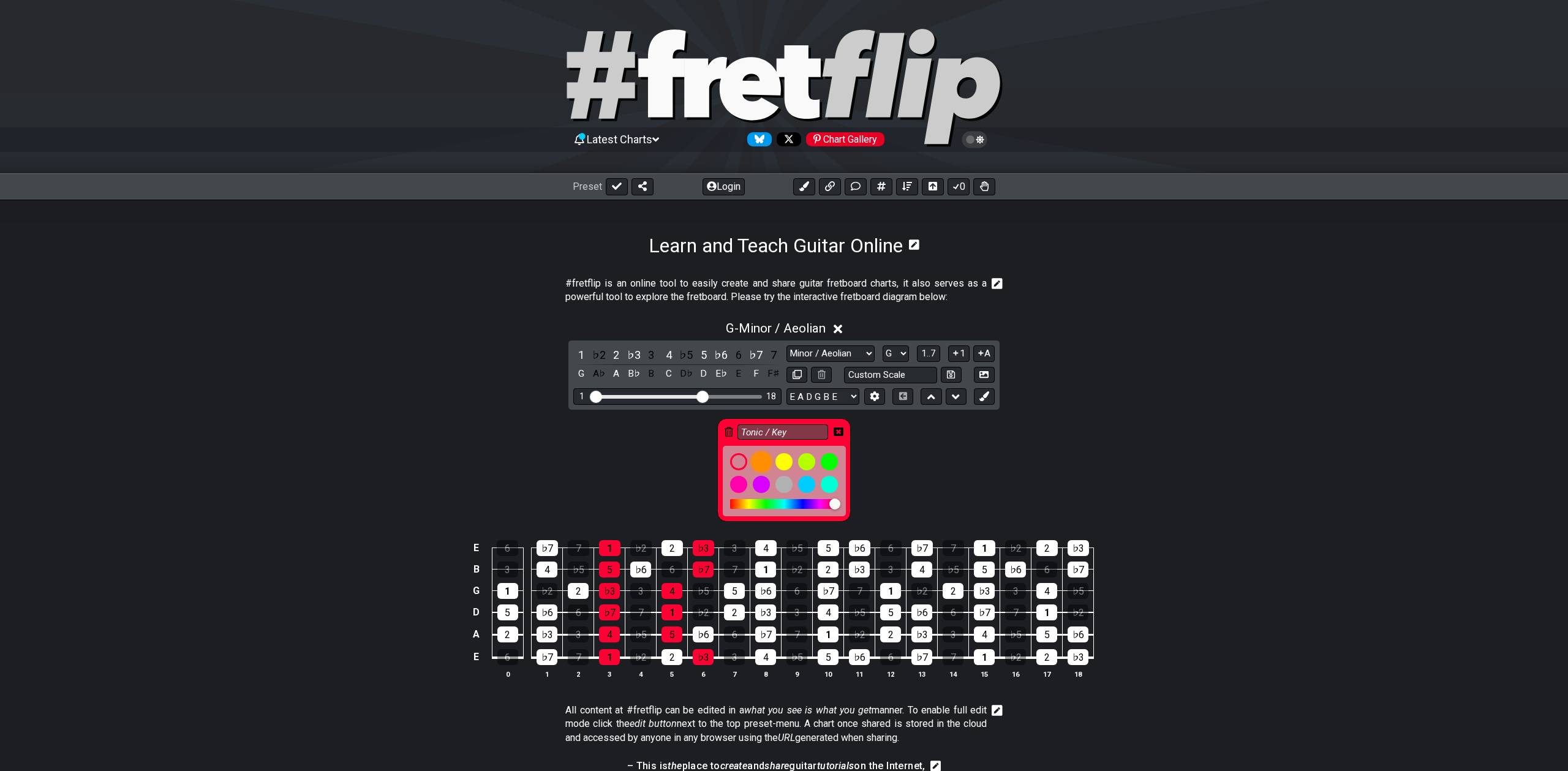
click at [760, 460] on div at bounding box center [760, 461] width 21 height 21
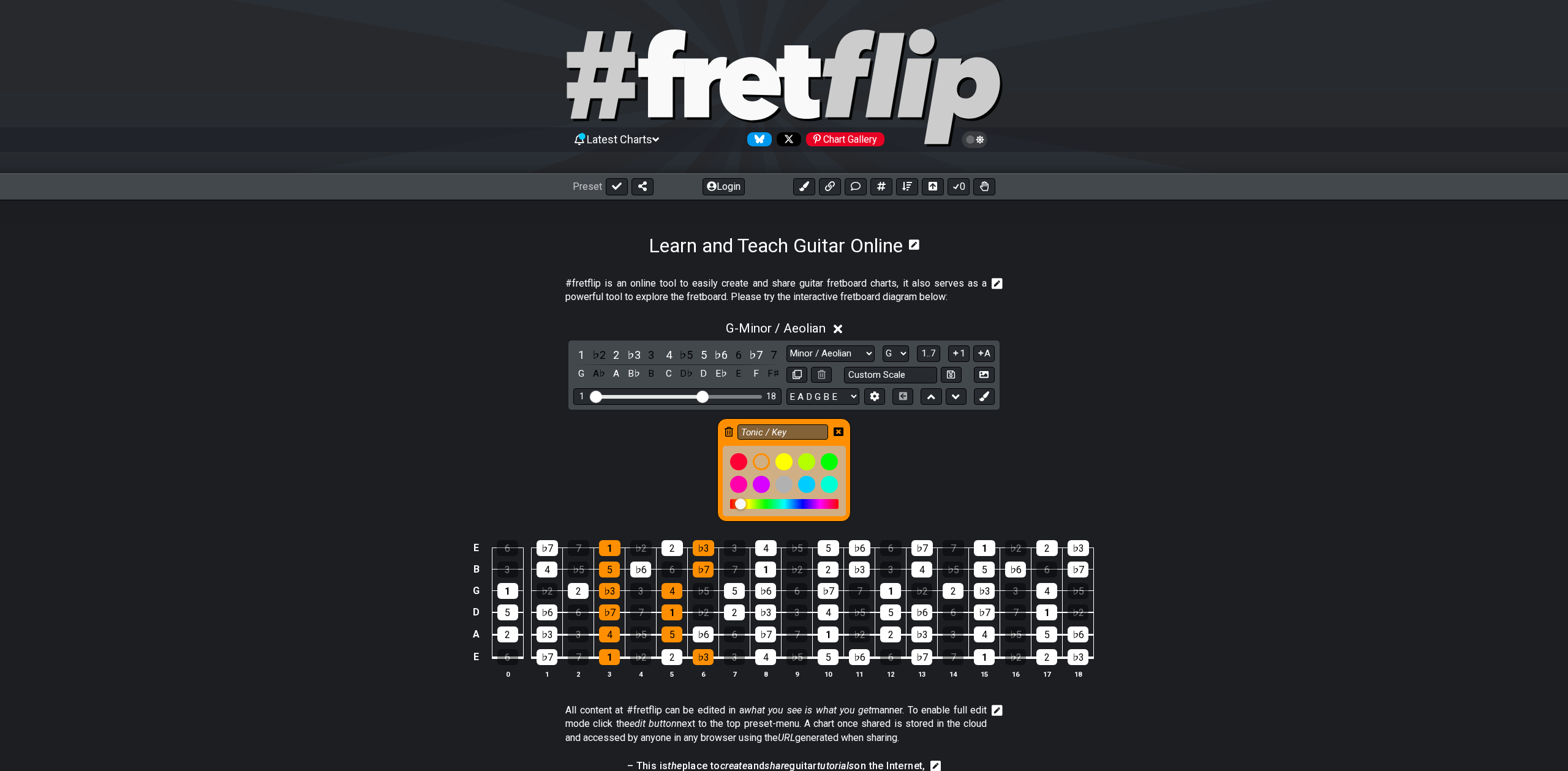
click at [868, 455] on div "Tonic / Key" at bounding box center [784, 466] width 1568 height 115
click at [838, 432] on icon at bounding box center [838, 431] width 10 height 10
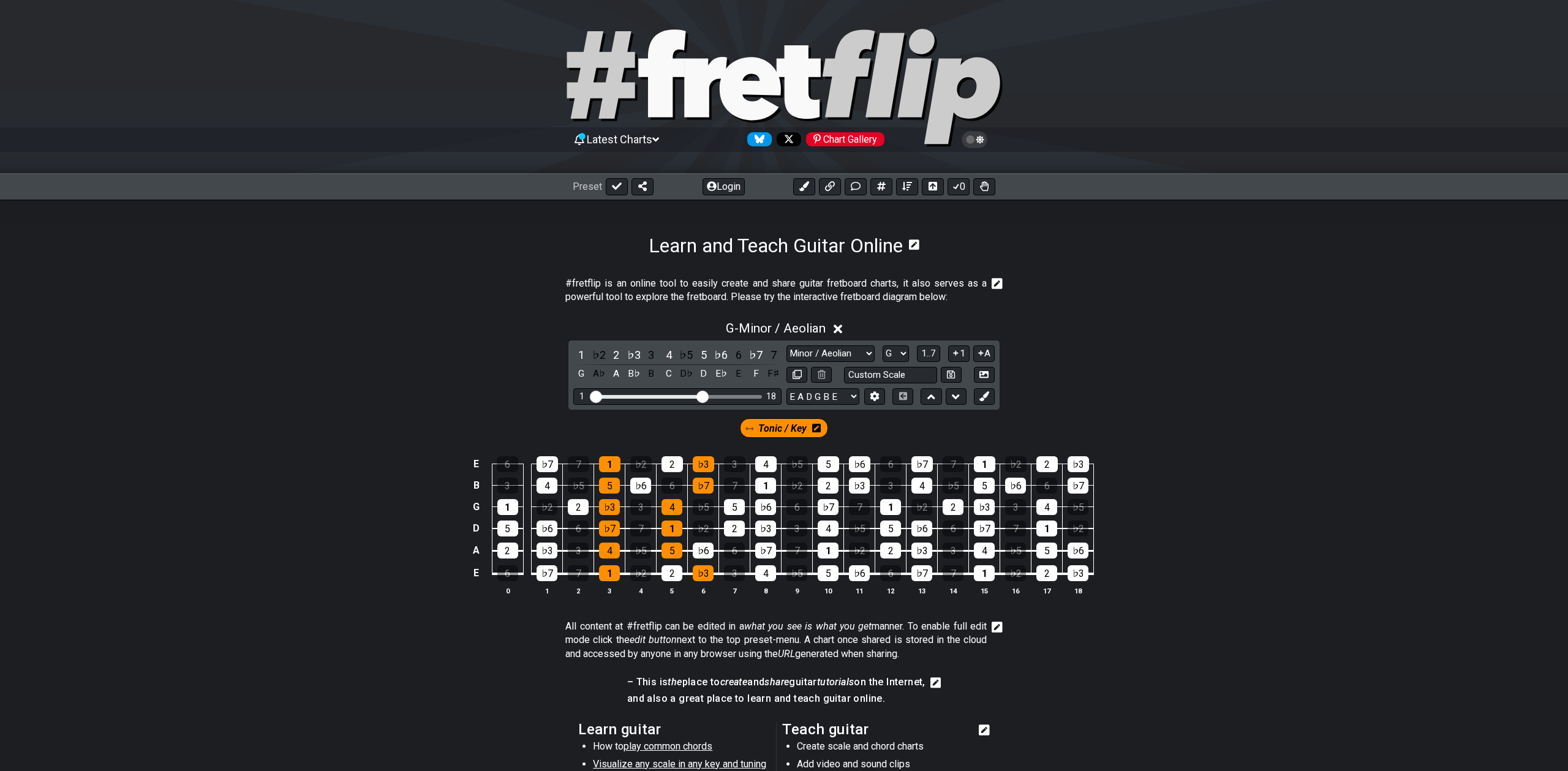
click at [787, 426] on span "Tonic / Key" at bounding box center [783, 428] width 49 height 18
click at [815, 329] on span "G - Minor / Aeolian" at bounding box center [776, 328] width 99 height 14
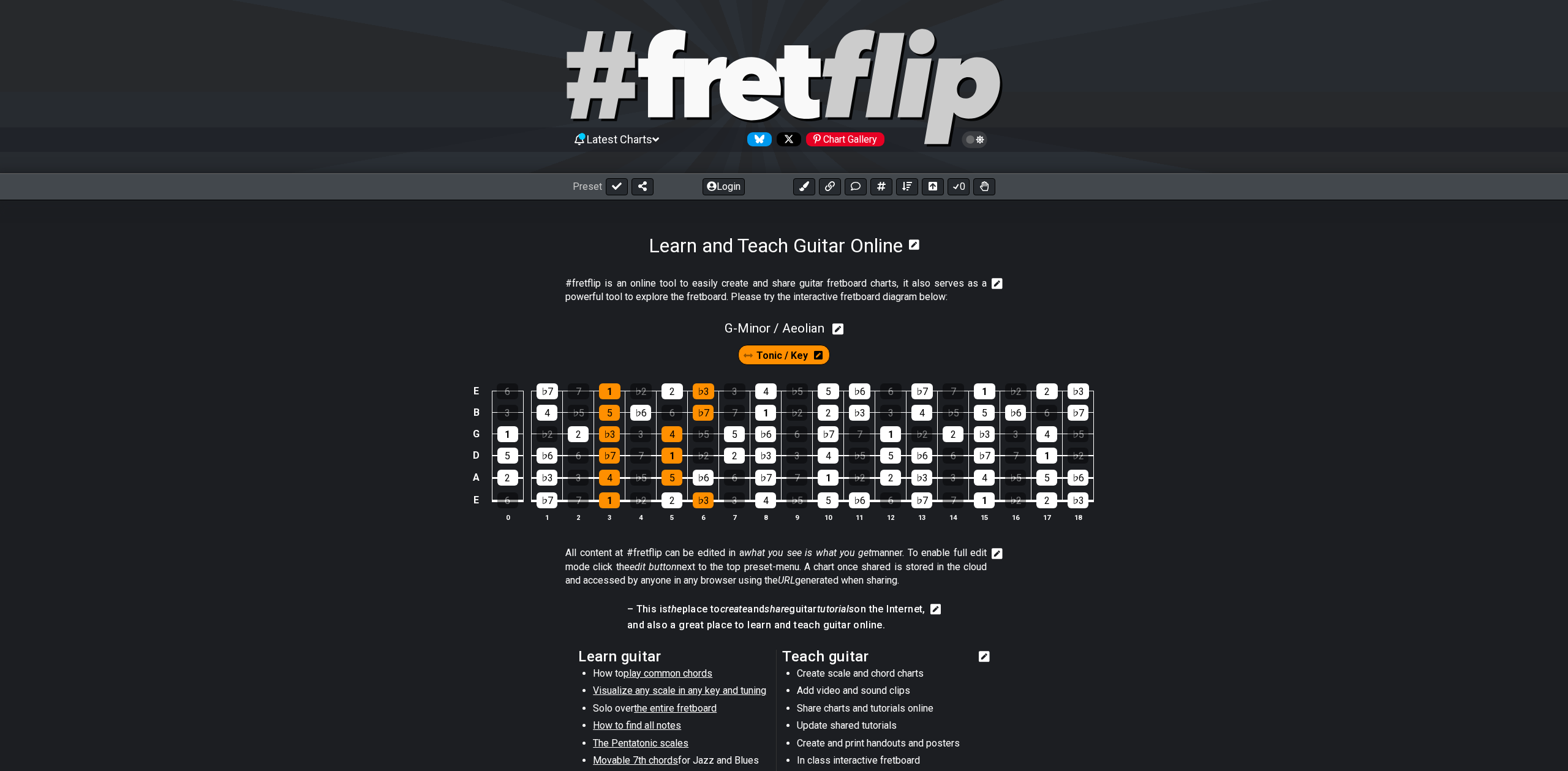
click at [832, 327] on div "G - Minor / Aeolian" at bounding box center [784, 324] width 1568 height 23
select select "Minor / Aeolian"
select select "G"
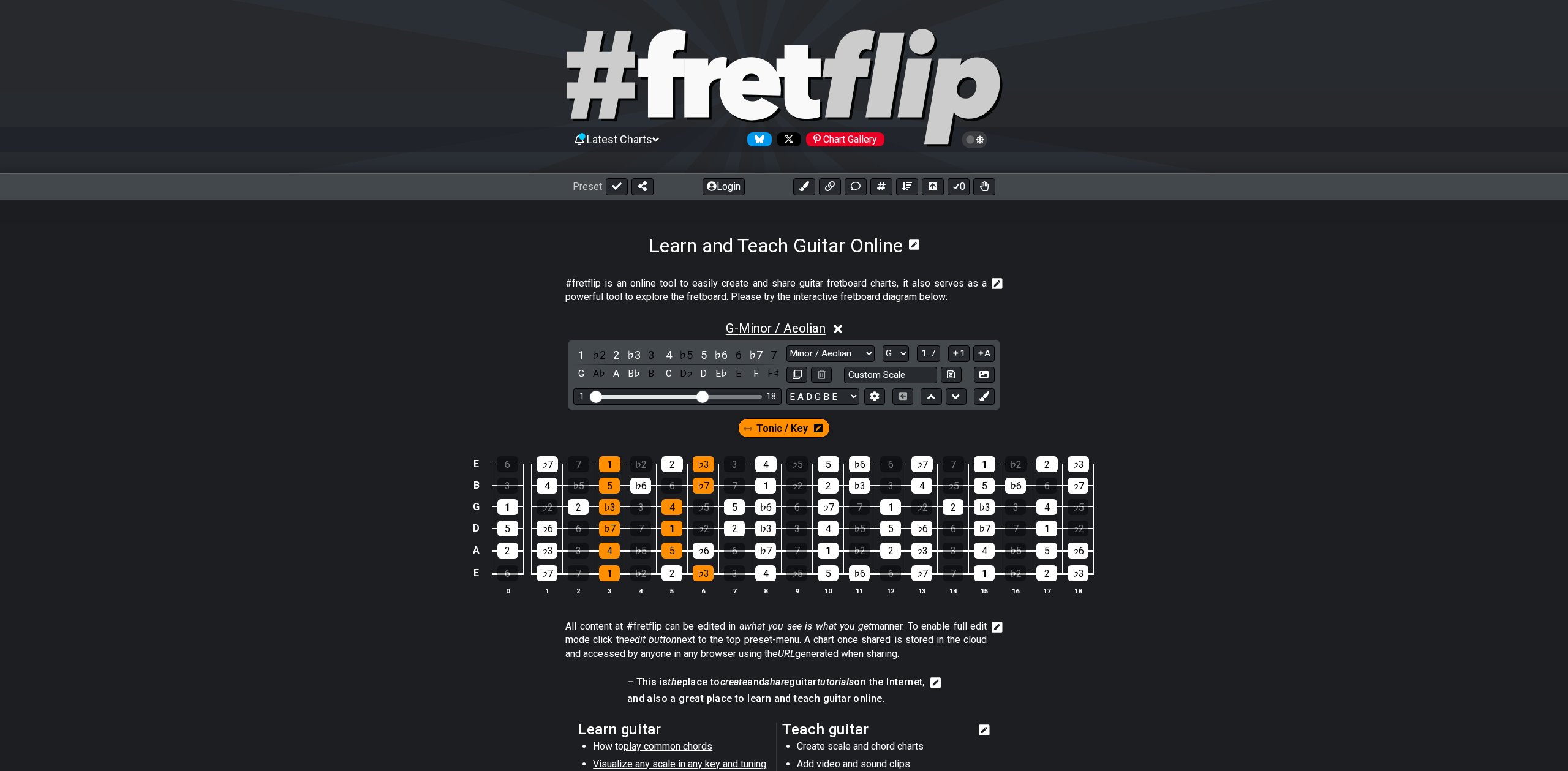
click at [795, 331] on span "G - Minor / Aeolian" at bounding box center [776, 328] width 99 height 14
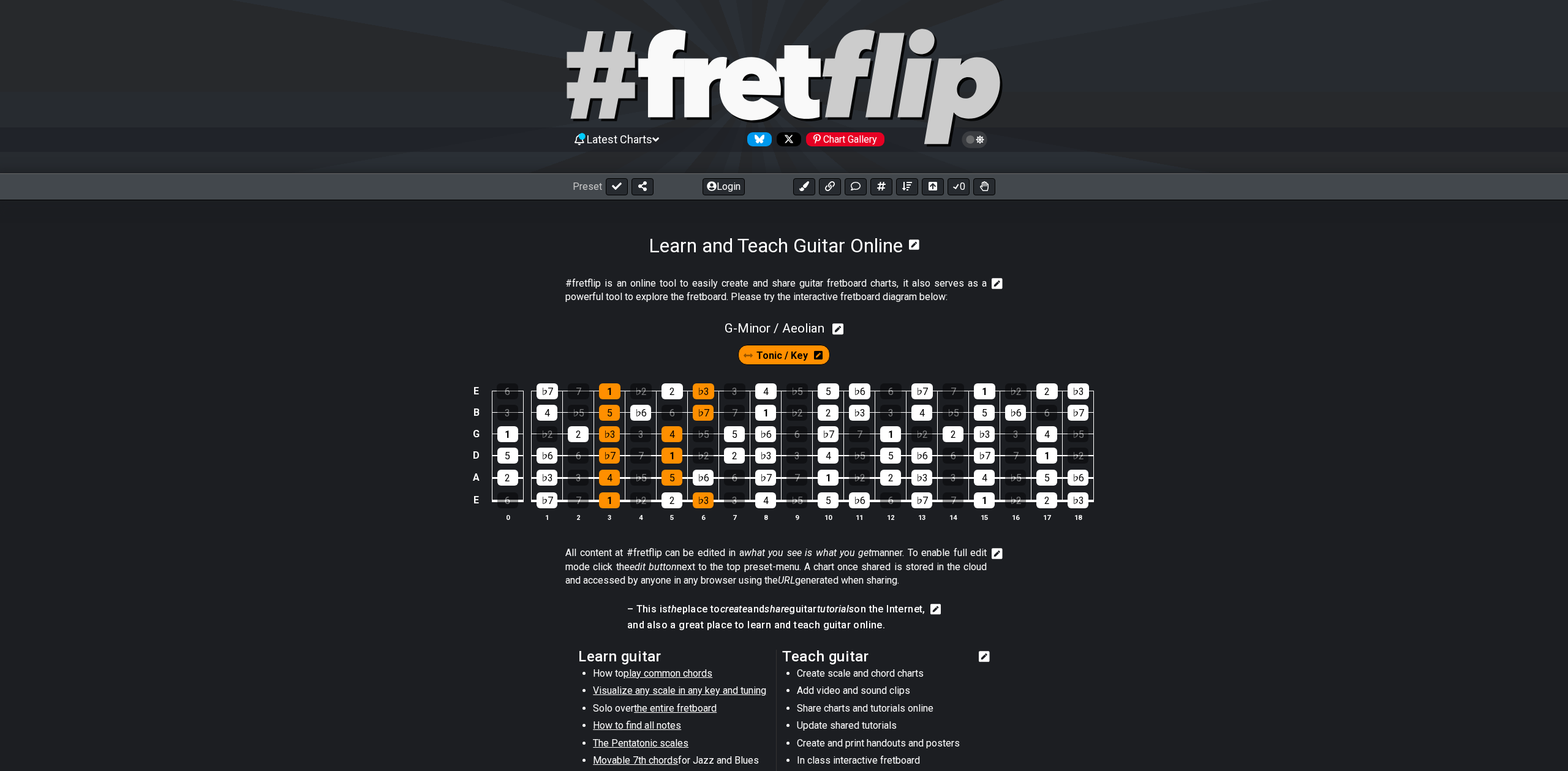
click at [870, 324] on div "G - Minor / Aeolian" at bounding box center [784, 324] width 1568 height 23
select select "Minor / Aeolian"
select select "G"
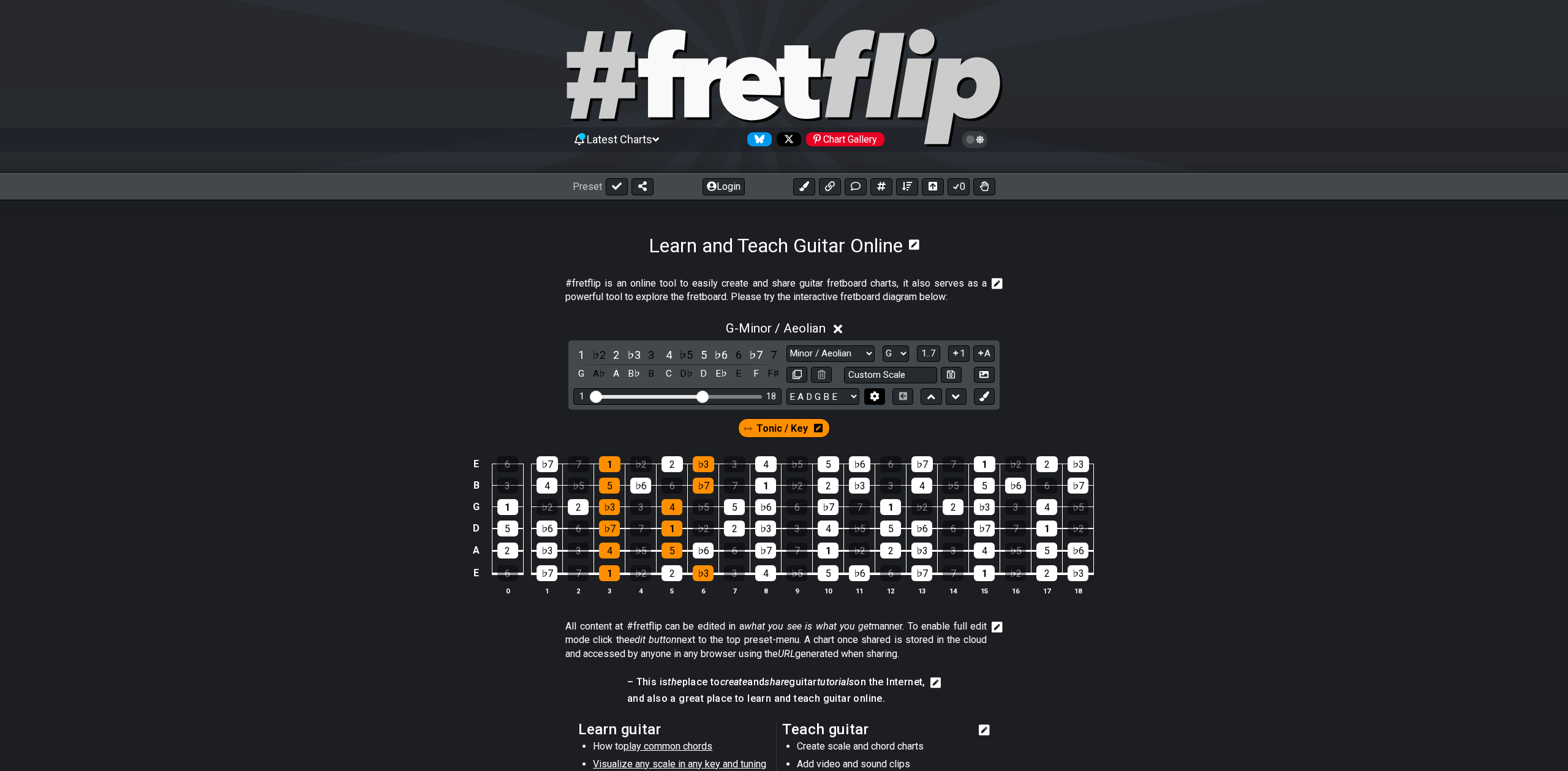
click at [878, 394] on icon at bounding box center [874, 396] width 8 height 9
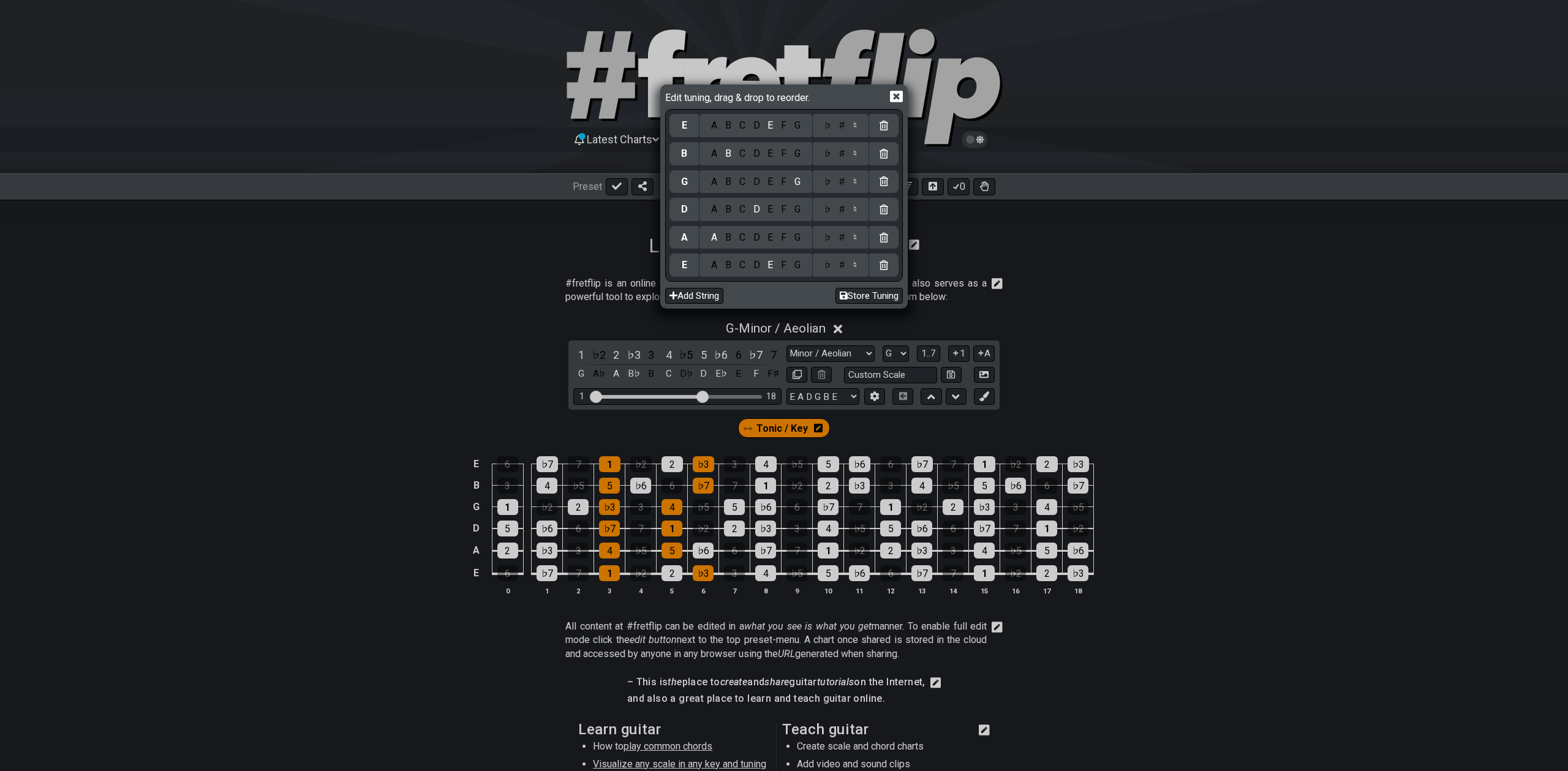
click at [900, 102] on icon at bounding box center [896, 97] width 13 height 13
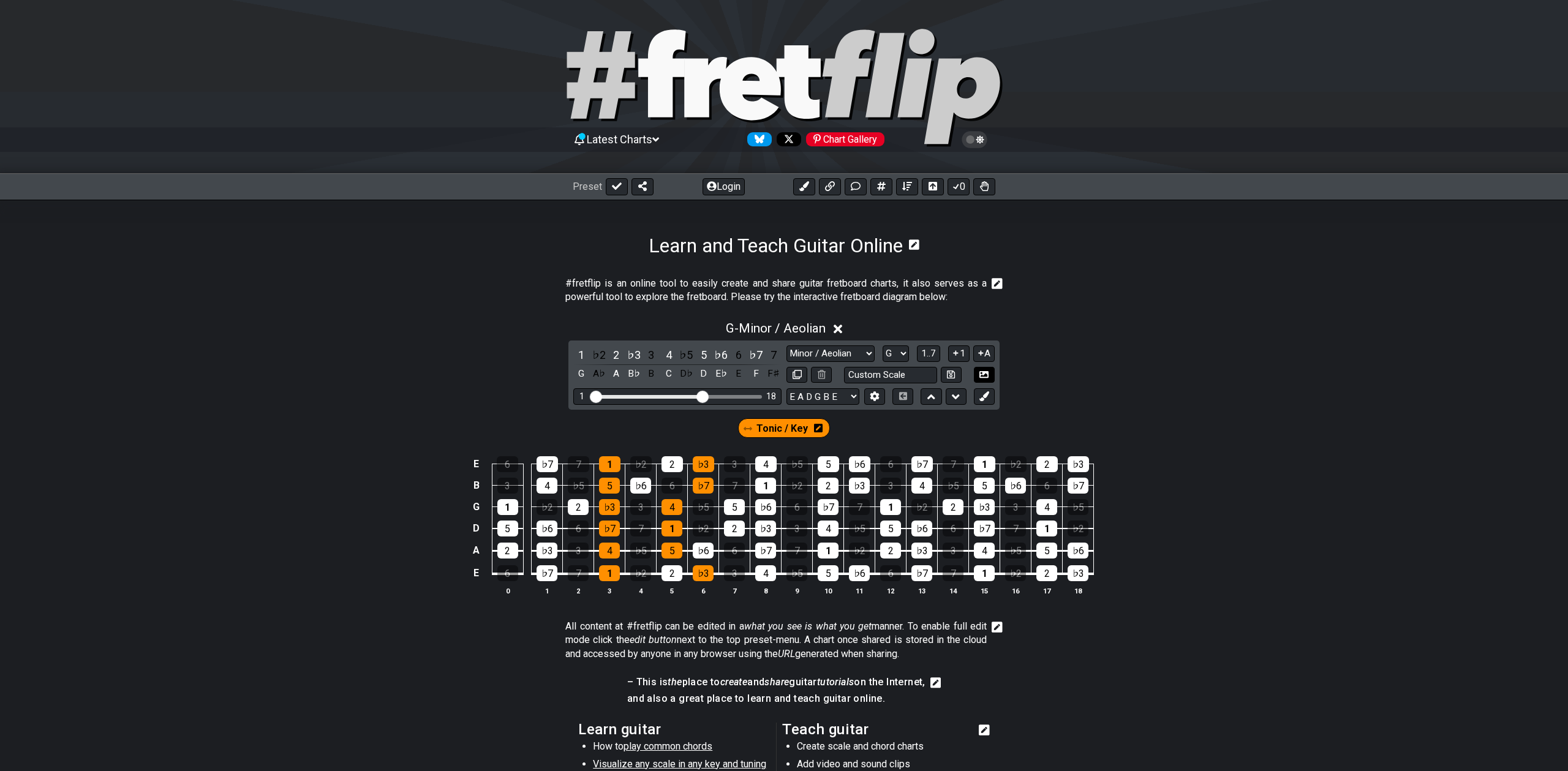
click at [983, 376] on icon at bounding box center [984, 374] width 9 height 9
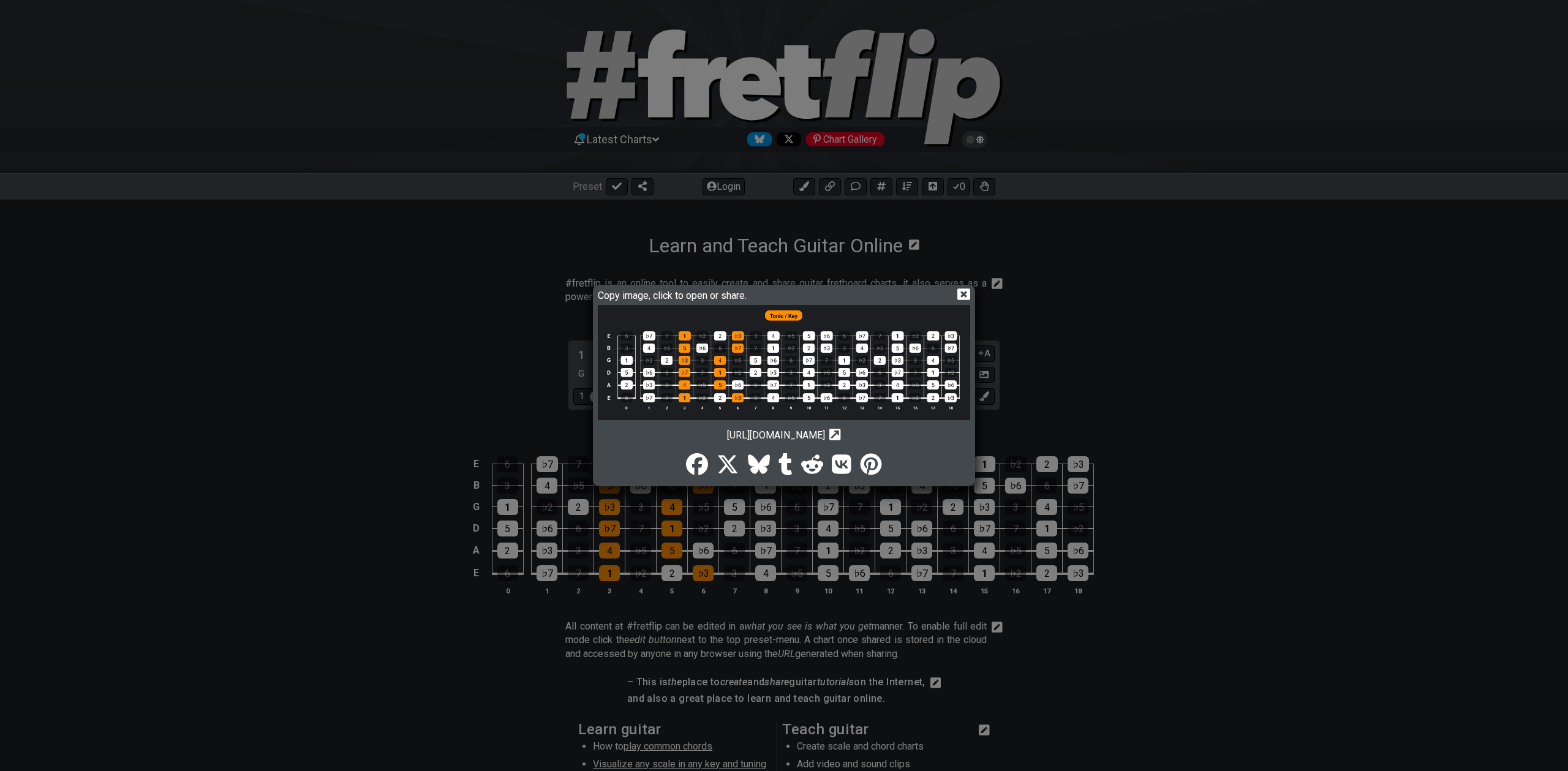
click at [966, 294] on icon at bounding box center [964, 294] width 13 height 12
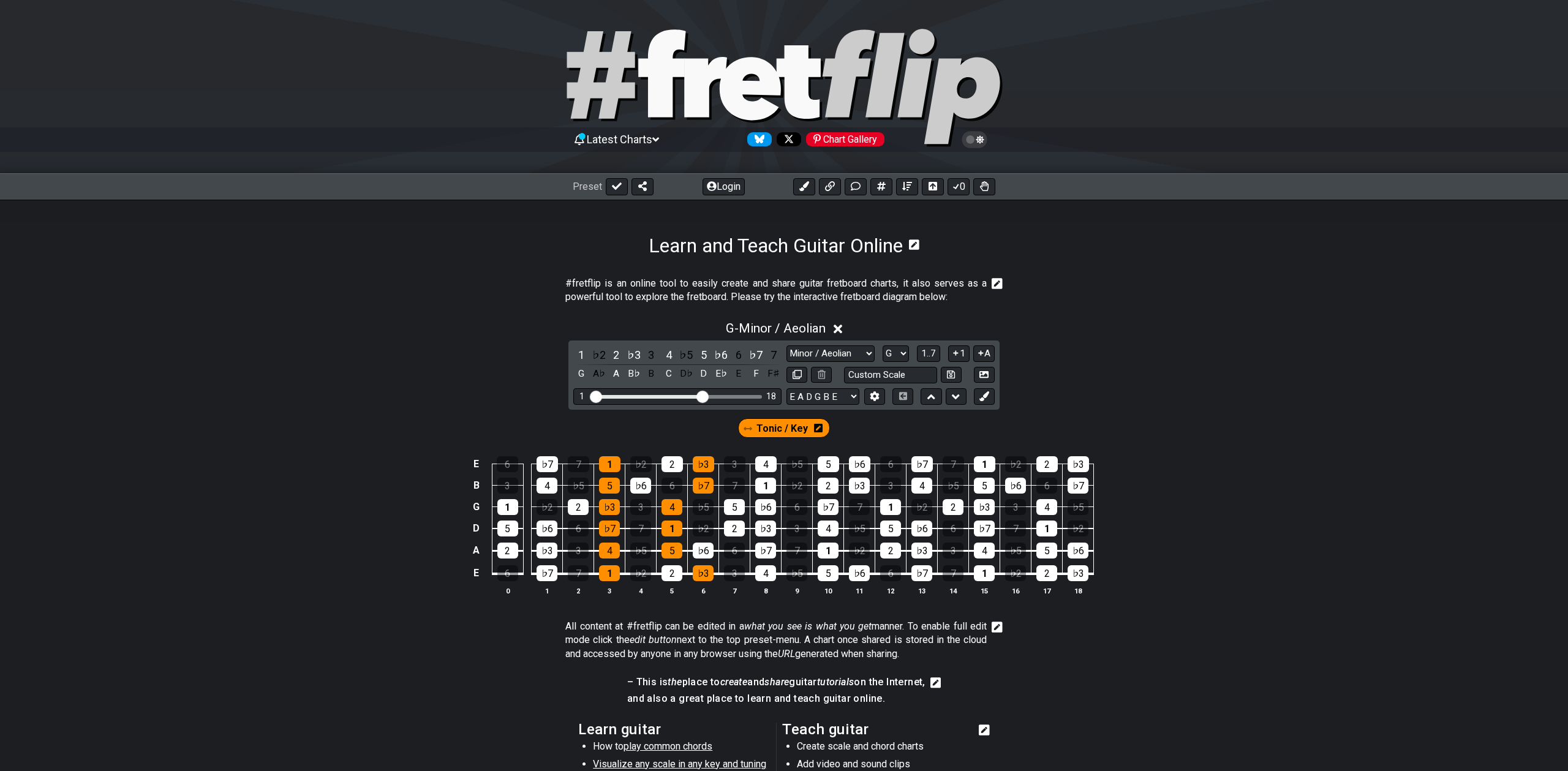
click at [817, 427] on icon at bounding box center [817, 428] width 8 height 8
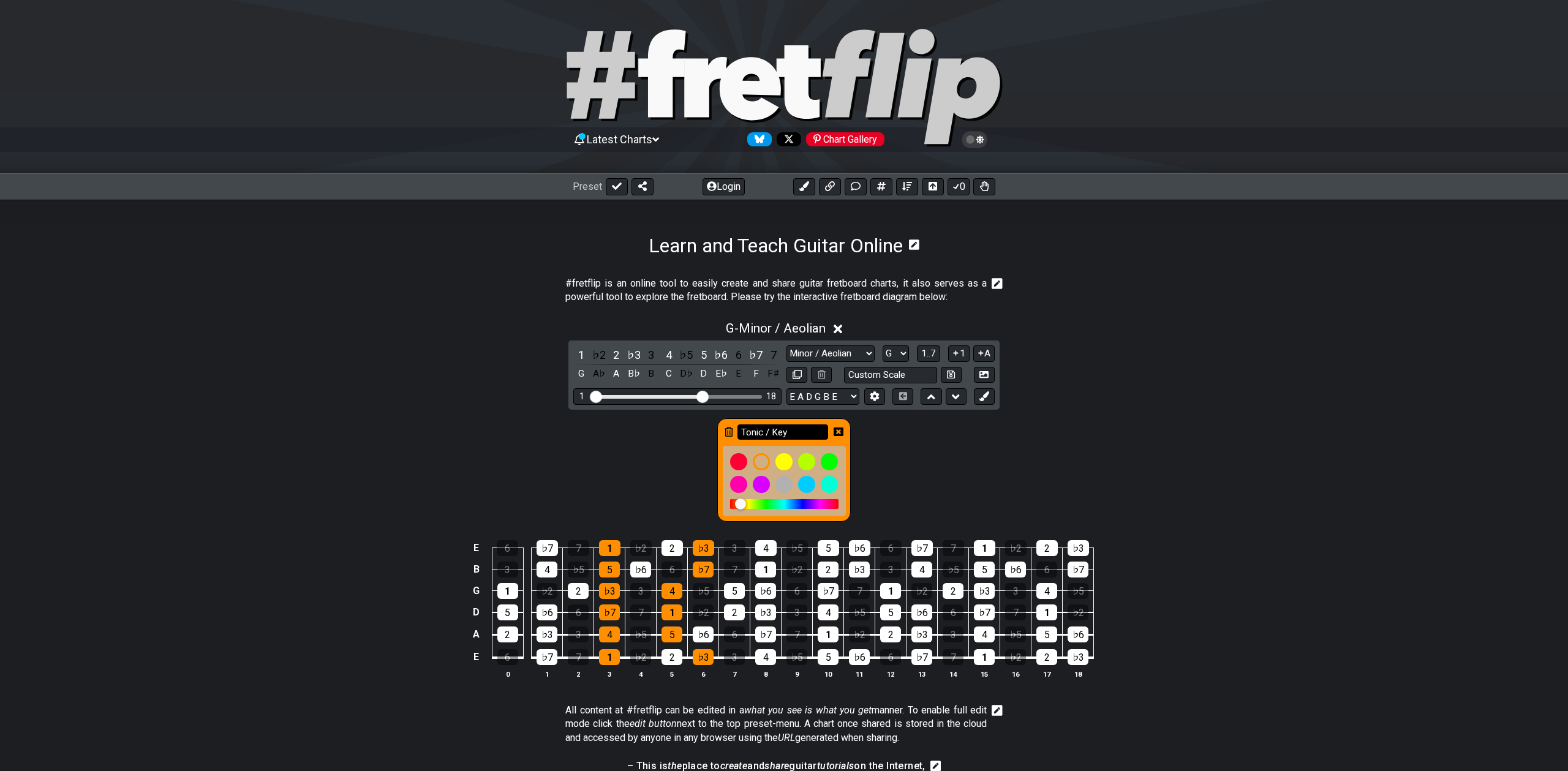
click at [792, 433] on input "Tonic / Key" at bounding box center [782, 431] width 90 height 15
type input "E Shape"
click at [898, 442] on div "E Shape" at bounding box center [784, 466] width 1568 height 115
click at [836, 429] on icon at bounding box center [838, 431] width 10 height 10
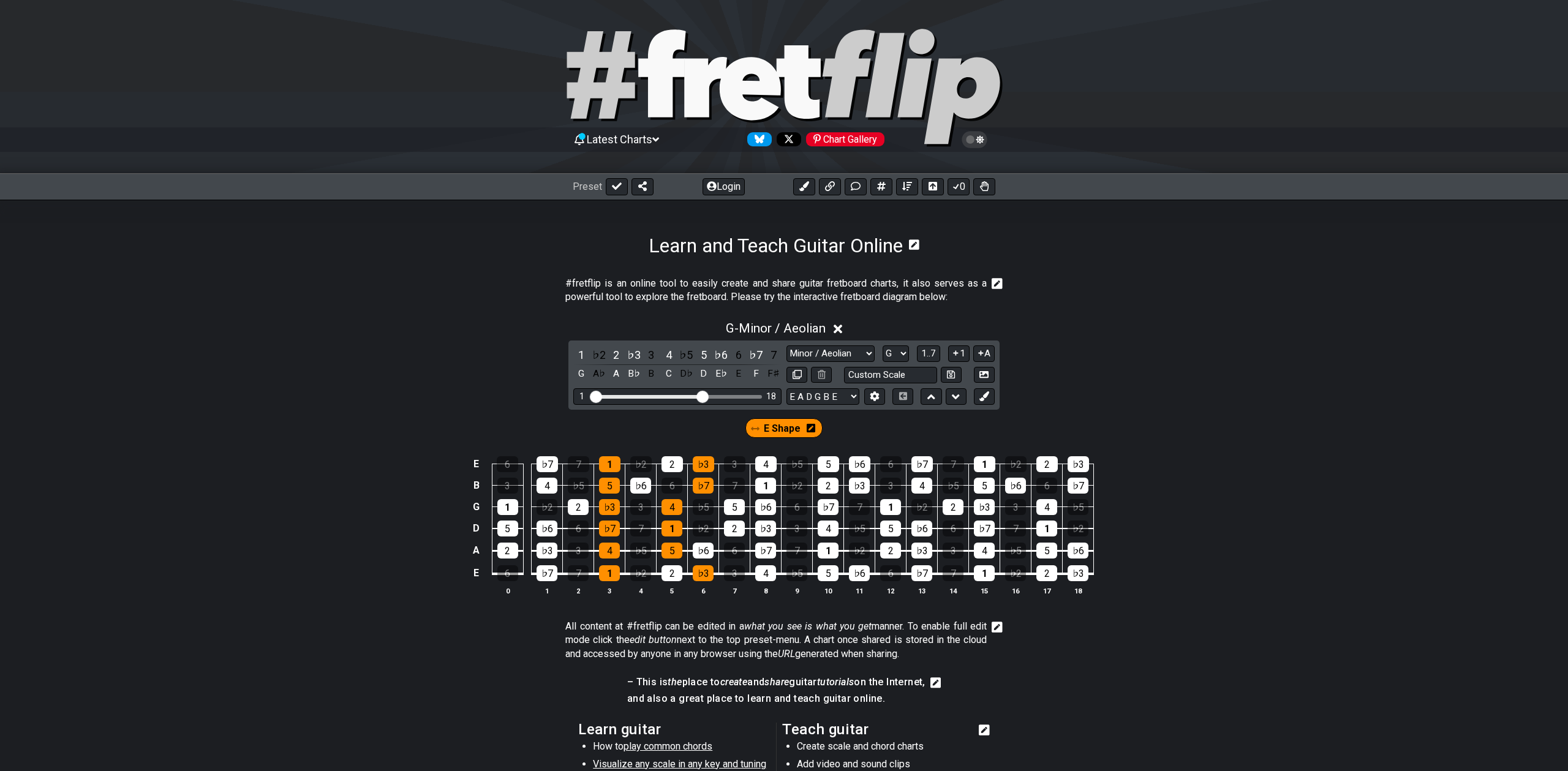
click at [906, 430] on div "E Shape" at bounding box center [784, 425] width 1568 height 31
click at [789, 429] on span "E Shape" at bounding box center [782, 428] width 37 height 18
click at [791, 429] on span "E Shape" at bounding box center [782, 428] width 35 height 18
click at [811, 428] on icon at bounding box center [810, 428] width 8 height 8
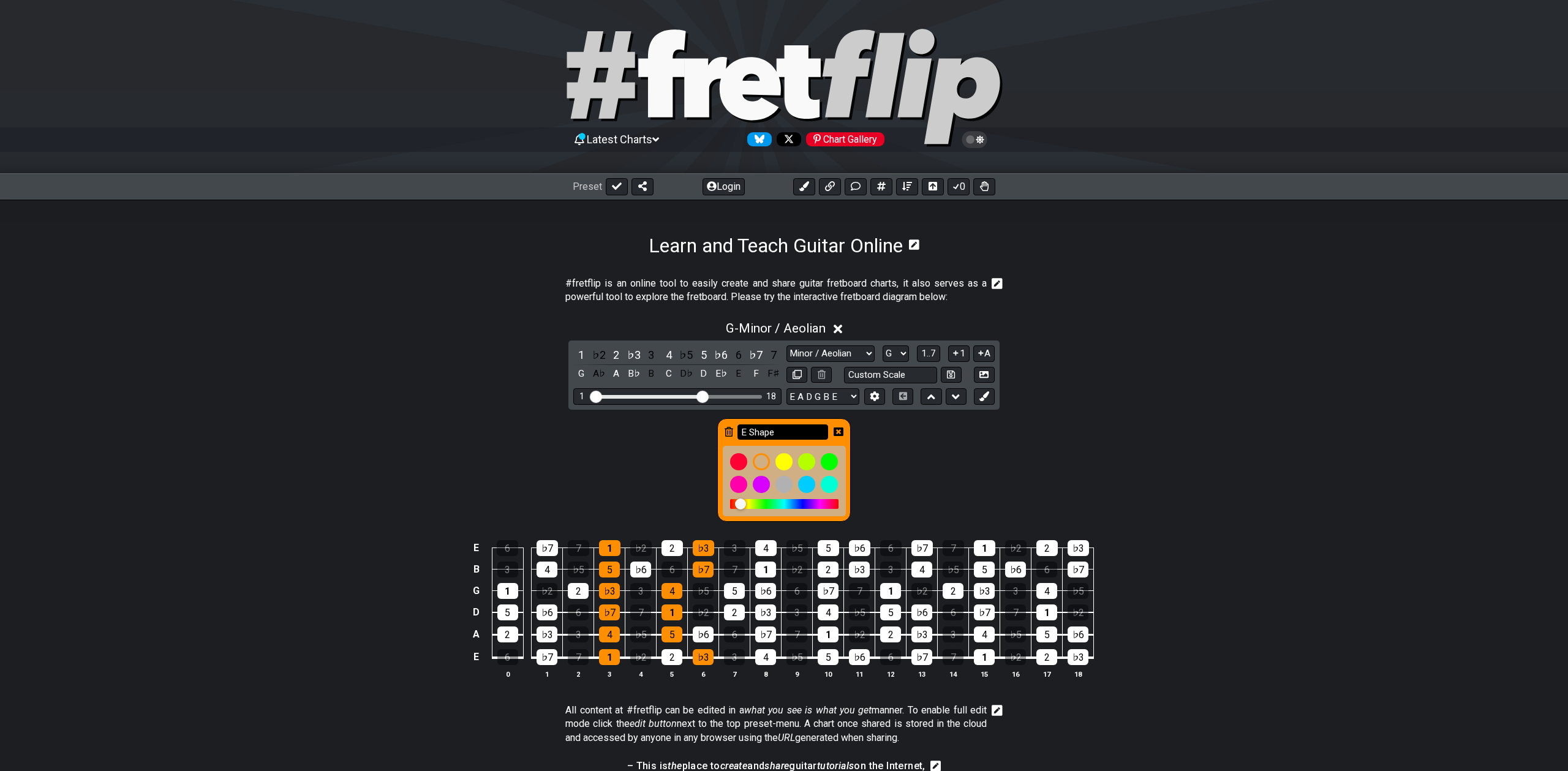
click at [803, 429] on input "E Shape" at bounding box center [782, 431] width 90 height 15
type input "E"
click at [839, 429] on icon at bounding box center [838, 431] width 10 height 8
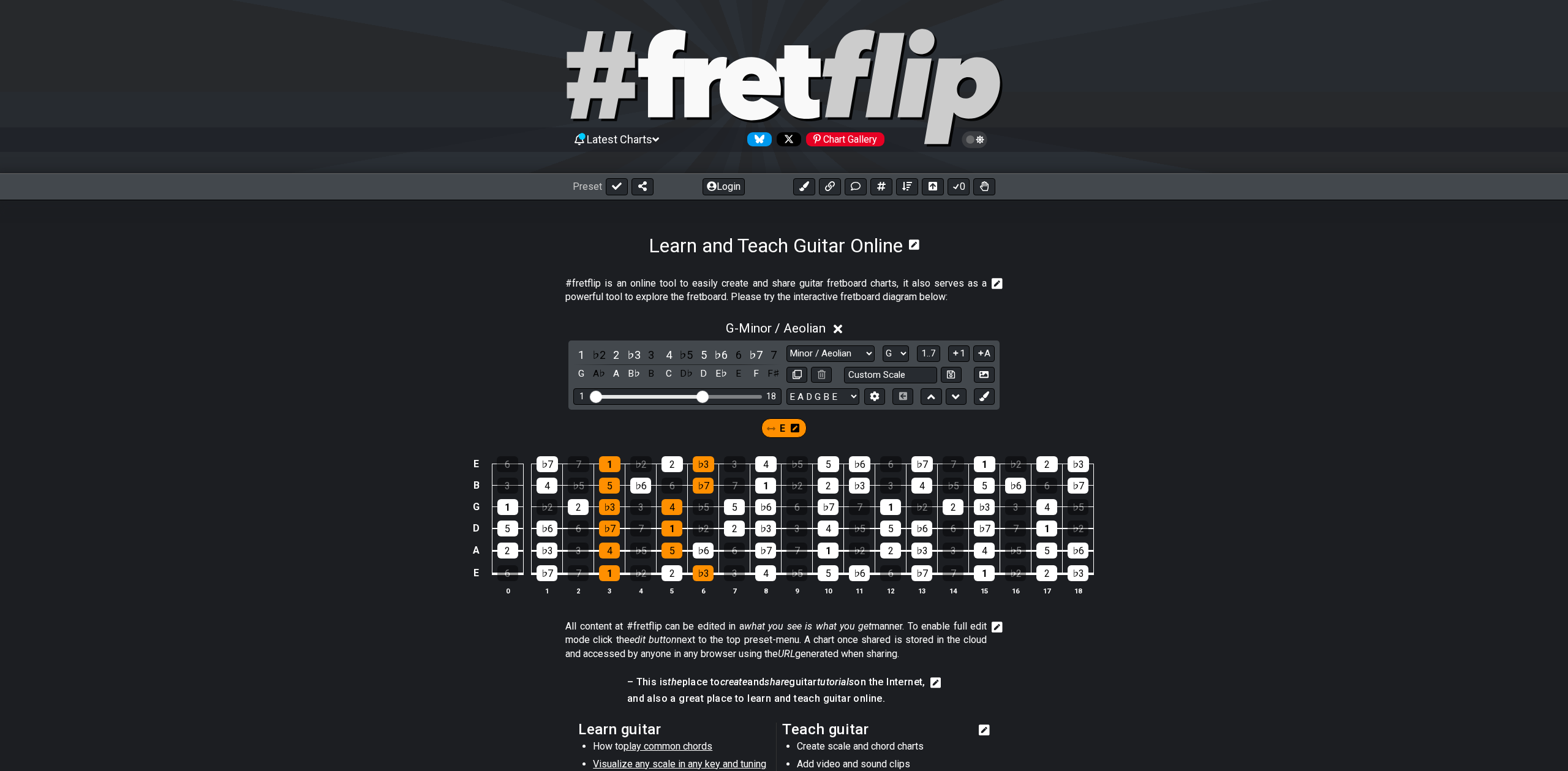
click at [797, 429] on icon at bounding box center [794, 428] width 8 height 8
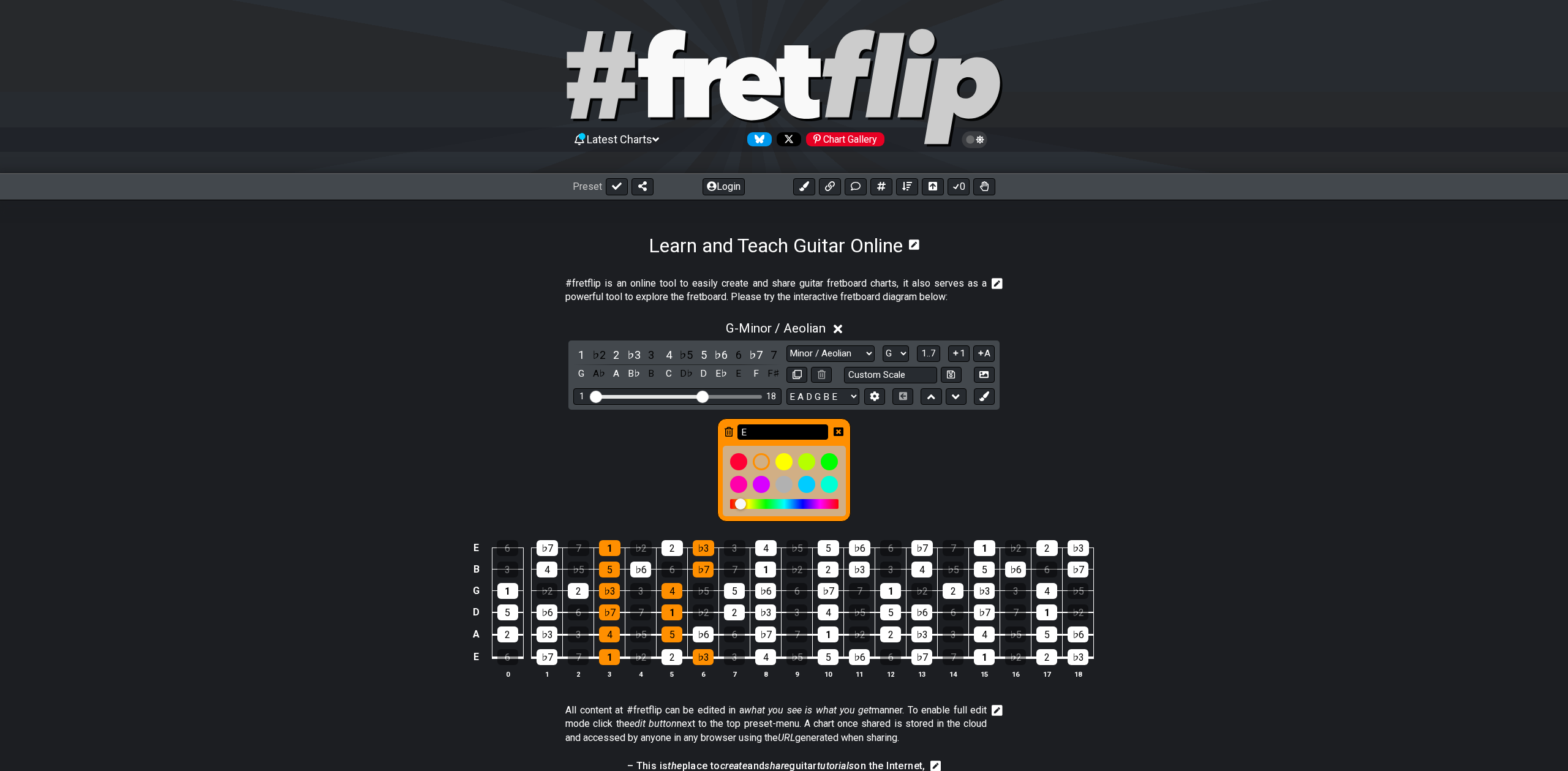
click at [779, 430] on input "E" at bounding box center [782, 431] width 90 height 15
type input "E Shape"
click at [838, 433] on icon at bounding box center [838, 431] width 10 height 8
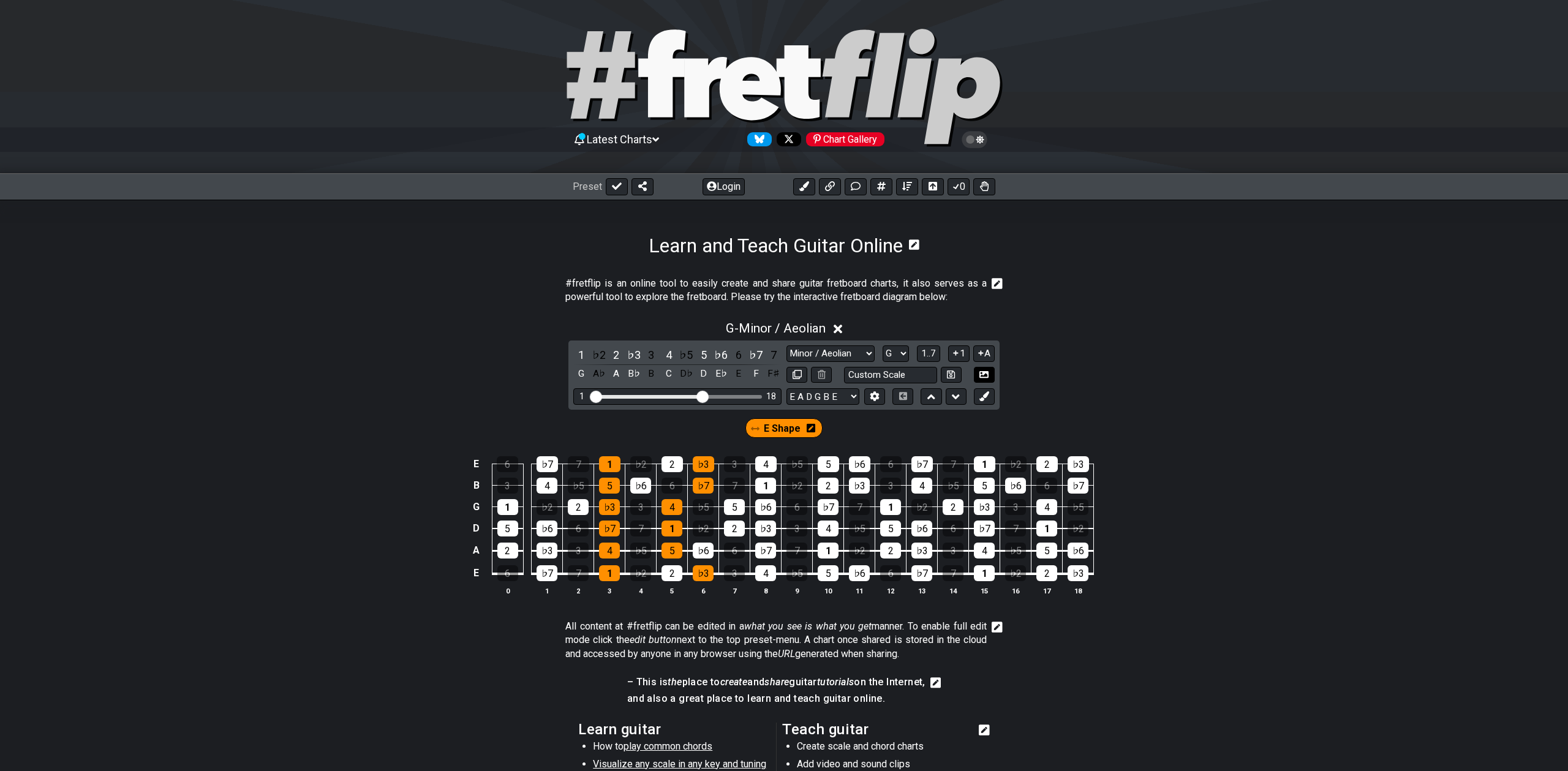
click at [985, 376] on icon at bounding box center [984, 374] width 9 height 9
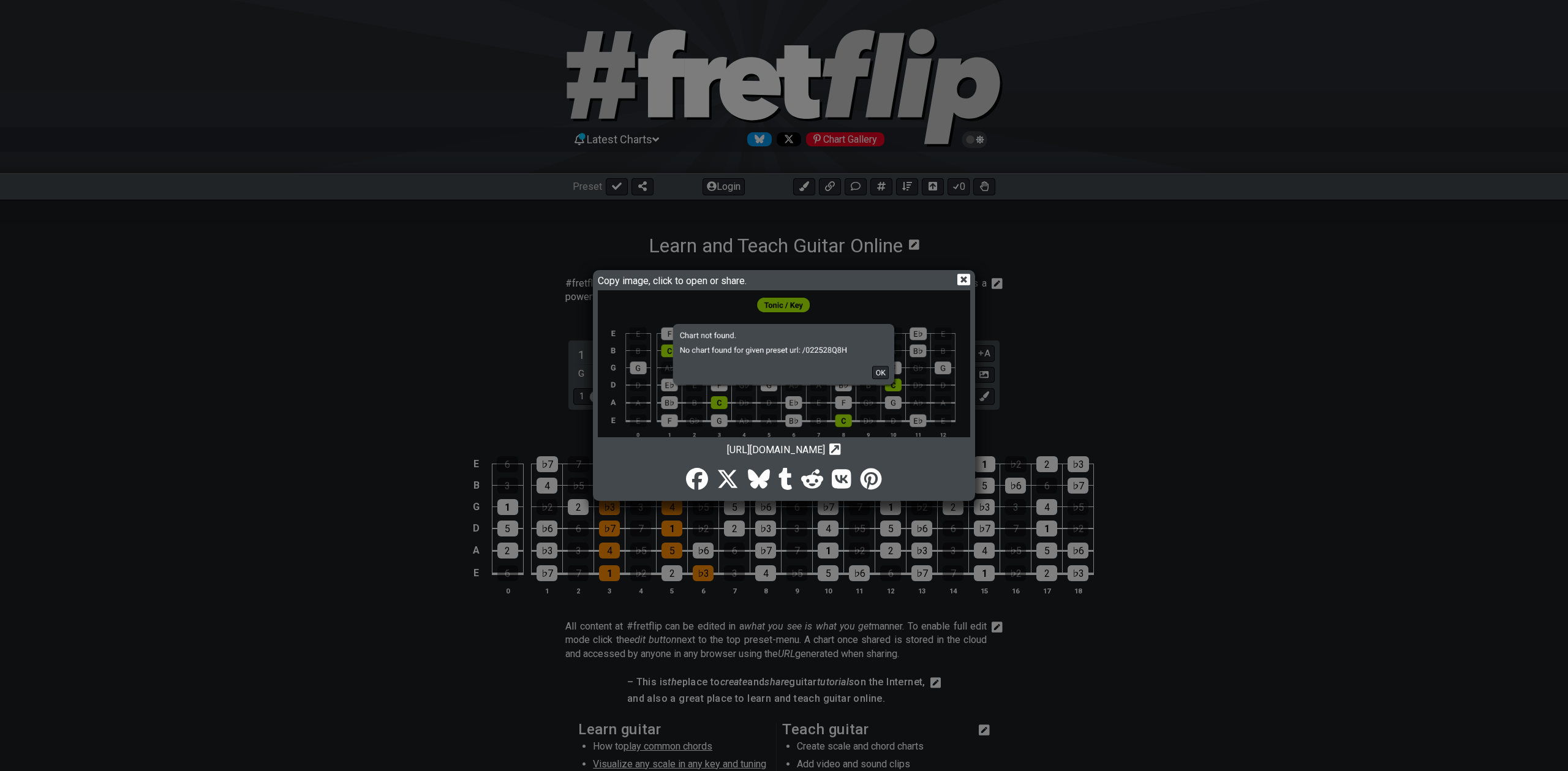
click at [877, 366] on img at bounding box center [784, 371] width 373 height 161
click at [959, 276] on icon at bounding box center [964, 279] width 13 height 12
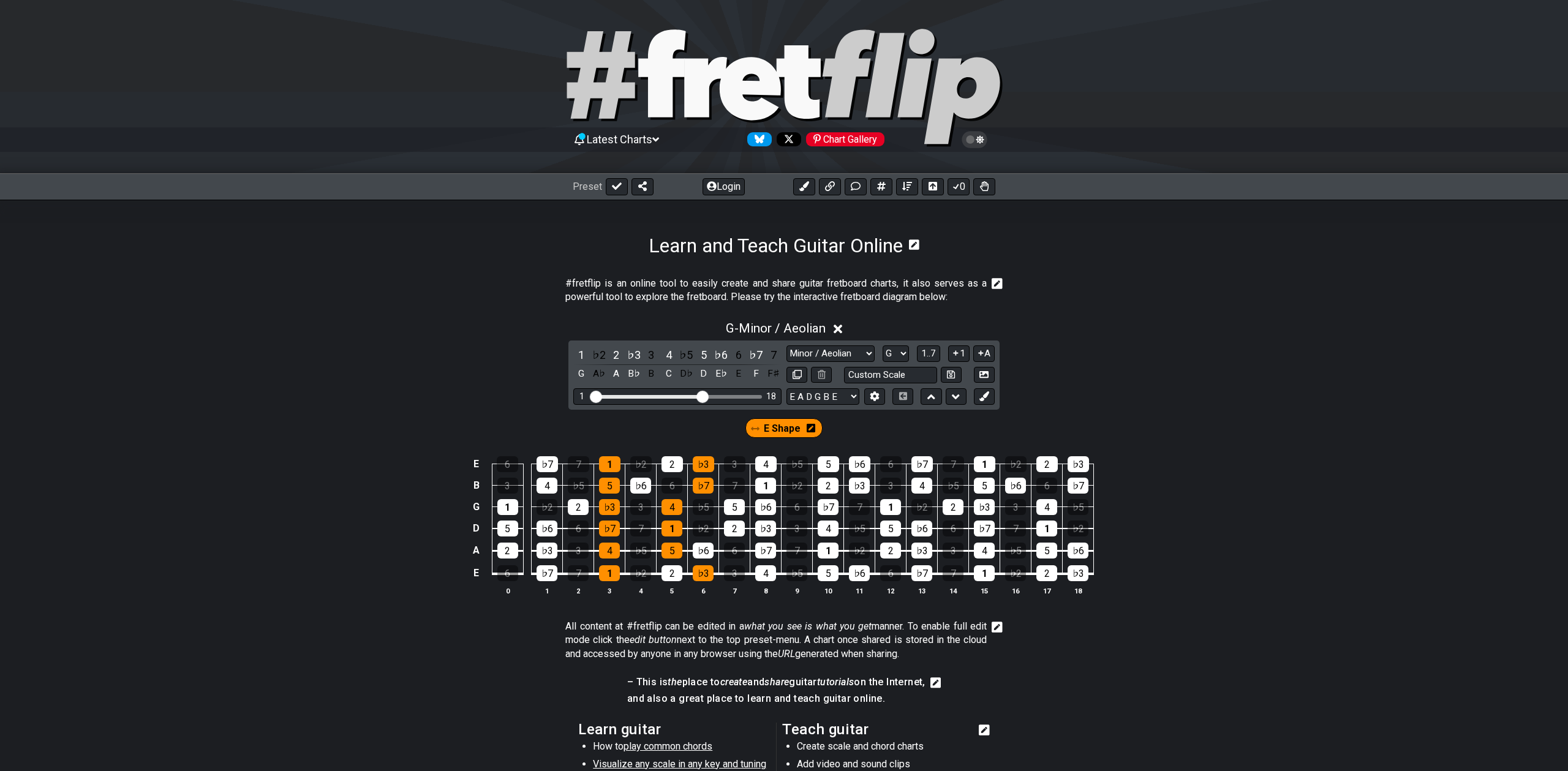
click at [1110, 330] on div "G - Minor / Aeolian" at bounding box center [784, 324] width 1568 height 23
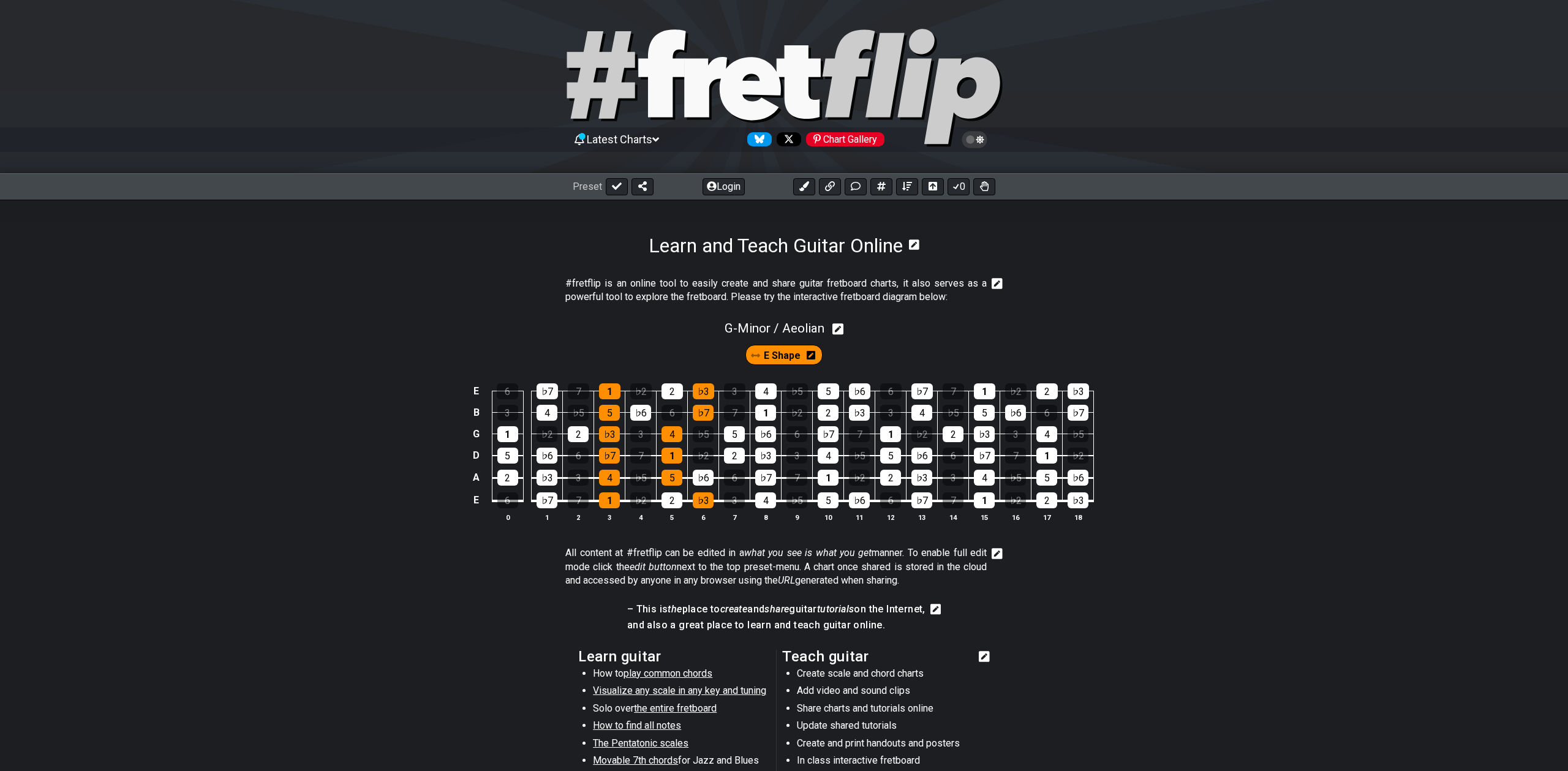
click at [836, 331] on icon at bounding box center [837, 329] width 12 height 12
select select "Minor / Aeolian"
select select "G"
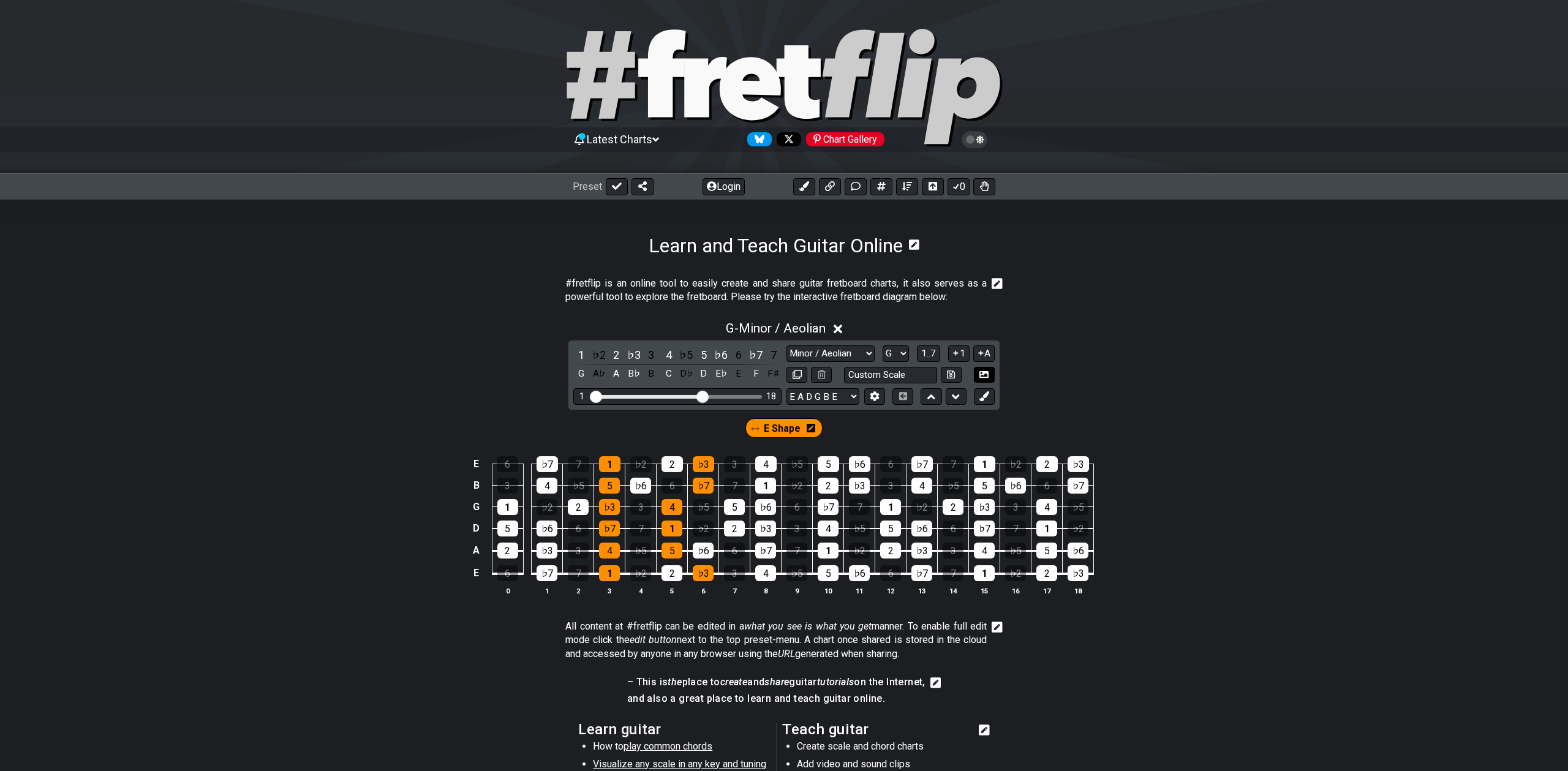
click at [983, 375] on icon at bounding box center [984, 374] width 9 height 9
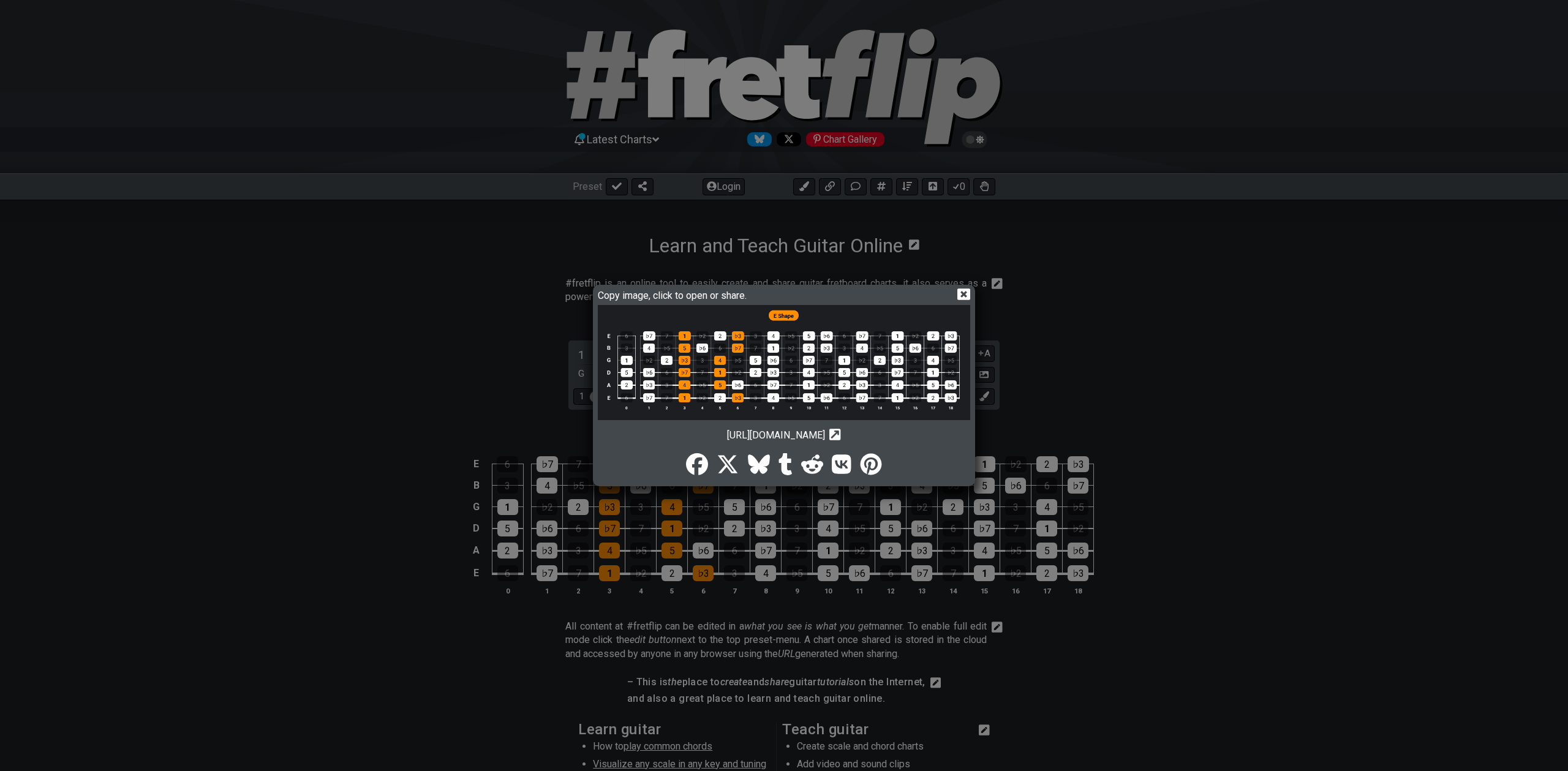
click at [963, 293] on icon at bounding box center [964, 294] width 13 height 13
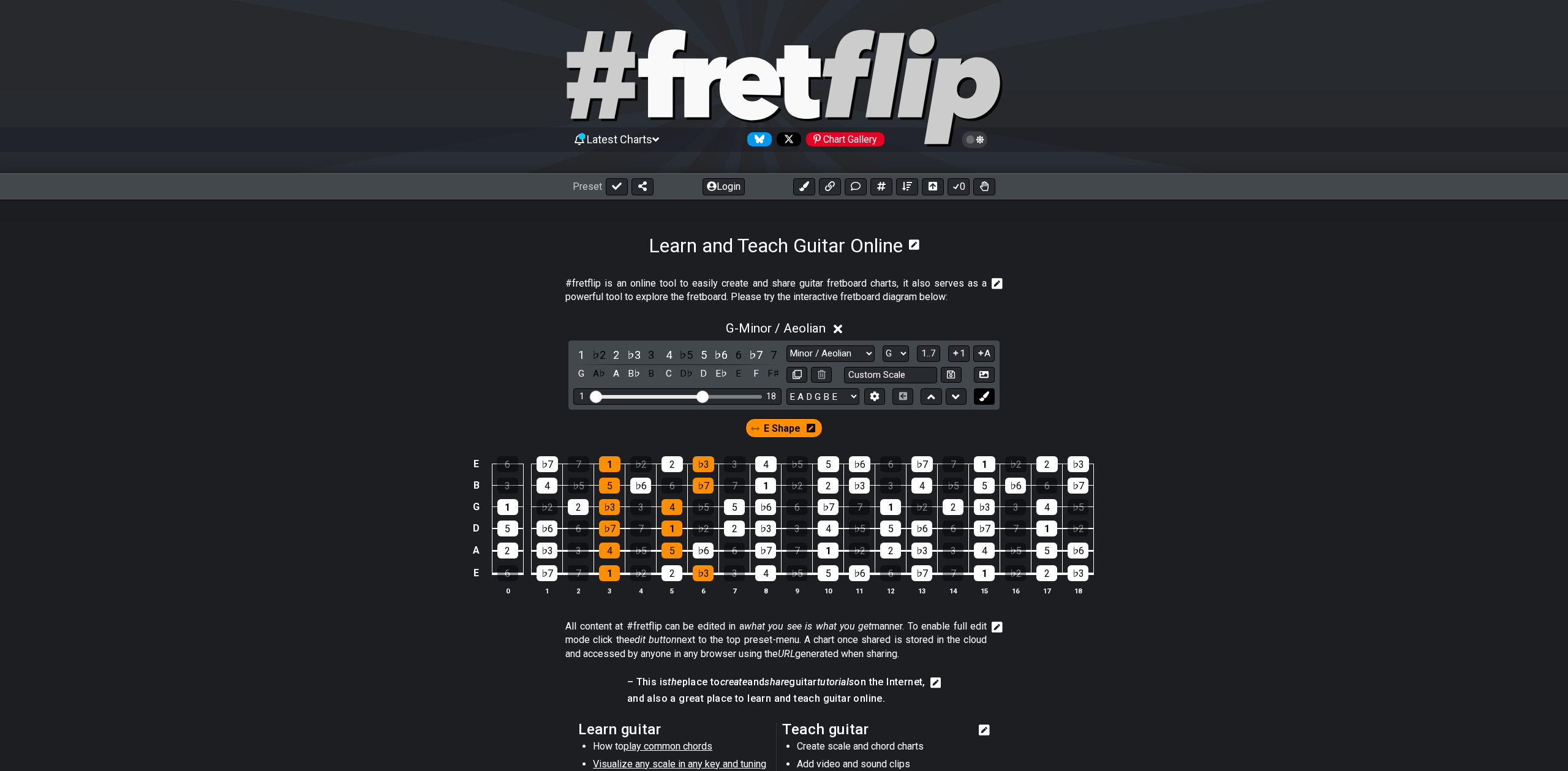
click at [985, 396] on icon at bounding box center [984, 396] width 9 height 9
click at [856, 428] on icon at bounding box center [858, 428] width 8 height 8
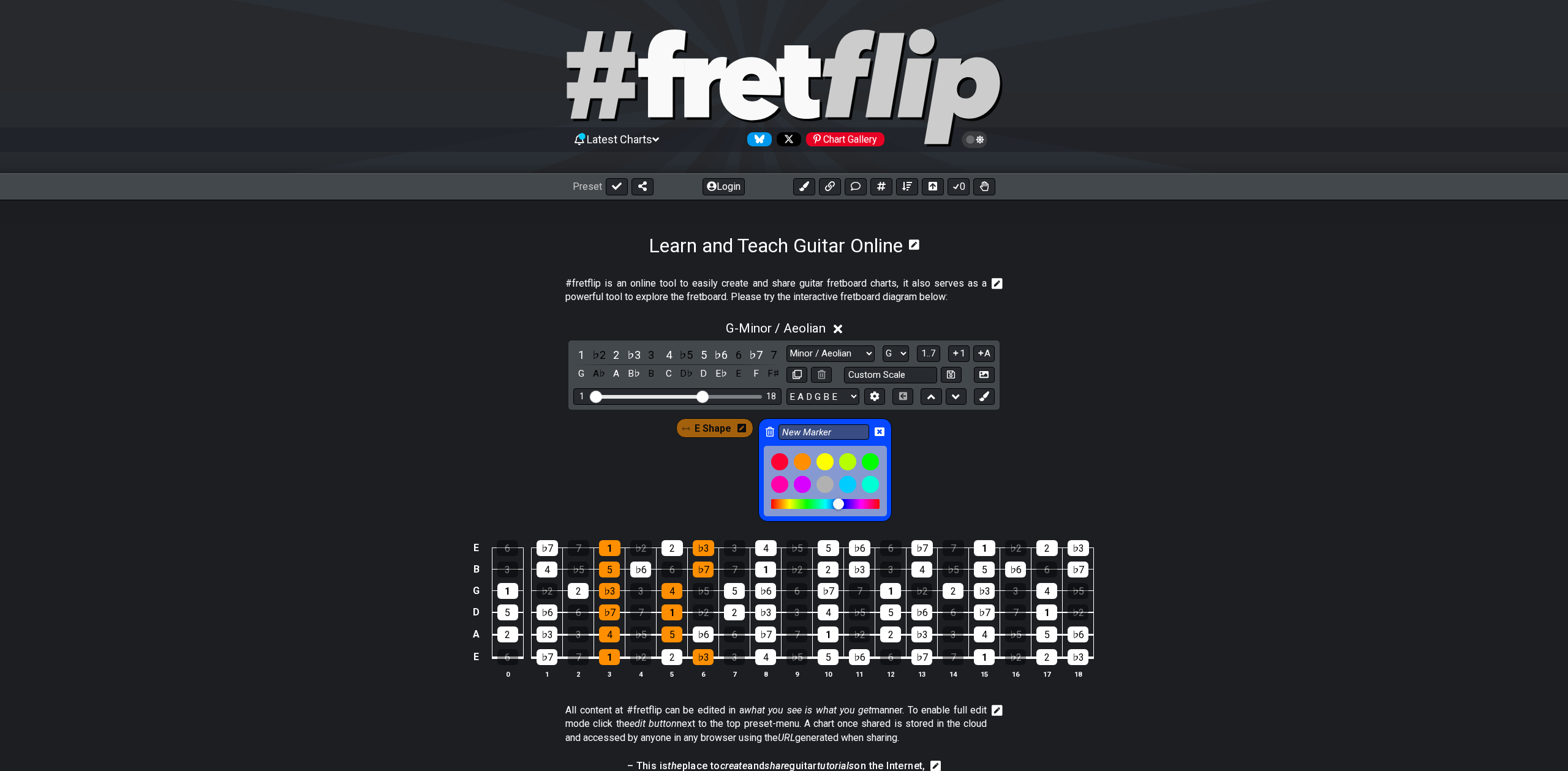
click at [769, 428] on icon at bounding box center [770, 431] width 8 height 10
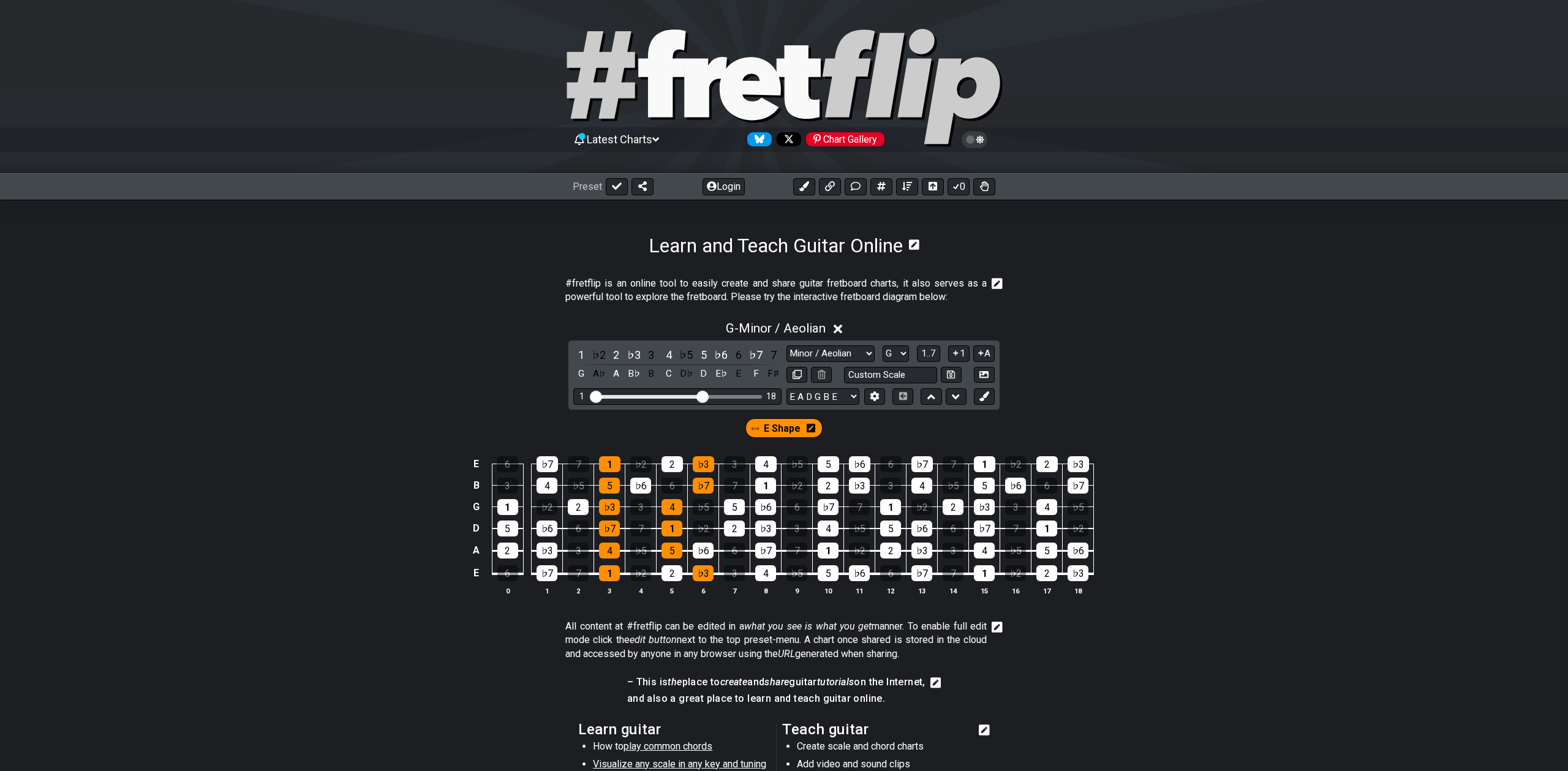
click at [768, 428] on span "E Shape" at bounding box center [782, 428] width 37 height 18
click at [699, 570] on div "♭3" at bounding box center [703, 573] width 21 height 16
click at [664, 548] on div "5" at bounding box center [671, 550] width 21 height 16
click at [667, 523] on div "1" at bounding box center [671, 529] width 21 height 16
click at [667, 505] on div "4" at bounding box center [671, 507] width 21 height 16
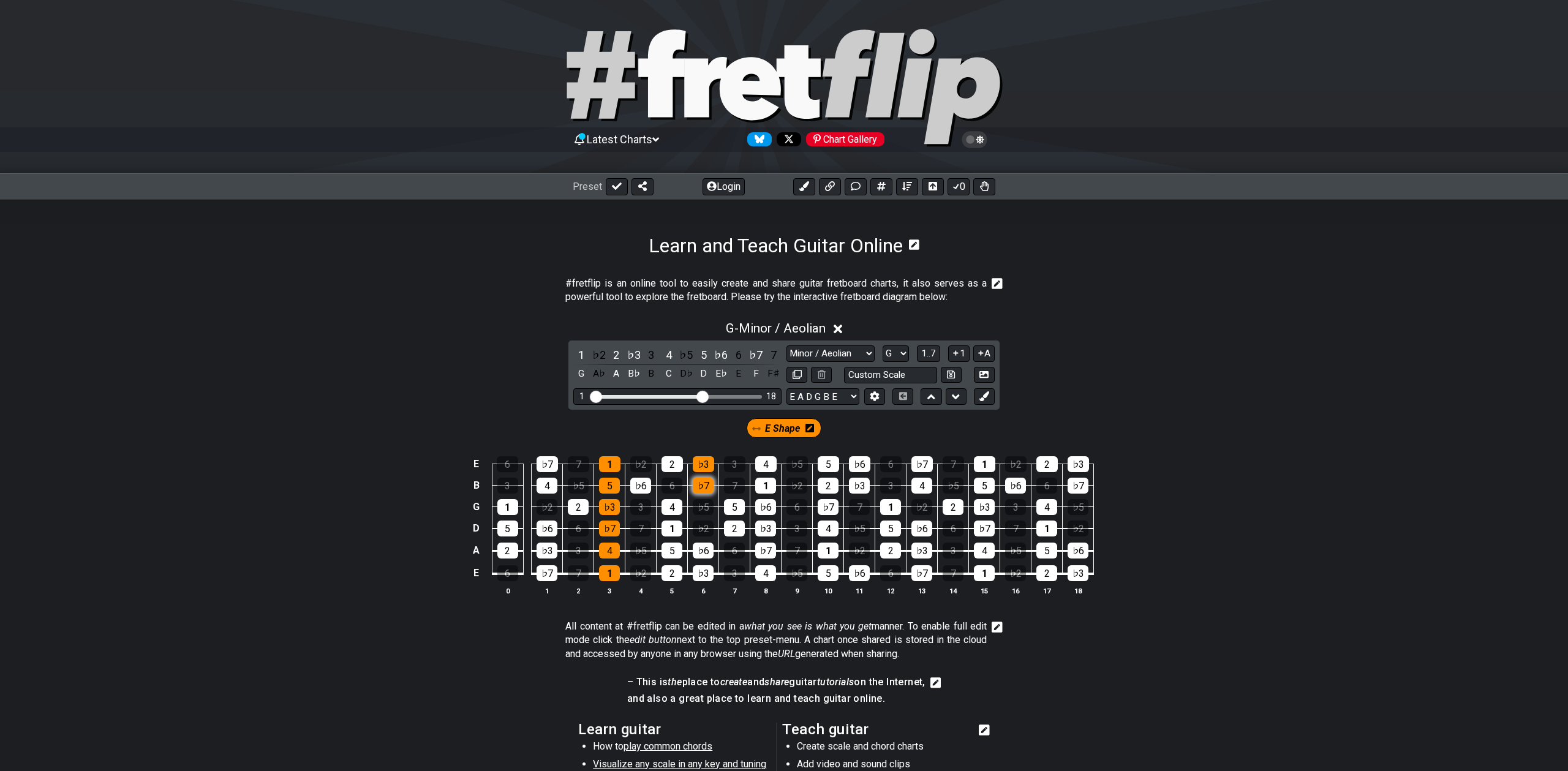
click at [703, 482] on div "♭7" at bounding box center [703, 485] width 21 height 16
click at [697, 462] on div "♭3" at bounding box center [704, 465] width 22 height 16
click at [610, 464] on div "1" at bounding box center [609, 465] width 22 height 16
click at [610, 479] on div "5" at bounding box center [609, 485] width 21 height 16
click at [610, 503] on div "♭3" at bounding box center [609, 507] width 21 height 16
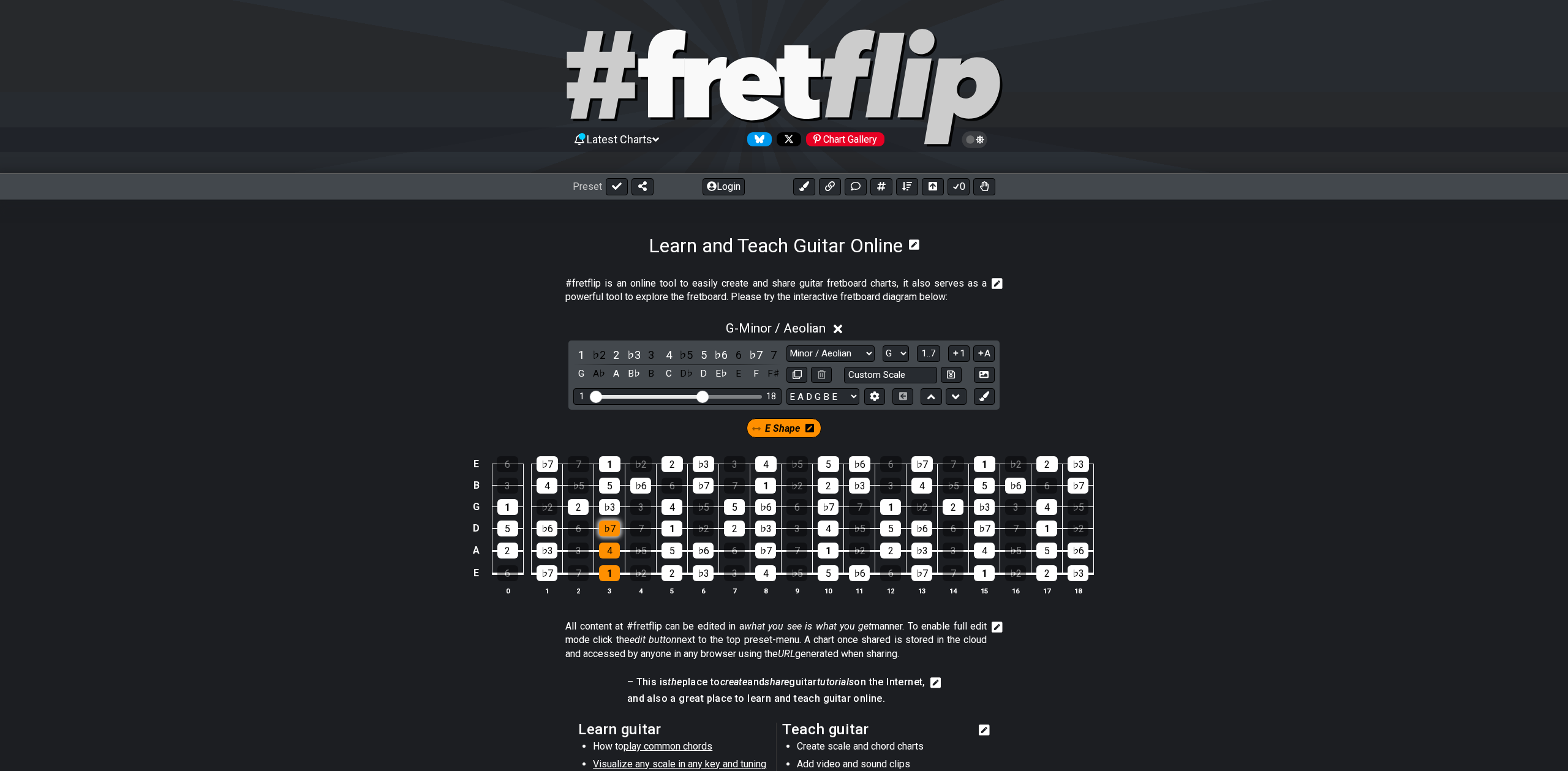
click at [609, 528] on div "♭7" at bounding box center [609, 529] width 21 height 16
click at [608, 548] on div "4" at bounding box center [609, 550] width 21 height 16
click at [608, 570] on div "1" at bounding box center [609, 573] width 21 height 16
click at [706, 568] on div "♭3" at bounding box center [703, 573] width 21 height 16
click at [760, 569] on div "4" at bounding box center [765, 573] width 21 height 16
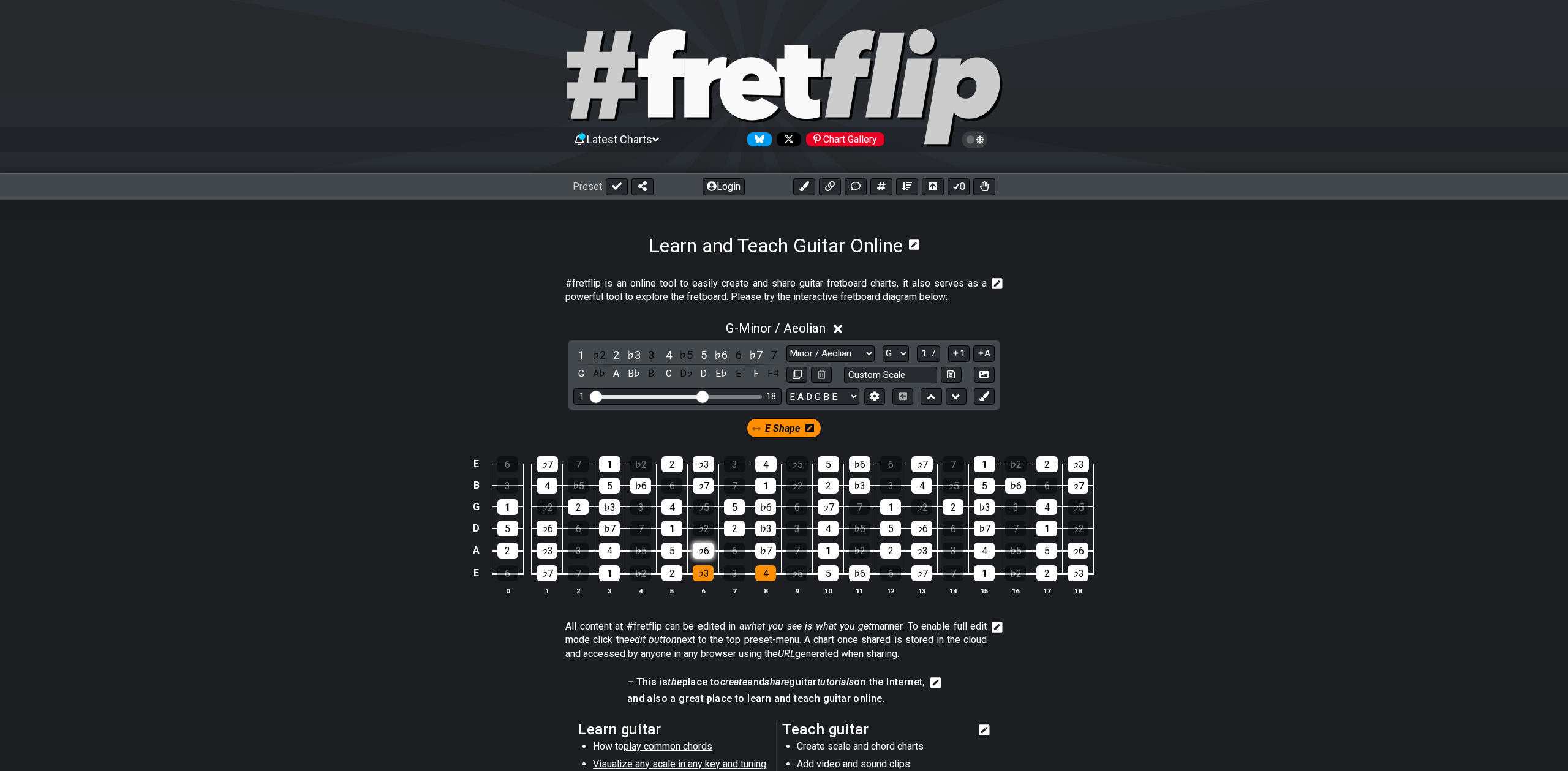
click at [699, 550] on div "♭6" at bounding box center [703, 550] width 21 height 16
click at [769, 548] on div "♭7" at bounding box center [765, 550] width 21 height 16
click at [668, 531] on div "1" at bounding box center [671, 529] width 21 height 16
click at [760, 521] on div "♭3" at bounding box center [765, 529] width 21 height 16
click at [665, 511] on div "4" at bounding box center [671, 507] width 21 height 16
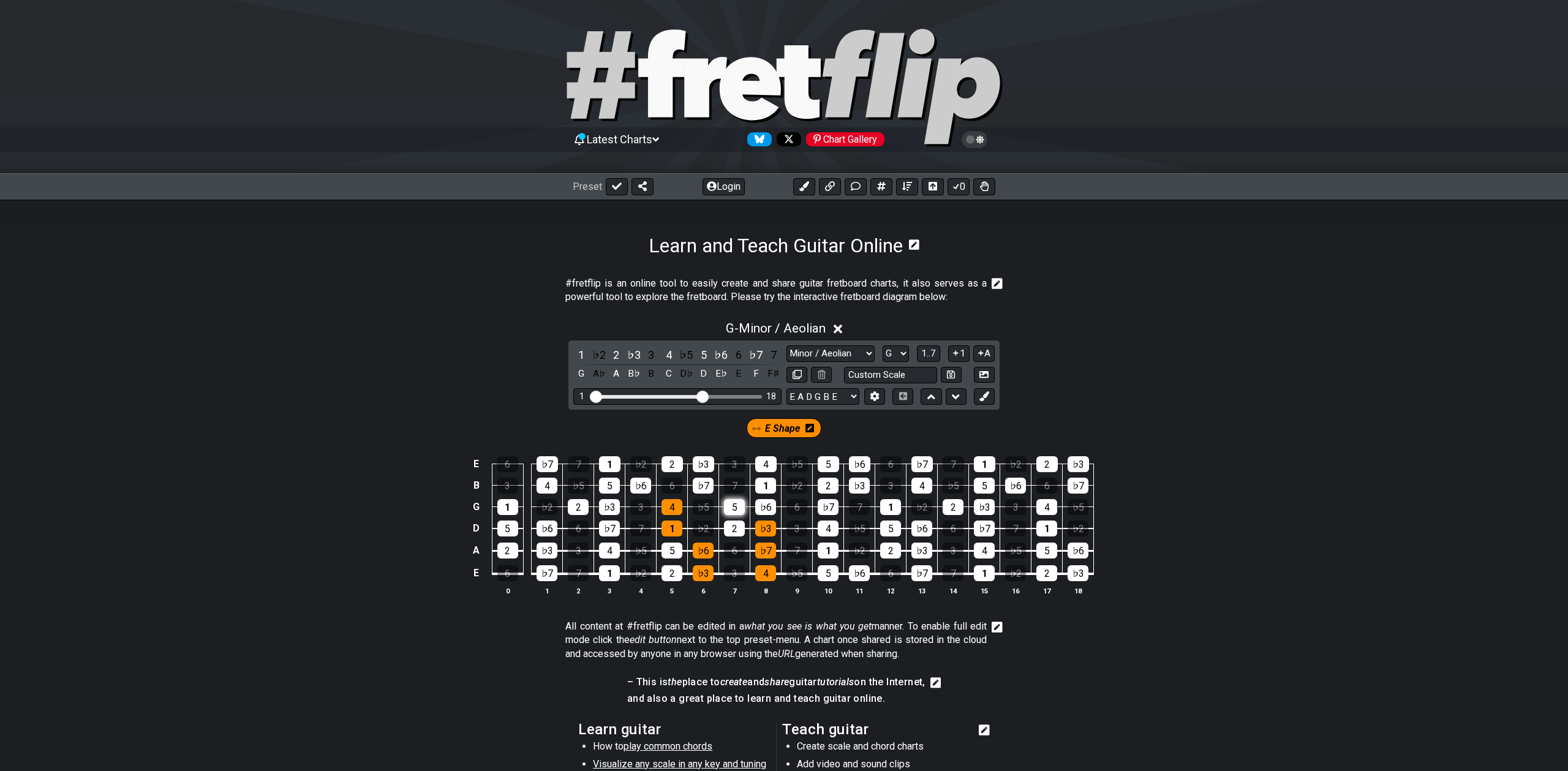
click at [738, 507] on div "5" at bounding box center [734, 507] width 21 height 16
click at [704, 486] on div "♭7" at bounding box center [703, 485] width 21 height 16
click at [770, 486] on div "1" at bounding box center [765, 485] width 21 height 16
click at [709, 470] on div "♭3" at bounding box center [704, 465] width 22 height 16
click at [763, 464] on div "4" at bounding box center [766, 465] width 22 height 16
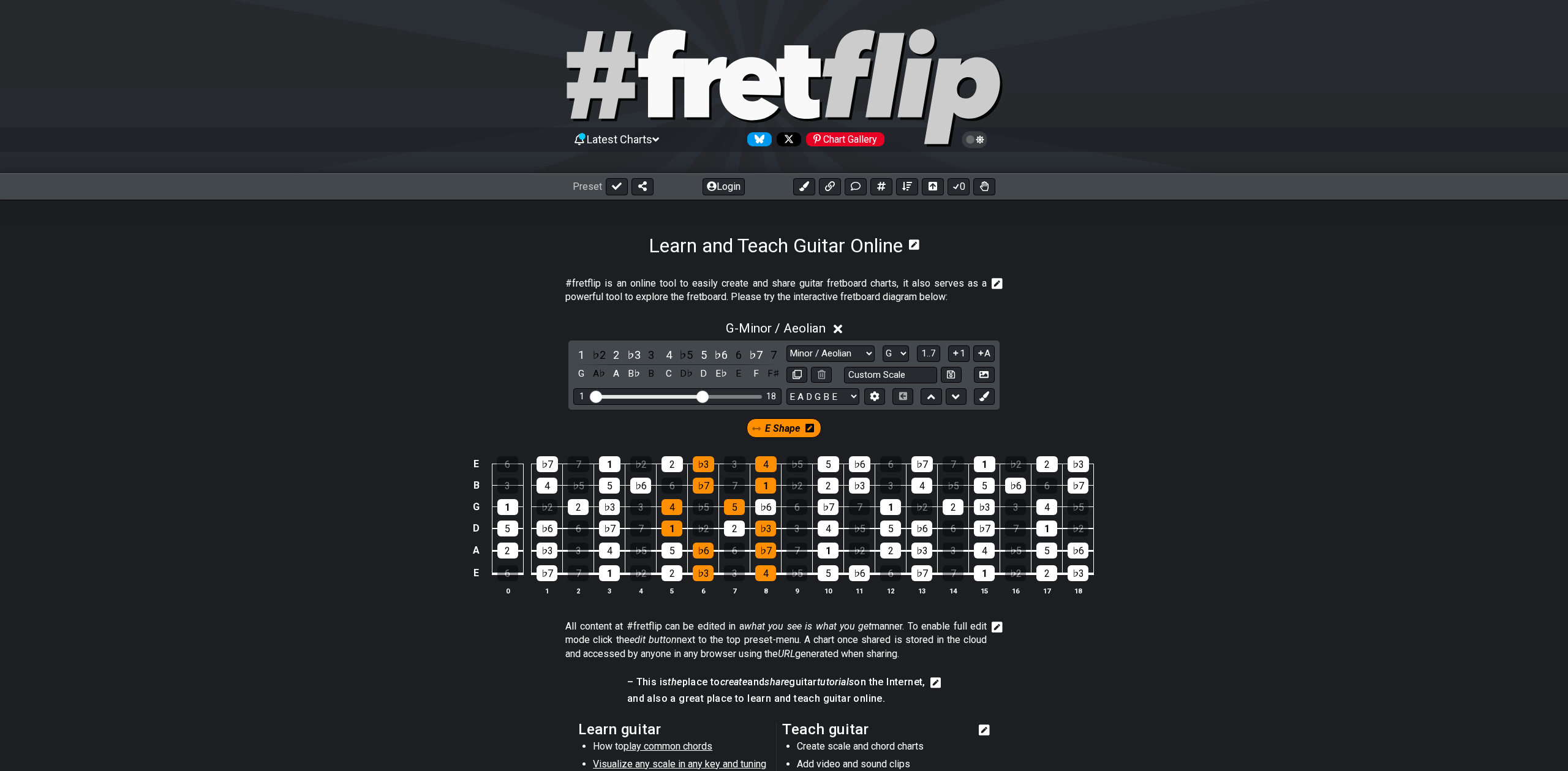
click at [787, 426] on span "E Shape" at bounding box center [782, 428] width 35 height 18
click at [787, 426] on span "E Shape" at bounding box center [782, 428] width 37 height 18
click at [618, 190] on icon at bounding box center [617, 185] width 10 height 10
click at [618, 188] on select "Welcome to #fretflip! Initial Preset Custom Preset Minor Pentatonic Major Penta…" at bounding box center [660, 186] width 108 height 17
click at [607, 178] on select "Welcome to #fretflip! Initial Preset Custom Preset Minor Pentatonic Major Penta…" at bounding box center [660, 186] width 108 height 17
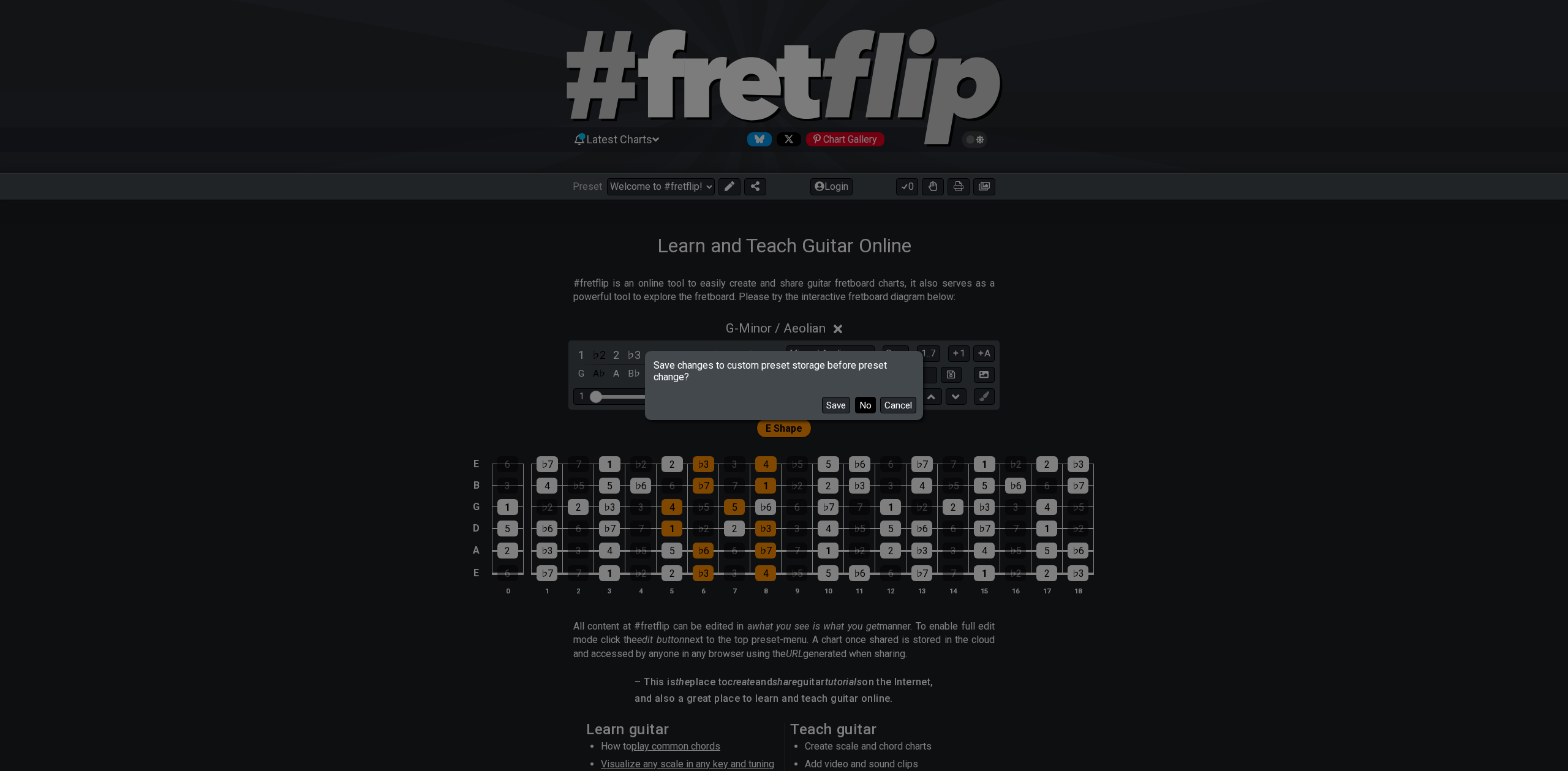
click at [863, 403] on button "No" at bounding box center [865, 405] width 21 height 16
select select "/3nps-caged-shapes"
select select "A"
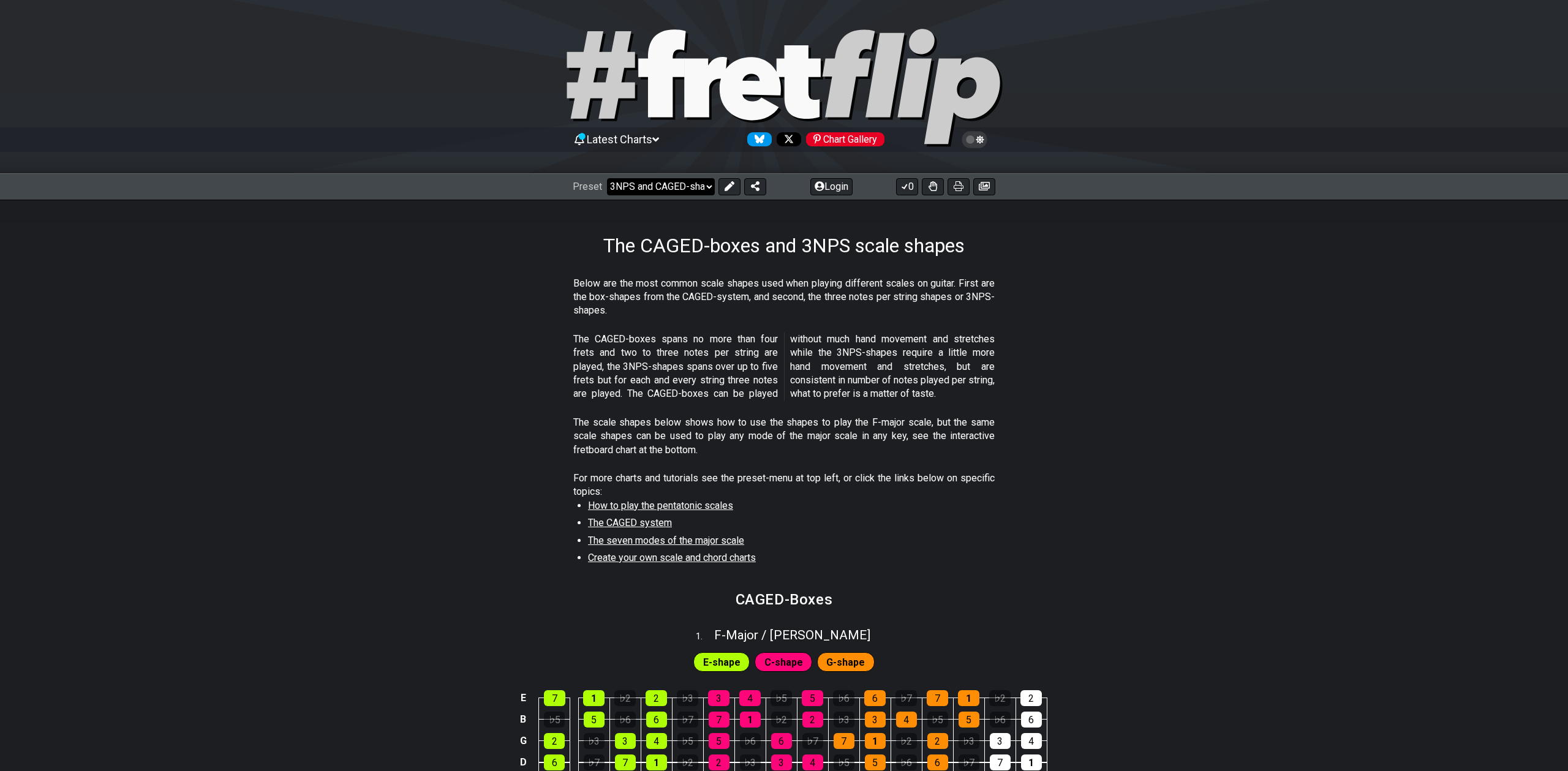
click at [656, 189] on select "Welcome to #fretflip! Initial Preset Custom Preset Minor Pentatonic Major Penta…" at bounding box center [660, 186] width 108 height 17
click at [607, 178] on select "Welcome to #fretflip! Initial Preset Custom Preset Minor Pentatonic Major Penta…" at bounding box center [660, 186] width 108 height 17
select select "/the-caged-system"
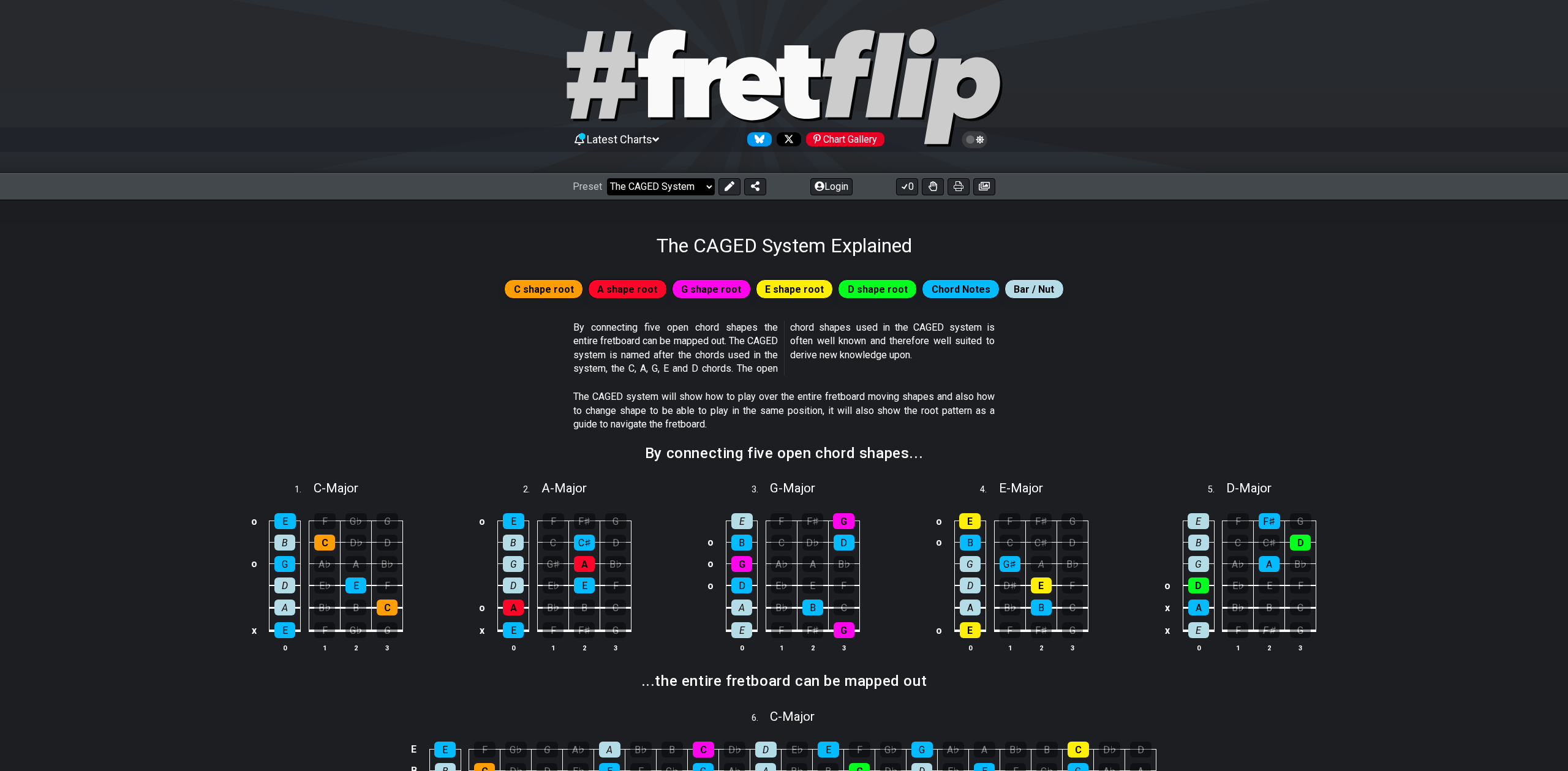
click at [648, 193] on select "Welcome to #fretflip! Initial Preset Custom Preset Minor Pentatonic Major Penta…" at bounding box center [660, 186] width 108 height 17
